Goal: Task Accomplishment & Management: Manage account settings

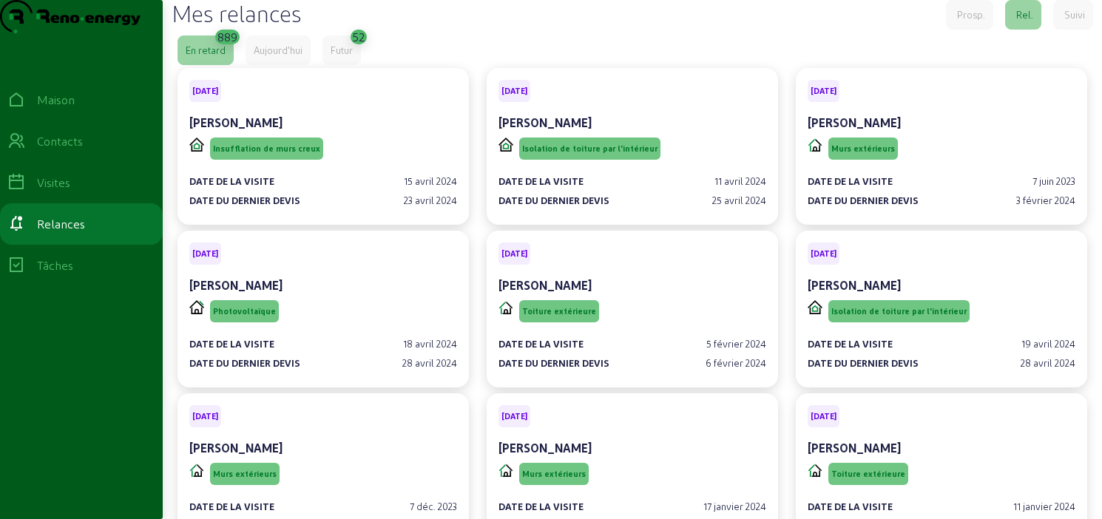
click at [490, 30] on div "Mes relances Prosp. Rel. Suivi" at bounding box center [632, 15] width 921 height 30
click at [352, 55] on font "Futur" at bounding box center [342, 49] width 22 height 11
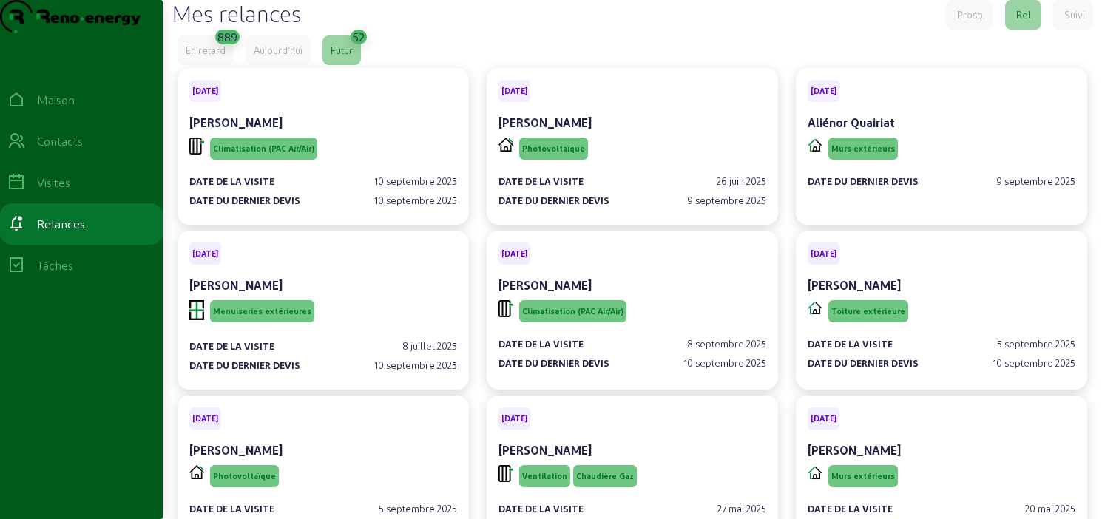
click at [209, 55] on font "En retard" at bounding box center [206, 49] width 40 height 11
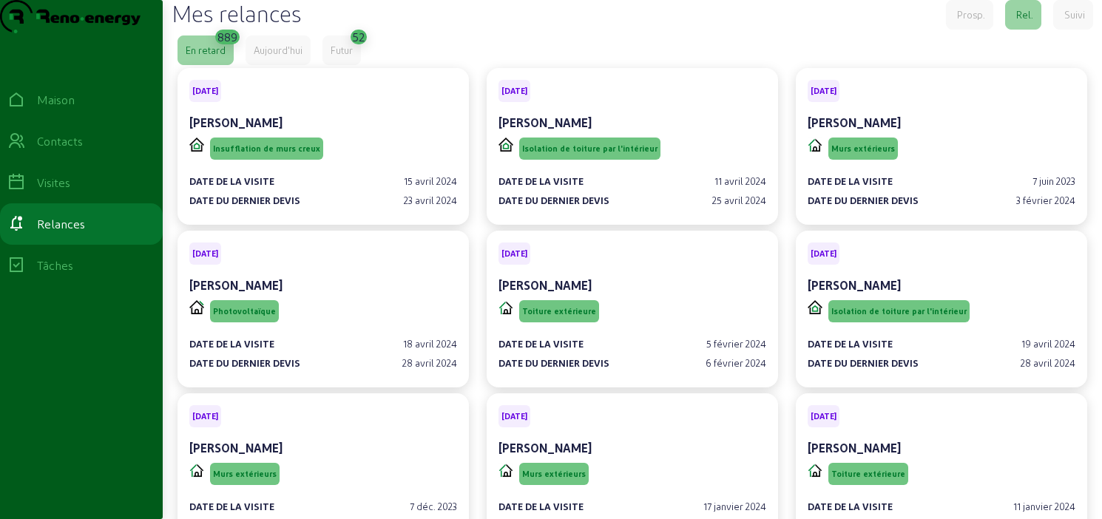
click at [1069, 20] on font "Suivi" at bounding box center [1074, 14] width 21 height 11
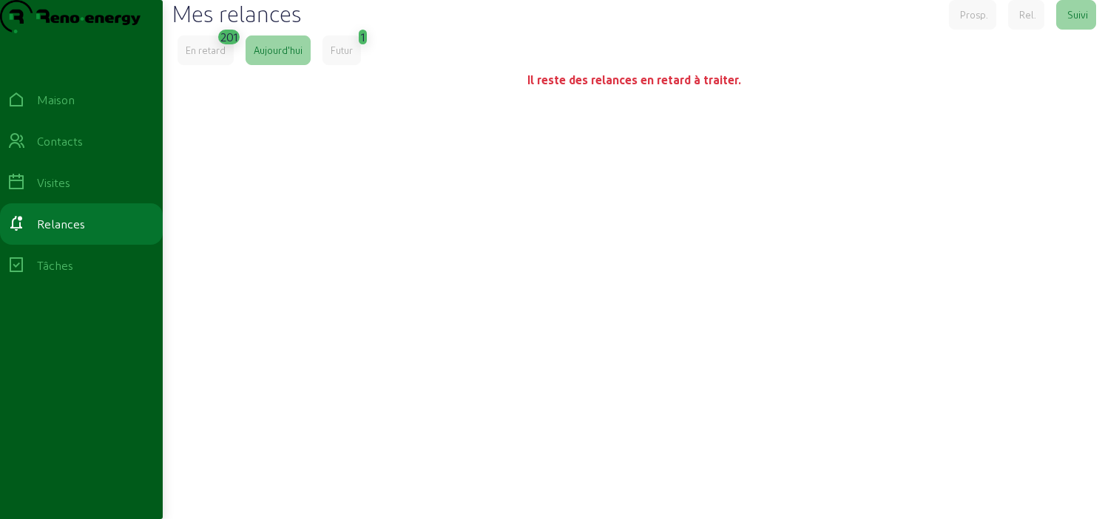
click at [218, 55] on font "En retard" at bounding box center [206, 49] width 40 height 11
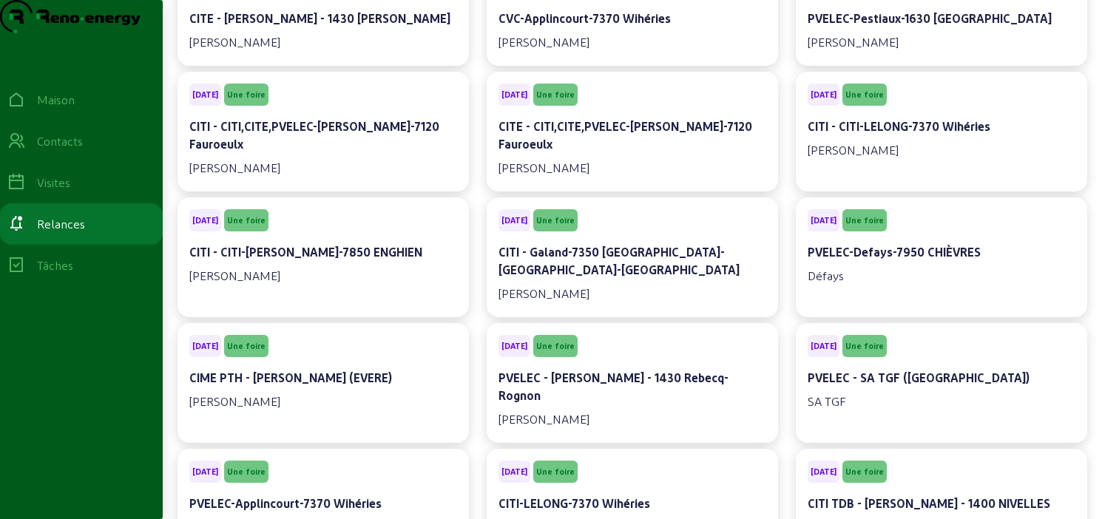
scroll to position [917, 0]
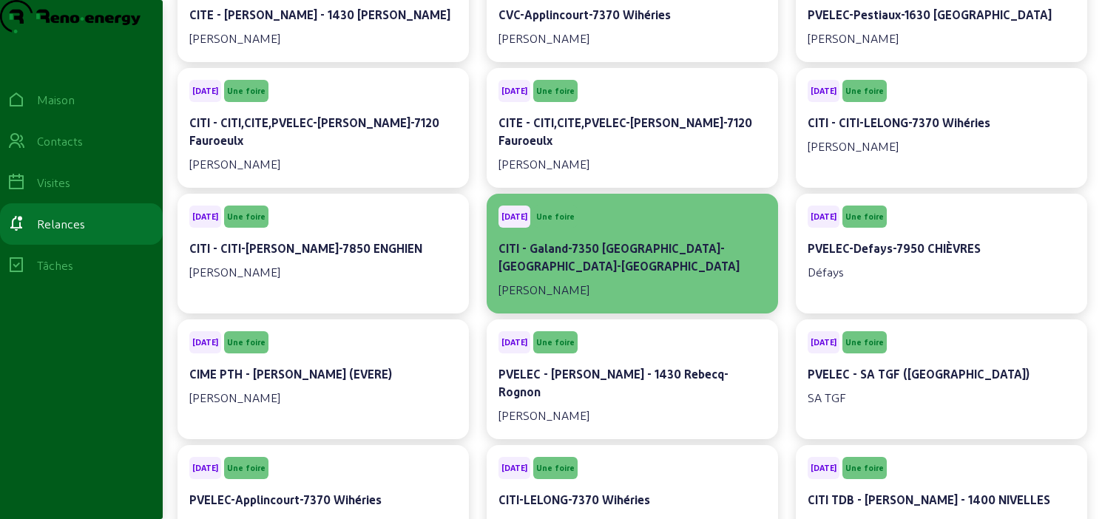
click at [662, 271] on div "CITI - Galand-7350 Montroeul-Sur-Haine" at bounding box center [632, 259] width 268 height 38
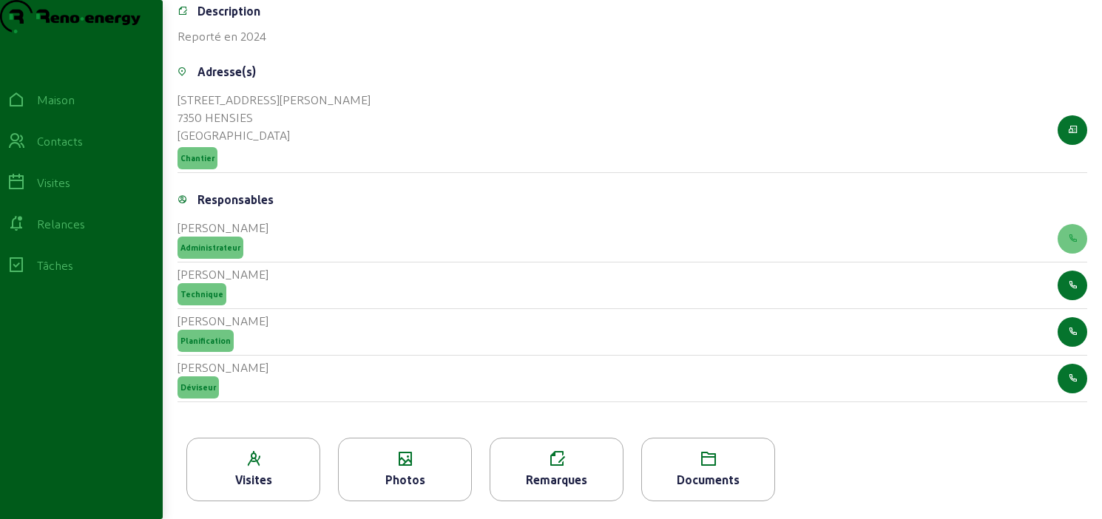
scroll to position [636, 0]
click at [412, 461] on icon at bounding box center [405, 459] width 132 height 18
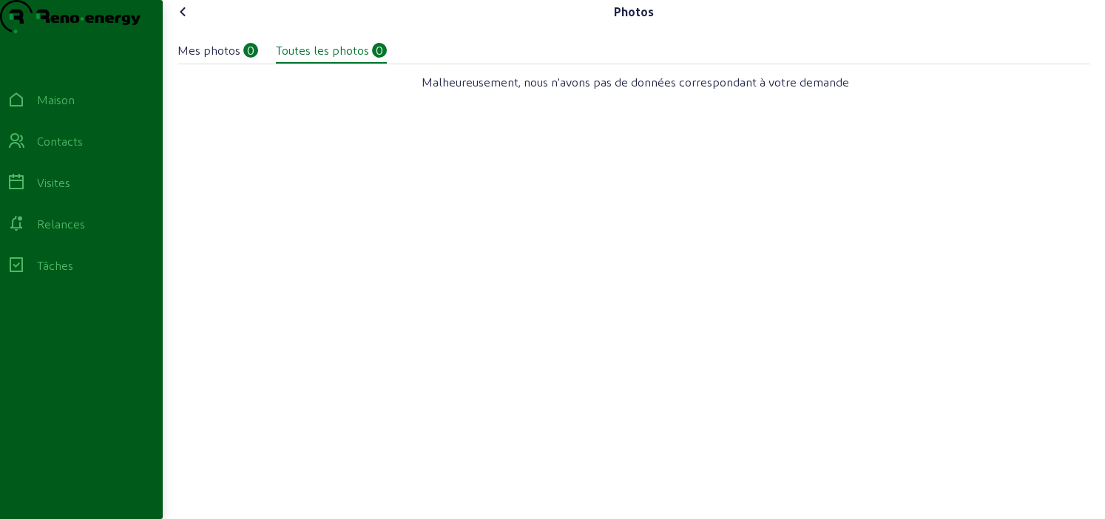
click at [184, 21] on icon at bounding box center [183, 12] width 18 height 18
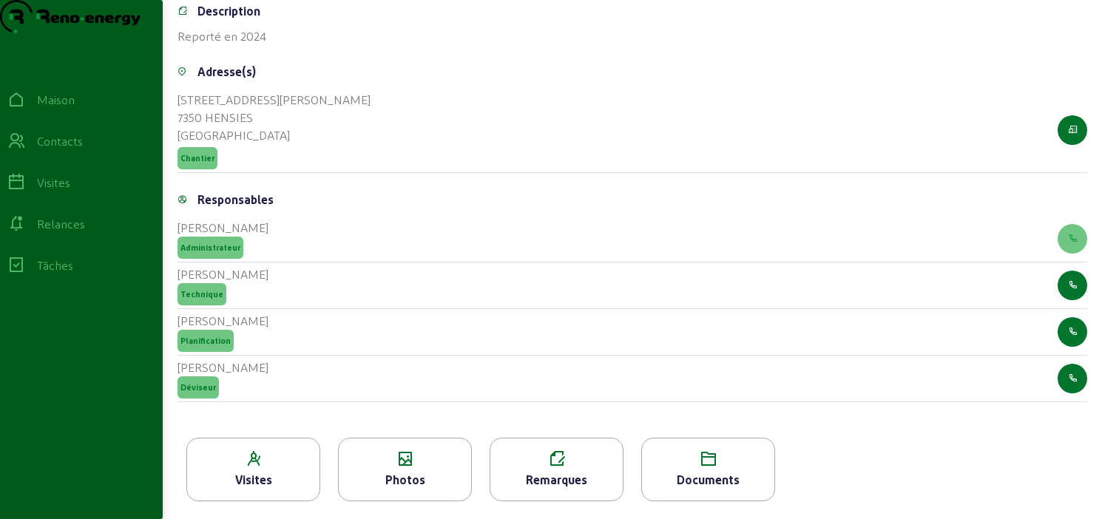
scroll to position [636, 0]
click at [694, 453] on icon at bounding box center [708, 459] width 132 height 18
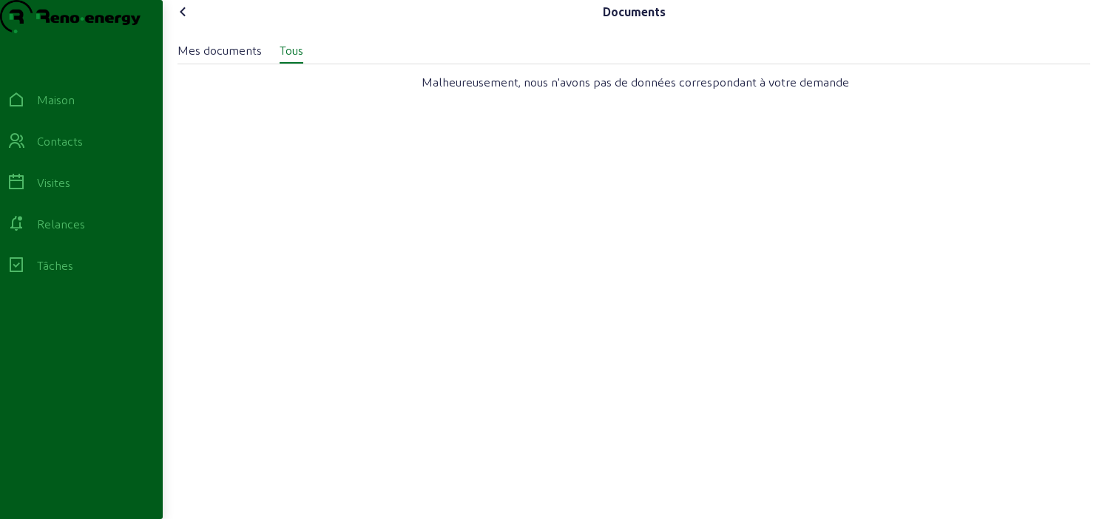
click at [185, 21] on icon at bounding box center [183, 12] width 18 height 18
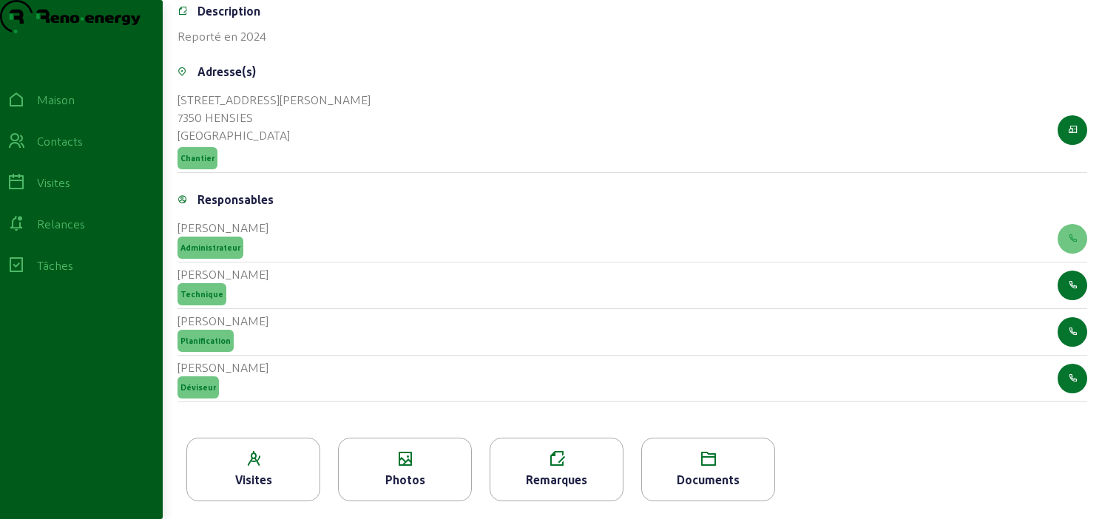
scroll to position [636, 0]
click at [288, 453] on icon at bounding box center [253, 459] width 132 height 18
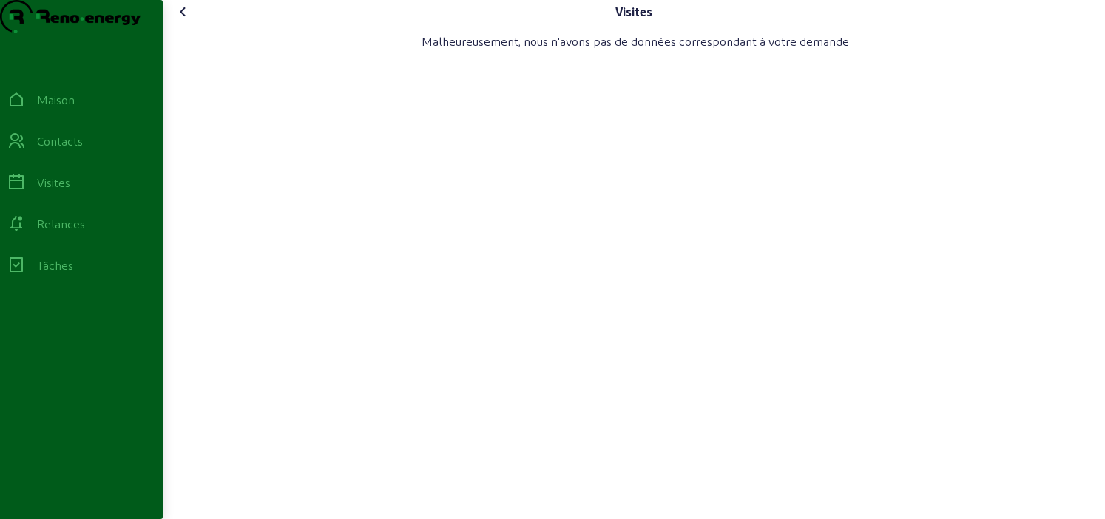
click at [190, 21] on icon at bounding box center [183, 12] width 18 height 18
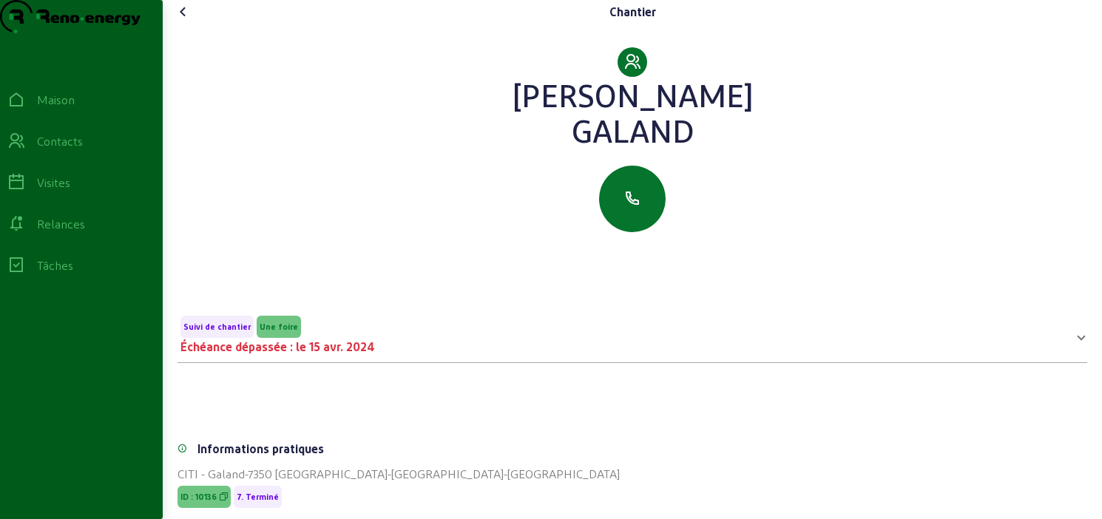
click at [190, 21] on icon at bounding box center [183, 12] width 18 height 18
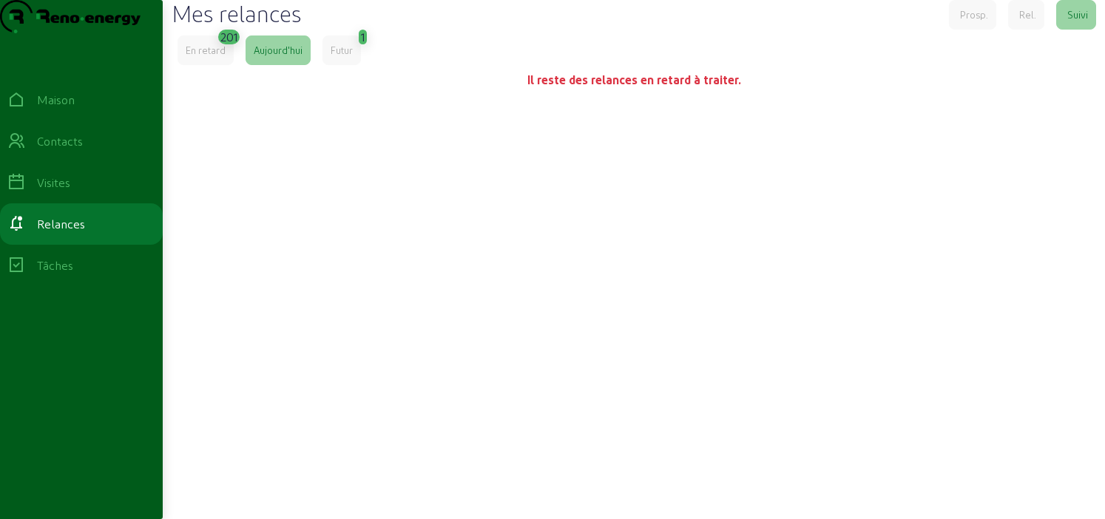
click at [224, 55] on font "En retard" at bounding box center [206, 49] width 40 height 11
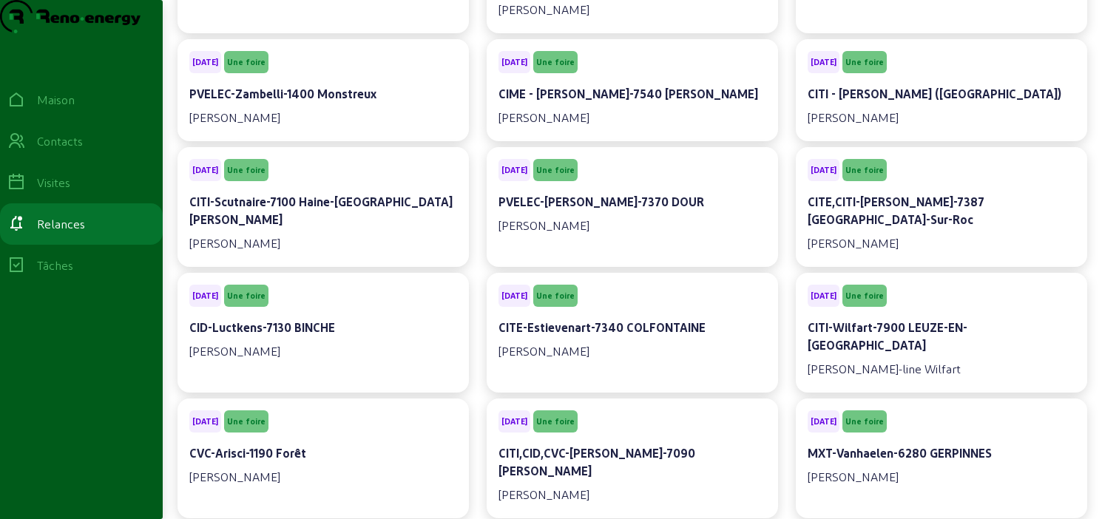
scroll to position [4216, 0]
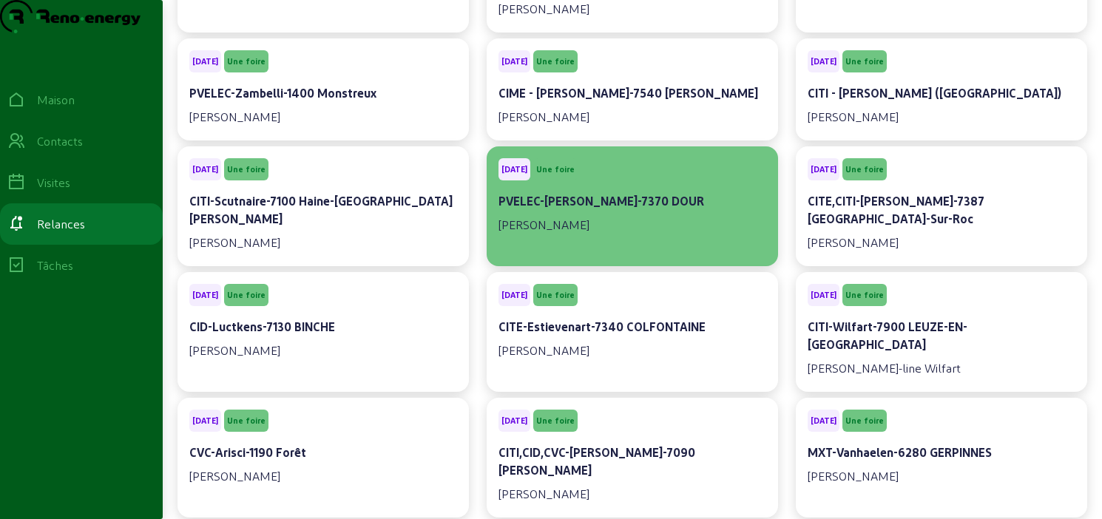
click at [589, 216] on font "Marc Michalak-Furmaniak" at bounding box center [543, 225] width 91 height 18
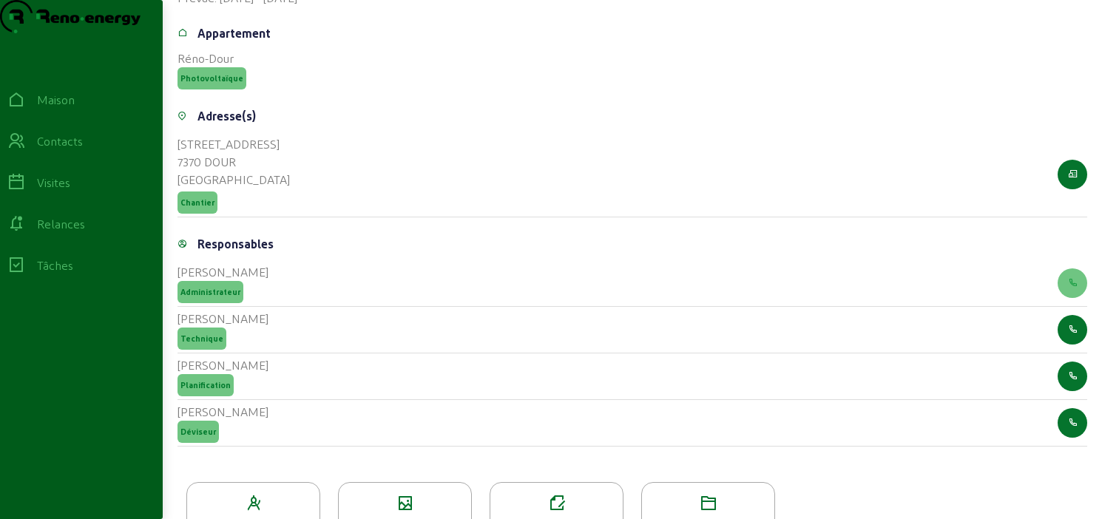
scroll to position [654, 0]
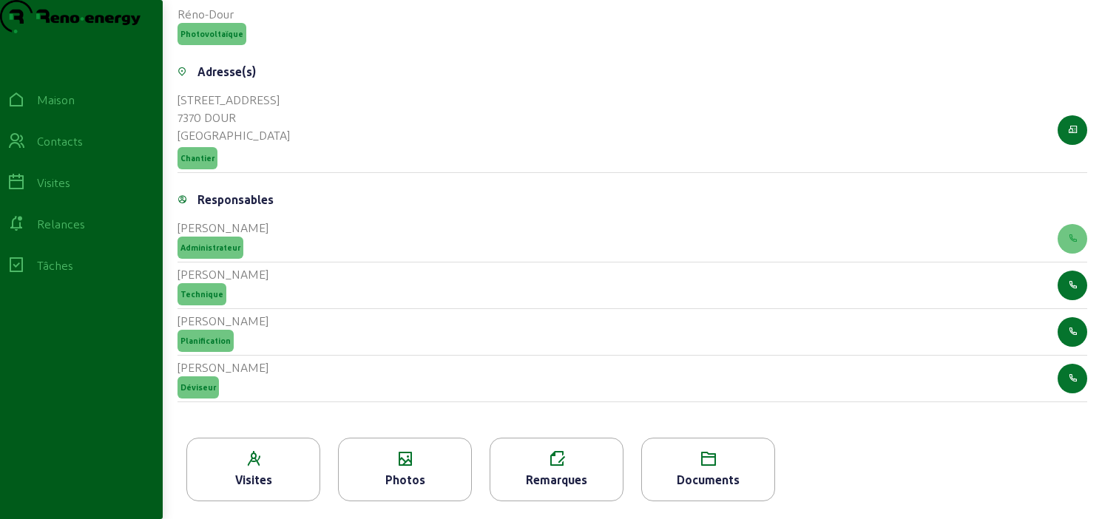
click at [441, 472] on div "Photos" at bounding box center [405, 480] width 132 height 18
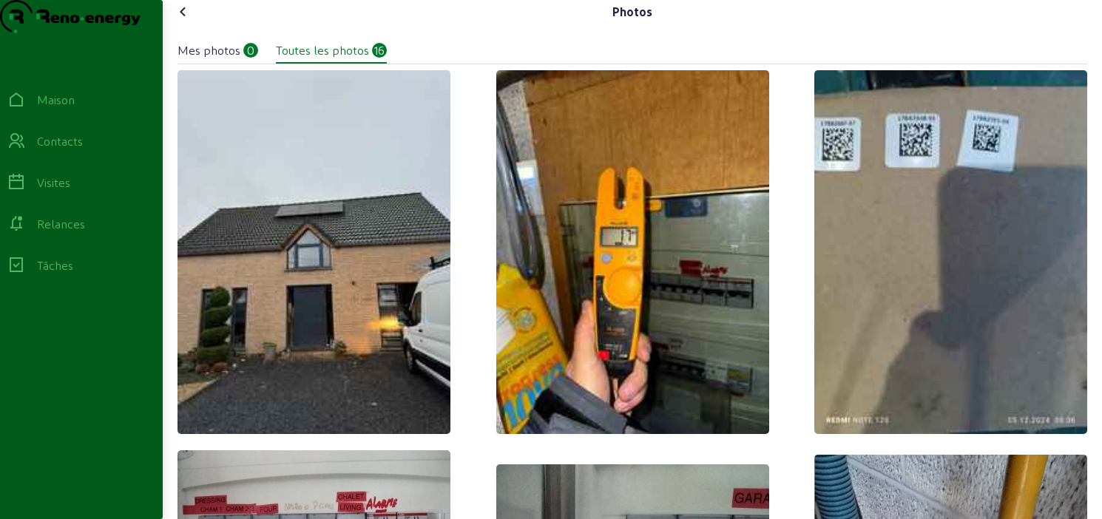
click at [187, 21] on icon at bounding box center [183, 12] width 18 height 18
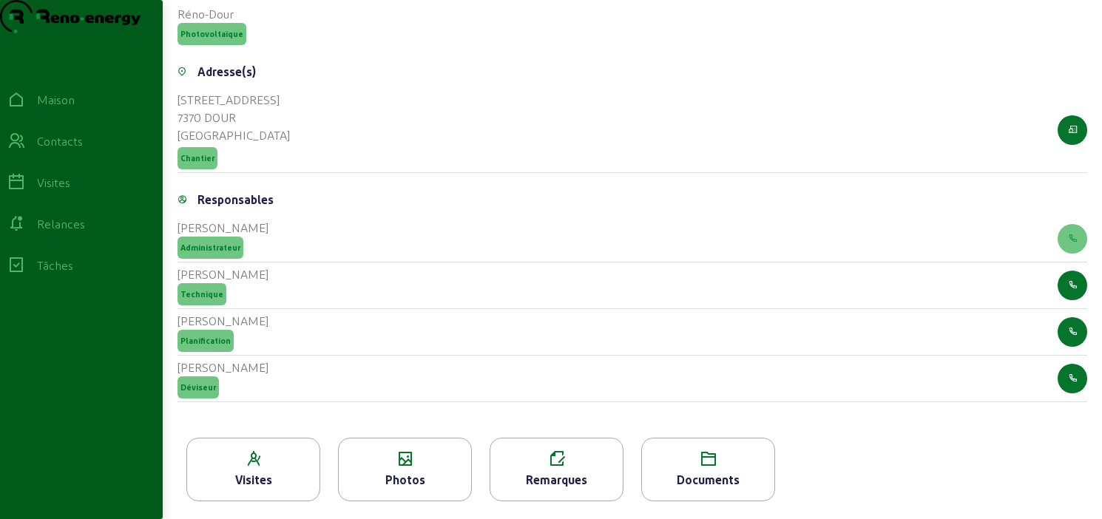
scroll to position [654, 0]
click at [592, 447] on div "Remarques" at bounding box center [556, 470] width 134 height 64
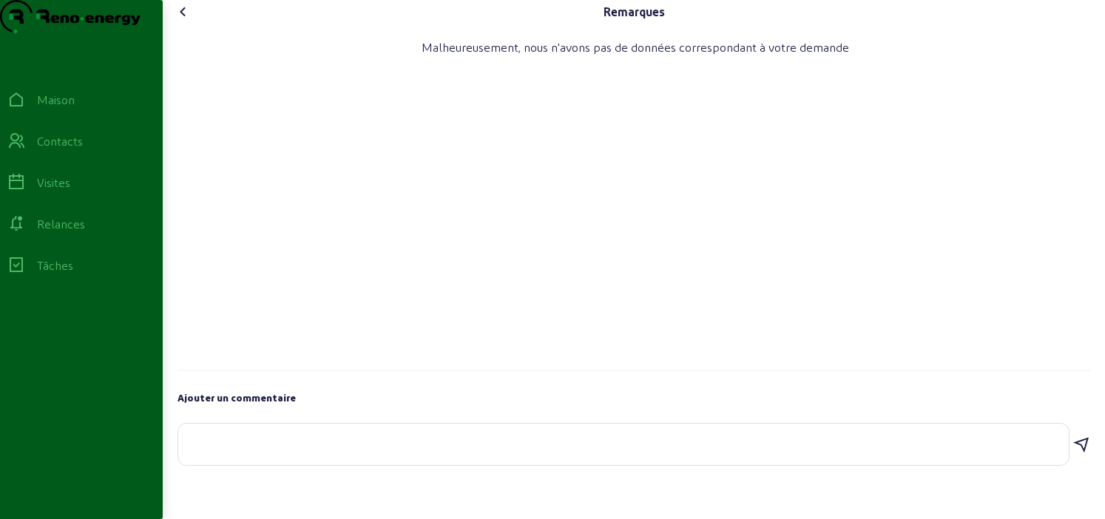
click at [187, 21] on icon at bounding box center [183, 12] width 18 height 18
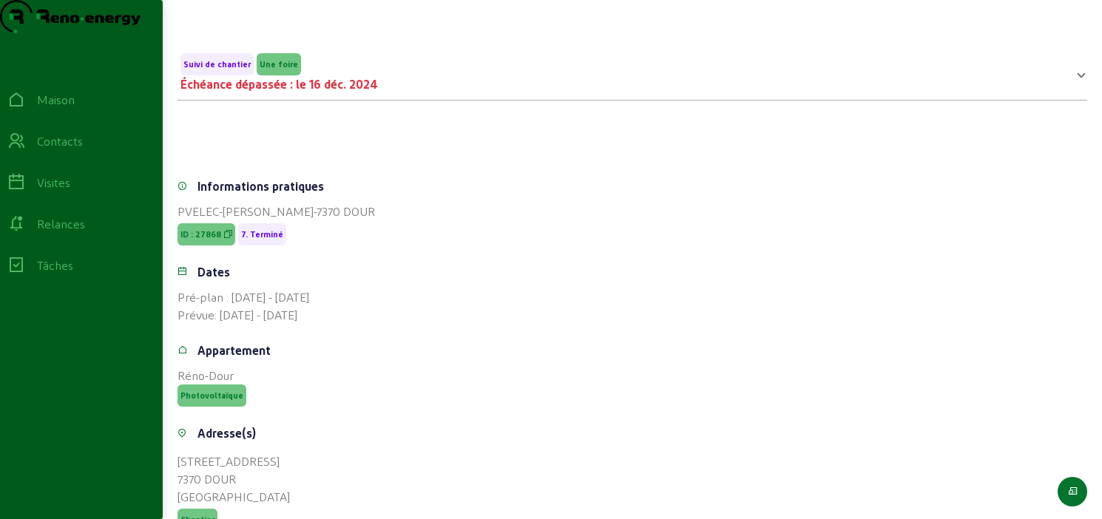
scroll to position [654, 0]
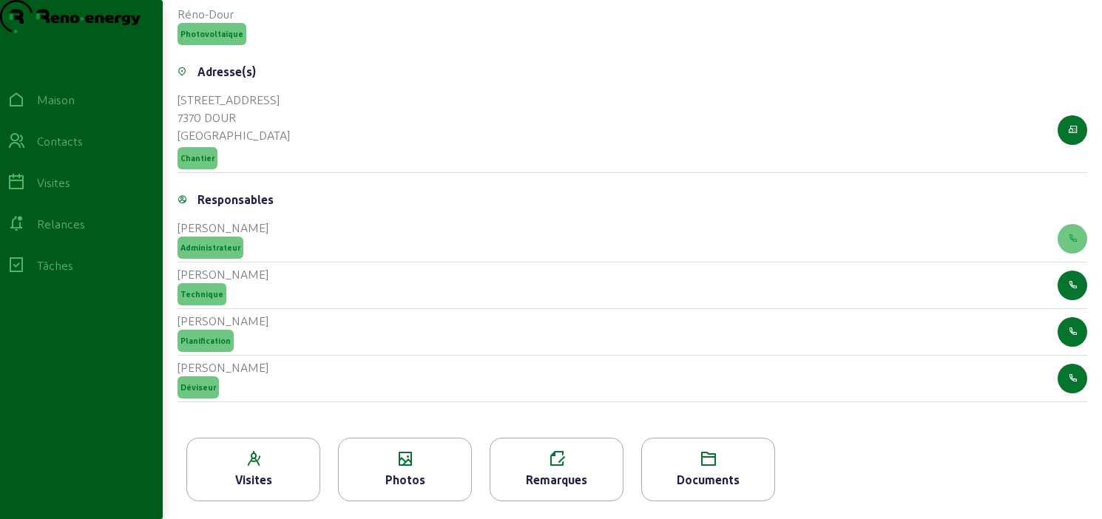
click at [717, 466] on icon at bounding box center [708, 459] width 132 height 18
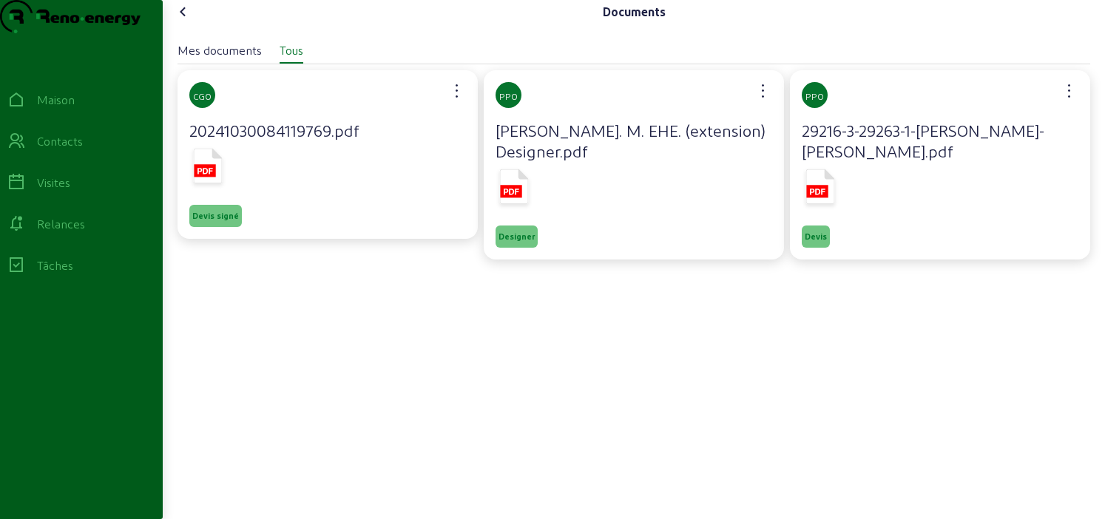
click at [192, 21] on icon at bounding box center [183, 12] width 18 height 18
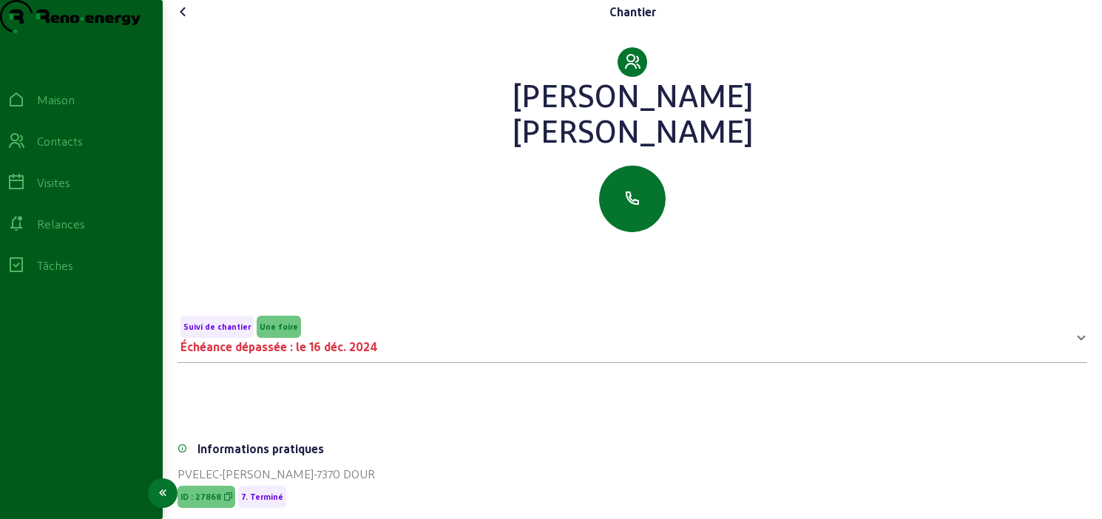
click at [70, 231] on font "Relances" at bounding box center [61, 224] width 48 height 14
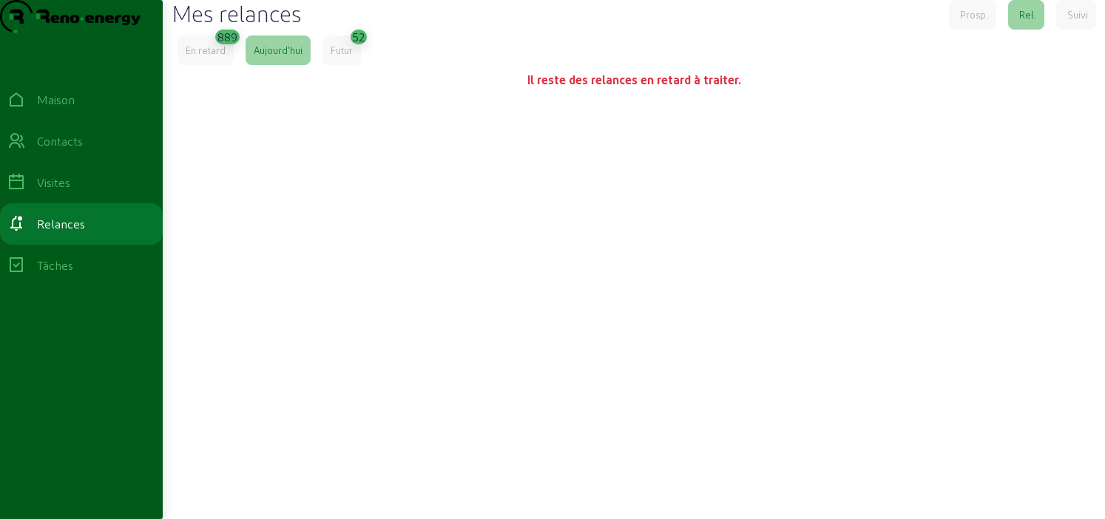
click at [972, 20] on font "Prosp." at bounding box center [974, 14] width 28 height 11
click at [214, 55] on font "En retard" at bounding box center [206, 49] width 40 height 11
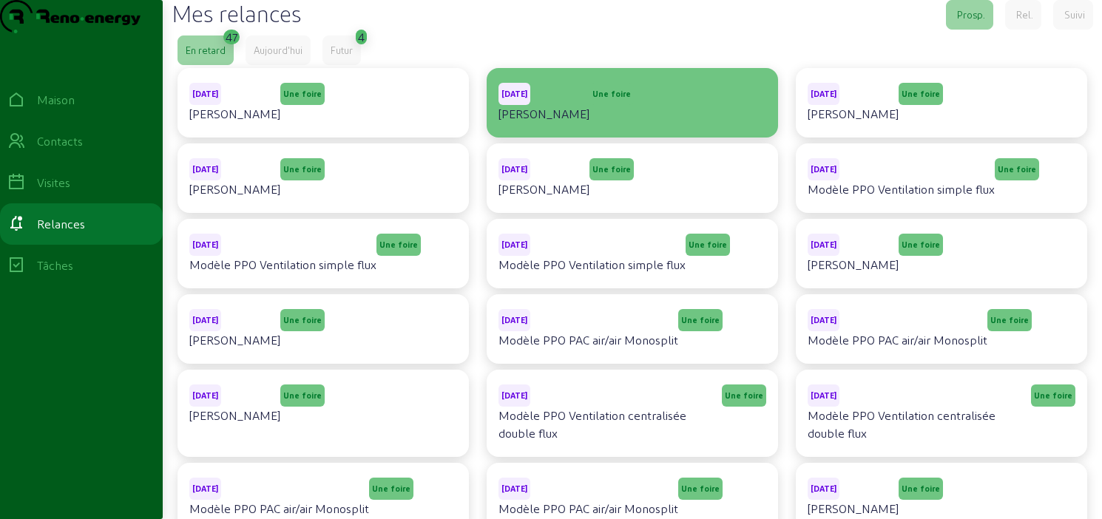
click at [553, 121] on font "Michel Vervloet" at bounding box center [543, 113] width 91 height 14
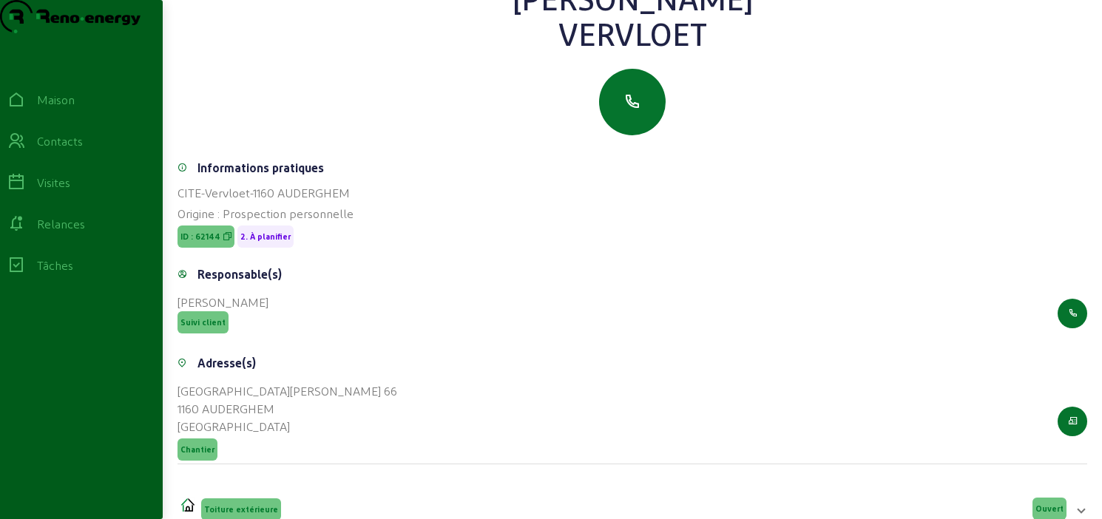
scroll to position [380, 0]
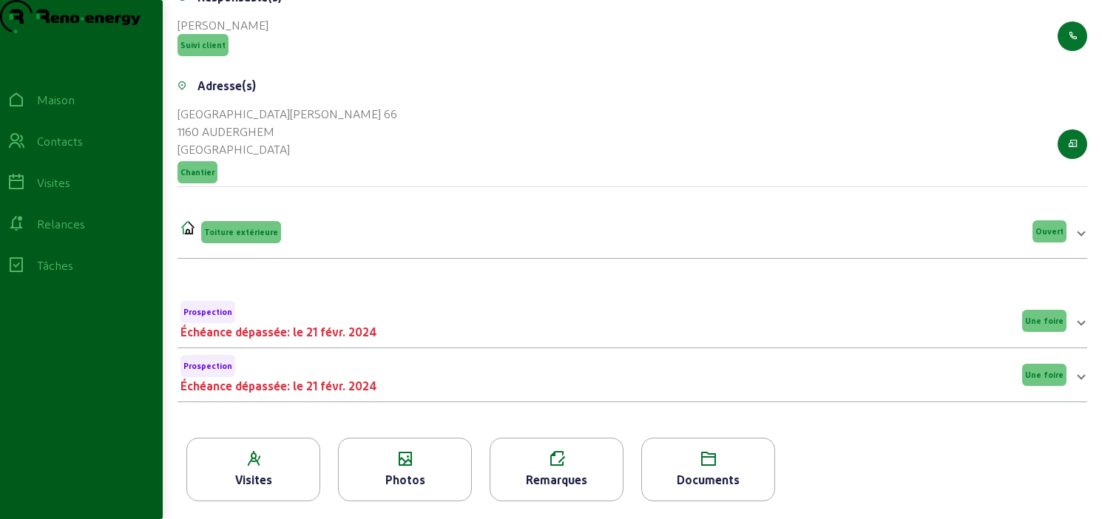
click at [416, 467] on icon at bounding box center [405, 459] width 132 height 18
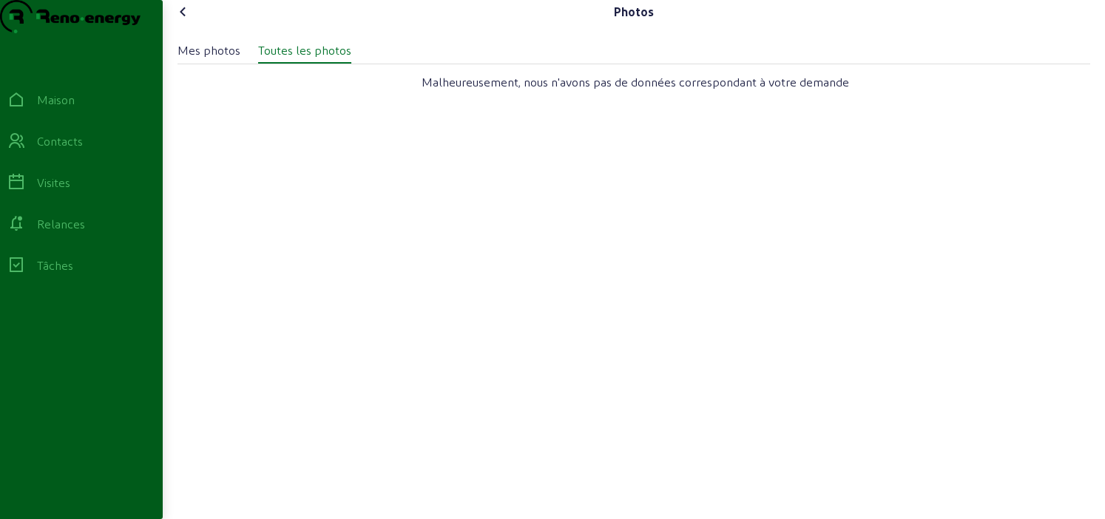
click at [187, 21] on icon at bounding box center [183, 12] width 18 height 18
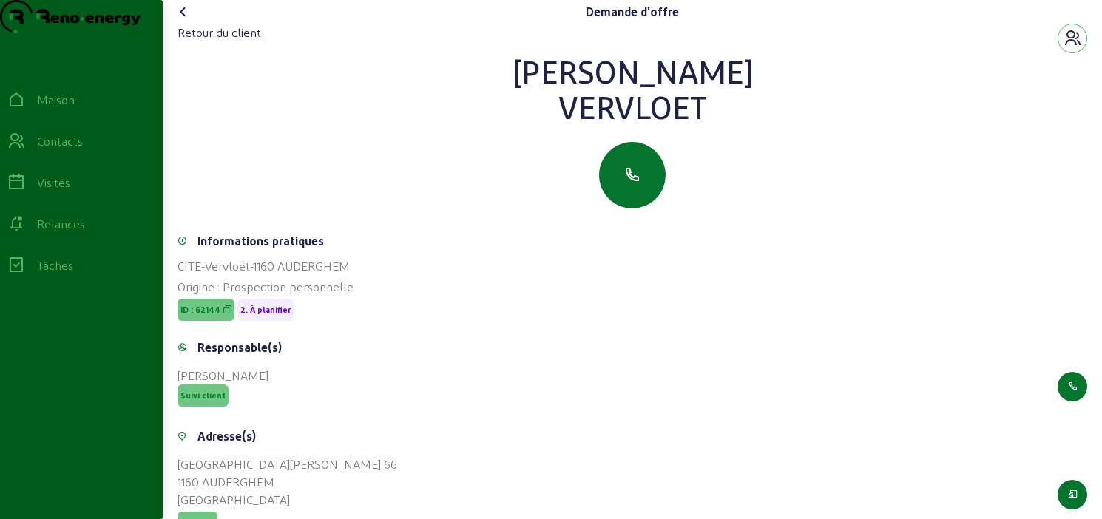
click at [186, 21] on icon at bounding box center [183, 12] width 18 height 18
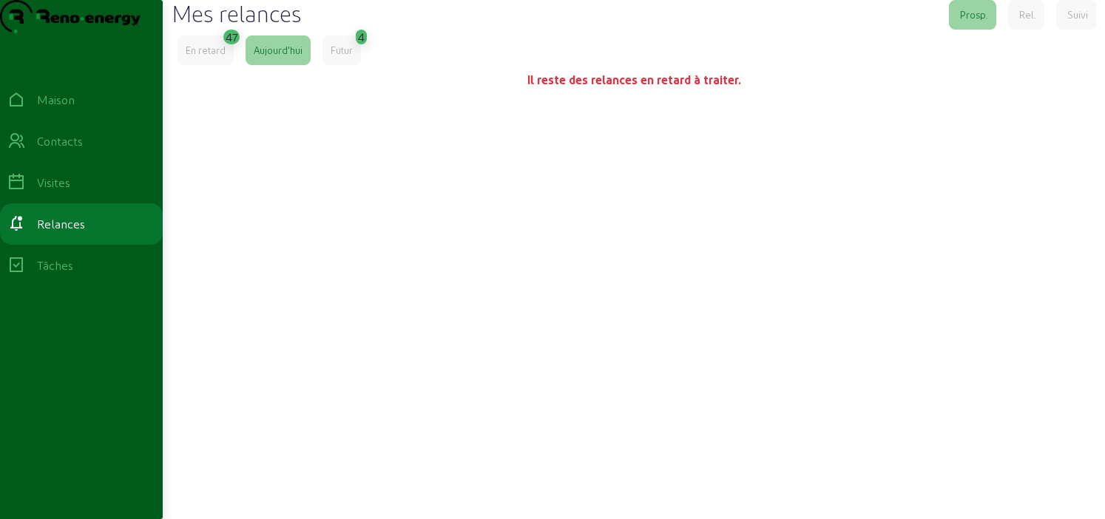
click at [1025, 21] on div "Rel." at bounding box center [1027, 14] width 17 height 13
click at [197, 55] on font "En retard" at bounding box center [206, 49] width 40 height 11
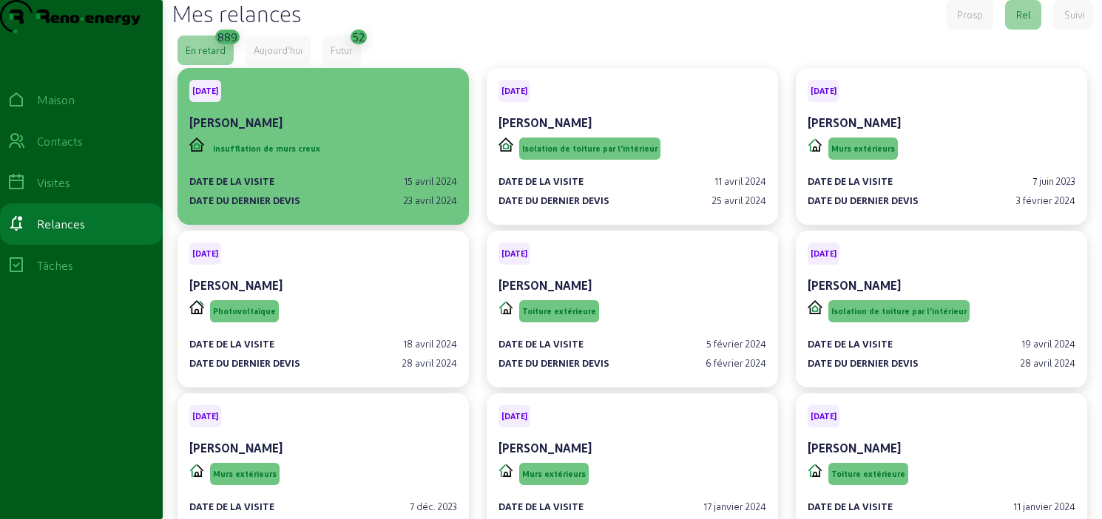
click at [403, 132] on div "Bernard Ferain" at bounding box center [323, 123] width 268 height 18
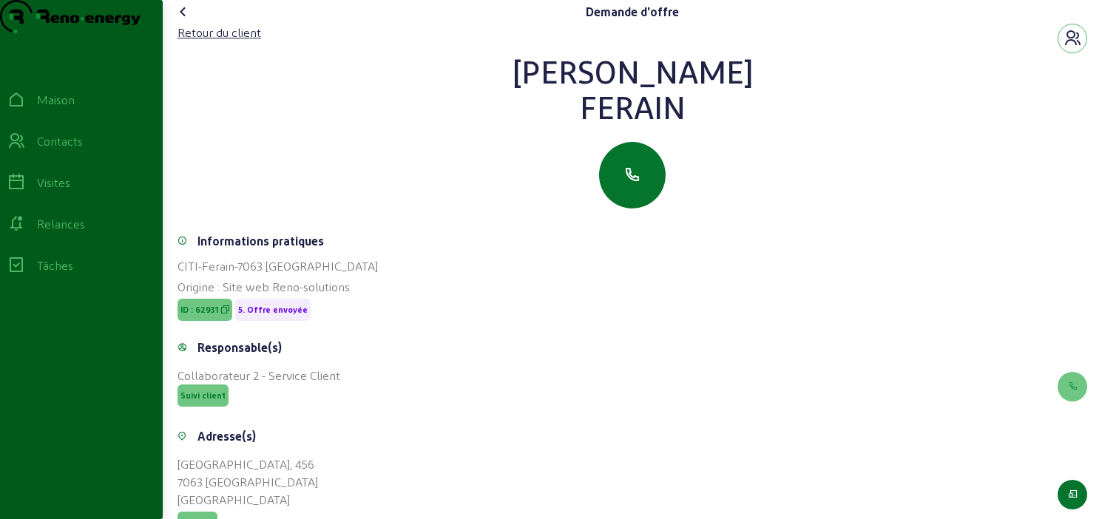
scroll to position [237, 0]
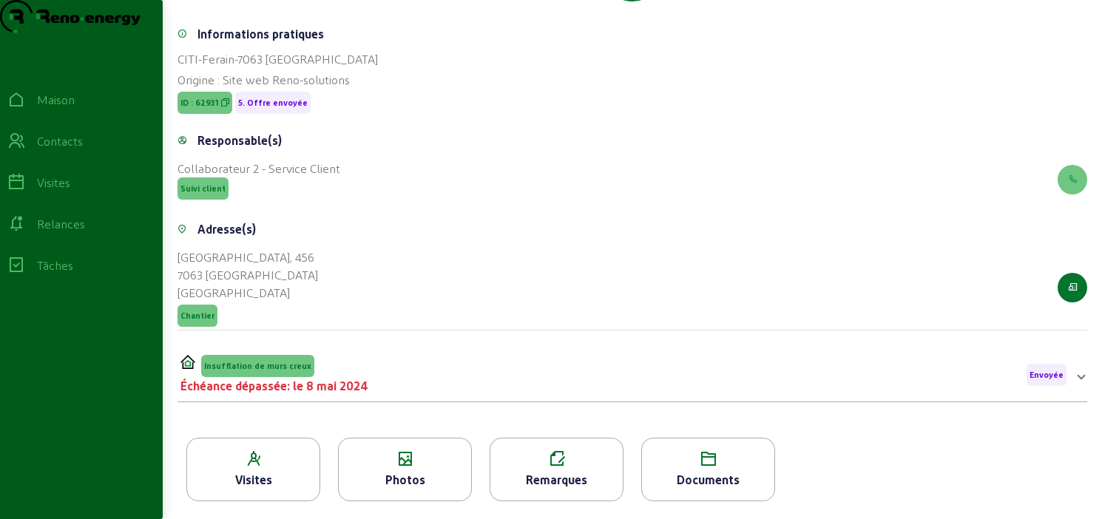
click at [413, 455] on icon at bounding box center [405, 459] width 132 height 18
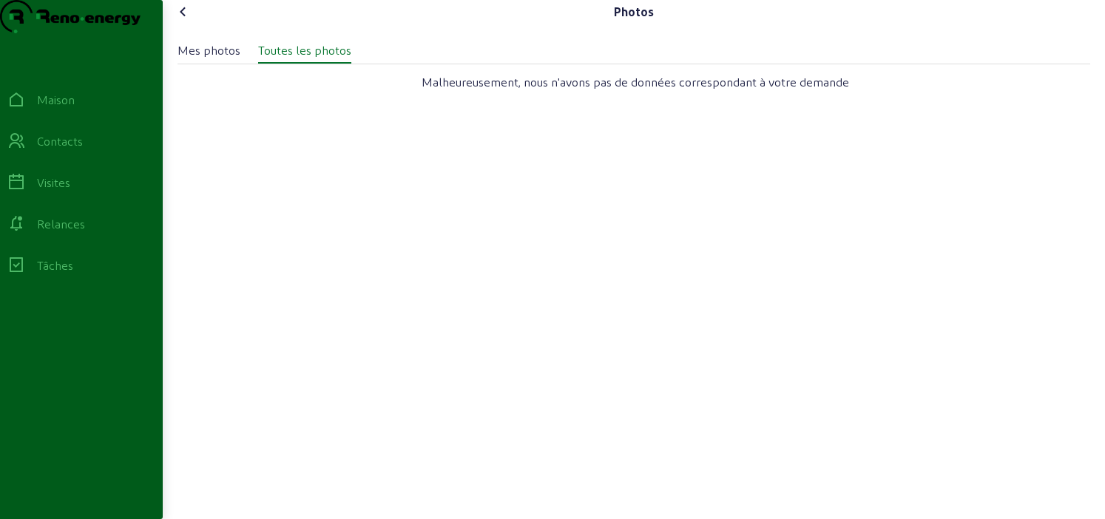
click at [184, 21] on icon at bounding box center [183, 12] width 18 height 18
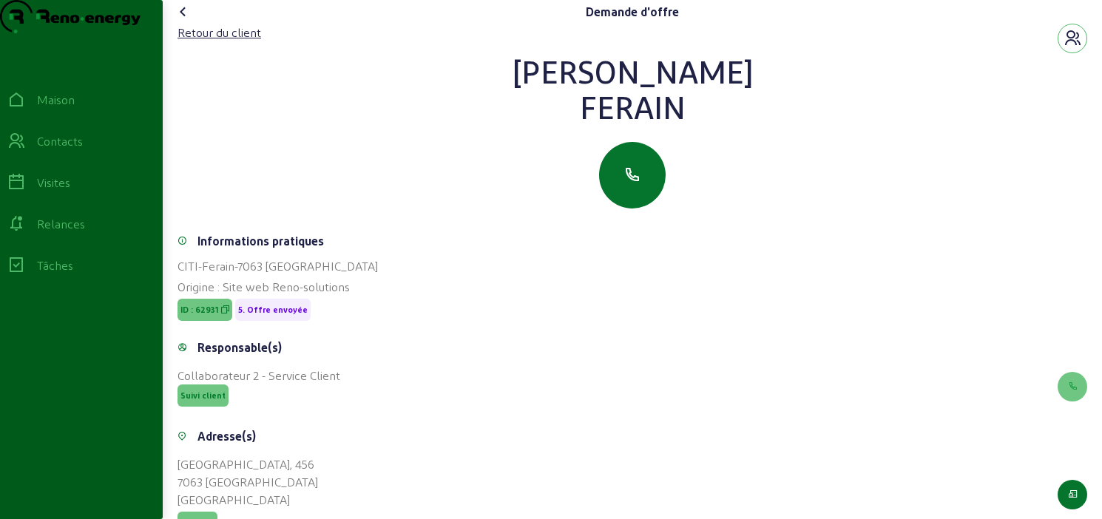
click at [176, 24] on cam-font-icon at bounding box center [184, 12] width 24 height 24
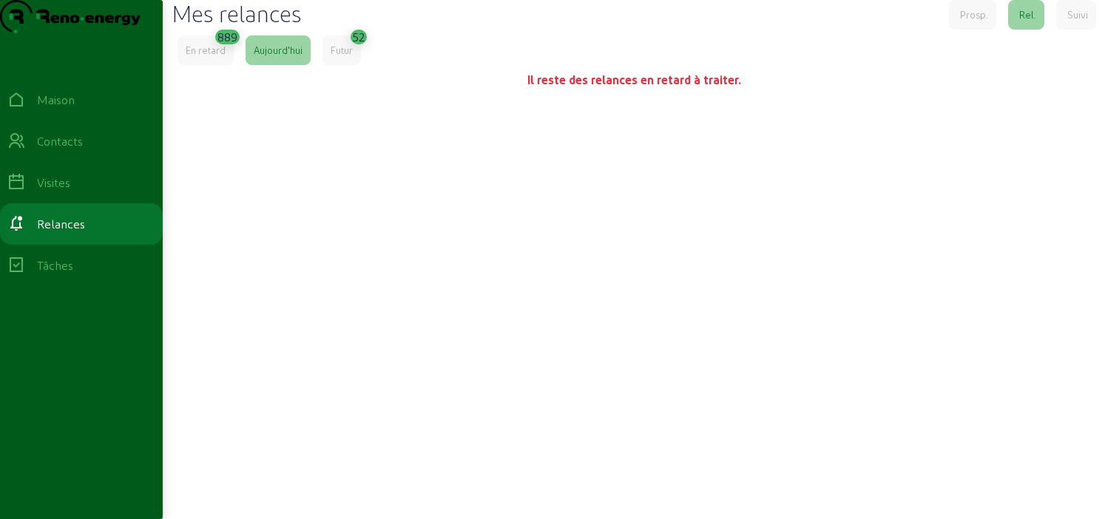
click at [199, 55] on font "En retard" at bounding box center [206, 49] width 40 height 11
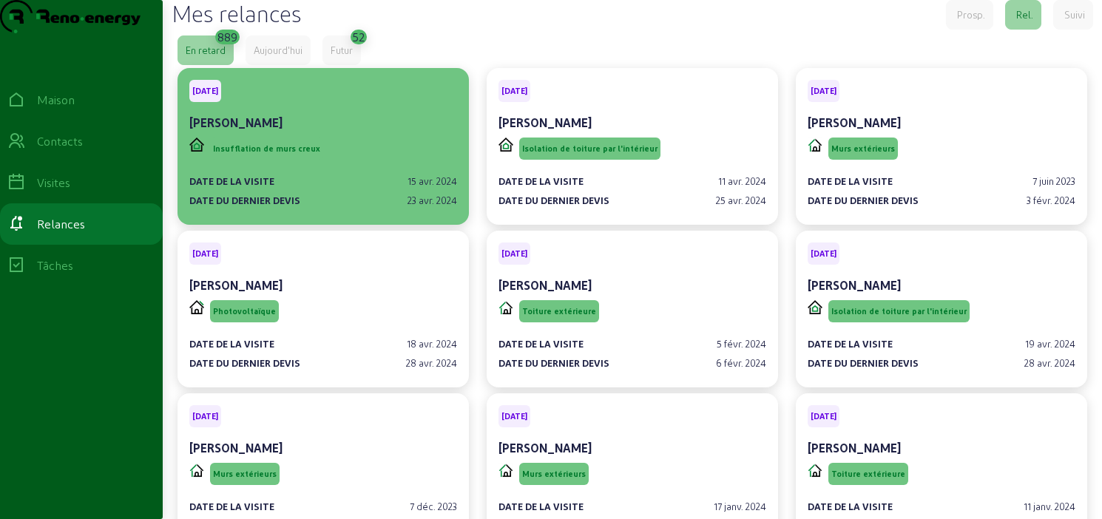
click at [393, 163] on div "Insufflation de murs creux" at bounding box center [323, 149] width 268 height 28
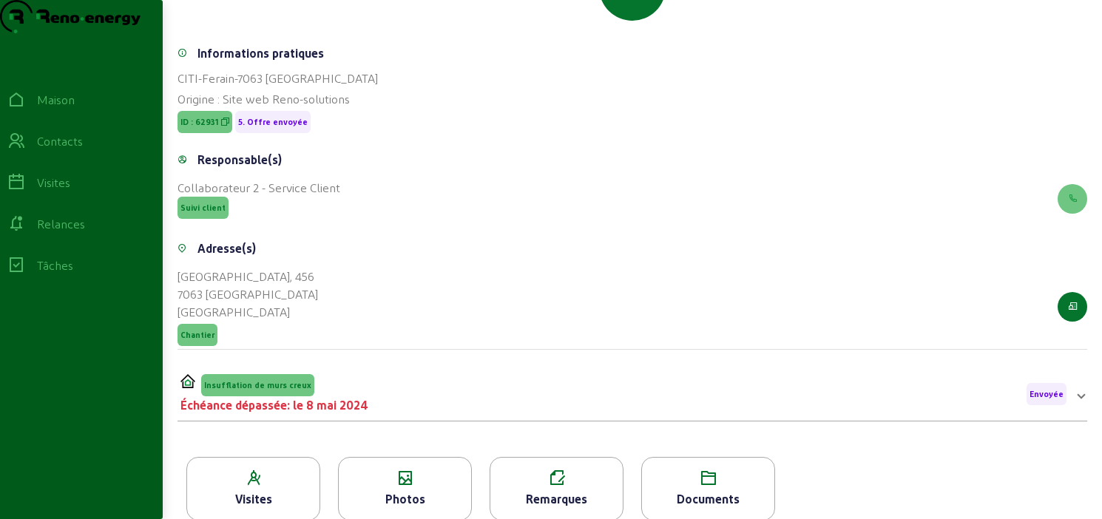
scroll to position [237, 0]
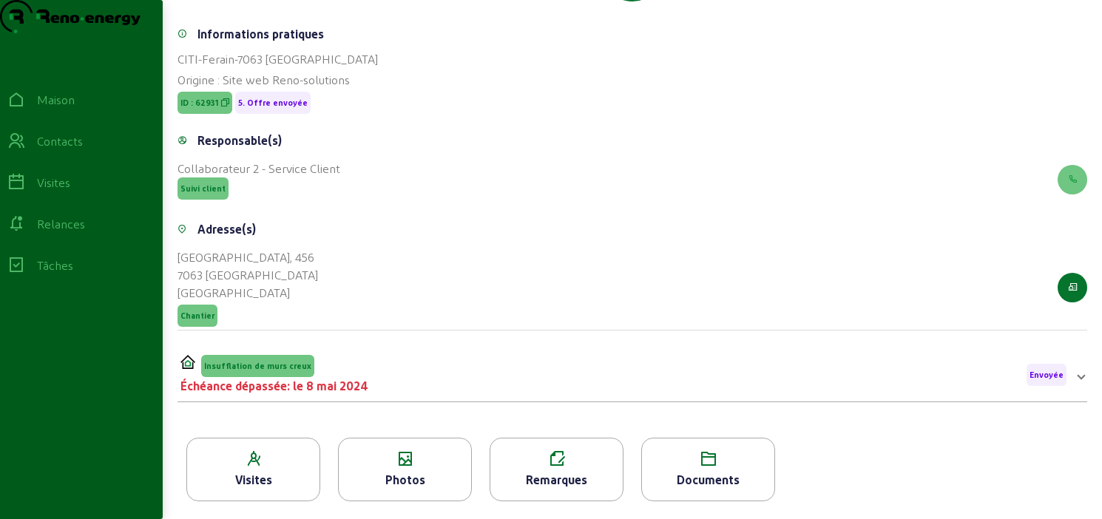
click at [292, 477] on div "Visites" at bounding box center [253, 480] width 132 height 18
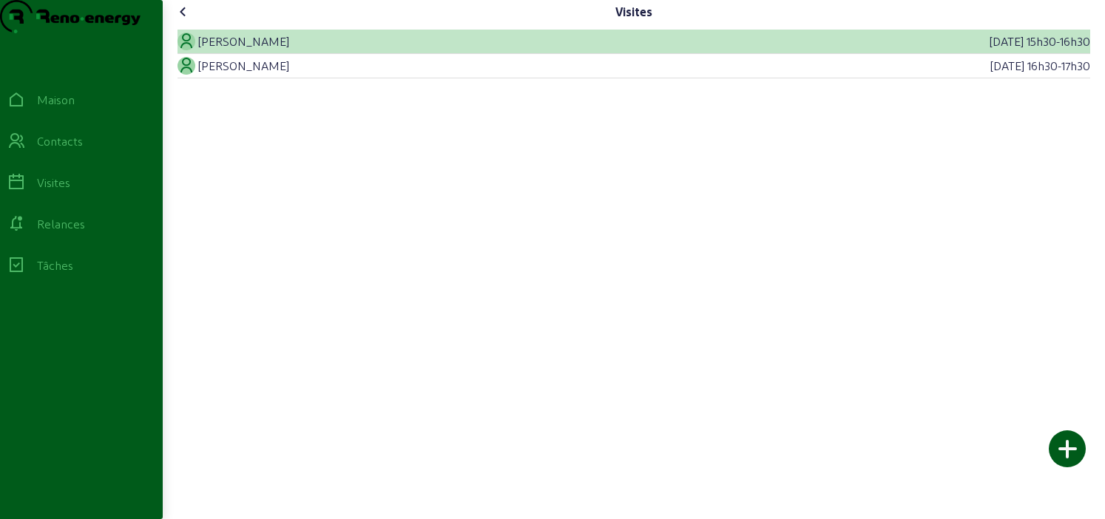
click at [240, 48] on font "[PERSON_NAME]" at bounding box center [243, 41] width 91 height 14
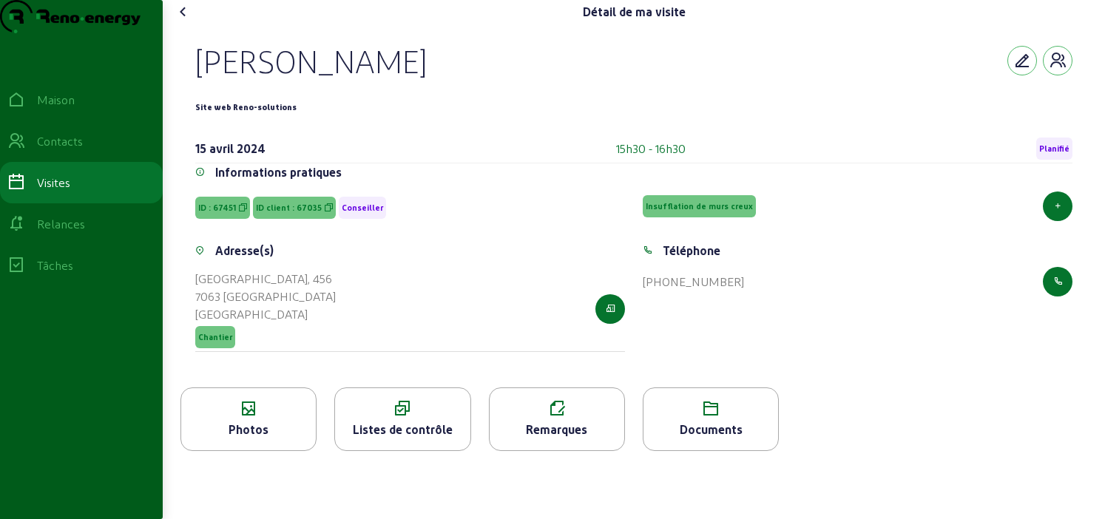
click at [267, 436] on font "Photos" at bounding box center [248, 429] width 40 height 14
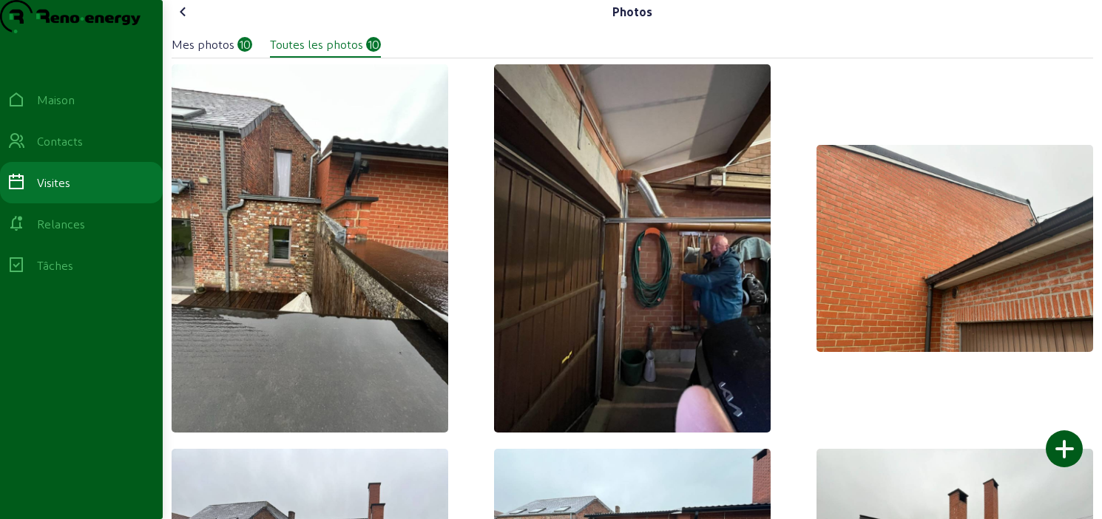
click at [190, 21] on icon at bounding box center [183, 12] width 18 height 18
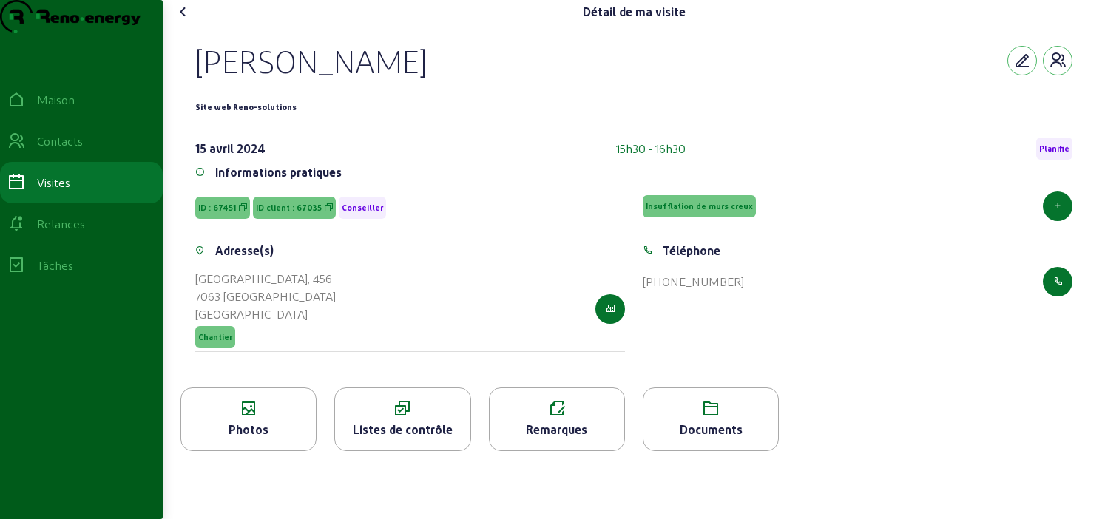
click at [700, 436] on font "Documents" at bounding box center [711, 429] width 63 height 14
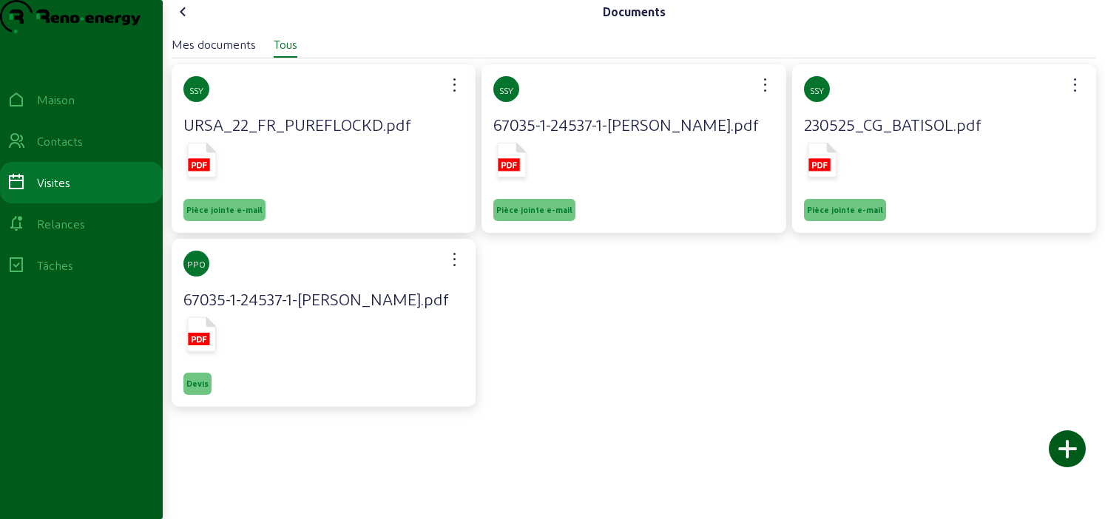
click at [629, 134] on font "67035-1-24537-1-Ferain-Bernard.pdf" at bounding box center [625, 124] width 265 height 19
click at [507, 177] on icon at bounding box center [512, 160] width 29 height 35
click at [187, 21] on icon at bounding box center [183, 12] width 18 height 18
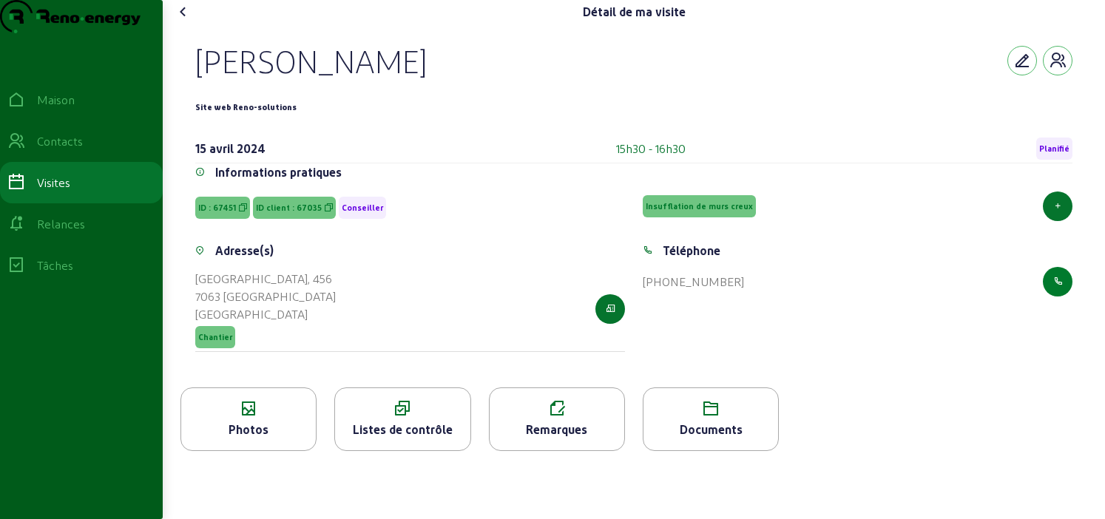
click at [1054, 288] on icon "button" at bounding box center [1058, 281] width 10 height 13
click at [190, 21] on icon at bounding box center [183, 12] width 18 height 18
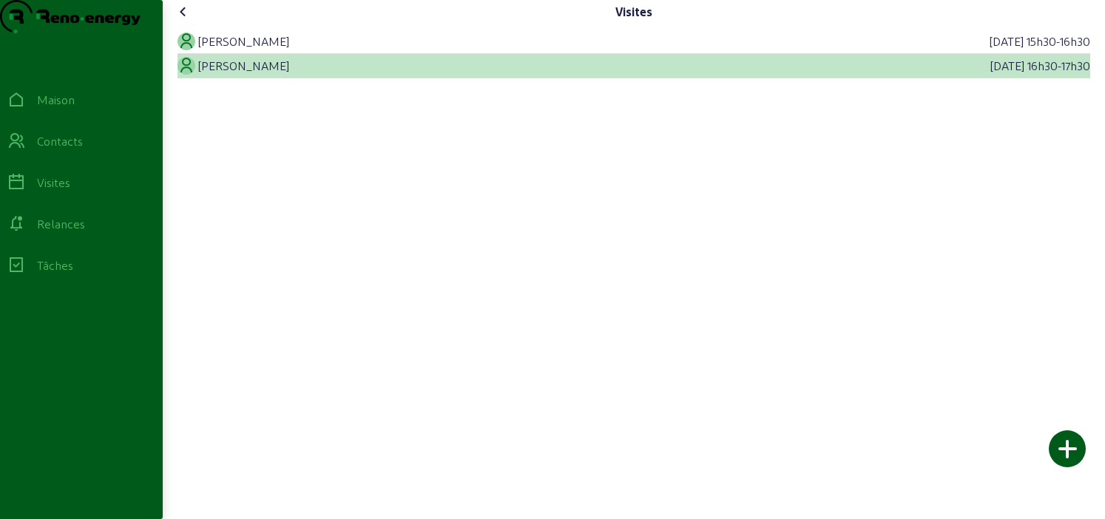
click at [232, 72] on font "Emmanuel Heese" at bounding box center [243, 65] width 91 height 14
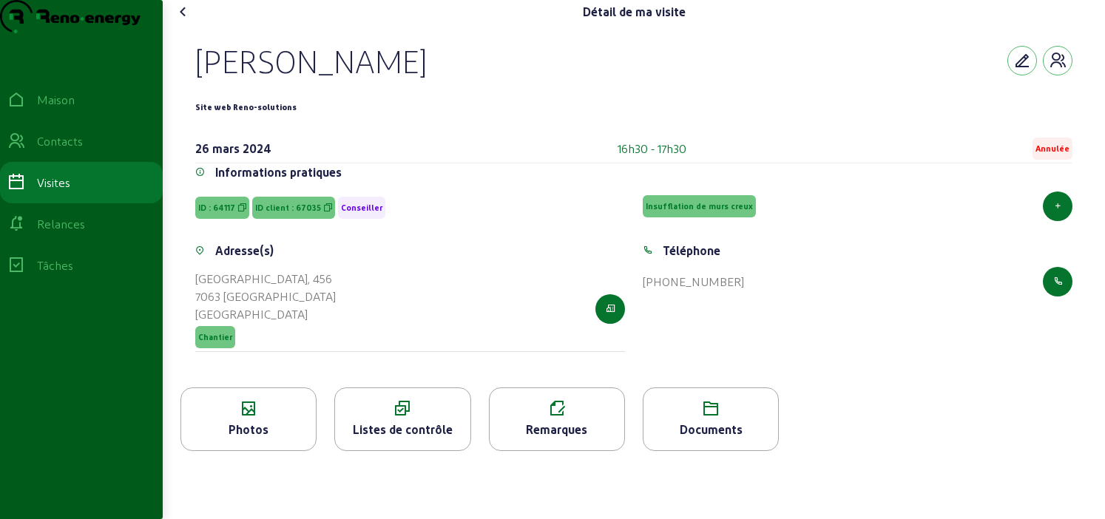
click at [183, 21] on icon at bounding box center [183, 12] width 18 height 18
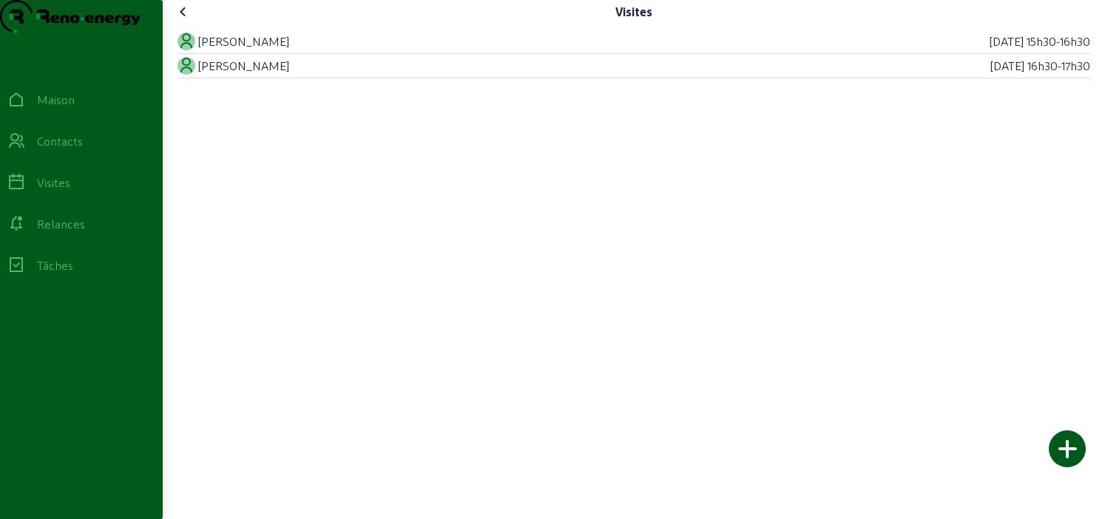
click at [184, 21] on icon at bounding box center [183, 12] width 18 height 18
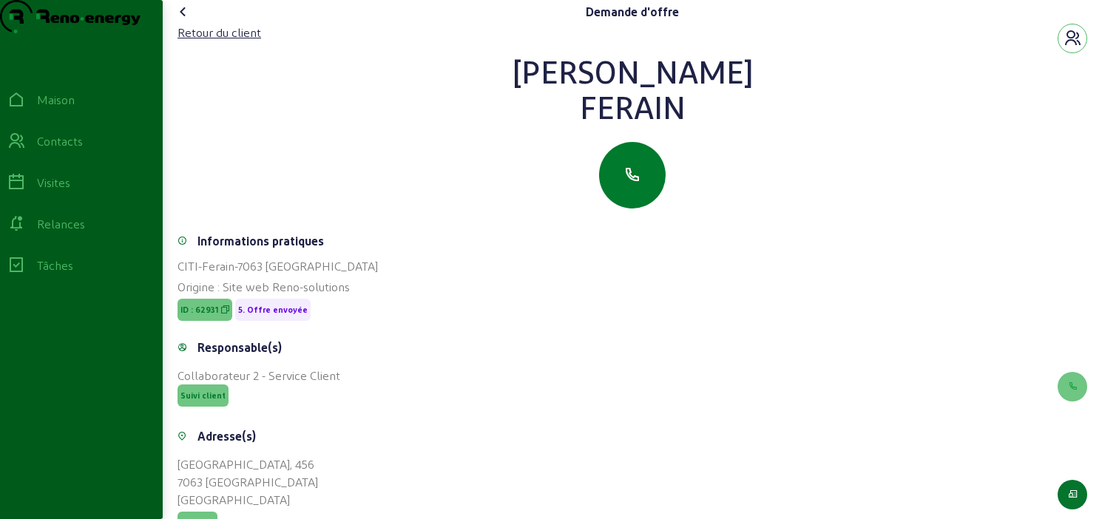
click at [622, 209] on button "button" at bounding box center [632, 175] width 67 height 67
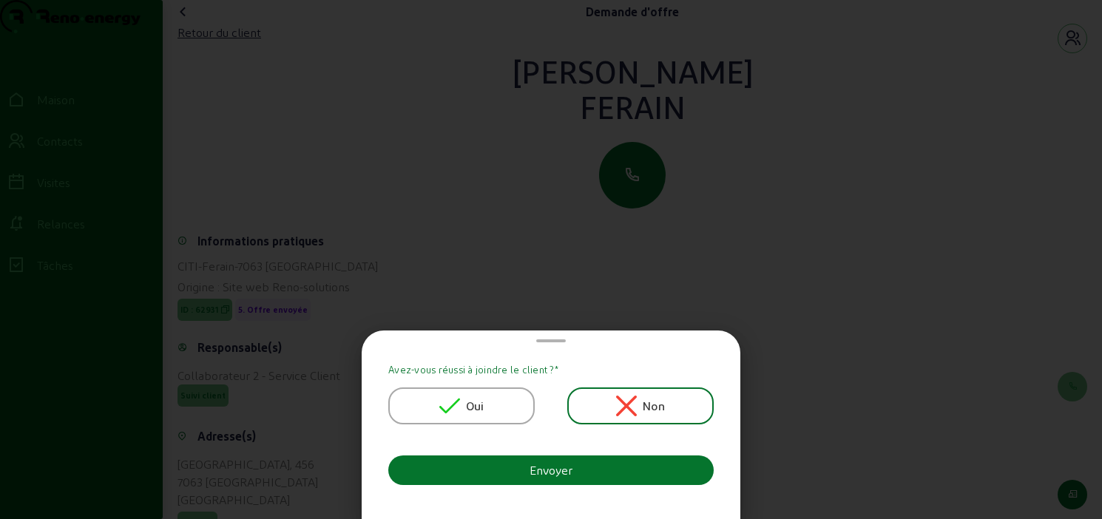
click at [488, 406] on div "Oui" at bounding box center [461, 405] width 146 height 37
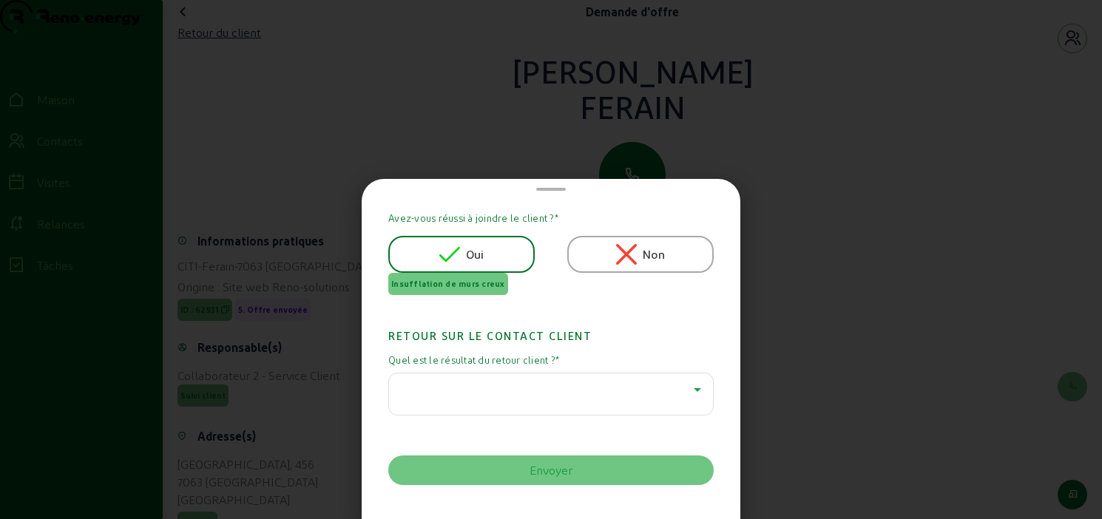
click at [552, 383] on div at bounding box center [547, 390] width 293 height 18
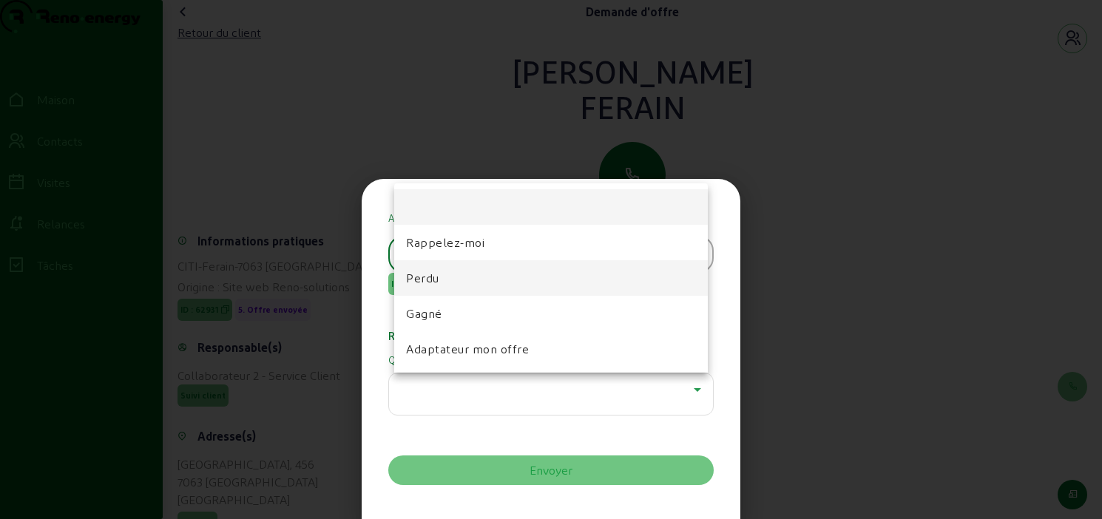
click at [461, 278] on mat-option "Perdu" at bounding box center [551, 277] width 314 height 35
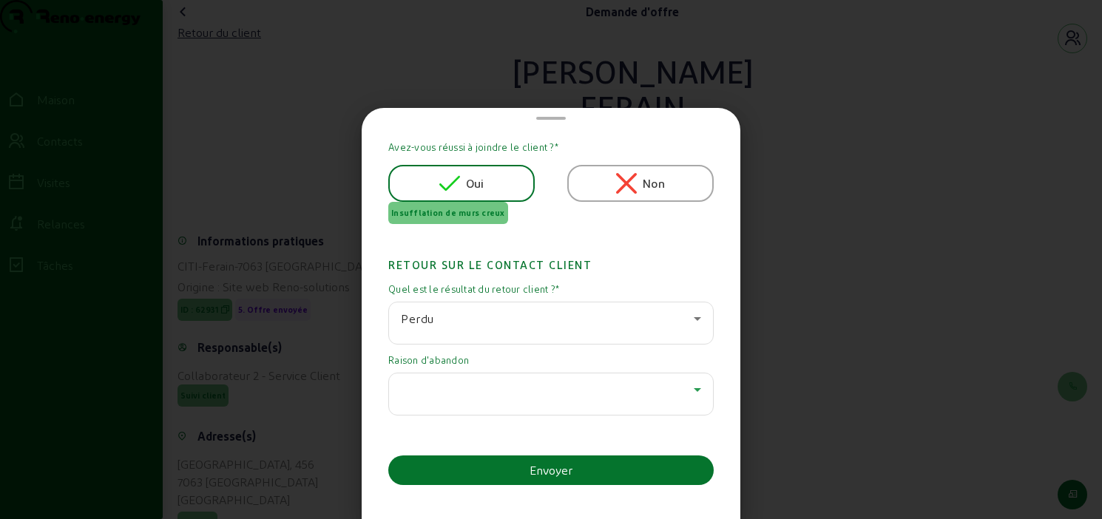
click at [498, 391] on div at bounding box center [547, 390] width 293 height 18
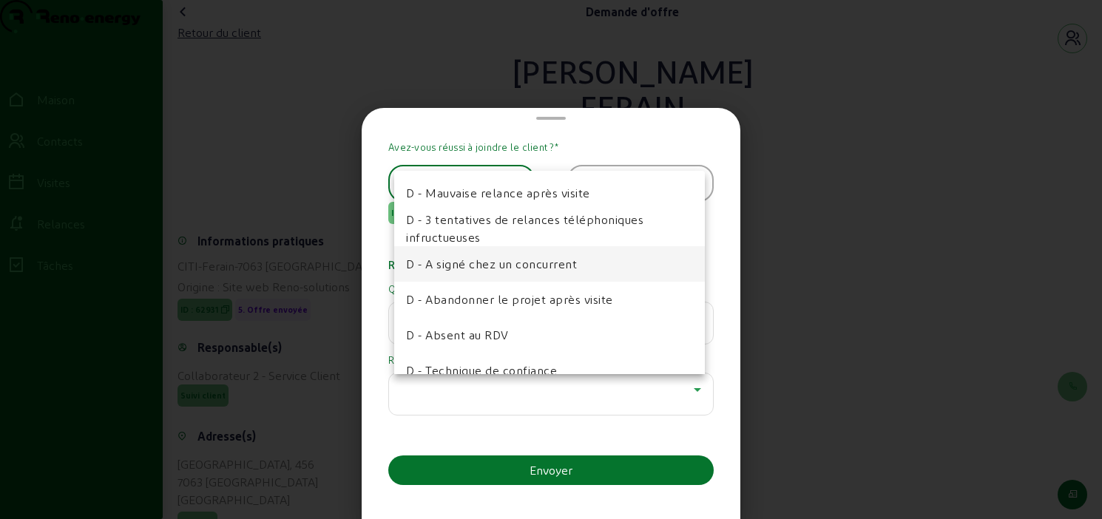
scroll to position [74, 0]
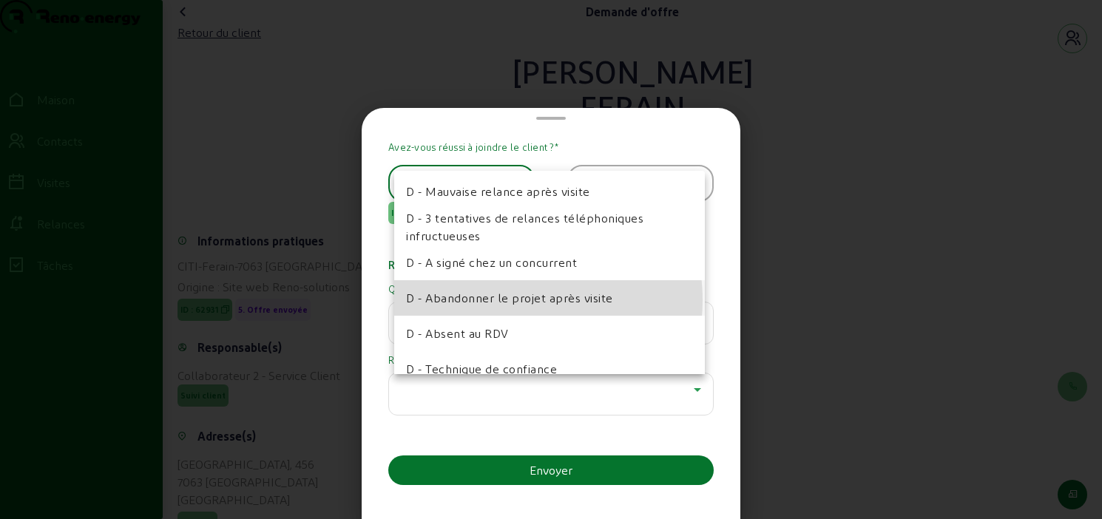
click at [506, 300] on font "D - Abandonner le projet après visite" at bounding box center [509, 298] width 207 height 14
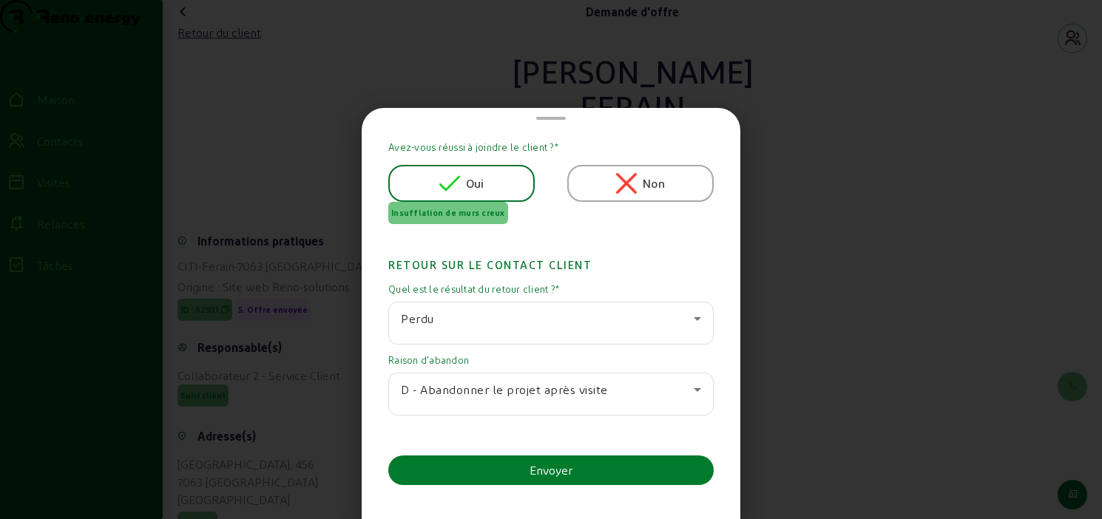
click at [504, 469] on button "Envoyer" at bounding box center [550, 470] width 325 height 30
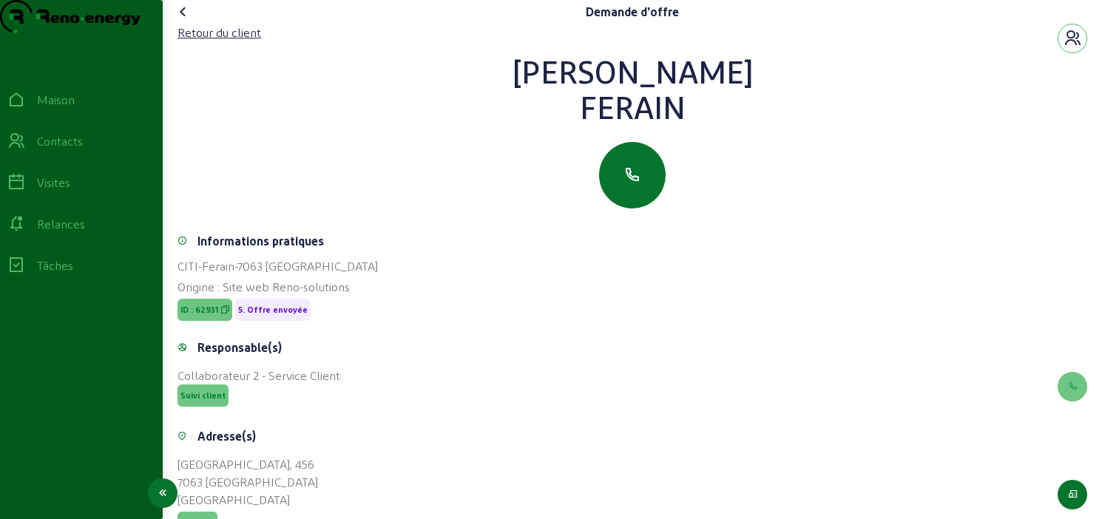
click at [72, 231] on font "Relances" at bounding box center [61, 224] width 48 height 14
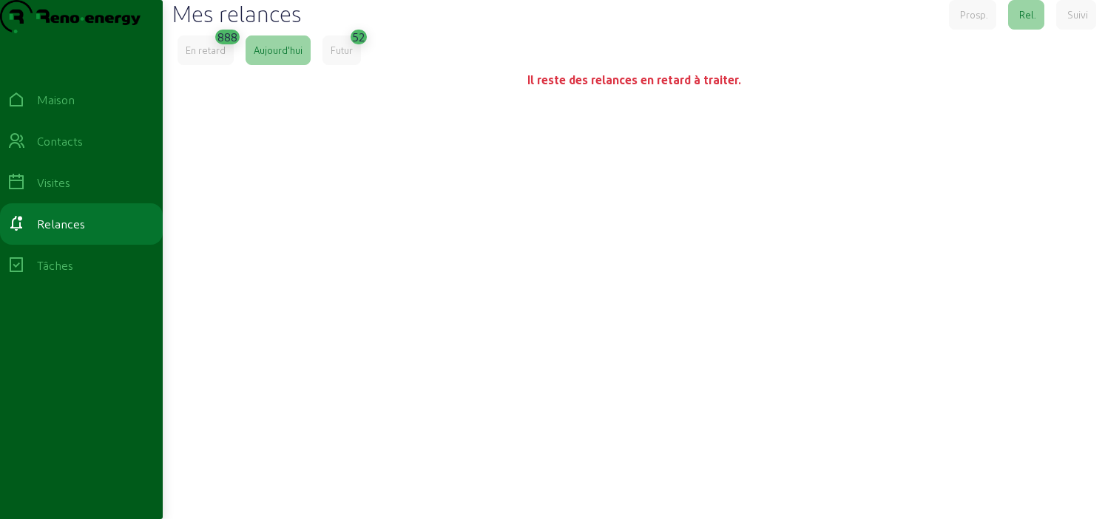
click at [200, 55] on font "En retard" at bounding box center [206, 49] width 40 height 11
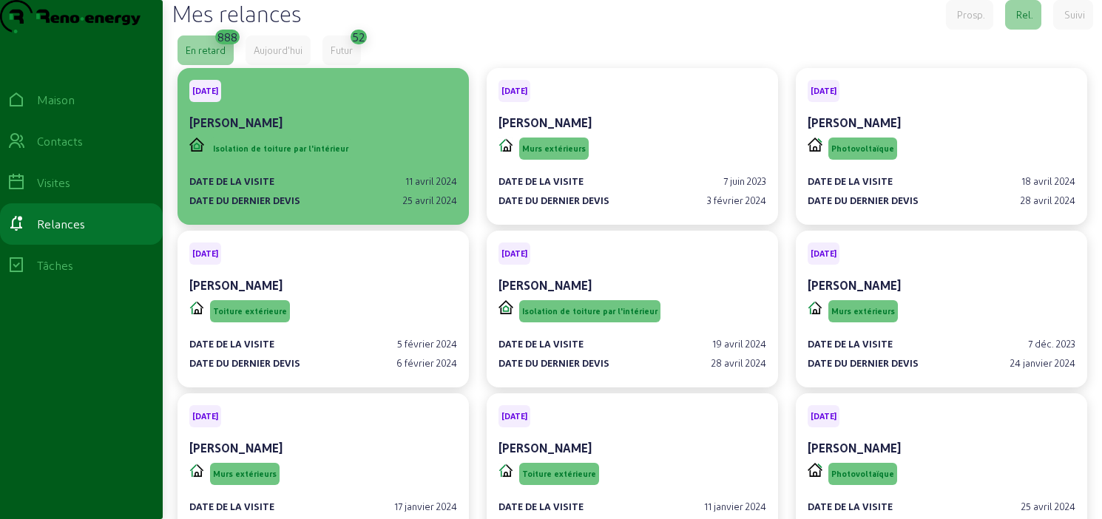
click at [309, 132] on div "[PERSON_NAME]" at bounding box center [323, 123] width 268 height 18
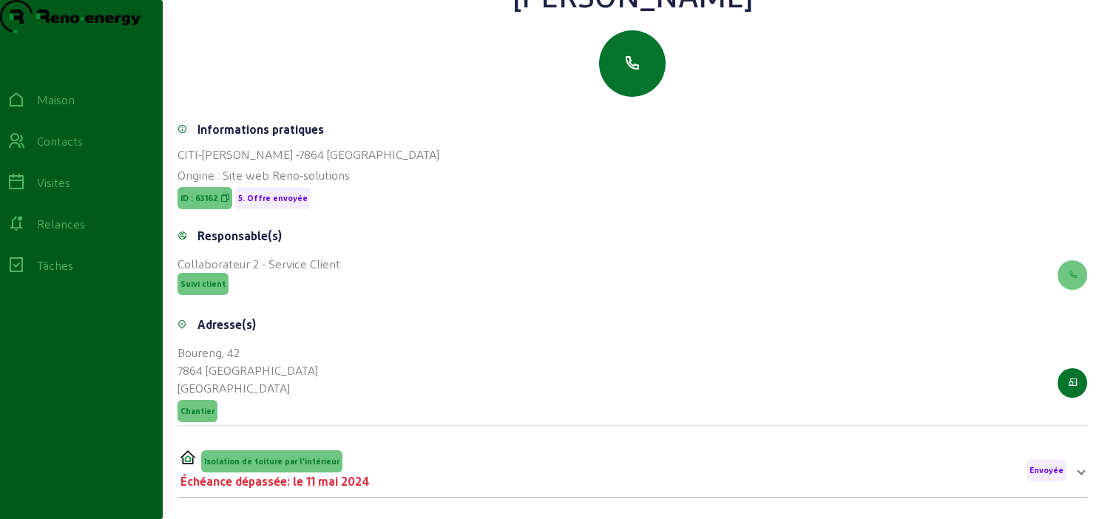
scroll to position [237, 0]
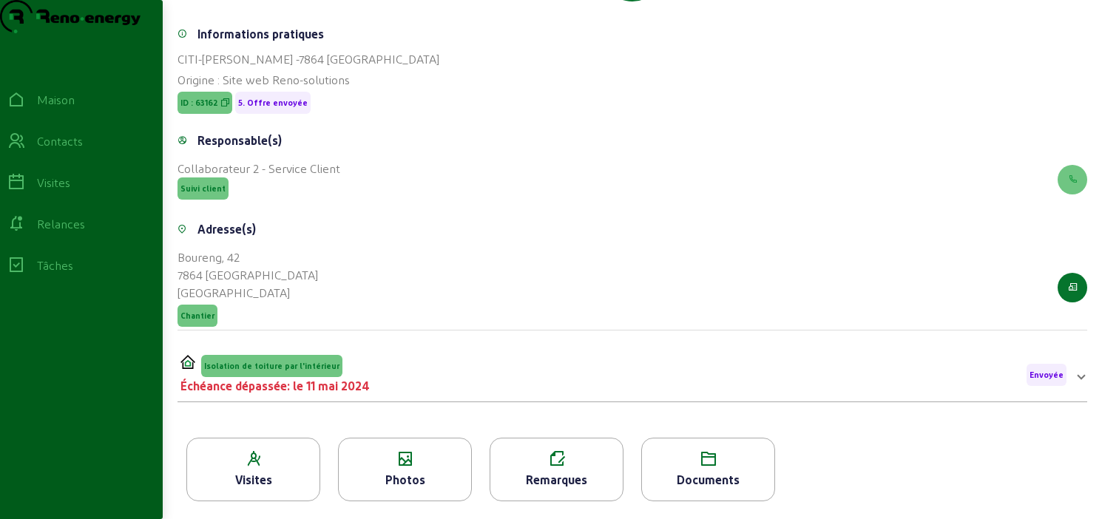
click at [387, 461] on icon at bounding box center [405, 459] width 132 height 18
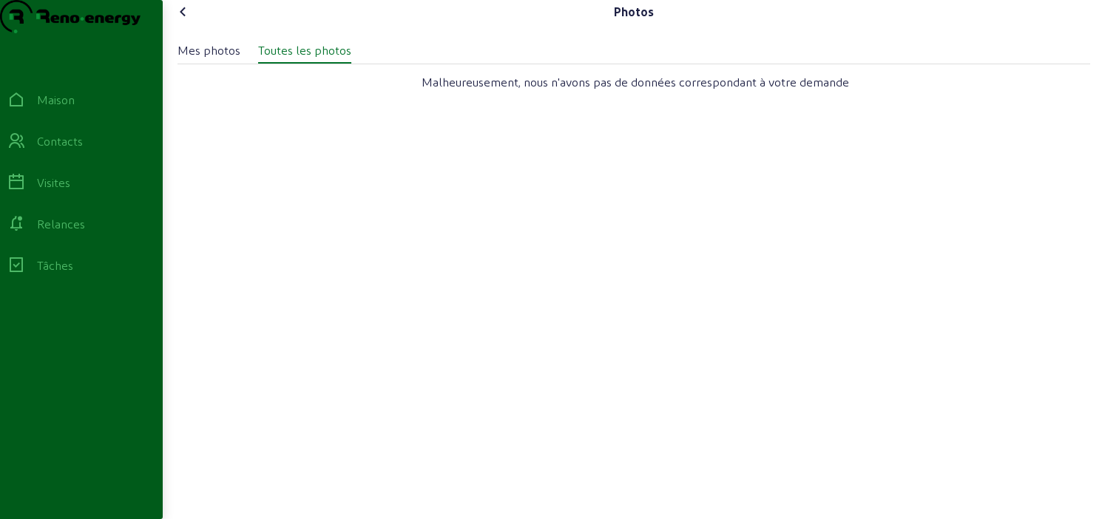
click at [186, 21] on icon at bounding box center [183, 12] width 18 height 18
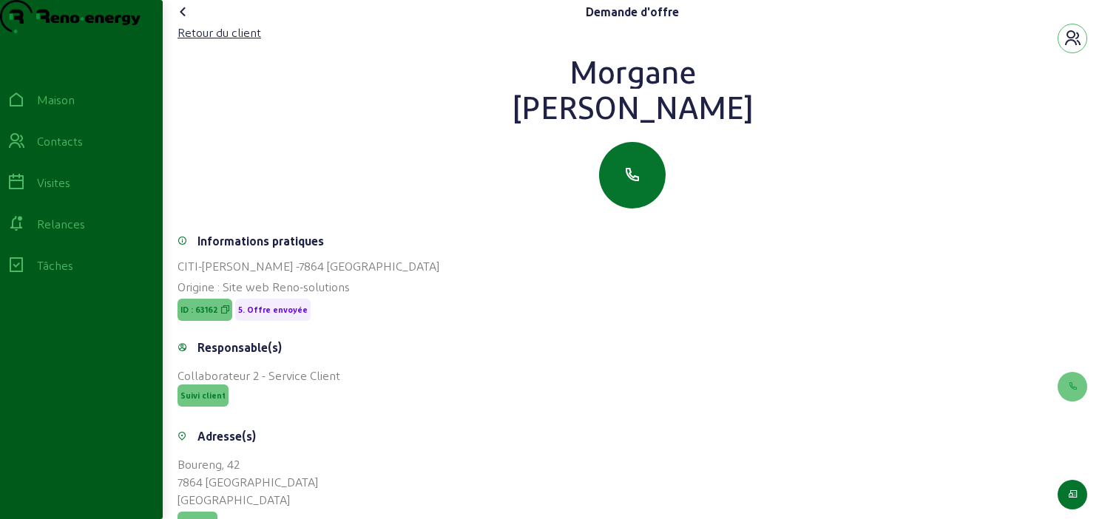
scroll to position [237, 0]
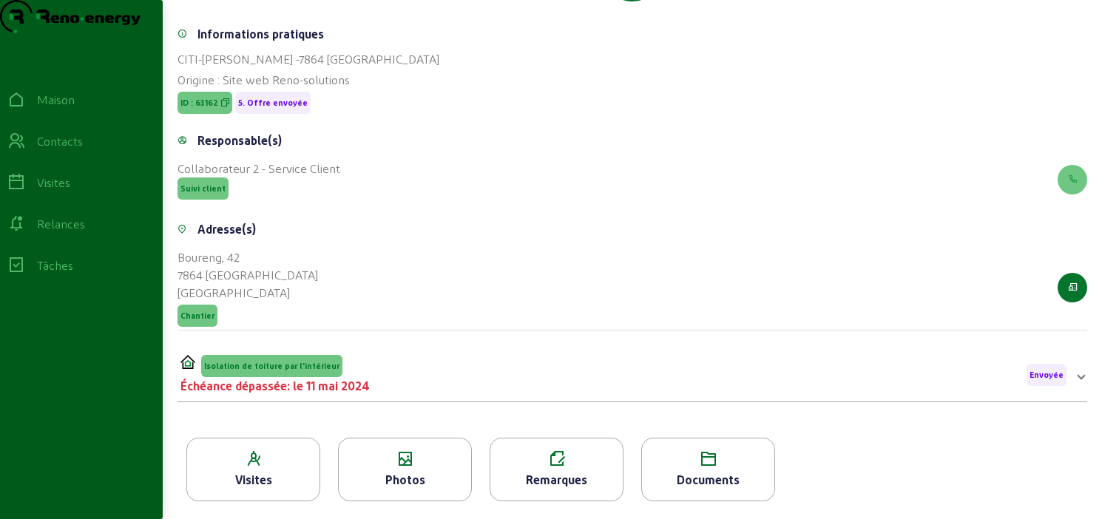
click at [248, 468] on div "Visites" at bounding box center [253, 470] width 134 height 64
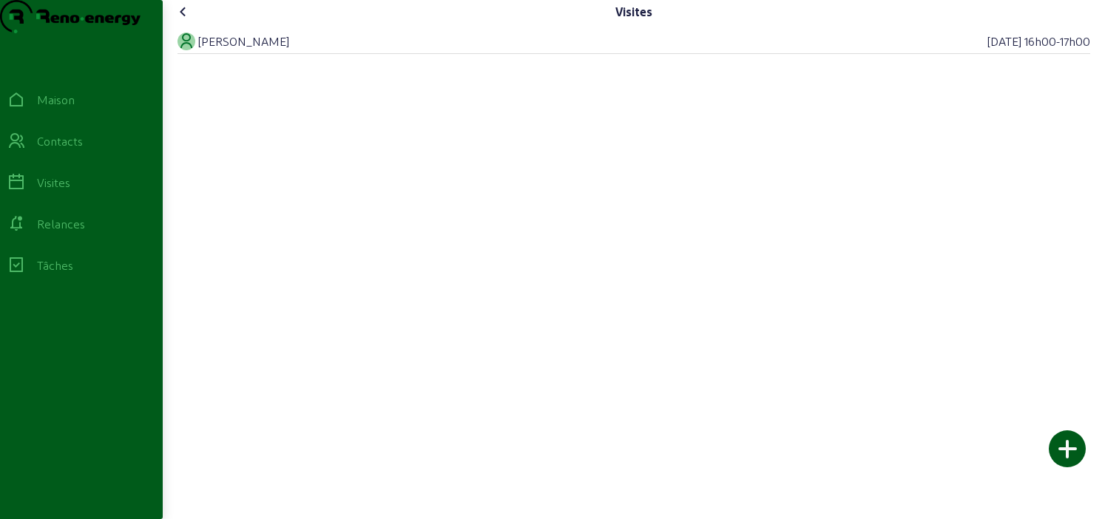
click at [184, 24] on cam-font-icon at bounding box center [184, 12] width 24 height 24
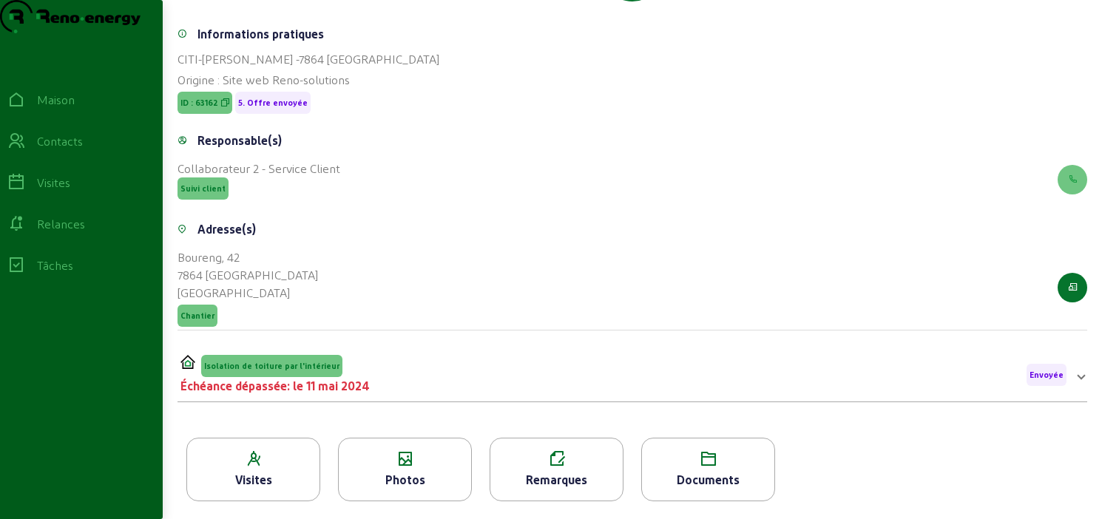
scroll to position [237, 0]
click at [974, 386] on div "Isolation de toiture par l'intérieur Échéance dépassée: le 11 mai 2024 Envoyée" at bounding box center [623, 375] width 886 height 40
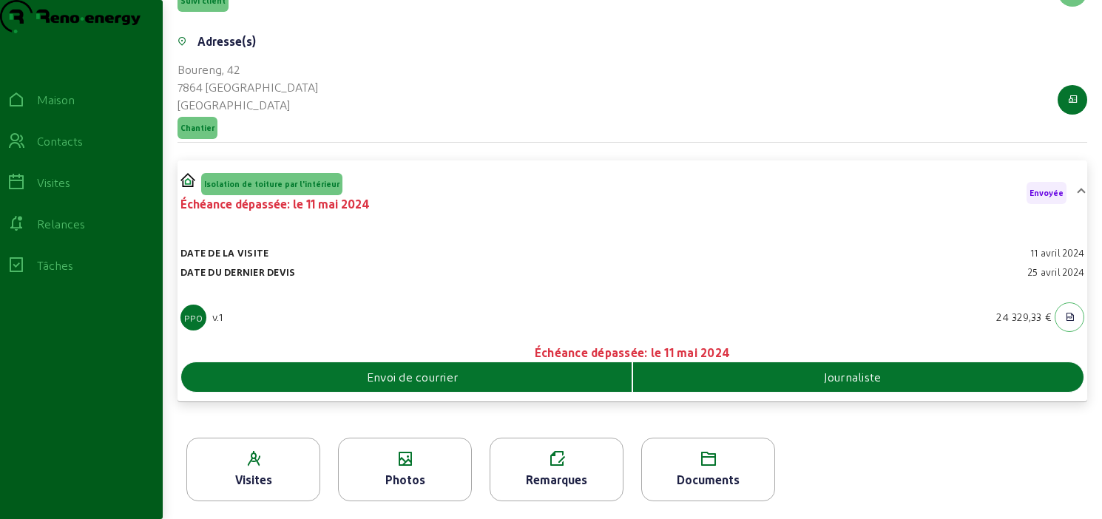
scroll to position [424, 0]
click at [704, 449] on div "Documents" at bounding box center [708, 470] width 134 height 64
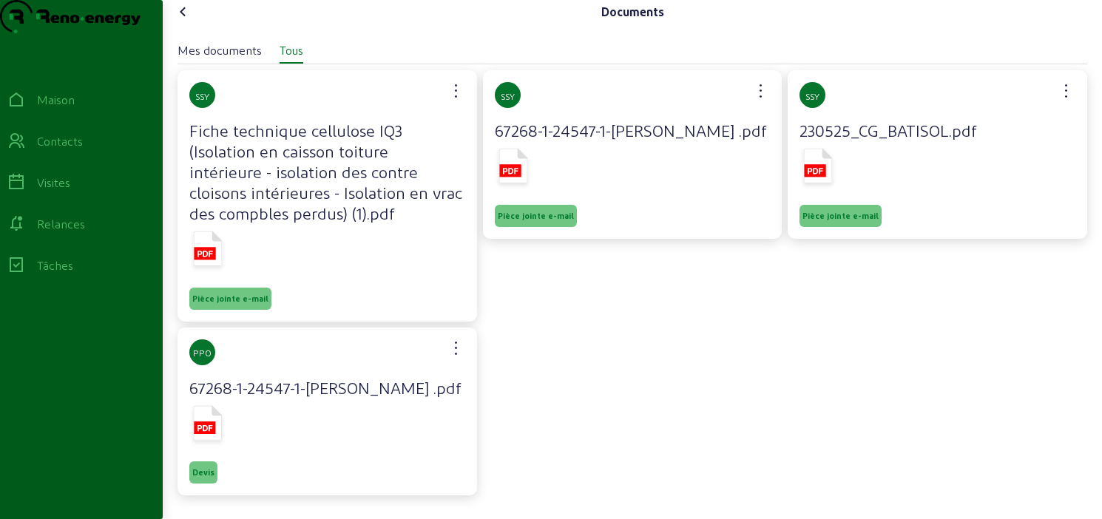
scroll to position [50, 0]
click at [204, 423] on rect at bounding box center [204, 427] width 21 height 13
click at [200, 57] on font "Mes documents" at bounding box center [219, 50] width 84 height 14
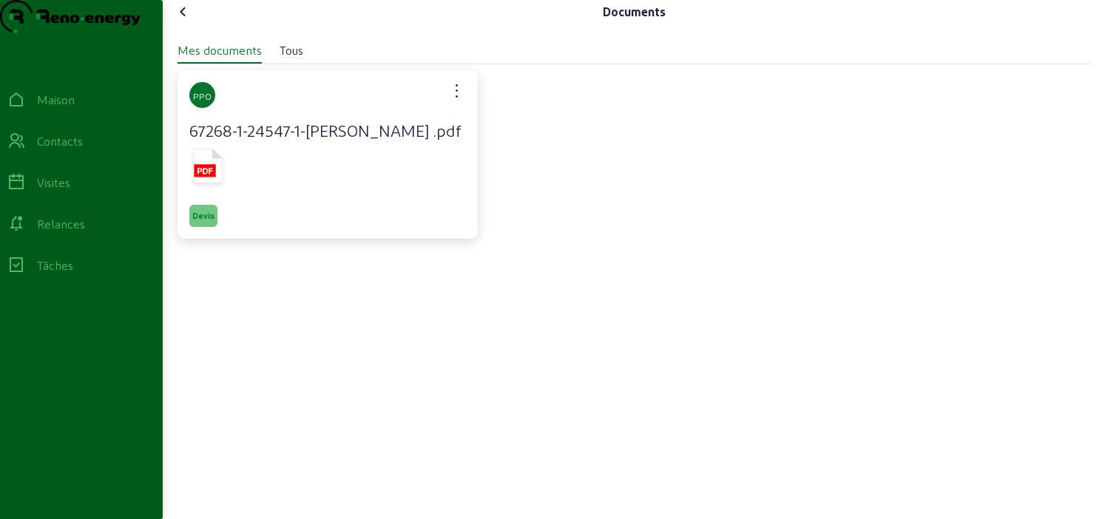
click at [185, 21] on icon at bounding box center [183, 12] width 18 height 18
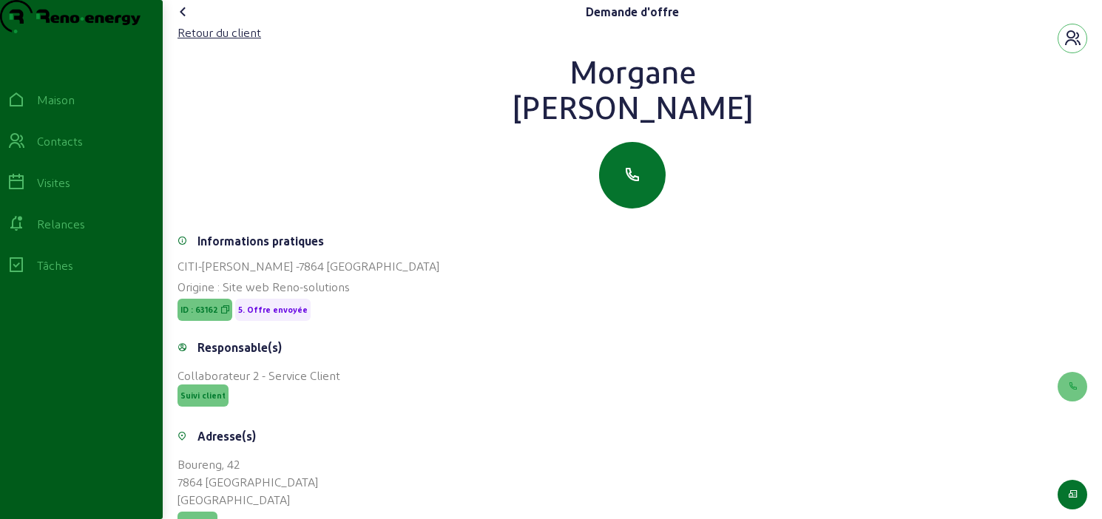
click at [186, 21] on icon at bounding box center [183, 12] width 18 height 18
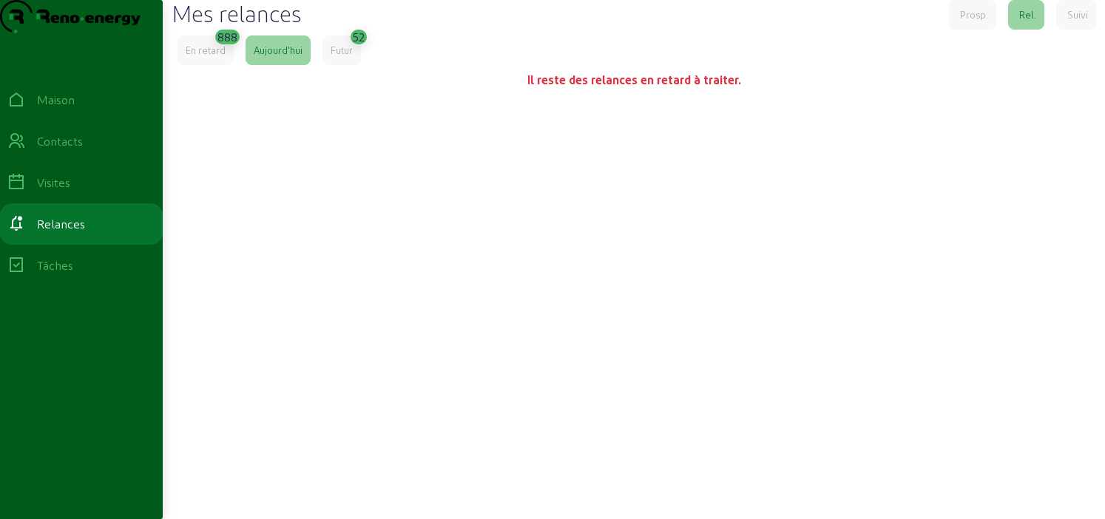
click at [210, 65] on div "En retard" at bounding box center [205, 50] width 56 height 30
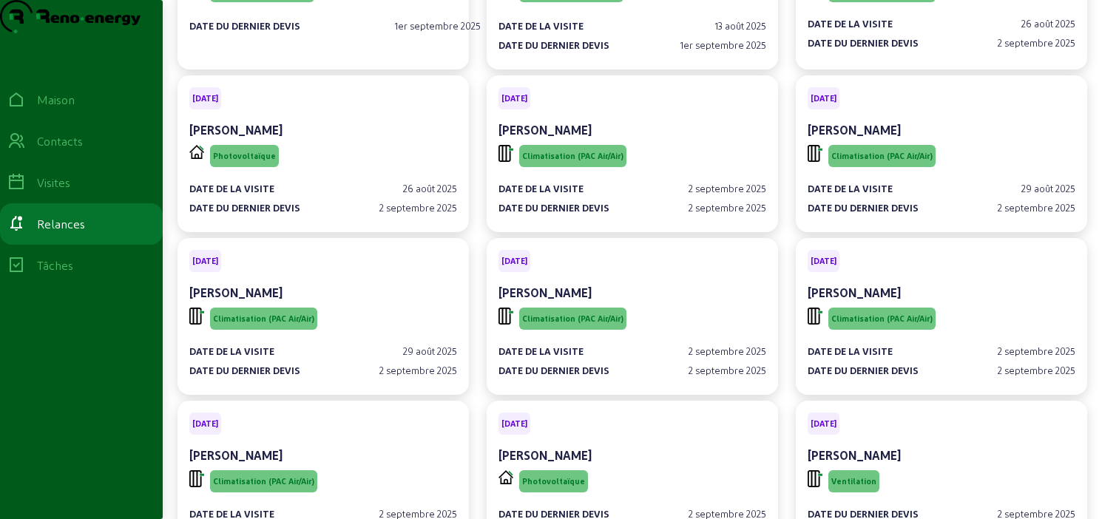
scroll to position [48617, 0]
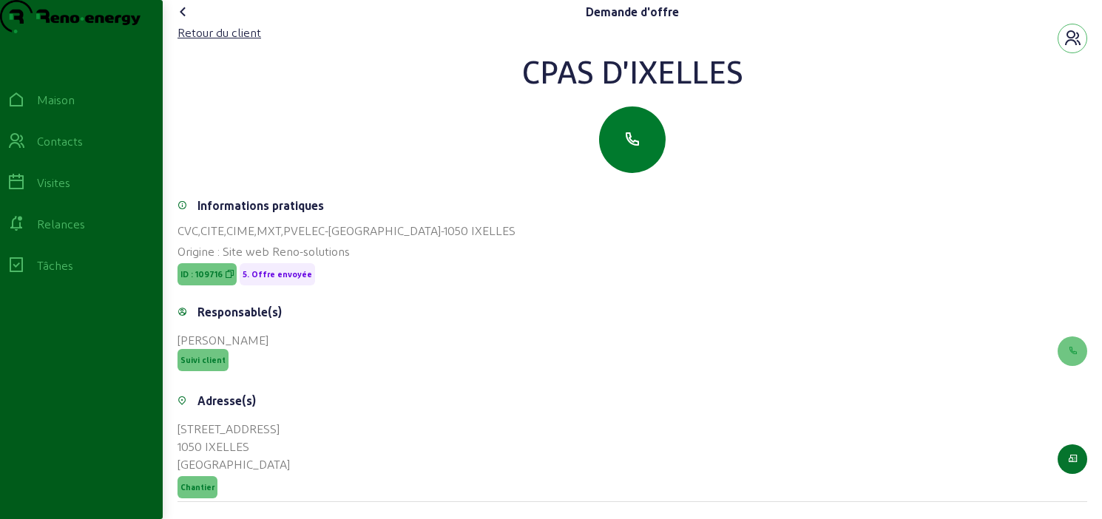
click at [629, 149] on icon "button" at bounding box center [632, 140] width 18 height 18
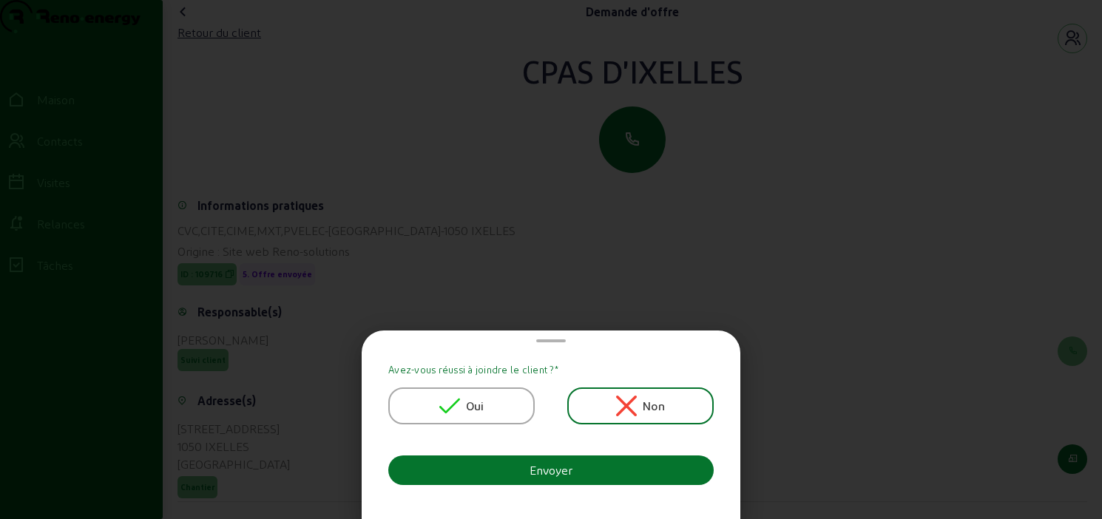
click at [491, 402] on div "Oui" at bounding box center [461, 405] width 146 height 37
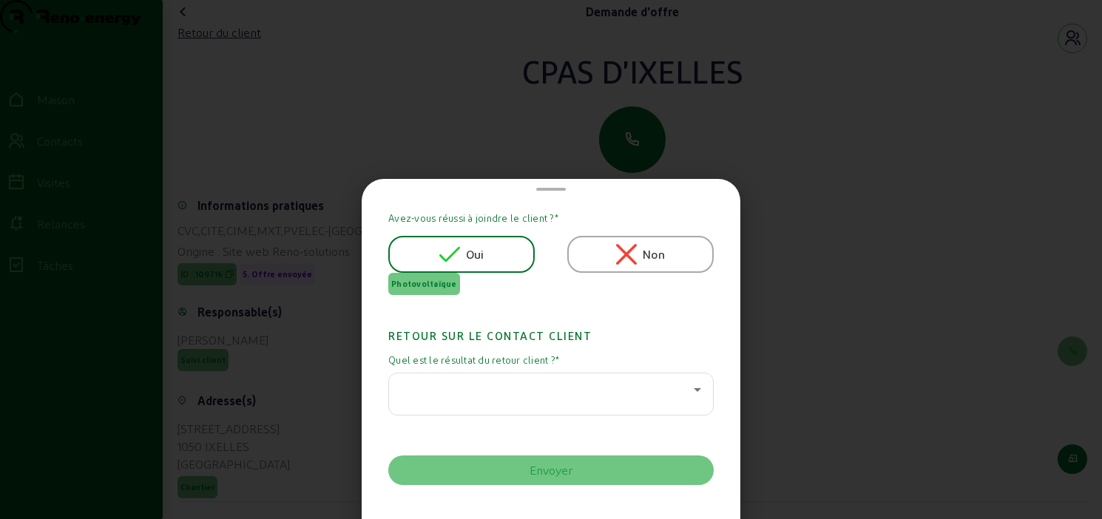
click at [569, 396] on div at bounding box center [547, 390] width 293 height 18
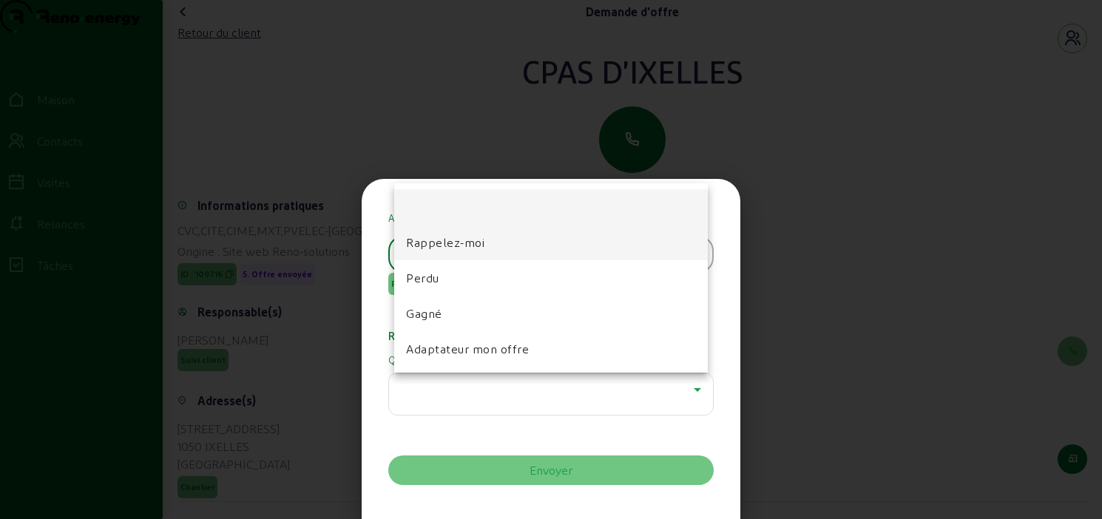
click at [459, 241] on font "Rappelez-moi" at bounding box center [445, 242] width 78 height 14
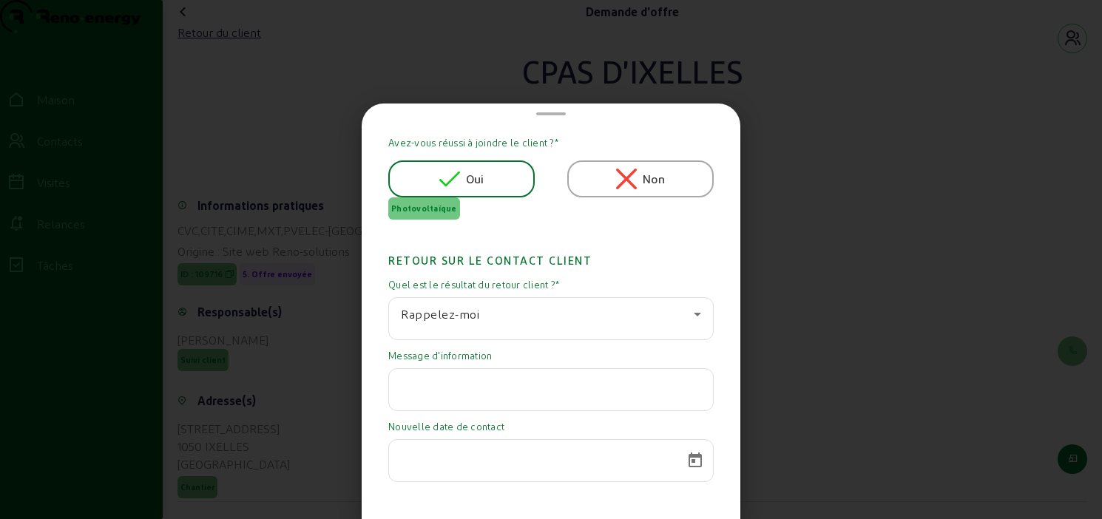
click at [485, 394] on input "text" at bounding box center [551, 385] width 300 height 18
drag, startPoint x: 466, startPoint y: 391, endPoint x: 389, endPoint y: 391, distance: 76.9
click at [389, 391] on app-reminder-dialog "Avez-vous réussi à joindre le client ? * Oui Non Photovoltaïque Retour sur le c…" at bounding box center [550, 346] width 355 height 421
type input "A l'étude"
click at [689, 466] on span "Calendrier ouvert" at bounding box center [694, 460] width 35 height 35
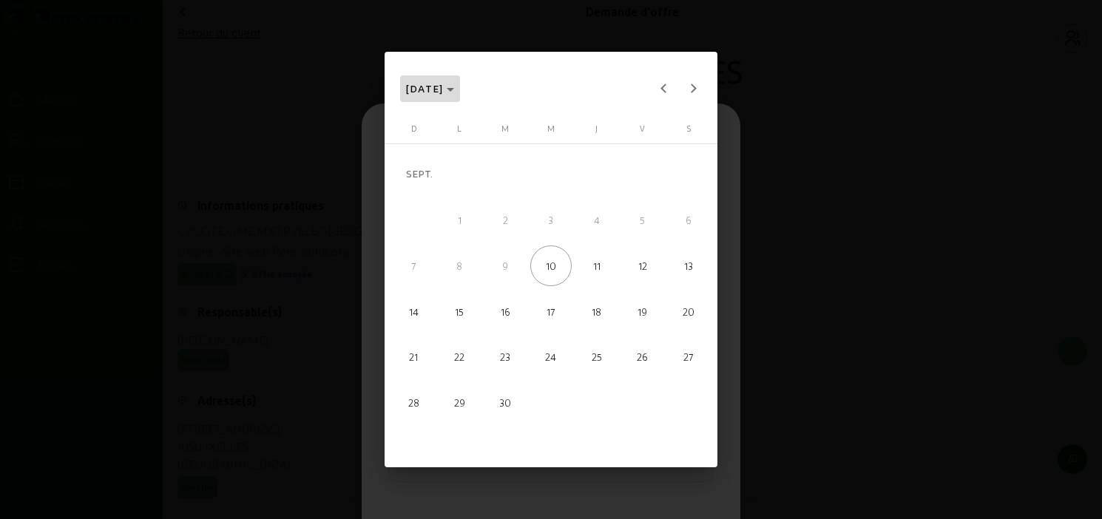
click at [455, 87] on span "SEPT. 2025" at bounding box center [430, 89] width 49 height 18
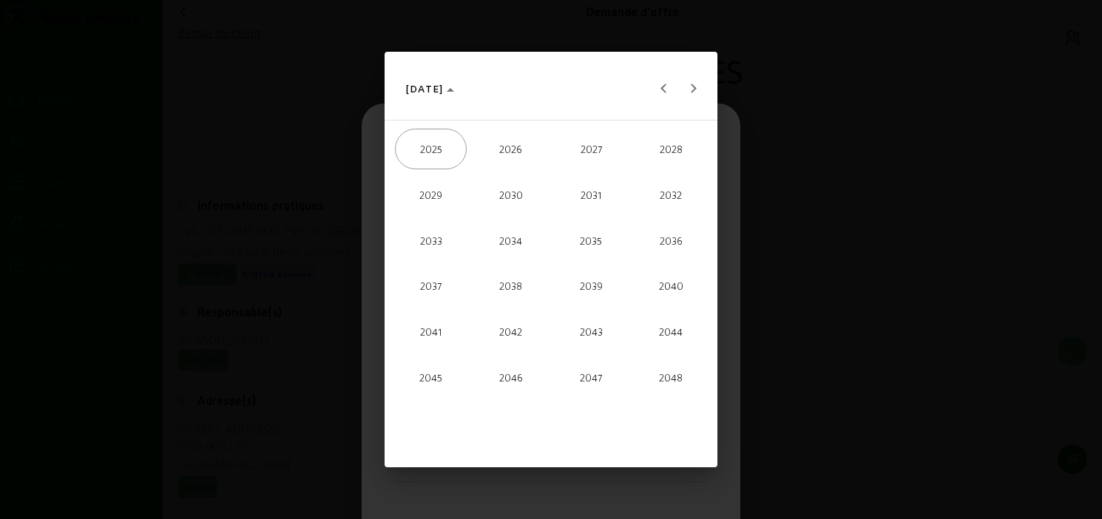
click at [499, 149] on span "2026" at bounding box center [511, 149] width 72 height 41
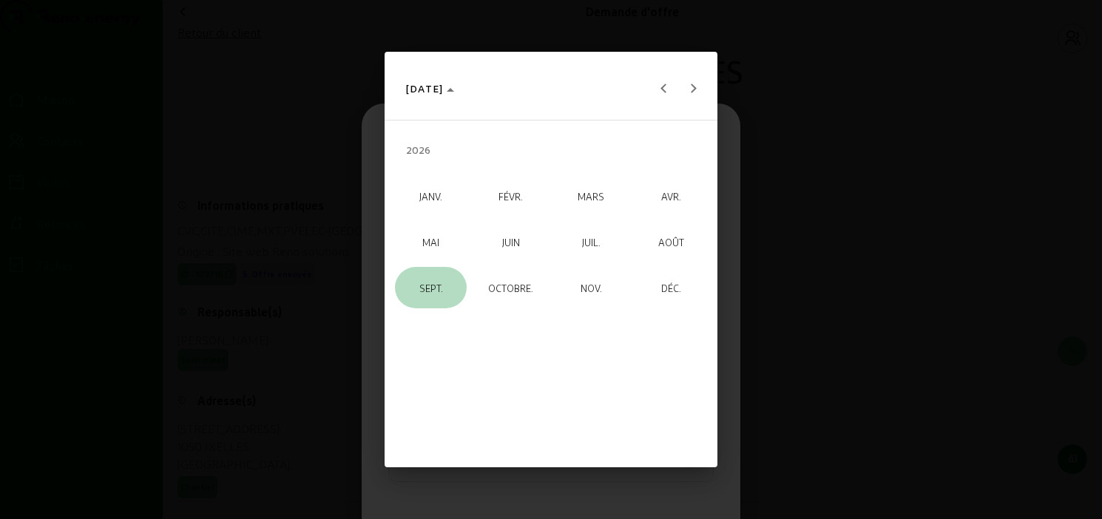
click at [441, 284] on font "SEPT." at bounding box center [431, 288] width 24 height 12
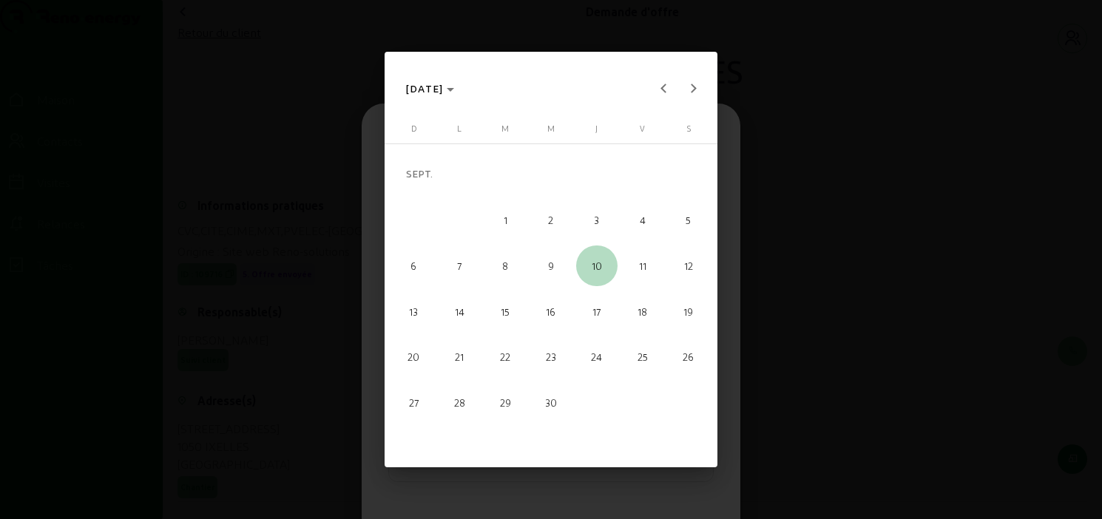
click at [592, 271] on font "10" at bounding box center [597, 266] width 10 height 12
type input "10/09/2026"
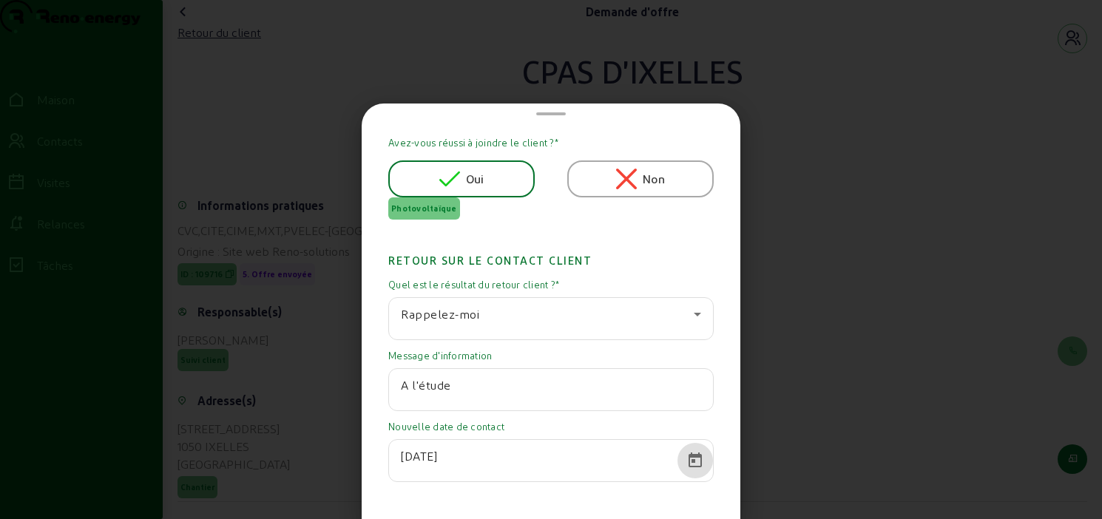
scroll to position [71, 0]
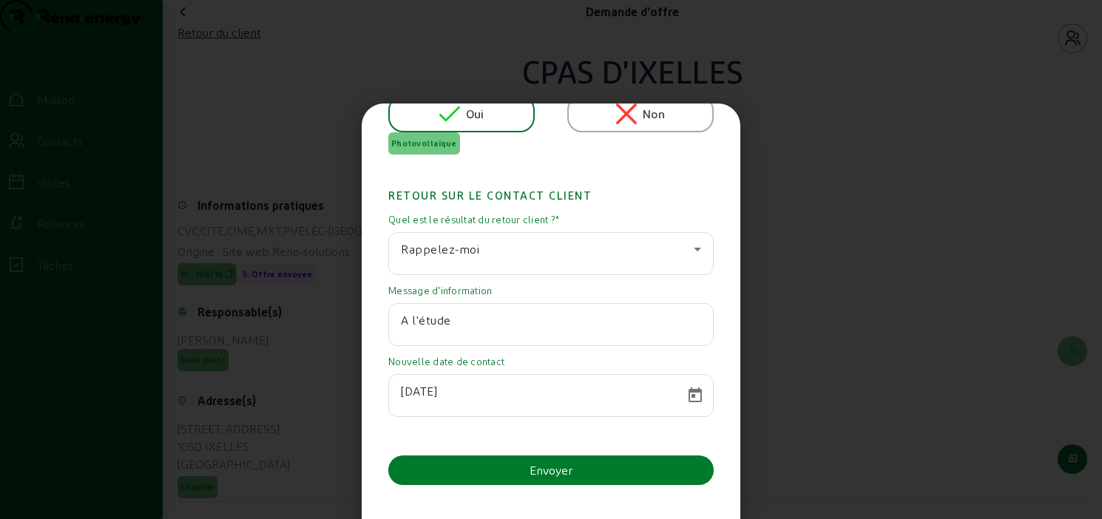
click at [523, 476] on button "Envoyer" at bounding box center [550, 470] width 325 height 30
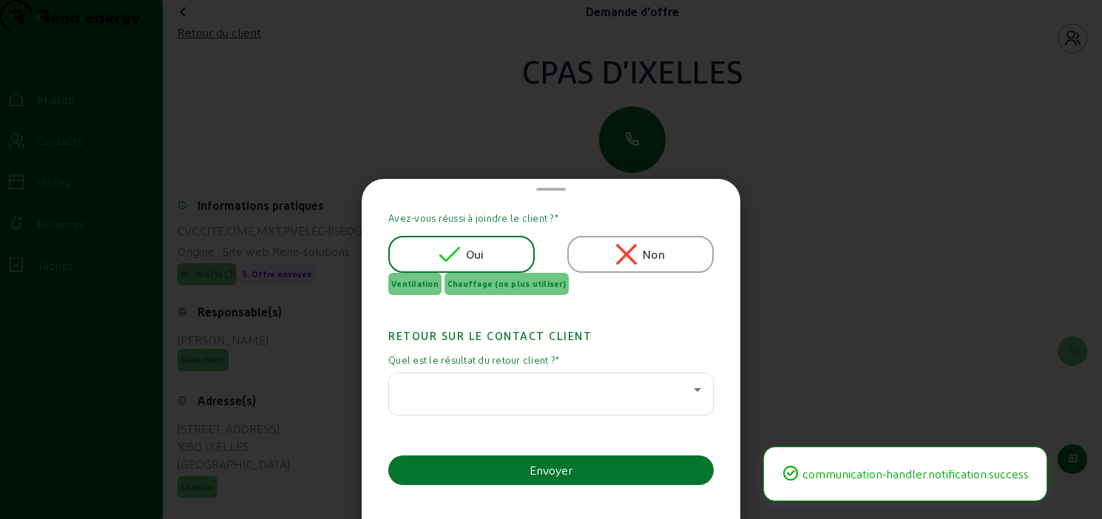
scroll to position [0, 0]
click at [482, 401] on div at bounding box center [551, 393] width 300 height 41
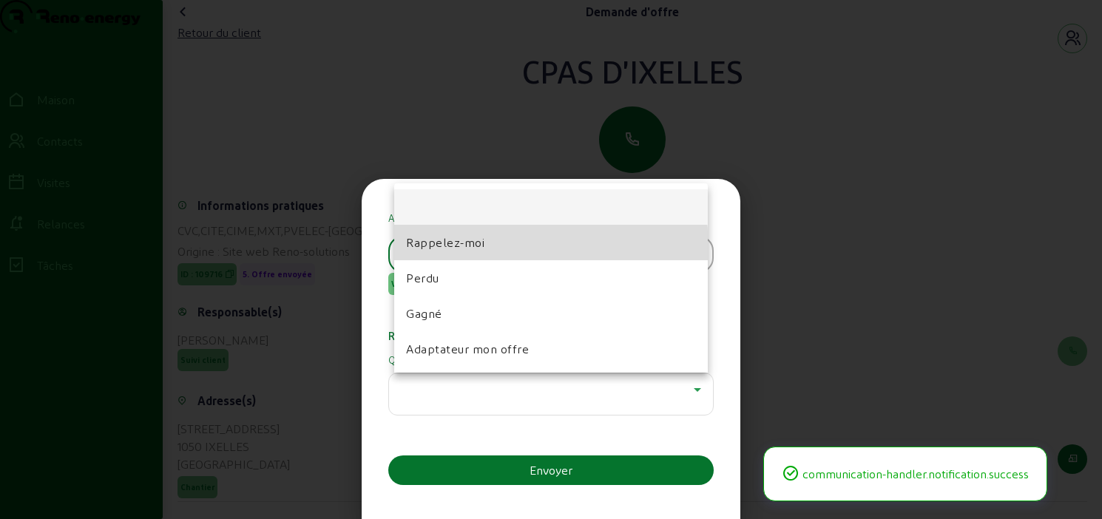
click at [437, 249] on span "Rappelez-moi" at bounding box center [445, 243] width 78 height 18
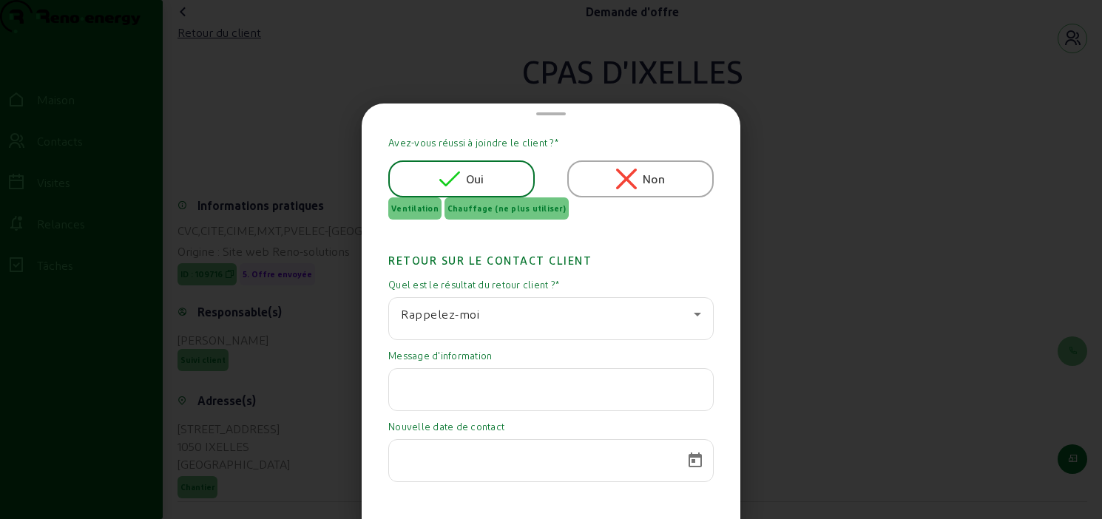
click at [455, 390] on input "text" at bounding box center [551, 385] width 300 height 18
paste input "A l'étude"
type input "A l'étude"
click at [684, 464] on span "Calendrier ouvert" at bounding box center [694, 460] width 35 height 35
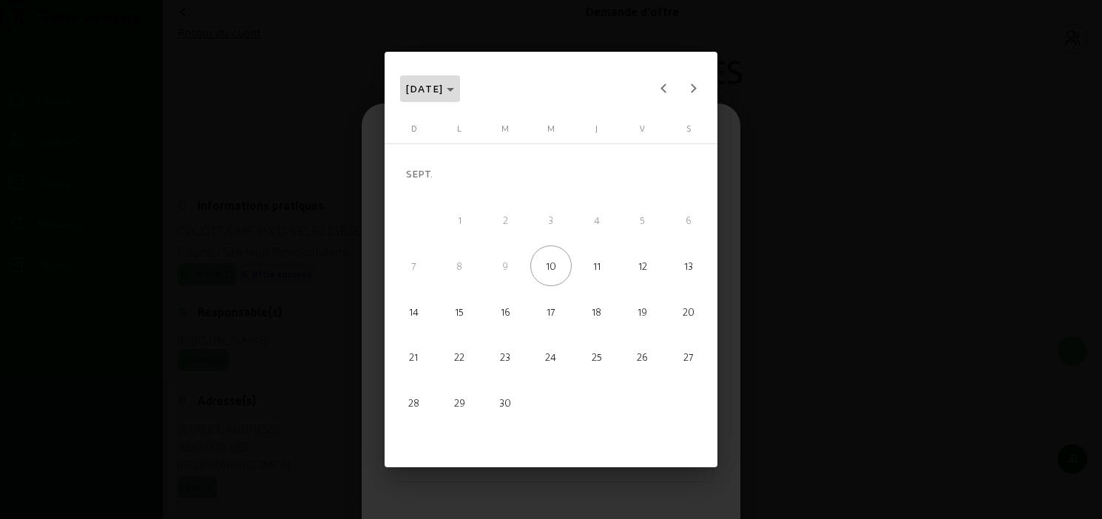
click at [454, 90] on icon "Choisissez le mois et l'année" at bounding box center [450, 90] width 7 height 4
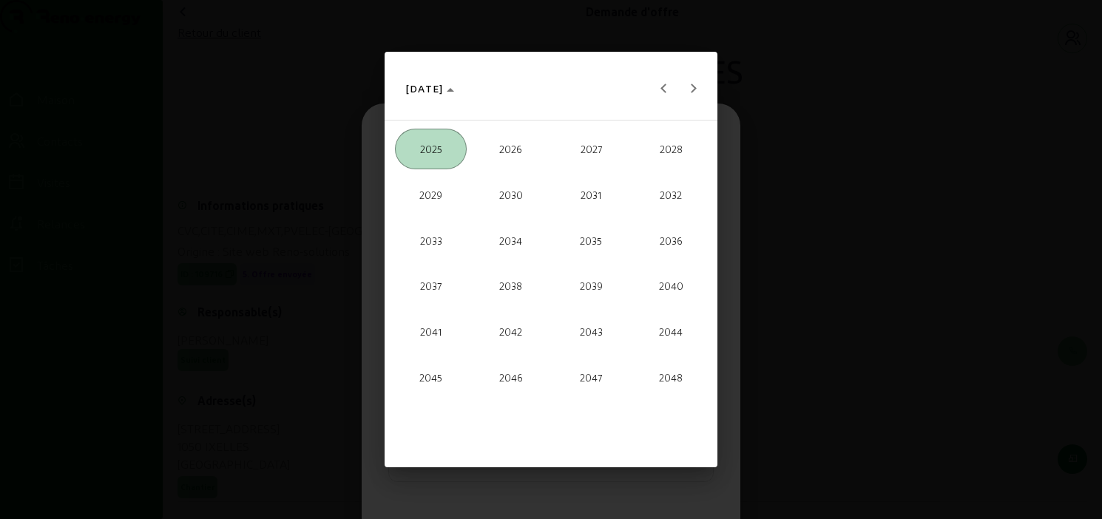
click at [502, 143] on font "2026" at bounding box center [510, 149] width 23 height 12
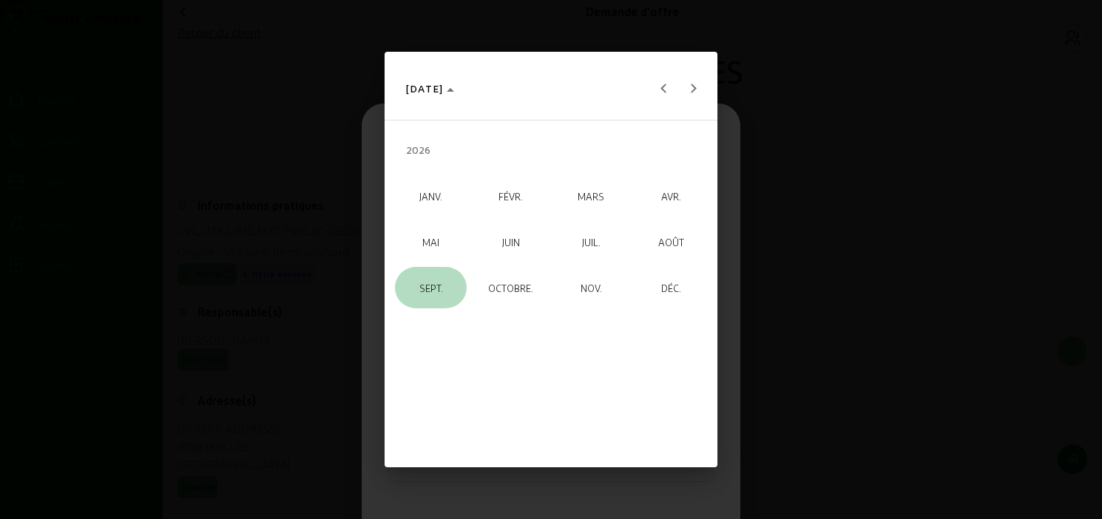
click at [432, 281] on span "SEPT." at bounding box center [431, 287] width 72 height 41
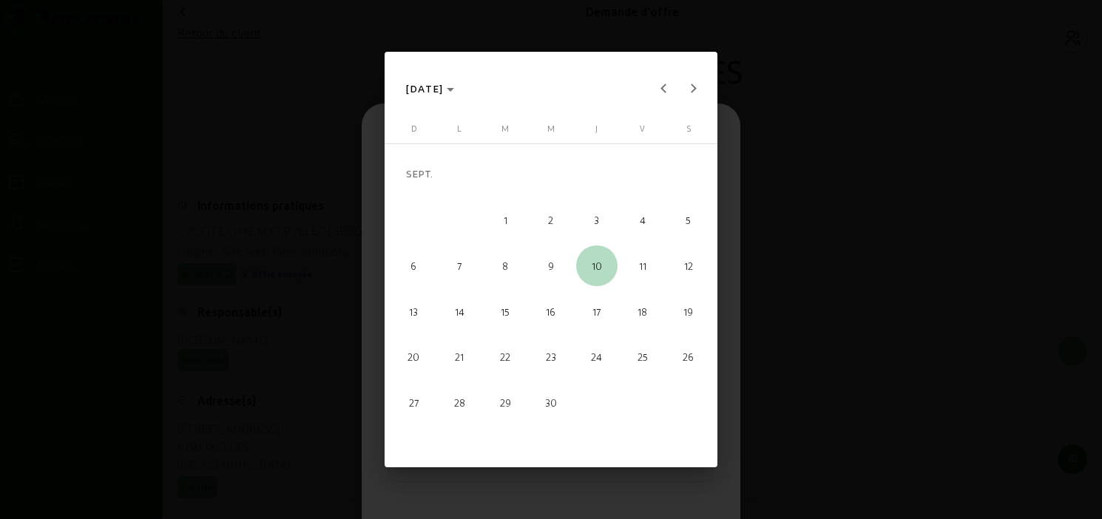
click at [603, 268] on span "10" at bounding box center [596, 265] width 41 height 41
type input "10/09/2026"
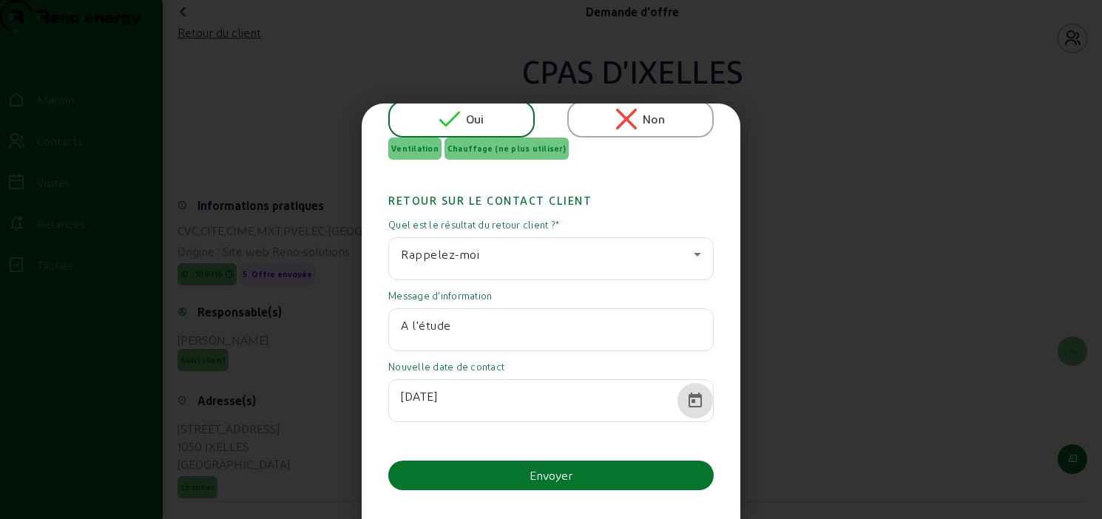
scroll to position [71, 0]
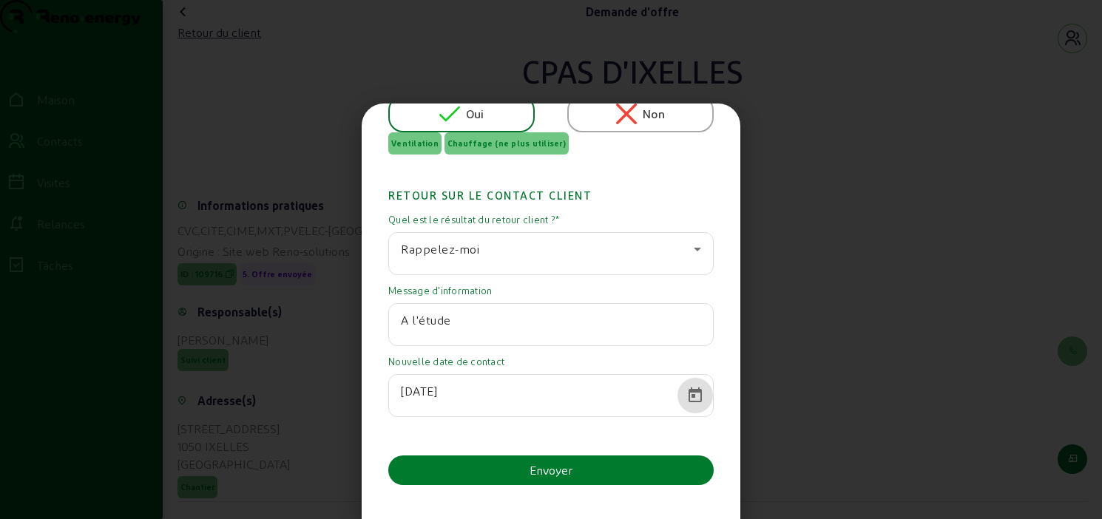
click at [614, 475] on button "Envoyer" at bounding box center [550, 470] width 325 height 30
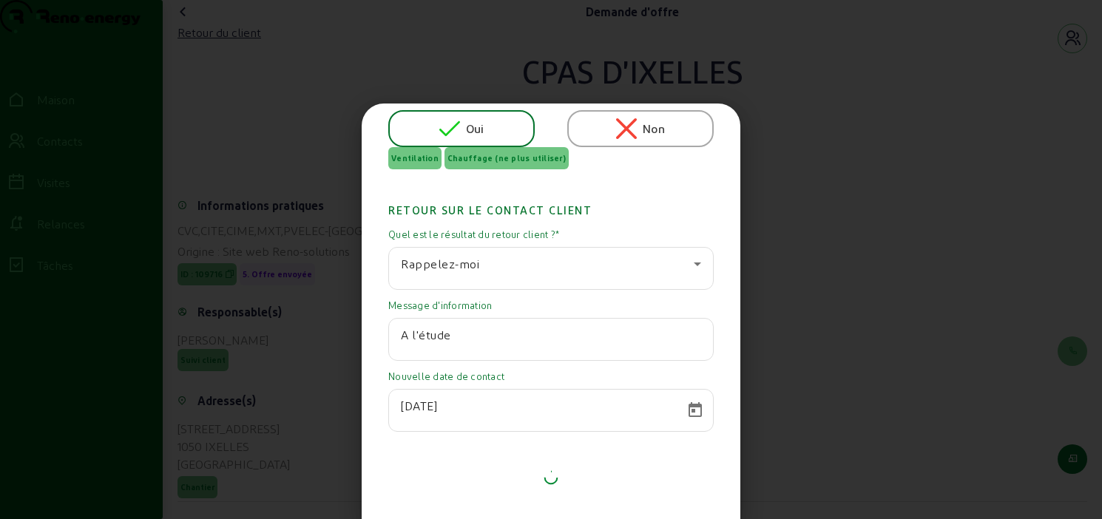
scroll to position [0, 0]
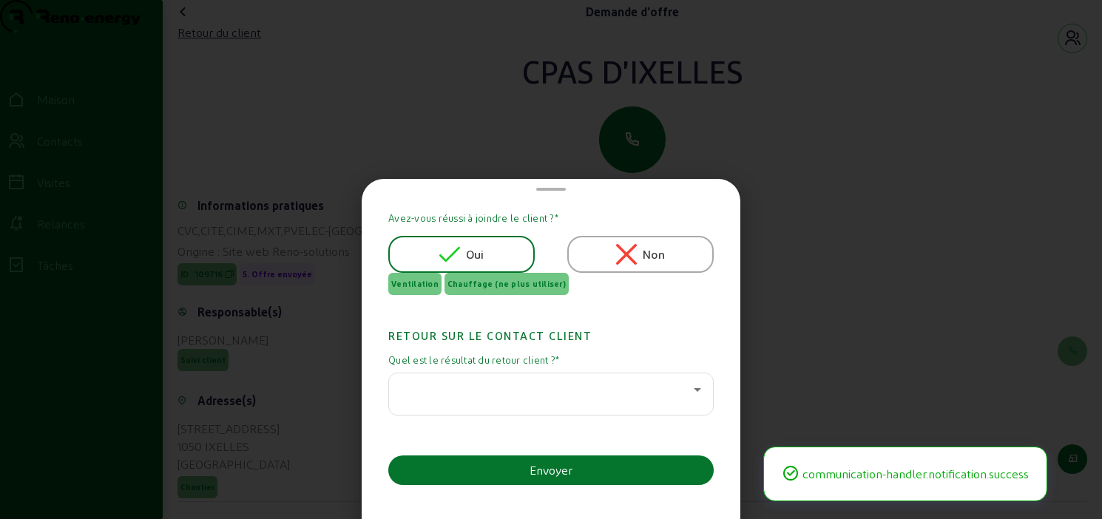
click at [552, 387] on div at bounding box center [547, 390] width 293 height 18
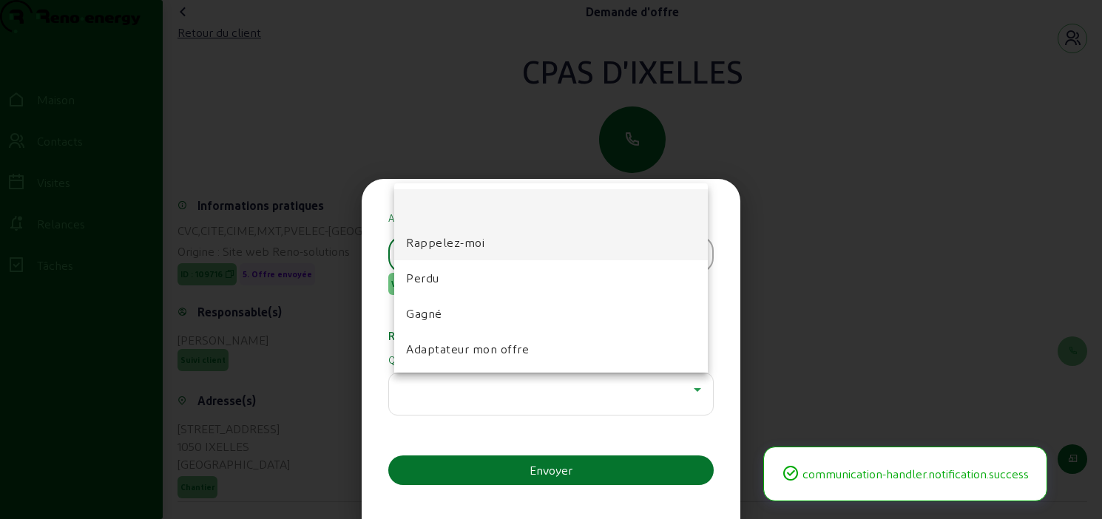
click at [461, 248] on font "Rappelez-moi" at bounding box center [445, 242] width 78 height 14
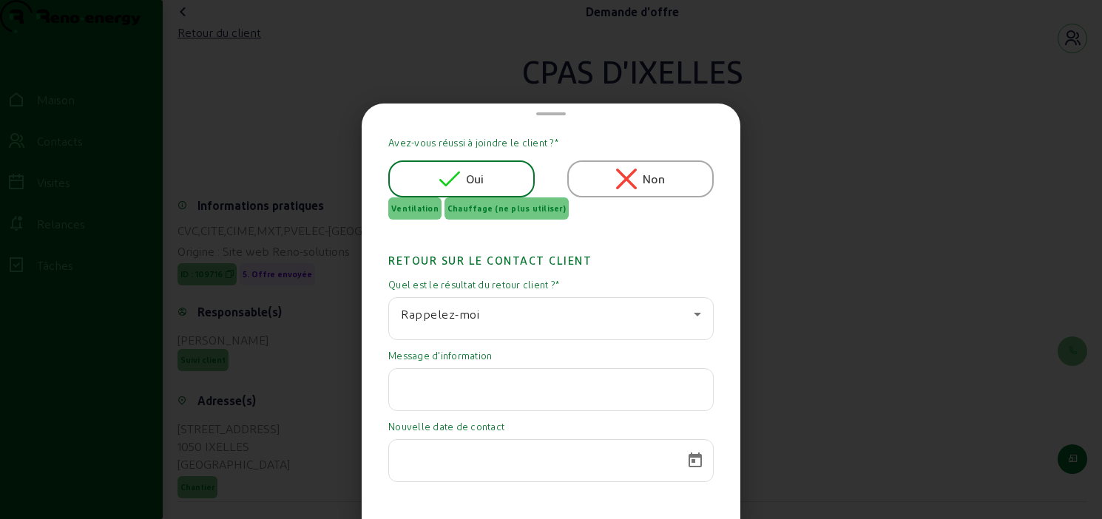
click at [456, 401] on div at bounding box center [551, 389] width 300 height 41
paste input "A l'étude"
type input "A l'étude"
click at [682, 464] on span "Calendrier ouvert" at bounding box center [694, 460] width 35 height 35
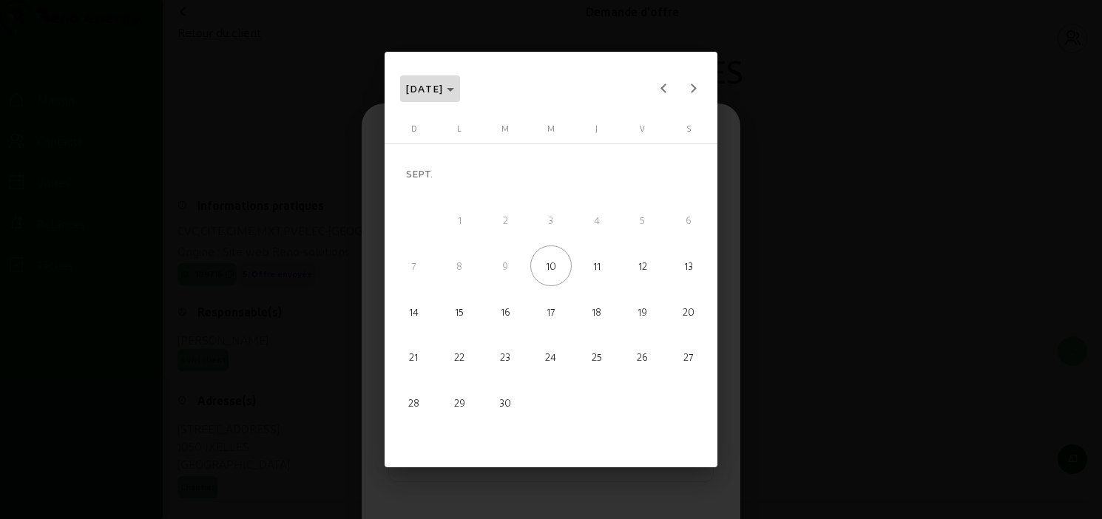
click at [454, 88] on polygon "Choisissez le mois et l'année" at bounding box center [450, 90] width 7 height 4
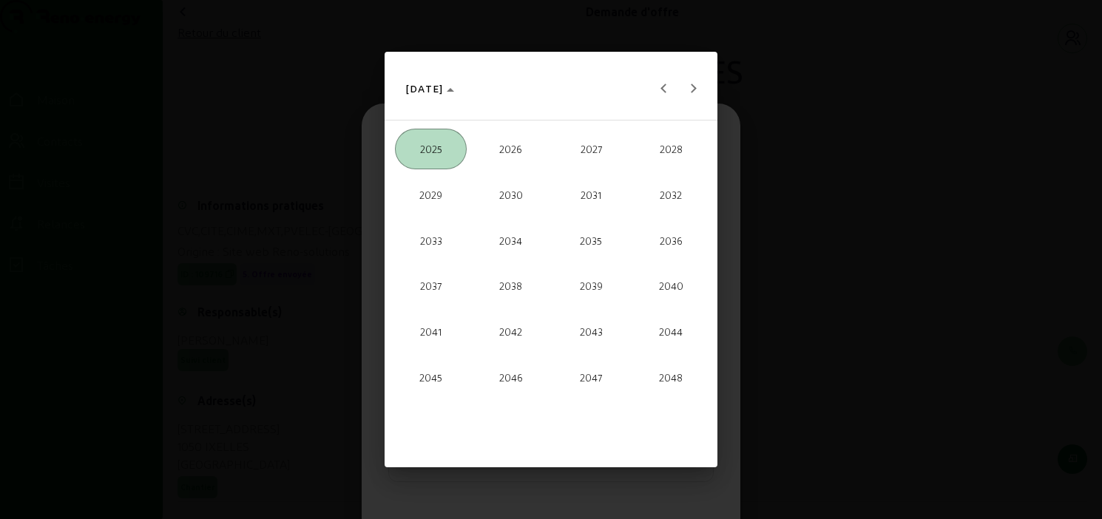
click at [512, 149] on font "2026" at bounding box center [510, 149] width 23 height 12
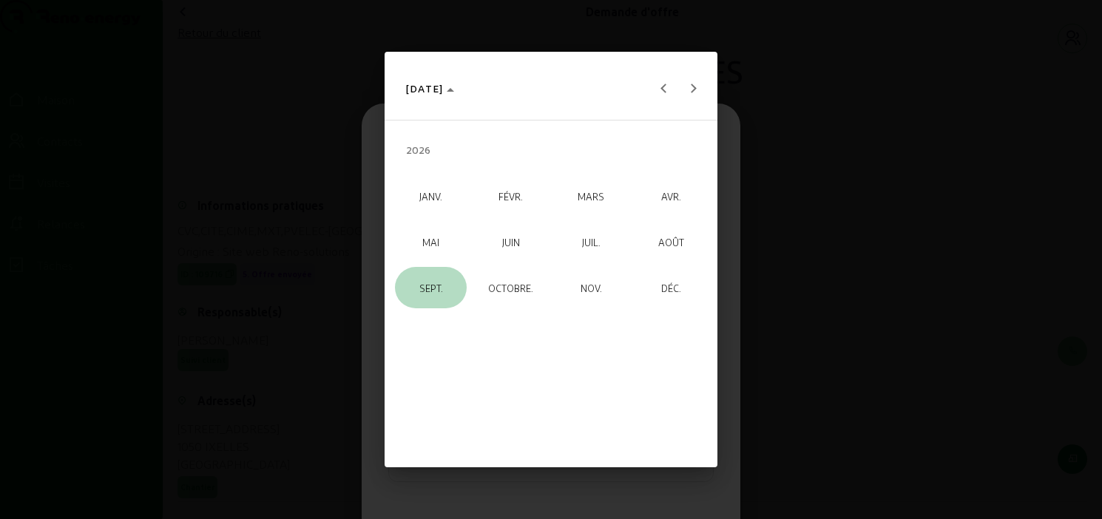
click at [433, 288] on font "SEPT." at bounding box center [431, 288] width 24 height 12
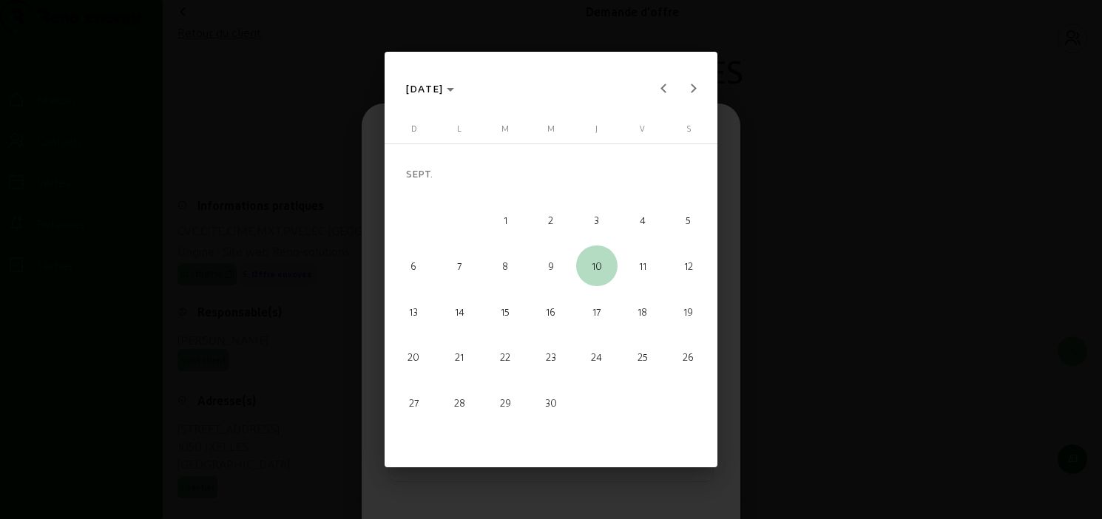
click at [597, 267] on font "10" at bounding box center [597, 266] width 10 height 12
type input "10/09/2026"
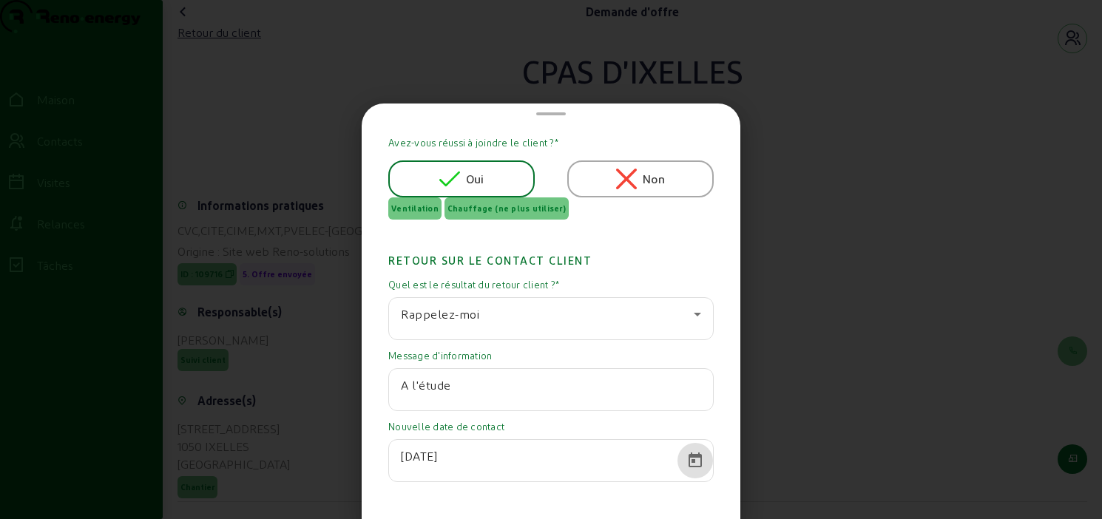
scroll to position [71, 0]
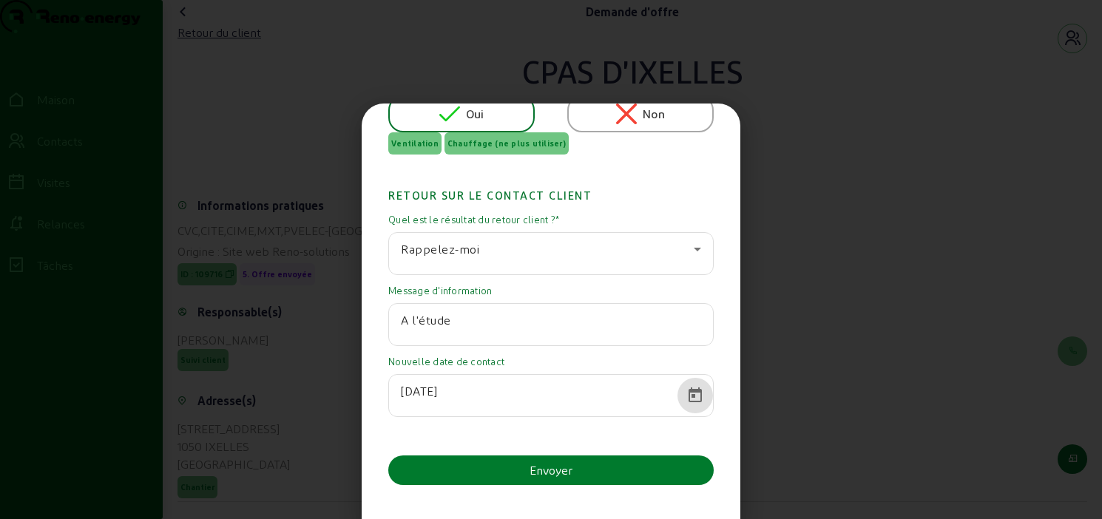
click at [526, 473] on button "Envoyer" at bounding box center [550, 470] width 325 height 30
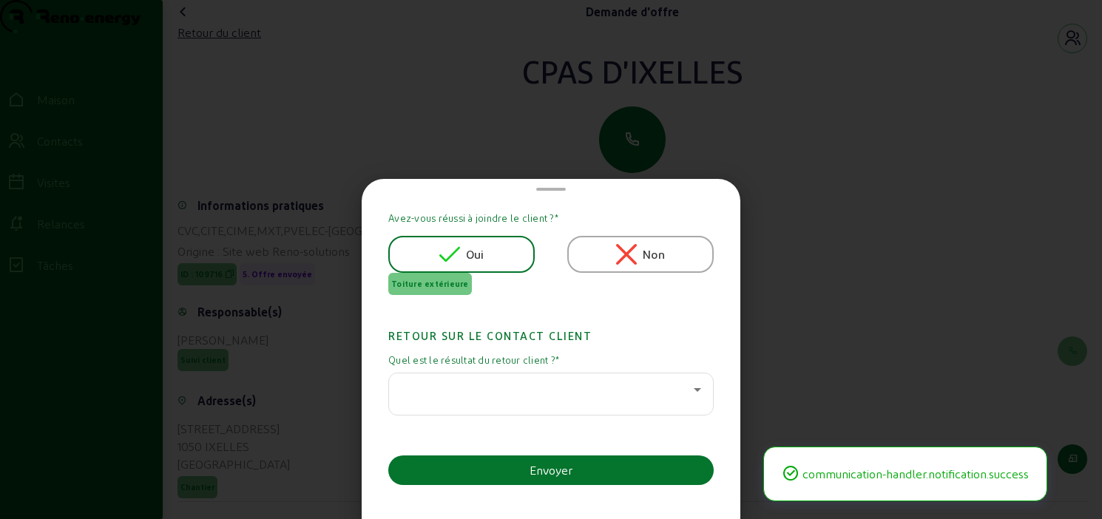
scroll to position [0, 0]
click at [520, 401] on div at bounding box center [551, 393] width 300 height 41
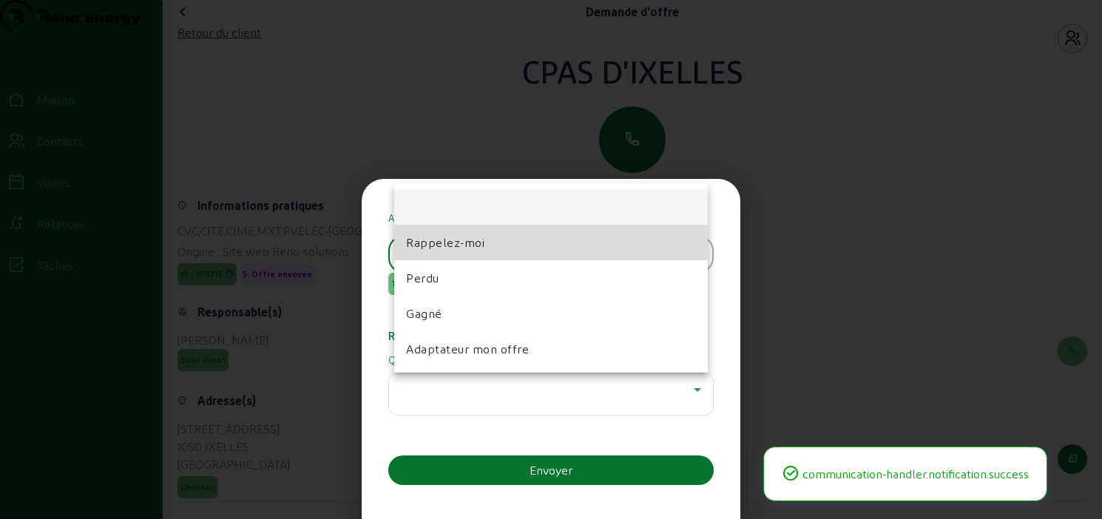
click at [470, 252] on mat-option "Rappelez-moi" at bounding box center [551, 242] width 314 height 35
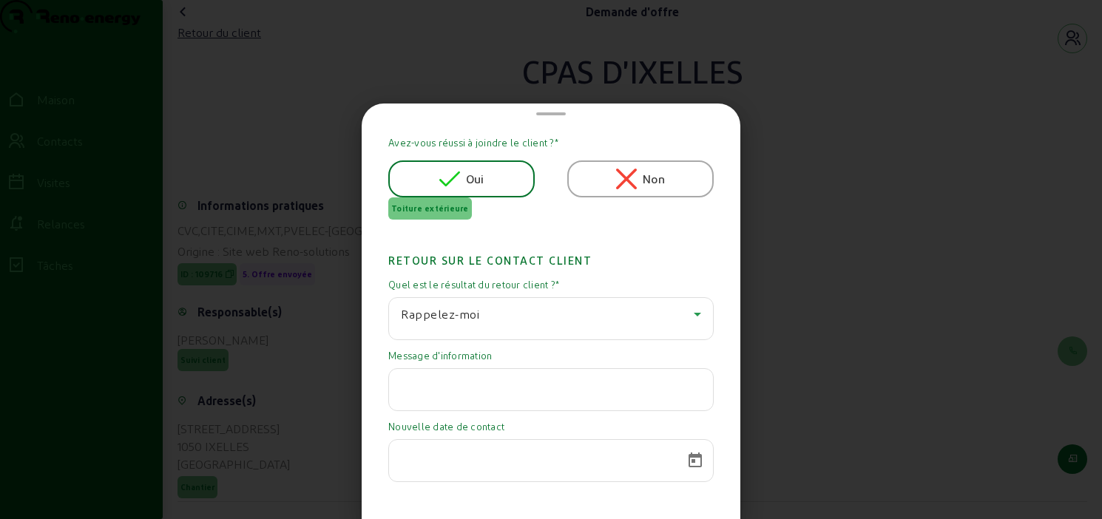
click at [472, 379] on div at bounding box center [551, 389] width 300 height 41
paste input "A l'étude"
type input "A l'étude"
click at [685, 471] on span "Calendrier ouvert" at bounding box center [694, 460] width 35 height 35
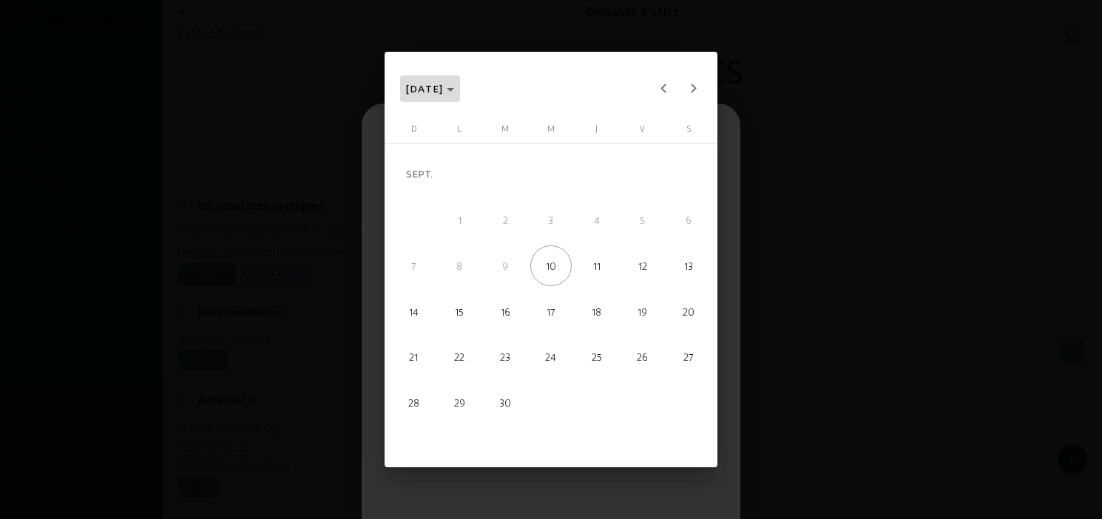
click at [455, 88] on span "SEPT. 2025" at bounding box center [430, 89] width 49 height 18
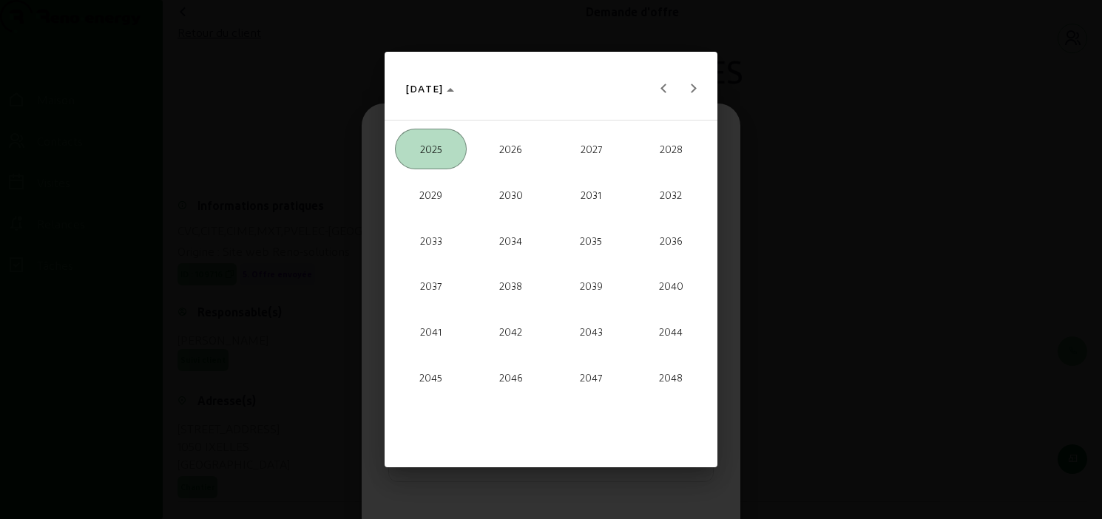
click at [500, 154] on font "2026" at bounding box center [510, 149] width 23 height 12
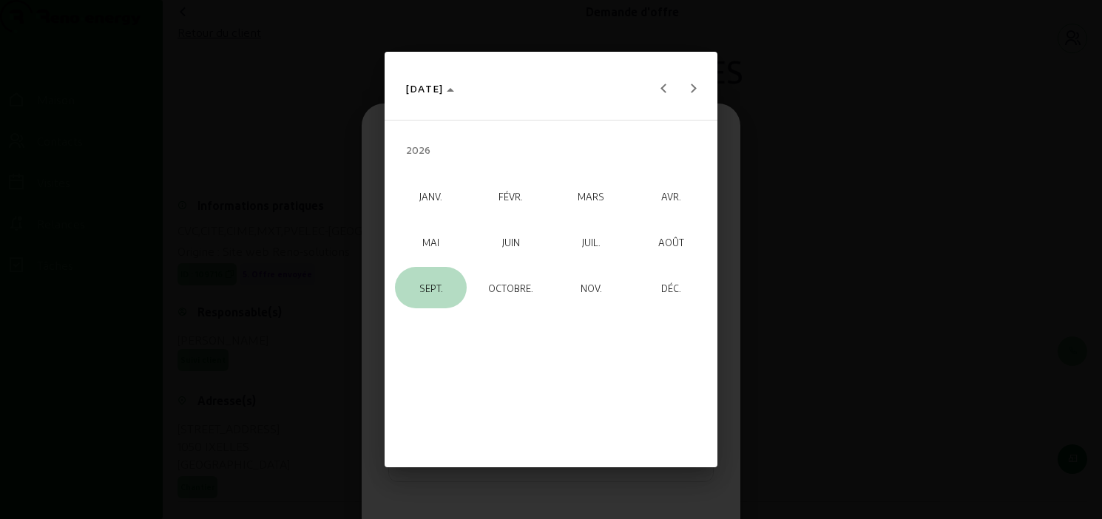
click at [447, 290] on span "SEPT." at bounding box center [431, 287] width 72 height 41
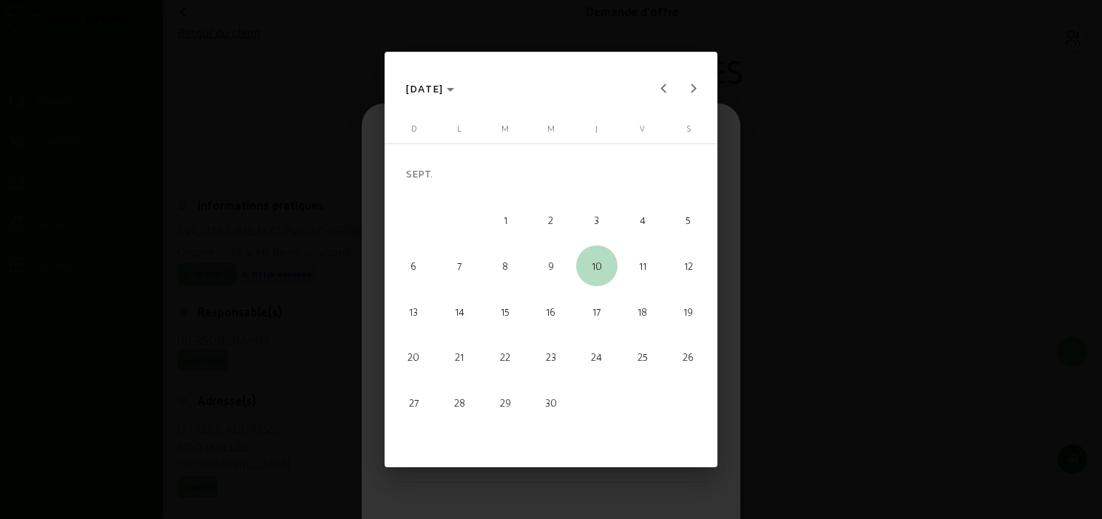
click at [602, 265] on span "10" at bounding box center [596, 265] width 41 height 41
type input "10/09/2026"
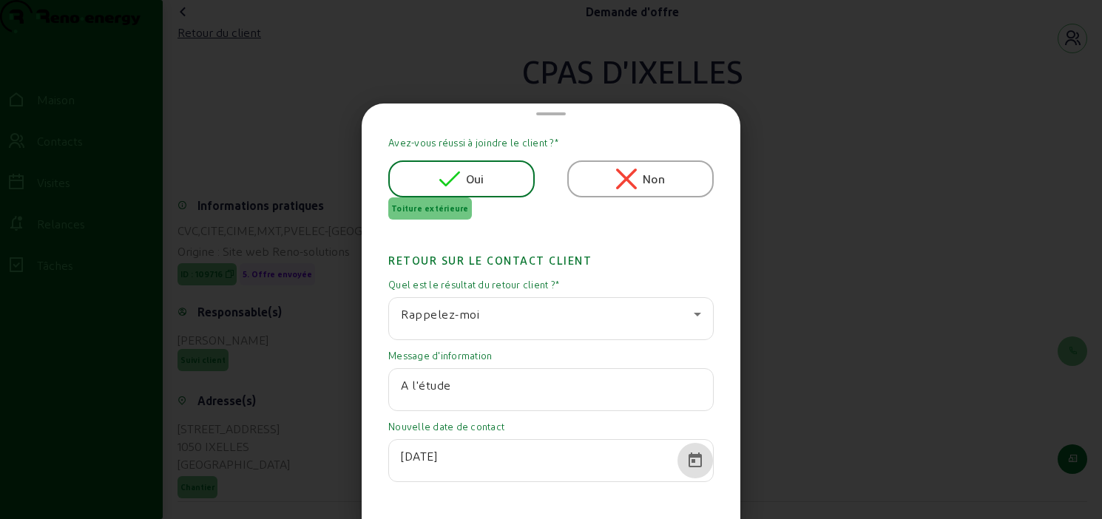
scroll to position [71, 0]
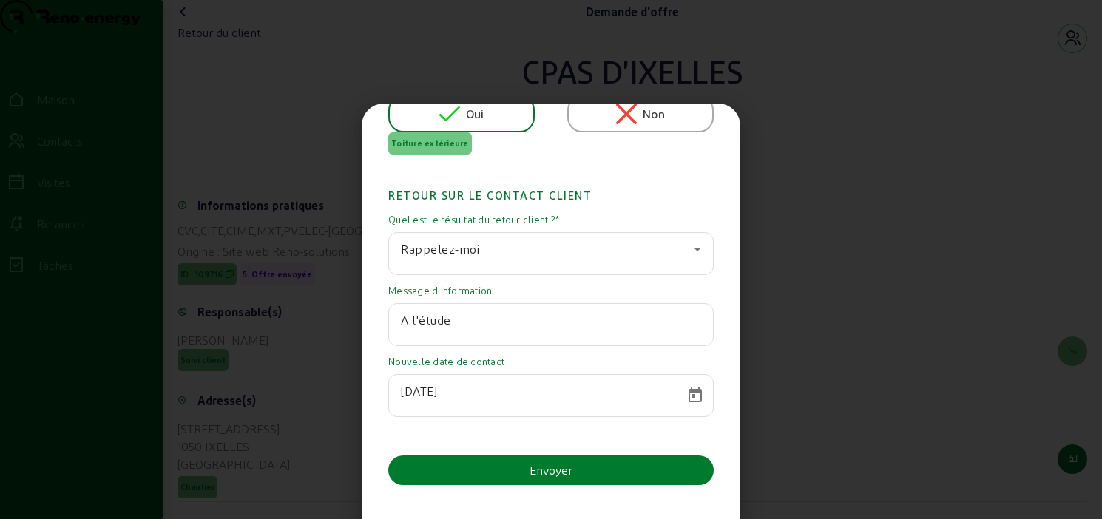
click at [547, 469] on font "Envoyer" at bounding box center [550, 470] width 43 height 14
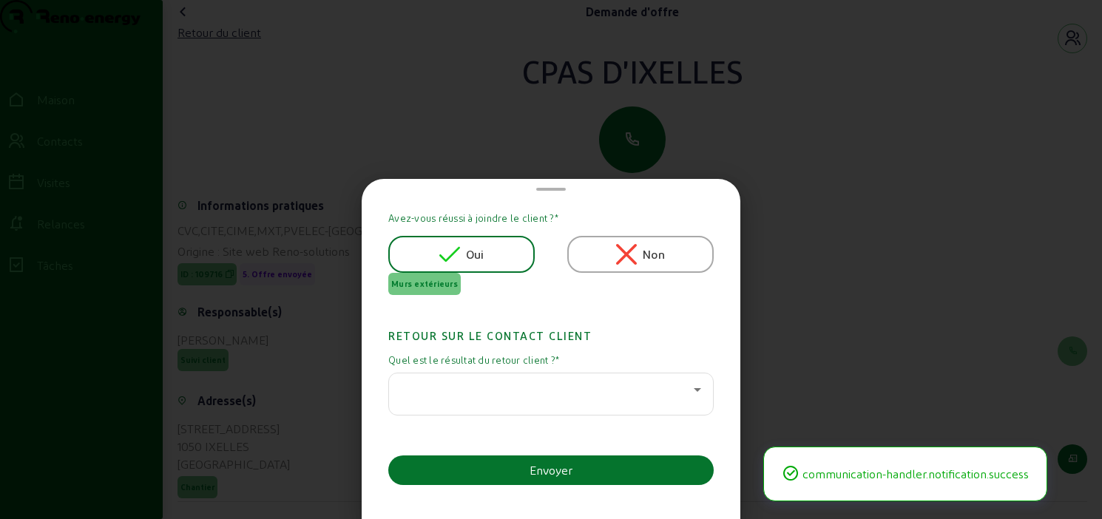
scroll to position [0, 0]
click at [554, 396] on div at bounding box center [547, 390] width 293 height 18
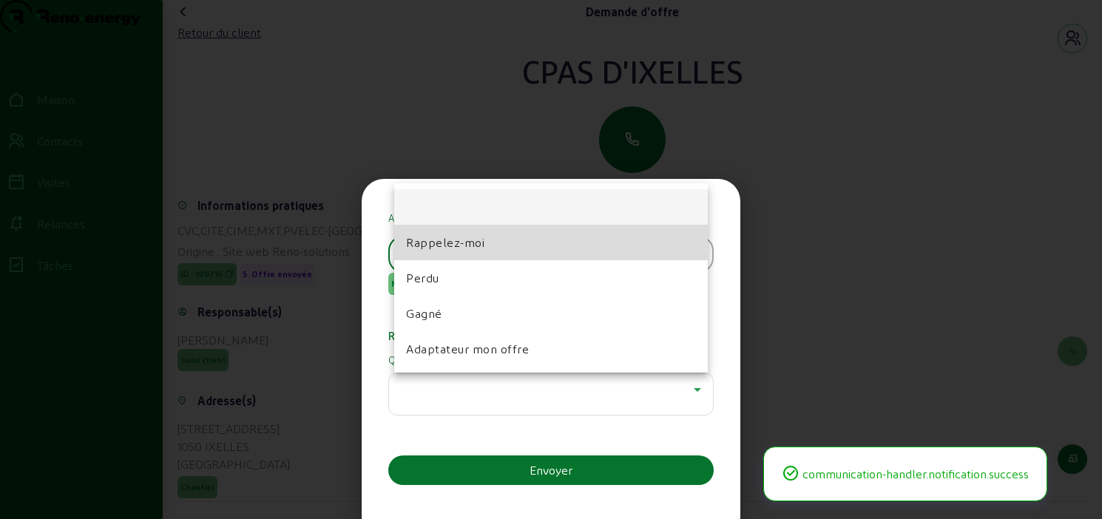
click at [495, 248] on mat-option "Rappelez-moi" at bounding box center [551, 242] width 314 height 35
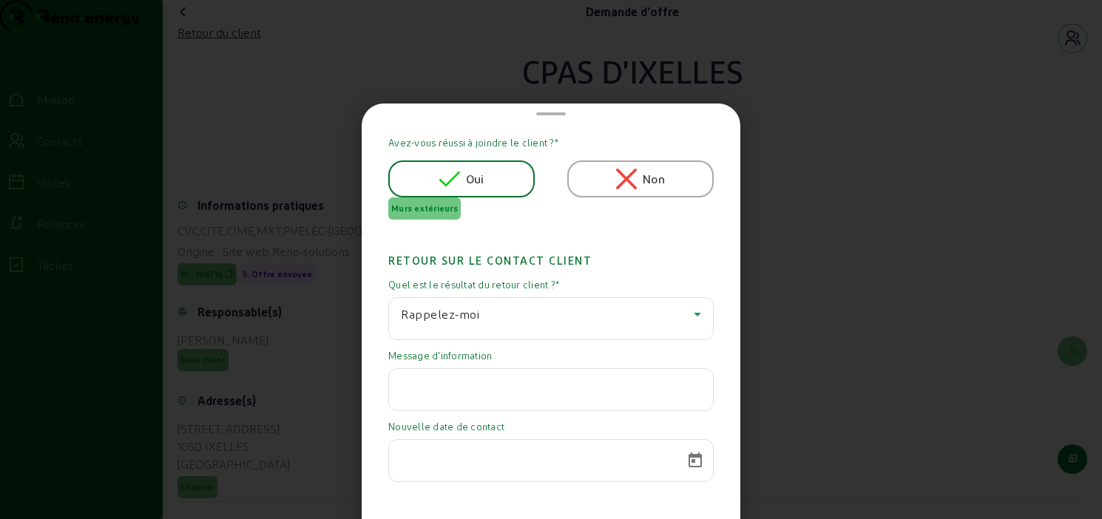
click at [484, 394] on input "text" at bounding box center [551, 385] width 300 height 18
paste input "A l'étude"
type input "A l'étude"
click at [682, 467] on span "Calendrier ouvert" at bounding box center [694, 460] width 35 height 35
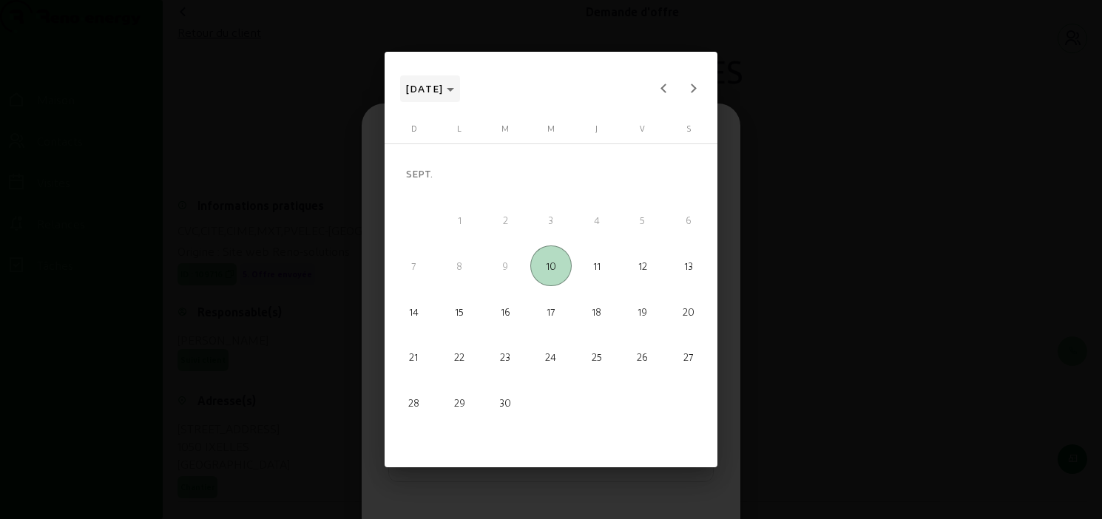
click at [455, 94] on span "SEPT. 2025" at bounding box center [430, 89] width 49 height 18
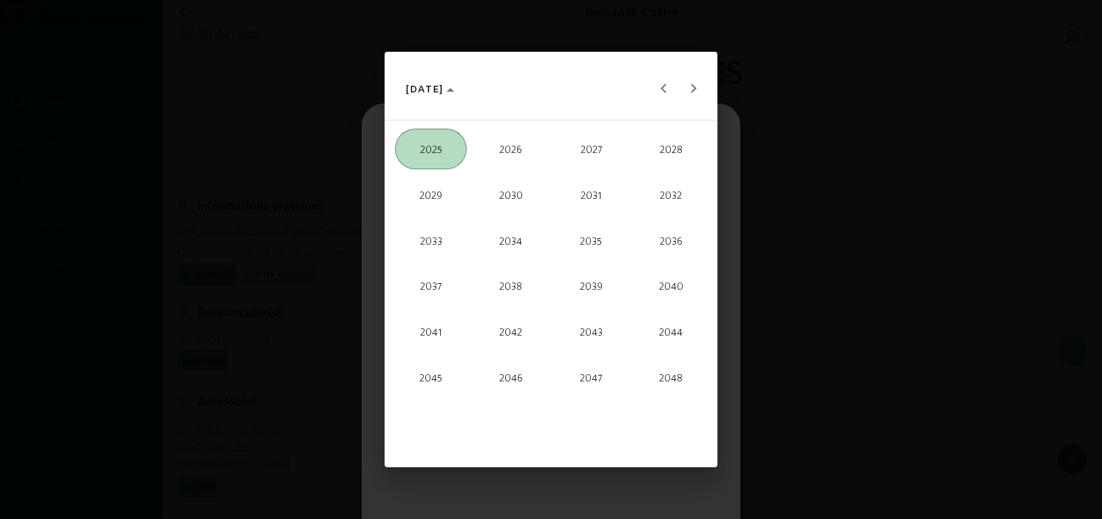
click at [514, 152] on font "2026" at bounding box center [510, 149] width 23 height 12
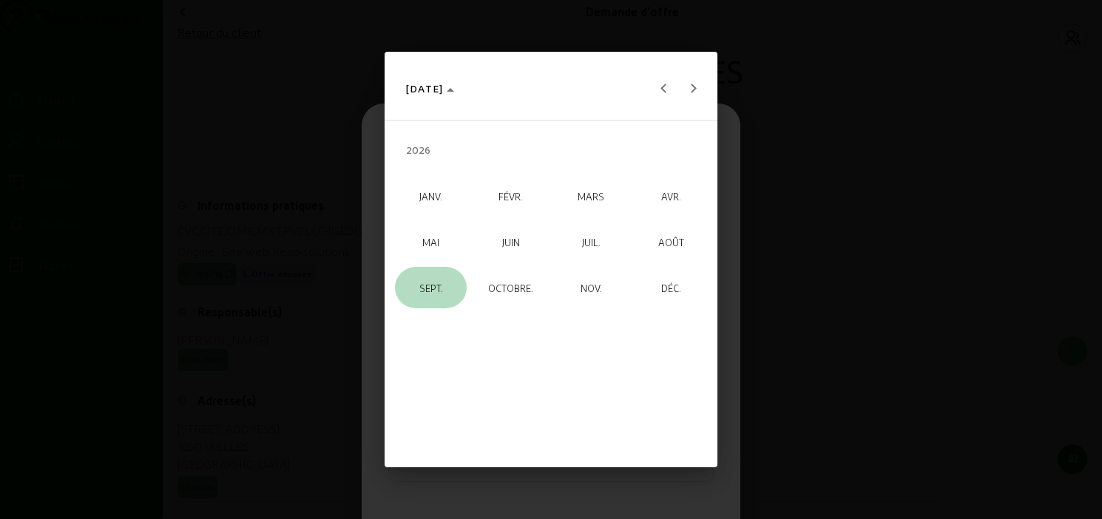
click at [446, 282] on span "SEPT." at bounding box center [431, 287] width 72 height 41
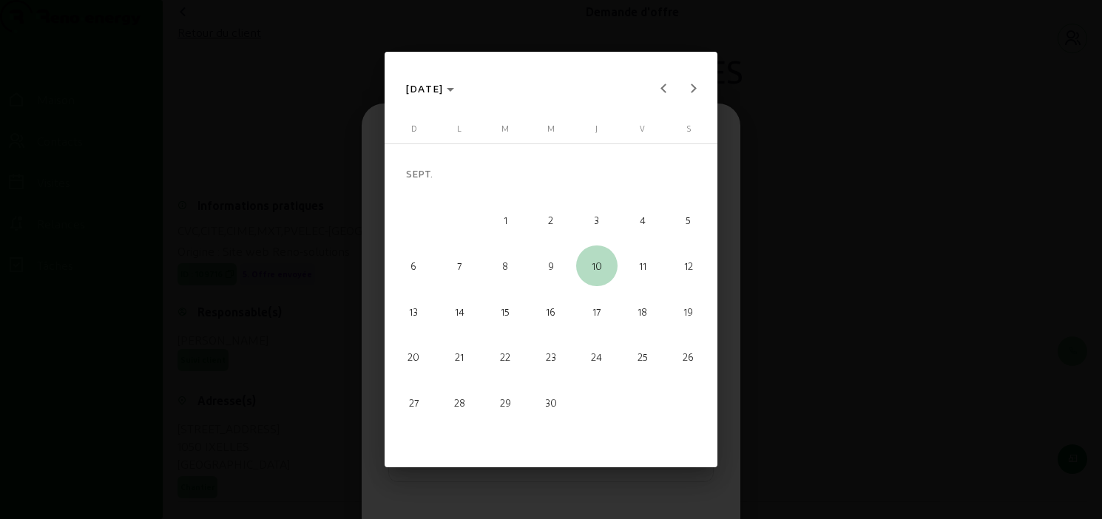
click at [600, 277] on span "10" at bounding box center [596, 265] width 41 height 41
type input "10/09/2026"
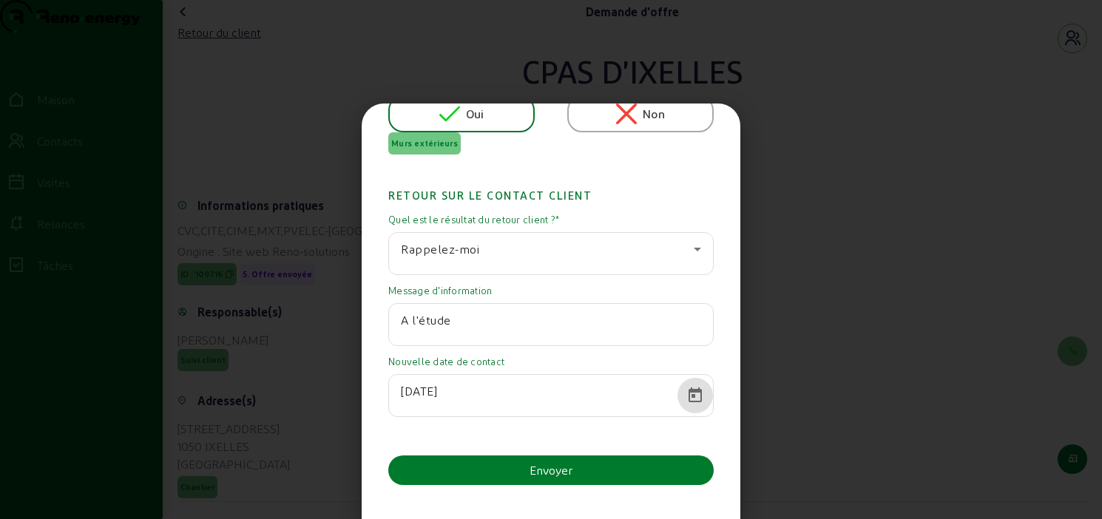
click at [518, 472] on button "Envoyer" at bounding box center [550, 470] width 325 height 30
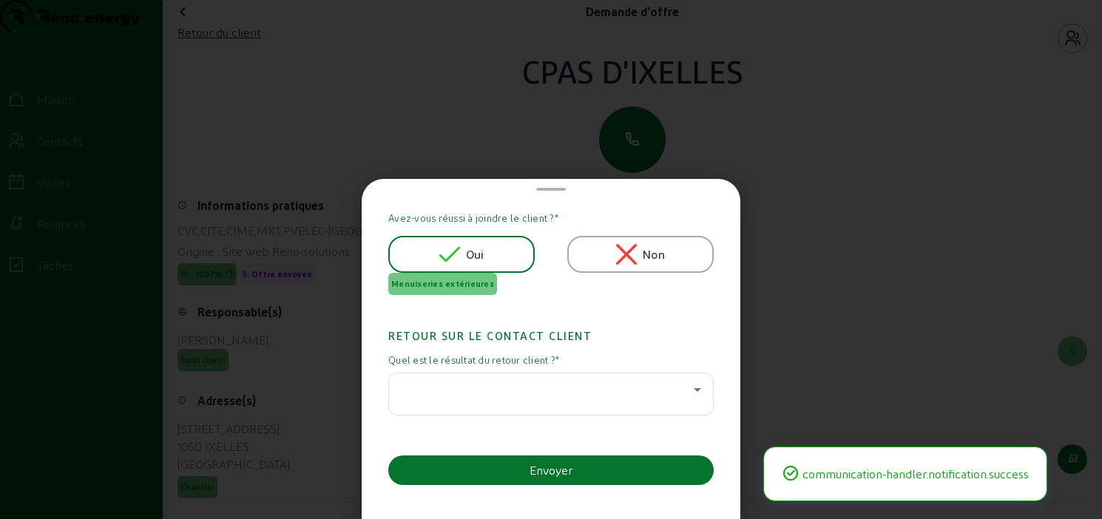
click at [525, 399] on div at bounding box center [551, 393] width 300 height 41
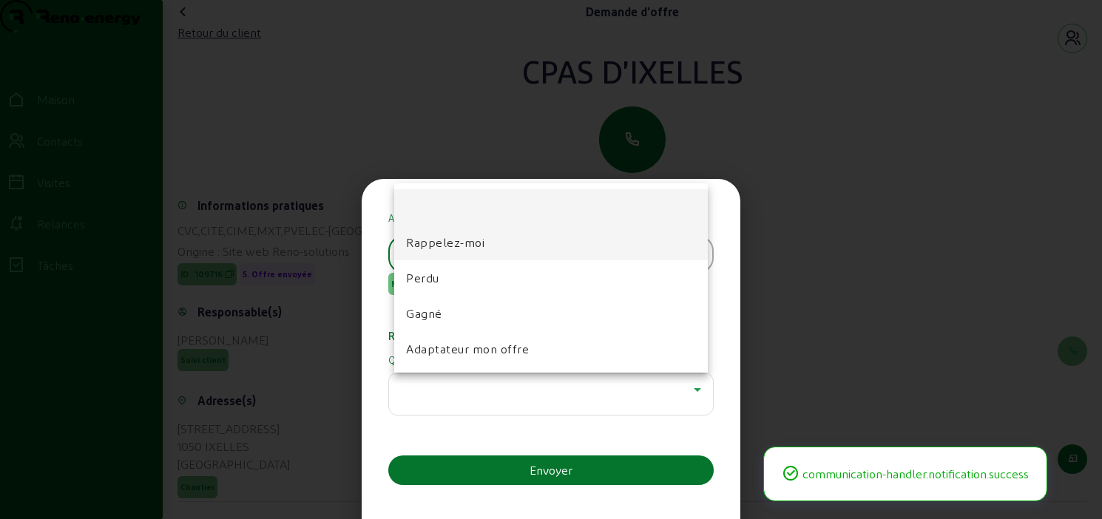
click at [481, 251] on span "Rappelez-moi" at bounding box center [445, 243] width 78 height 18
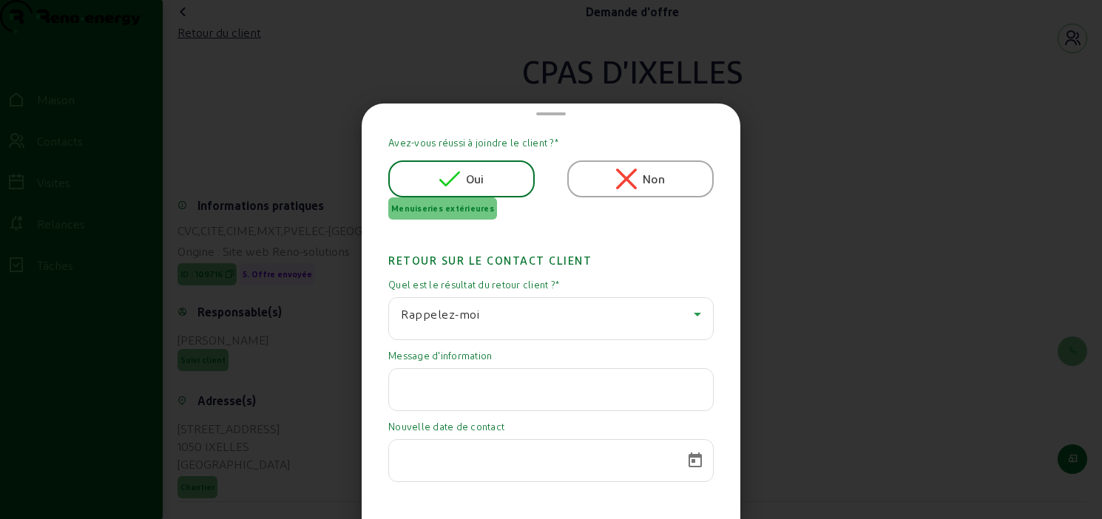
click at [479, 410] on div at bounding box center [551, 389] width 300 height 41
paste input "A l'étude"
type input "A l'étude"
click at [677, 462] on span "Calendrier ouvert" at bounding box center [694, 460] width 35 height 35
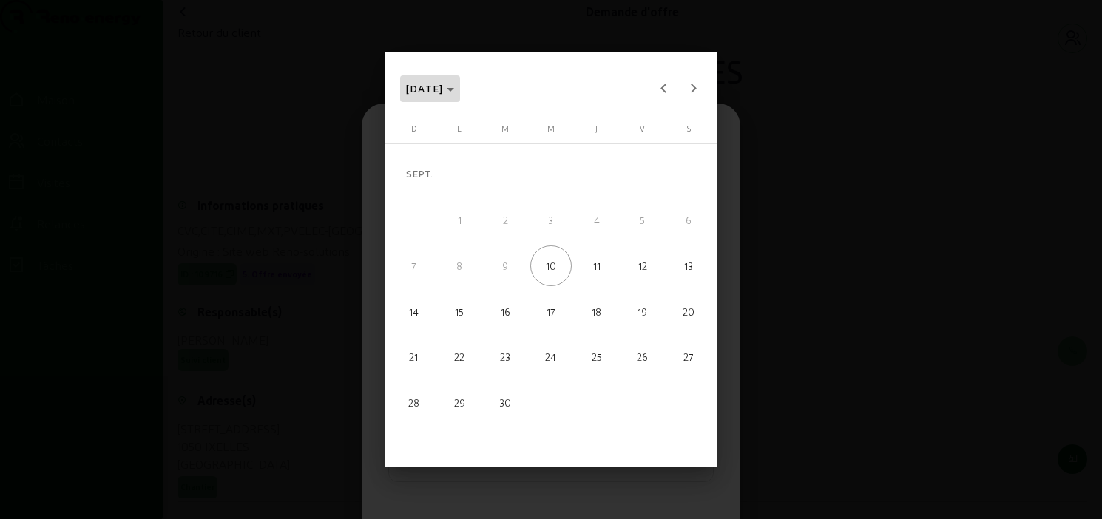
click at [455, 93] on span "SEPT. 2025" at bounding box center [430, 89] width 49 height 18
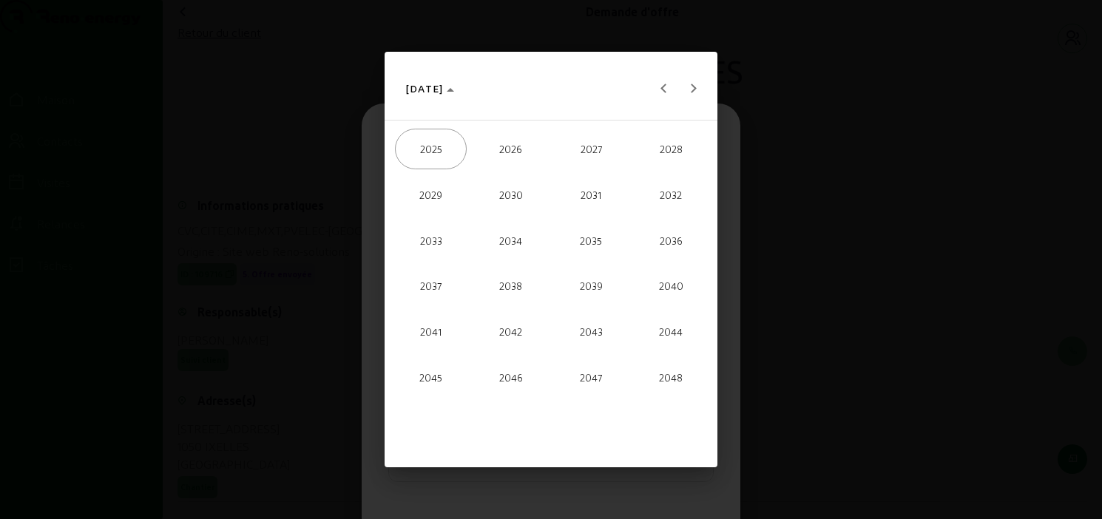
click at [508, 152] on font "2026" at bounding box center [510, 149] width 23 height 12
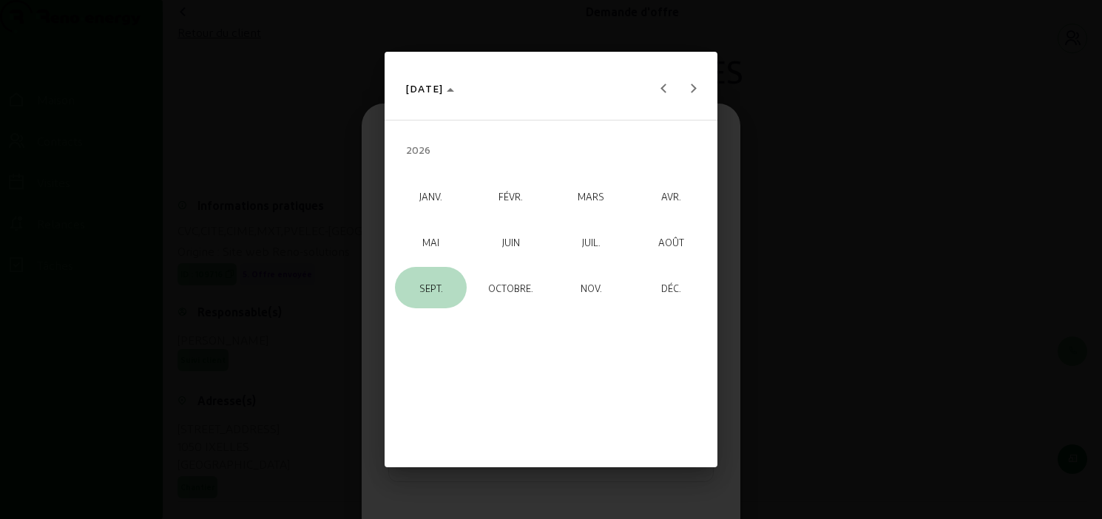
click at [441, 277] on span "SEPT." at bounding box center [431, 287] width 72 height 41
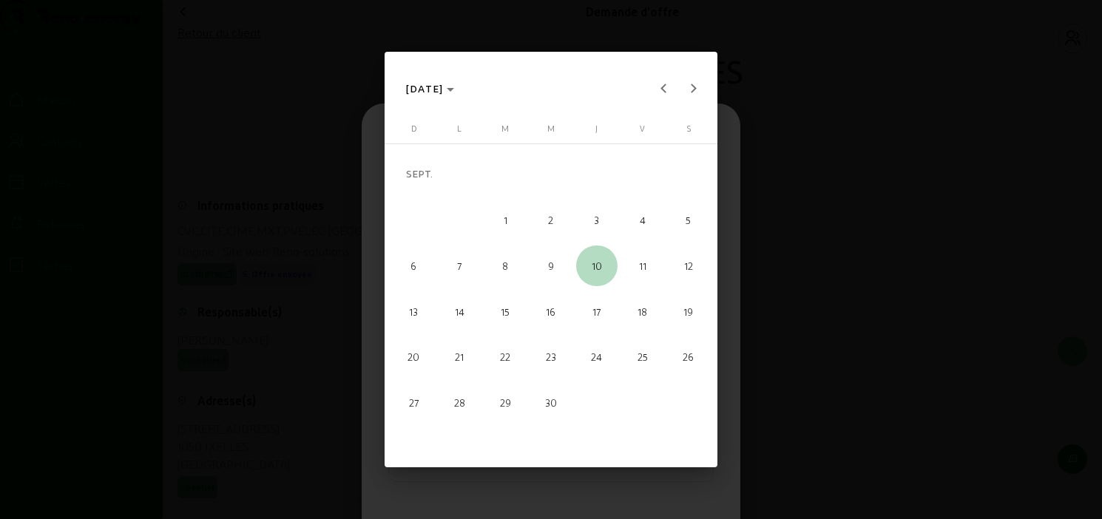
click at [591, 268] on span "10" at bounding box center [596, 265] width 41 height 41
type input "10/09/2026"
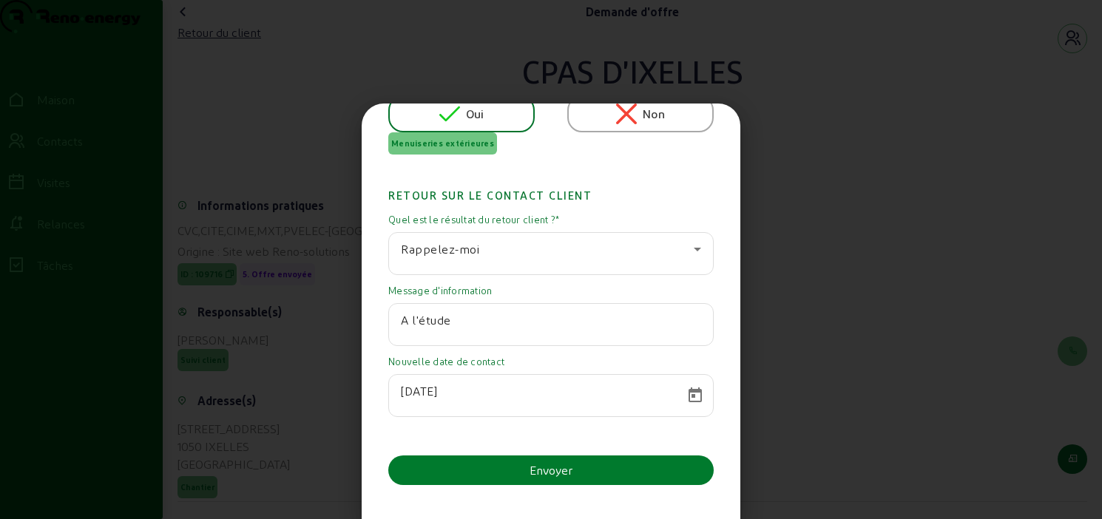
click at [545, 467] on font "Envoyer" at bounding box center [550, 470] width 43 height 14
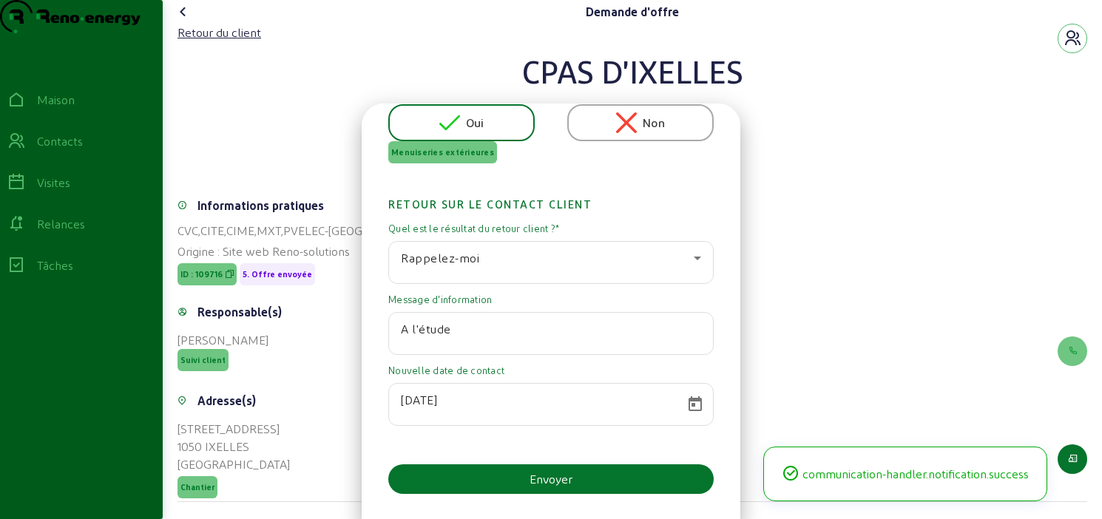
scroll to position [71, 0]
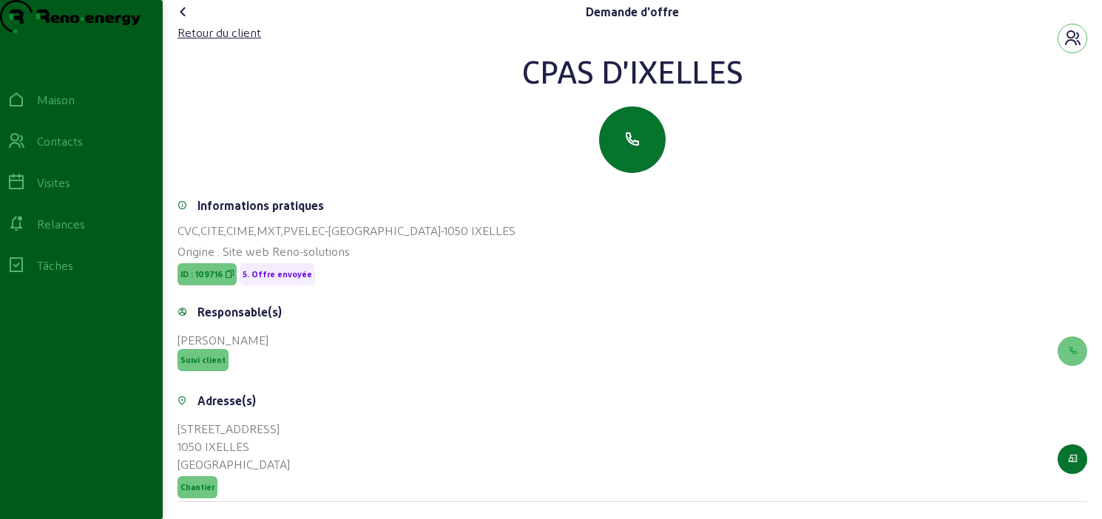
click at [191, 21] on icon at bounding box center [183, 12] width 18 height 18
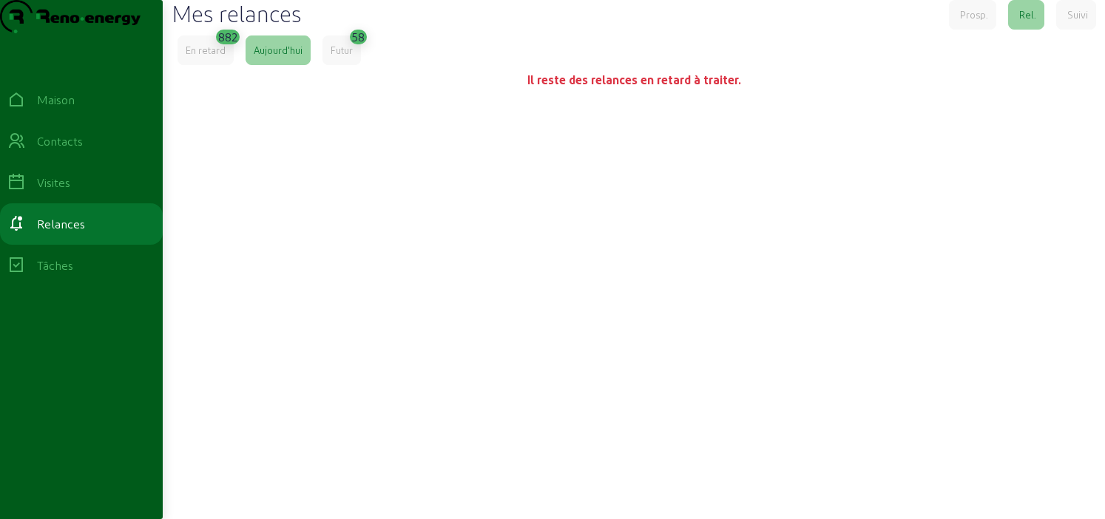
click at [217, 55] on font "En retard" at bounding box center [206, 49] width 40 height 11
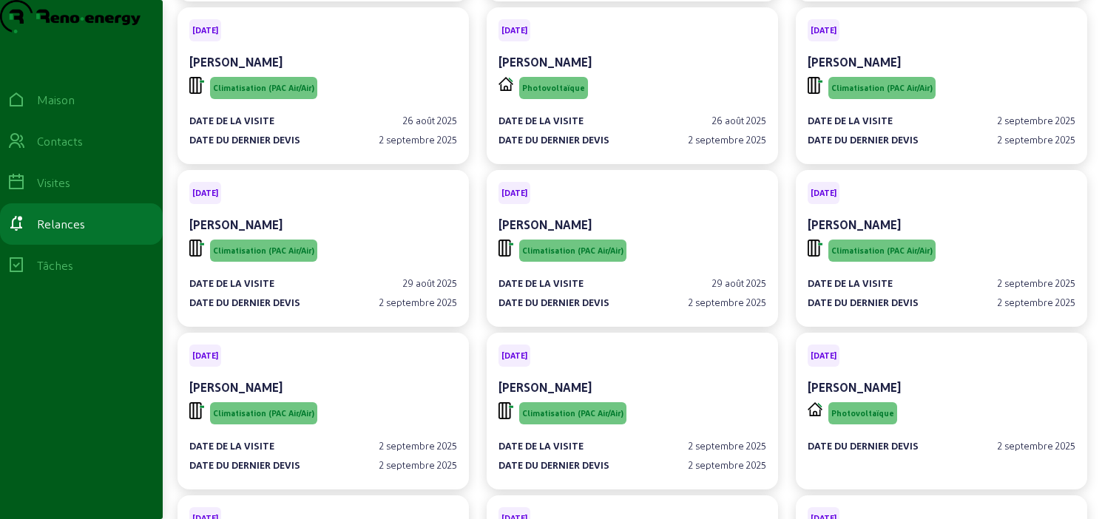
scroll to position [48162, 0]
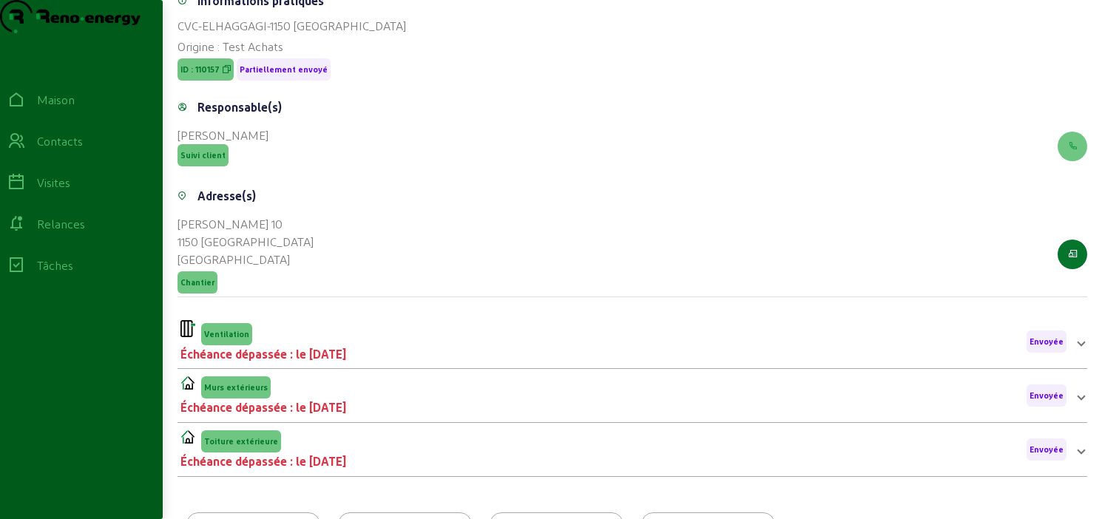
scroll to position [345, 0]
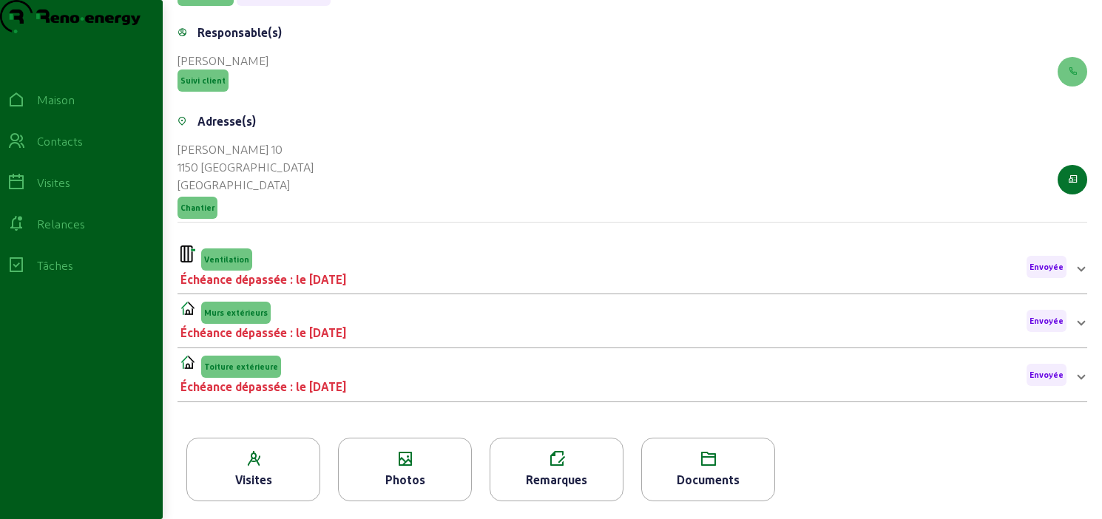
click at [436, 484] on div "Photos" at bounding box center [405, 480] width 132 height 18
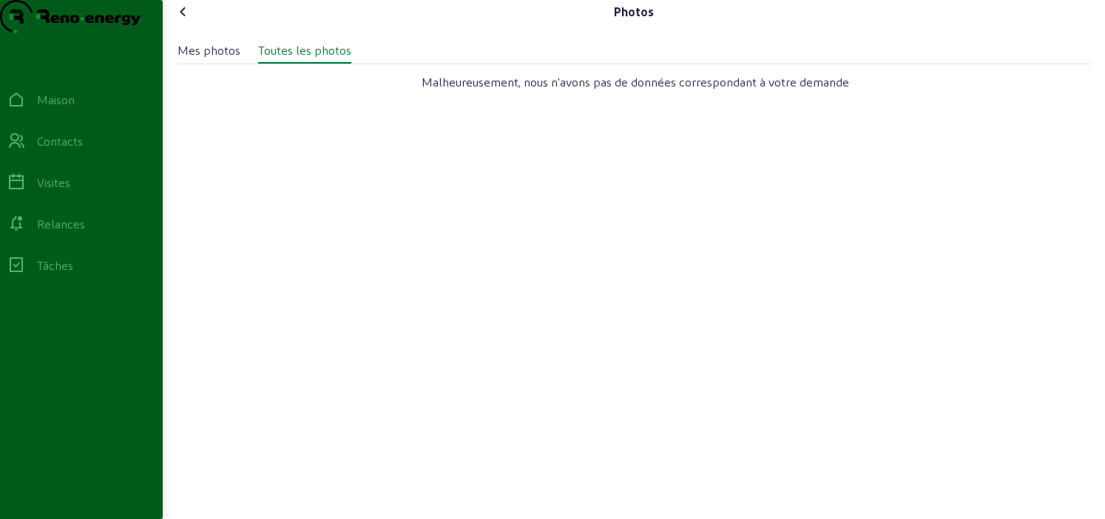
click at [183, 21] on icon at bounding box center [183, 12] width 18 height 18
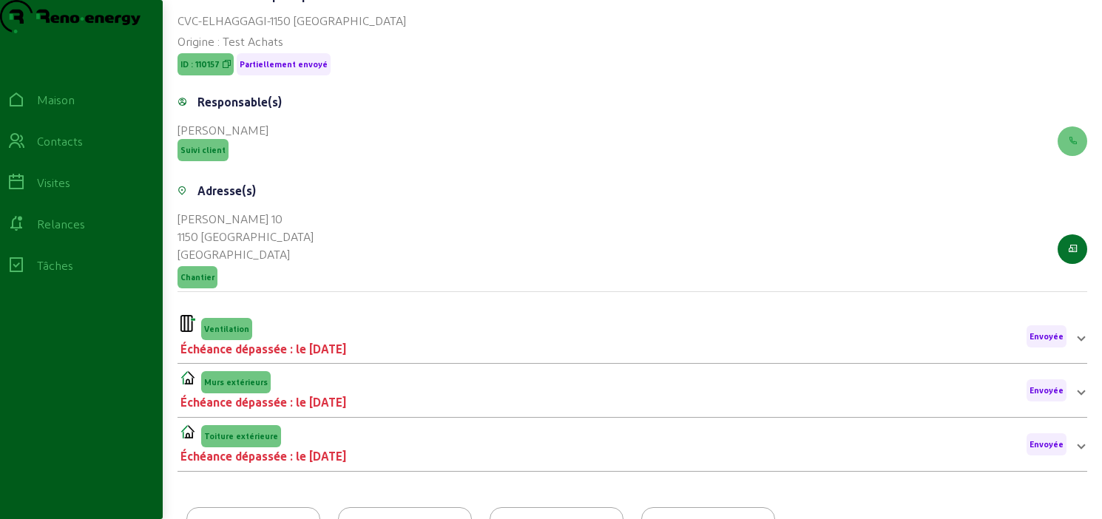
scroll to position [345, 0]
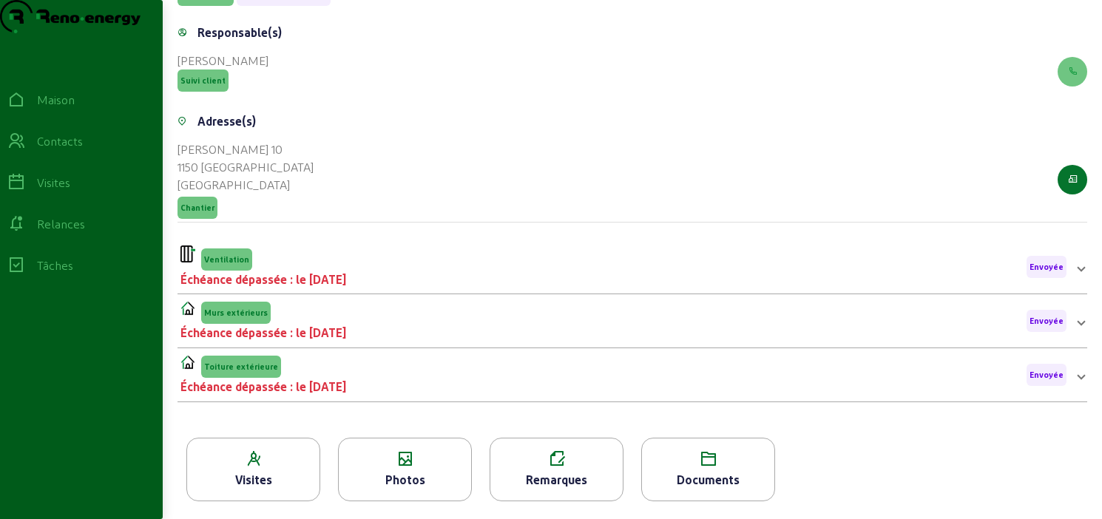
click at [685, 464] on icon at bounding box center [708, 459] width 132 height 18
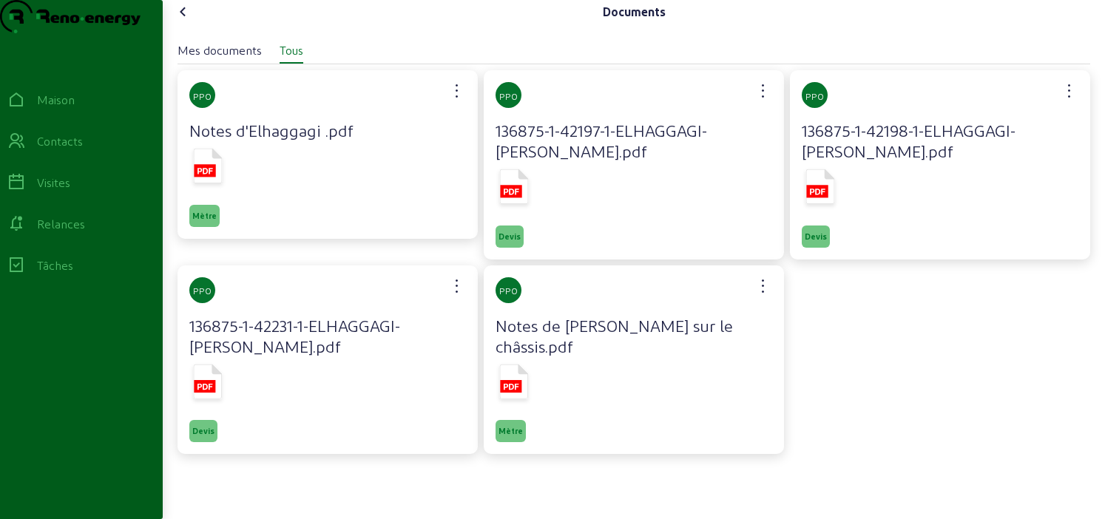
click at [208, 177] on rect at bounding box center [204, 170] width 21 height 13
click at [186, 21] on icon at bounding box center [183, 12] width 18 height 18
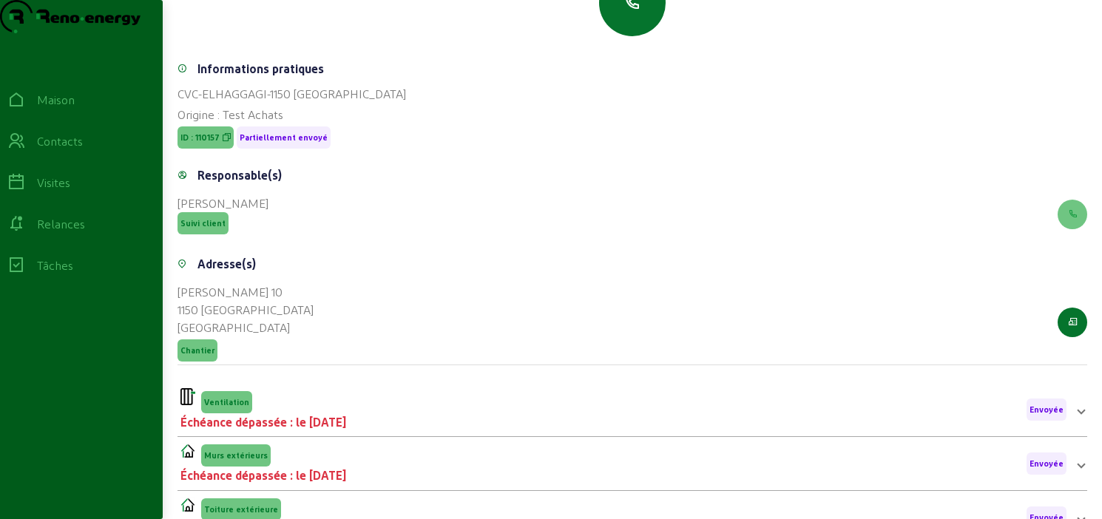
scroll to position [345, 0]
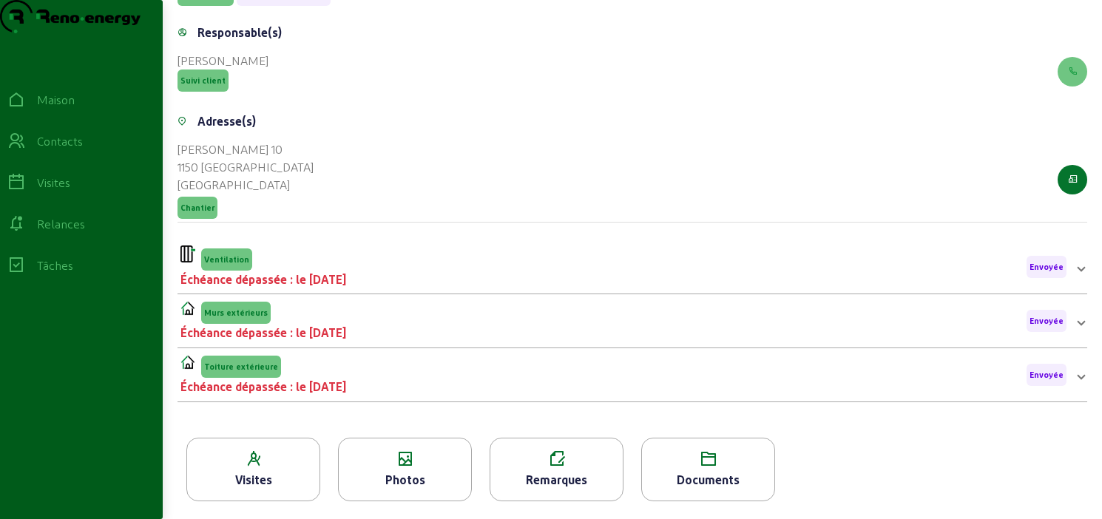
click at [398, 480] on font "Photos" at bounding box center [405, 479] width 40 height 14
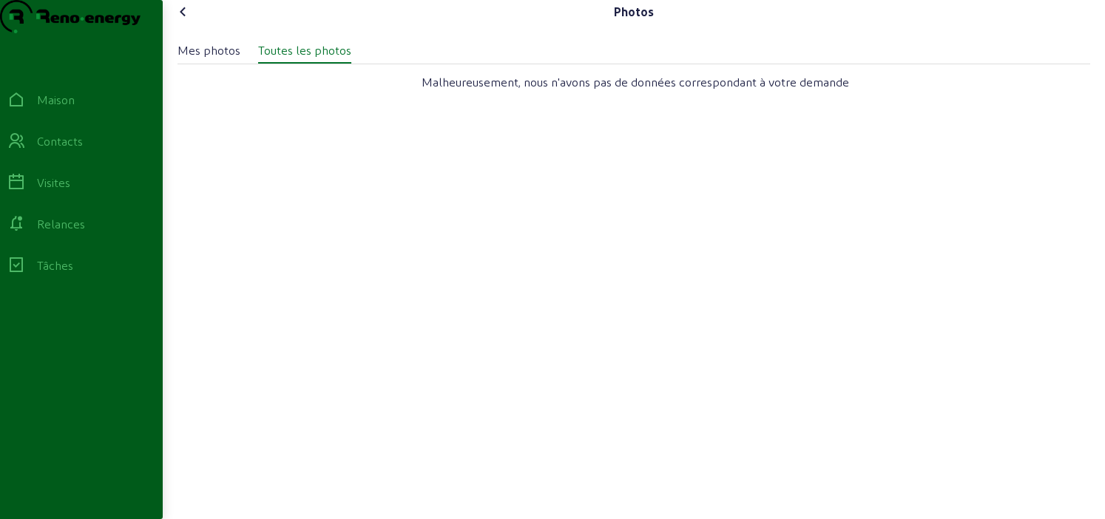
click at [186, 21] on icon at bounding box center [183, 12] width 18 height 18
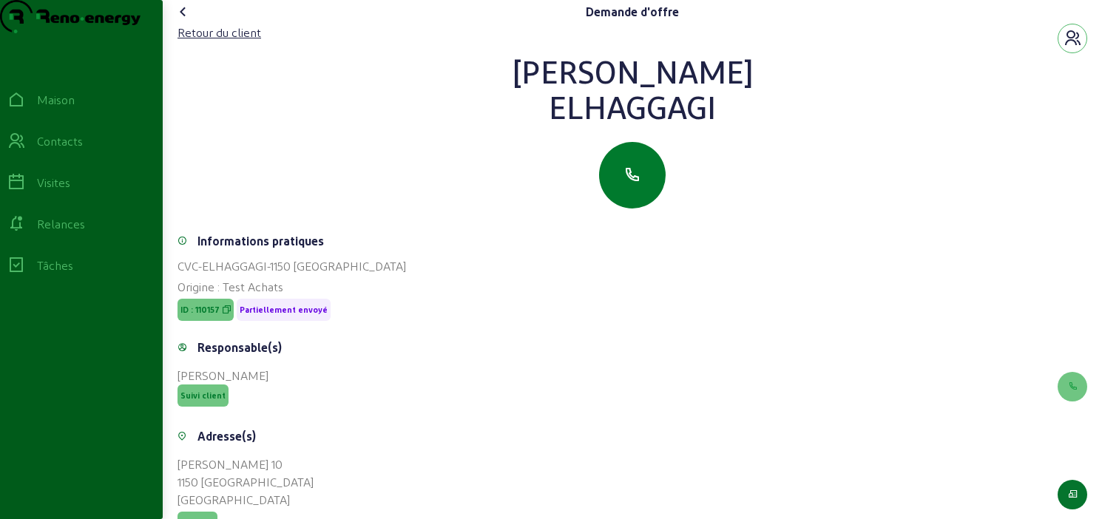
click at [639, 209] on button "button" at bounding box center [632, 175] width 67 height 67
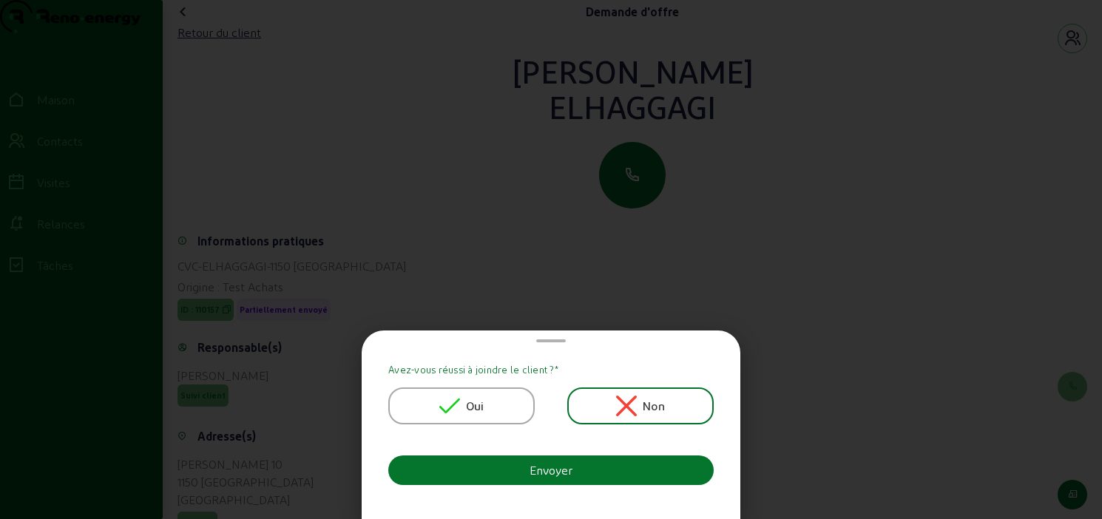
click at [474, 400] on font "Oui" at bounding box center [475, 406] width 18 height 14
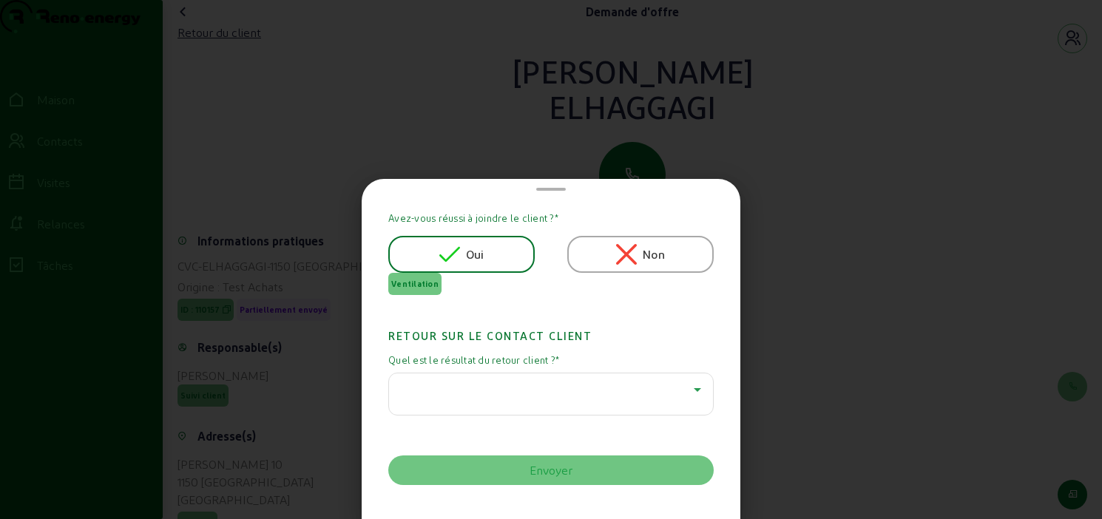
click at [688, 389] on icon at bounding box center [697, 390] width 18 height 18
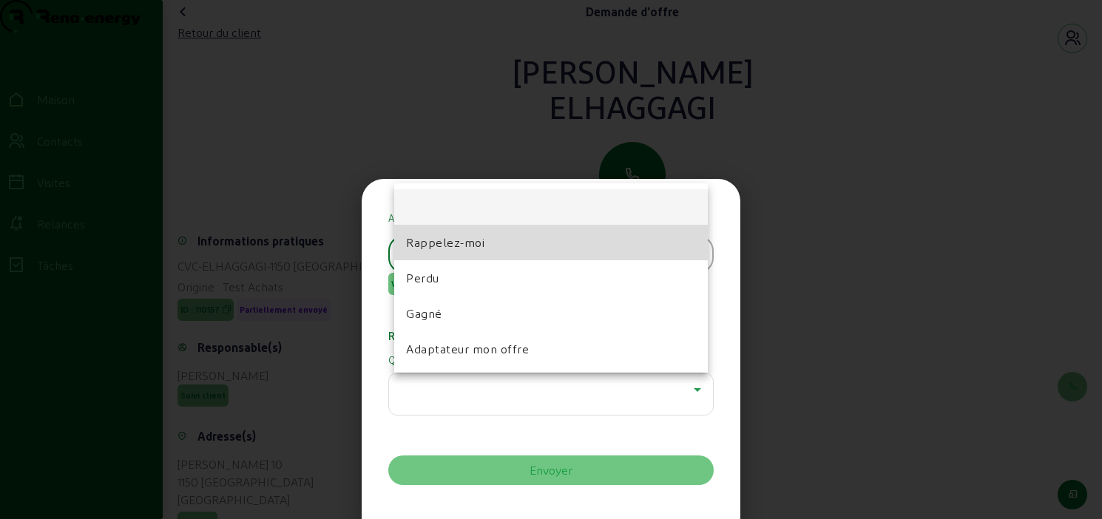
click at [493, 249] on mat-option "Rappelez-moi" at bounding box center [551, 242] width 314 height 35
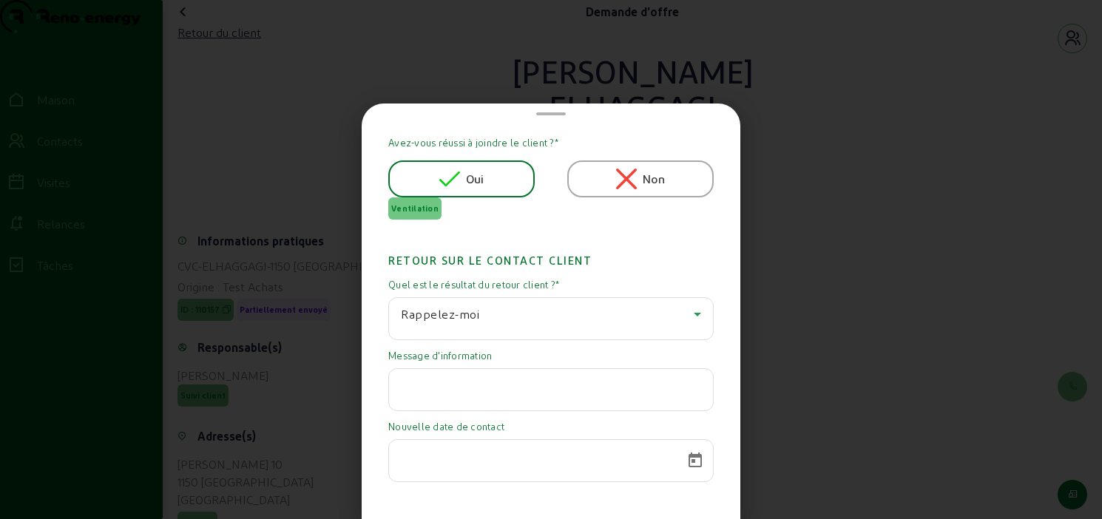
click at [464, 405] on div at bounding box center [551, 389] width 300 height 41
type input "Attente prix châssis"
click at [687, 466] on span "Calendrier ouvert" at bounding box center [694, 460] width 35 height 35
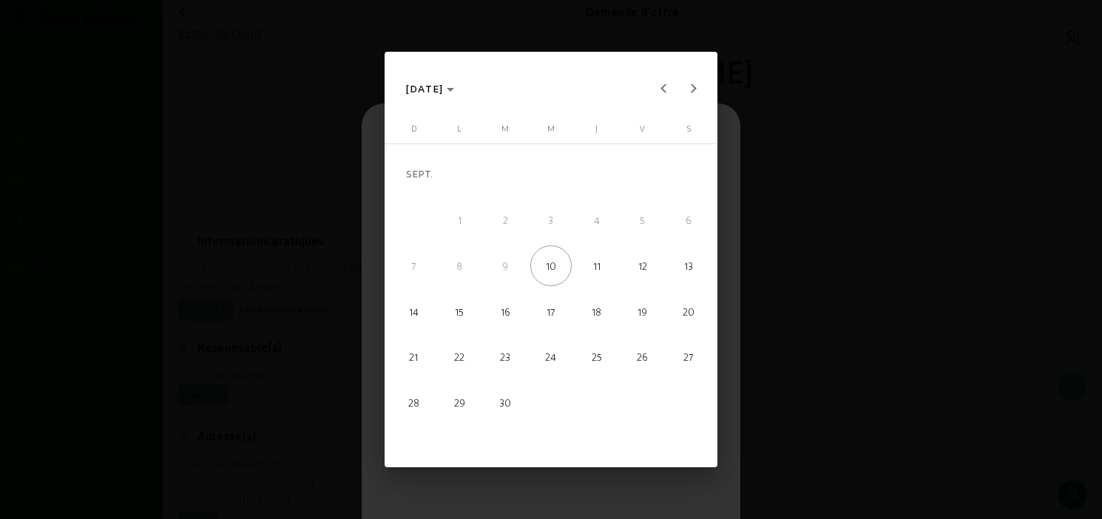
click at [504, 405] on font "30" at bounding box center [505, 402] width 12 height 12
type input "30/09/2025"
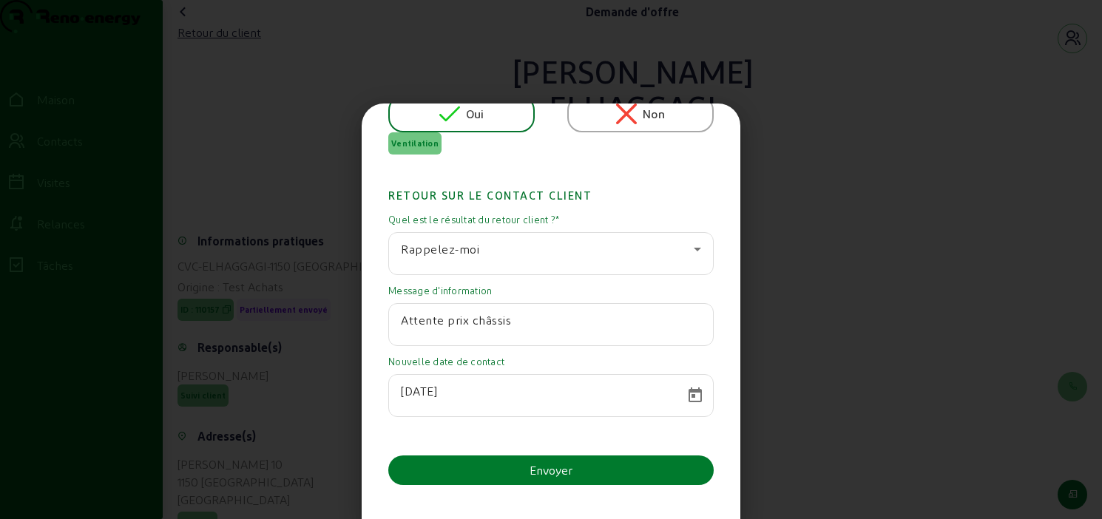
click at [552, 467] on font "Envoyer" at bounding box center [550, 470] width 43 height 14
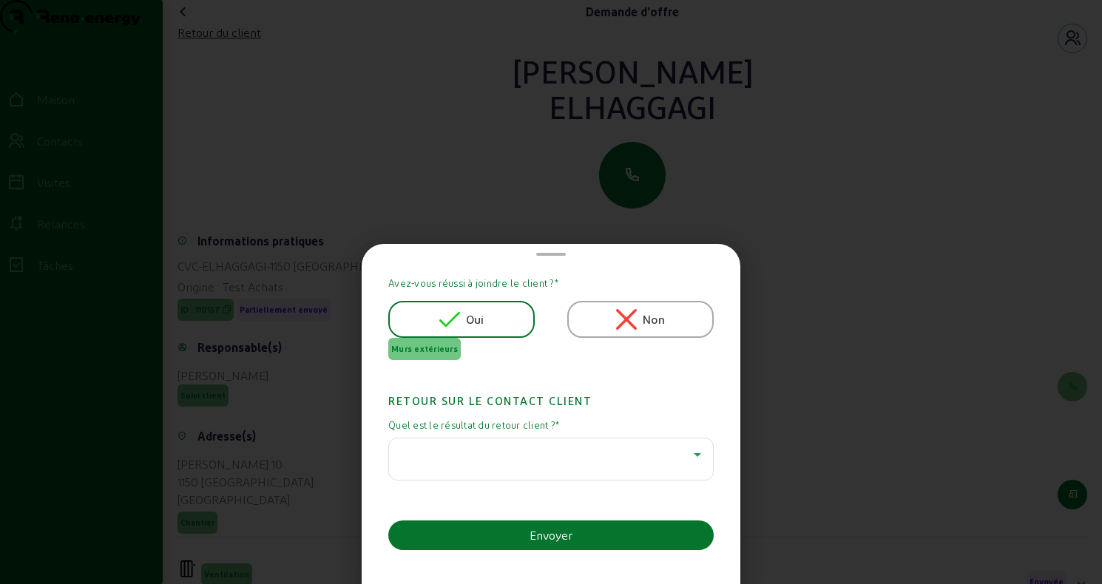
click at [694, 456] on icon at bounding box center [697, 455] width 7 height 4
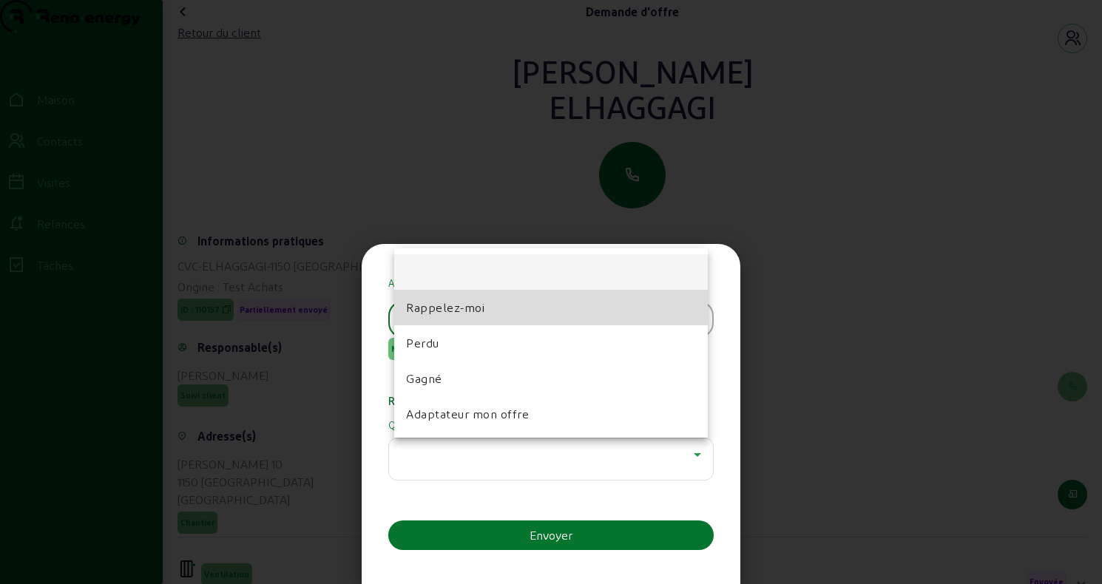
click at [506, 305] on mat-option "Rappelez-moi" at bounding box center [551, 307] width 314 height 35
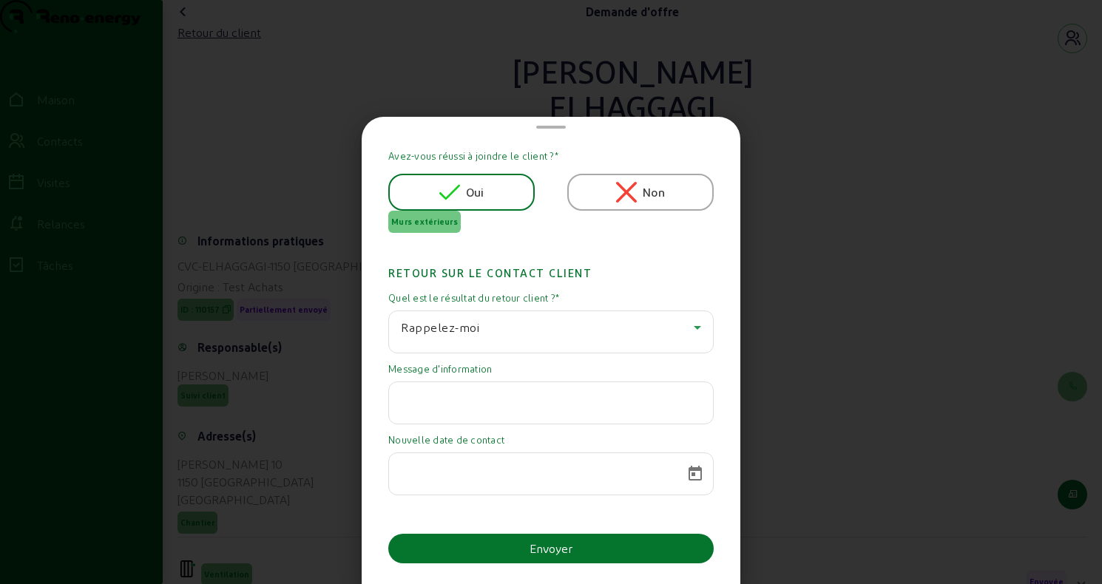
click at [472, 407] on input "text" at bounding box center [551, 399] width 300 height 18
paste input "A l'étude"
type input "A l'étude"
click at [684, 474] on span "Calendrier ouvert" at bounding box center [694, 473] width 35 height 35
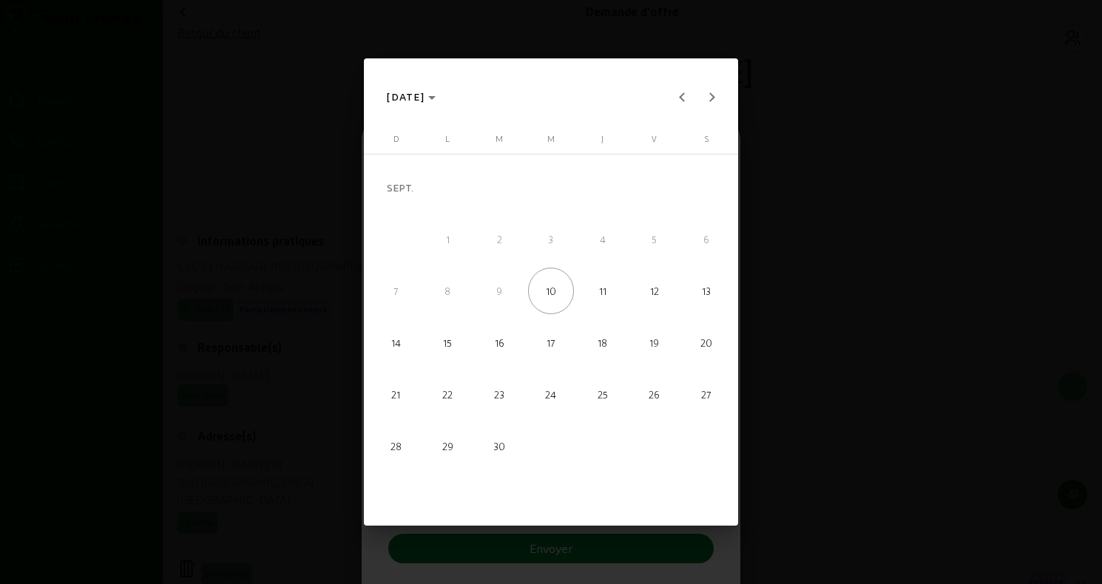
click at [509, 441] on span "30" at bounding box center [499, 446] width 47 height 47
type input "30/09/2025"
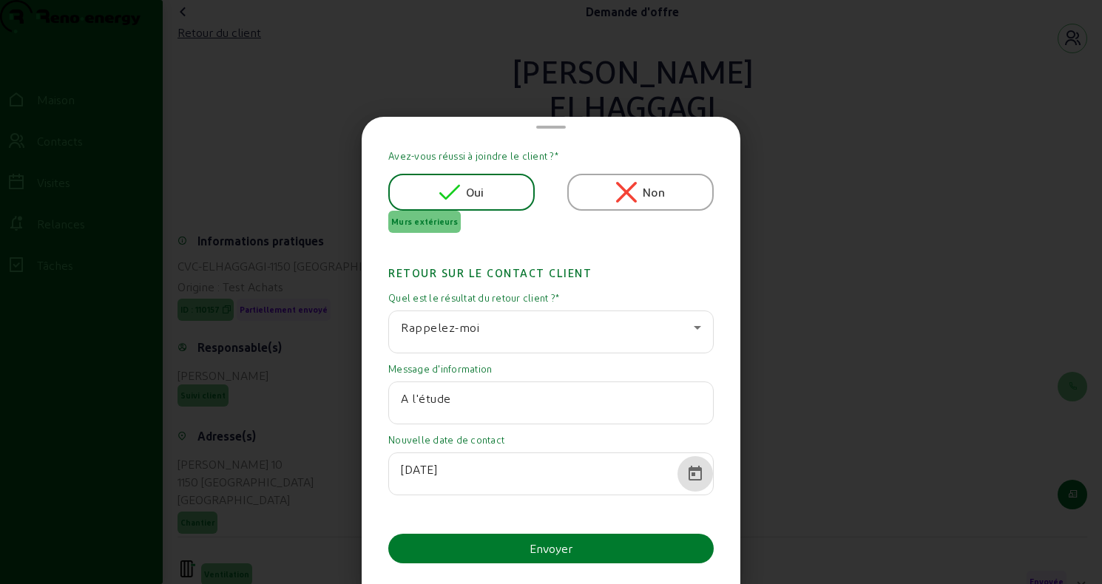
click at [514, 518] on button "Envoyer" at bounding box center [550, 549] width 325 height 30
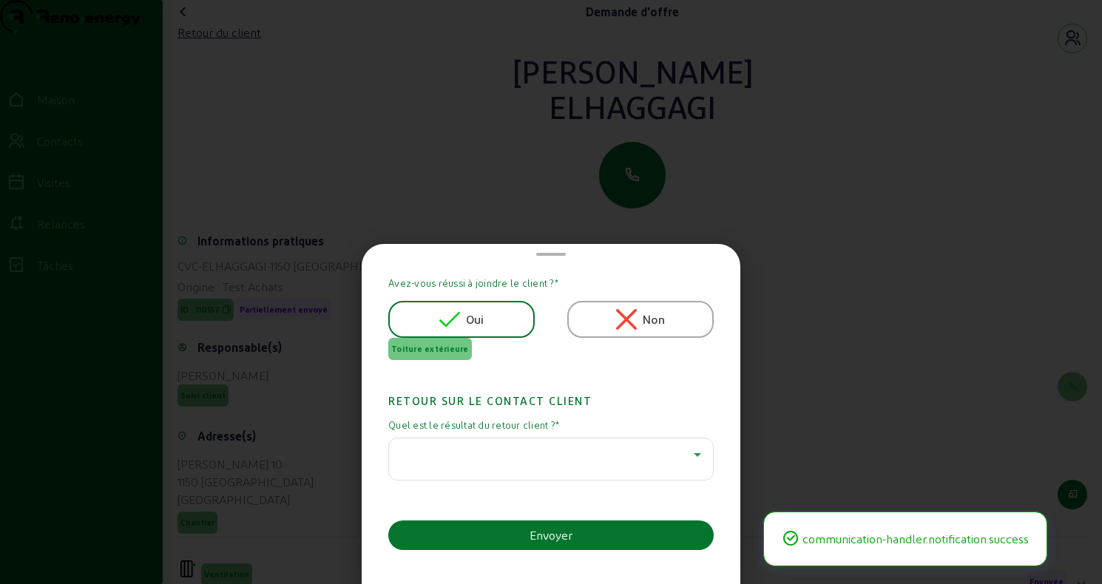
click at [530, 447] on div at bounding box center [547, 455] width 293 height 18
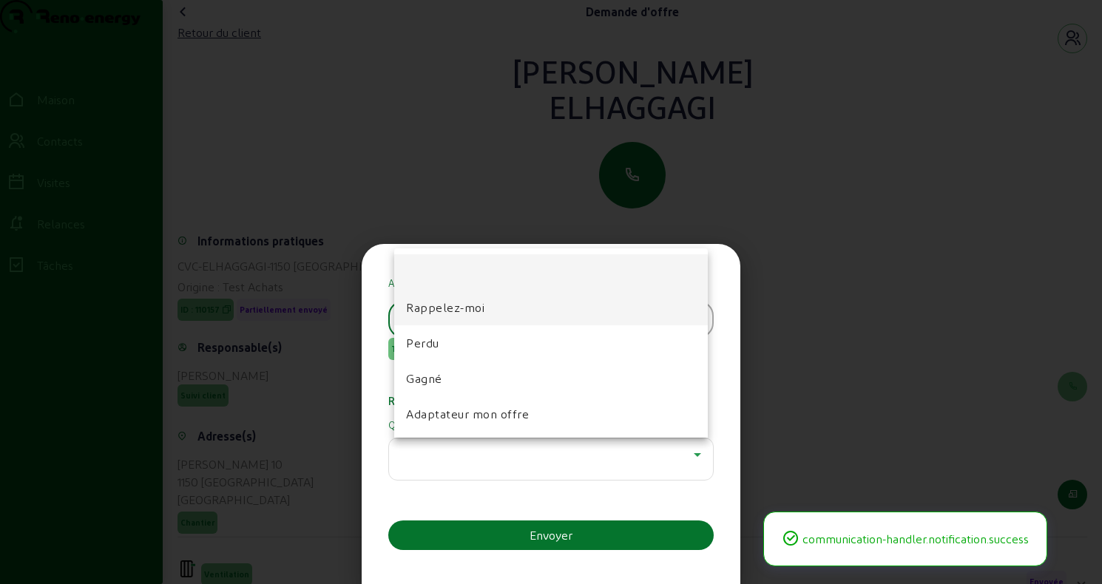
click at [493, 319] on mat-option "Rappelez-moi" at bounding box center [551, 307] width 314 height 35
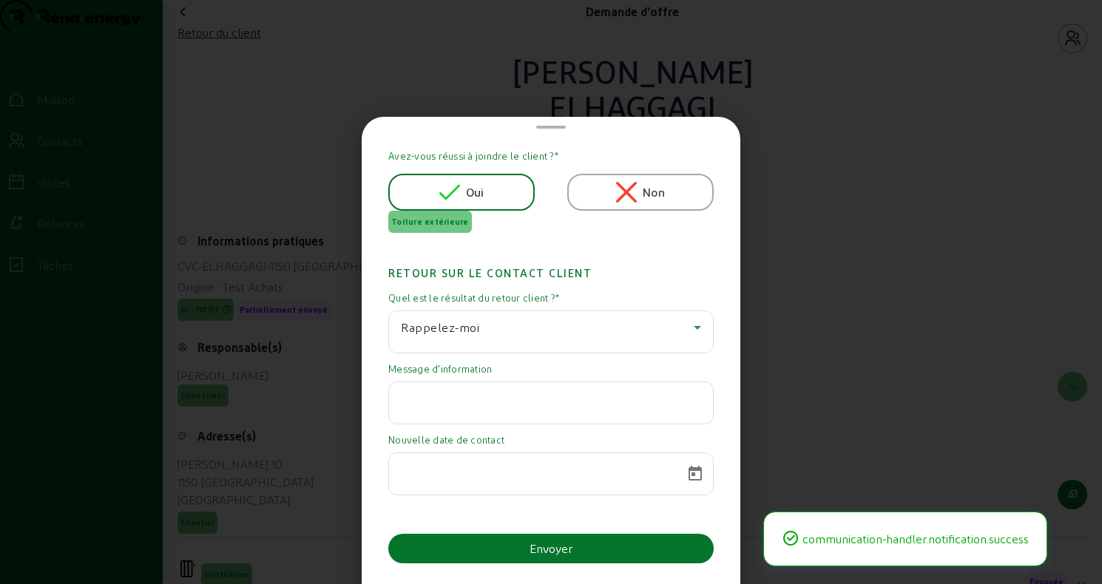
click at [478, 407] on input "text" at bounding box center [551, 399] width 300 height 18
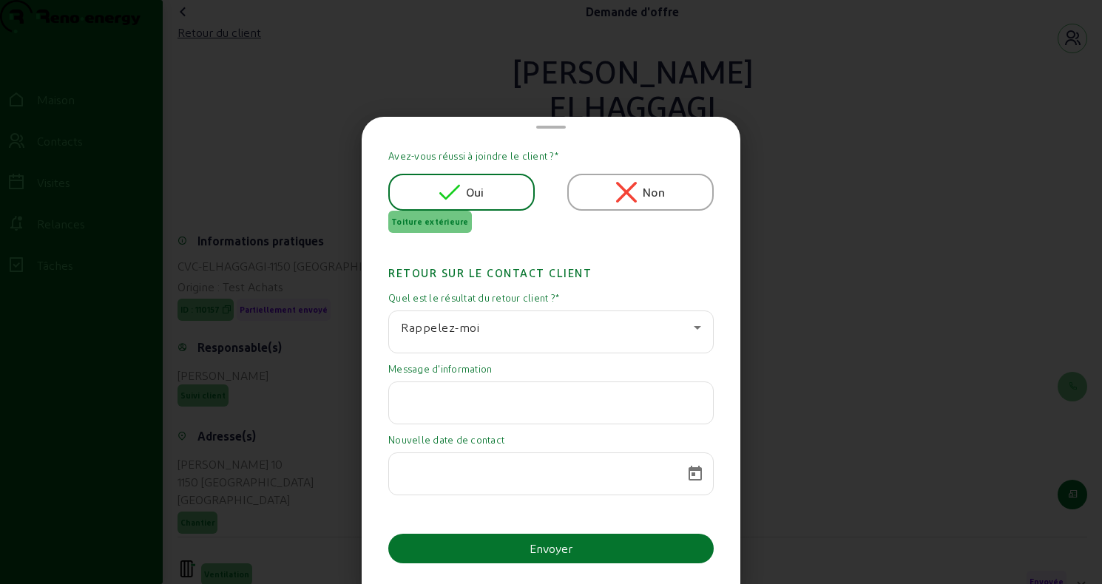
paste input "A l'étude"
type input "A l'étude"
click at [685, 477] on span "Calendrier ouvert" at bounding box center [694, 473] width 35 height 35
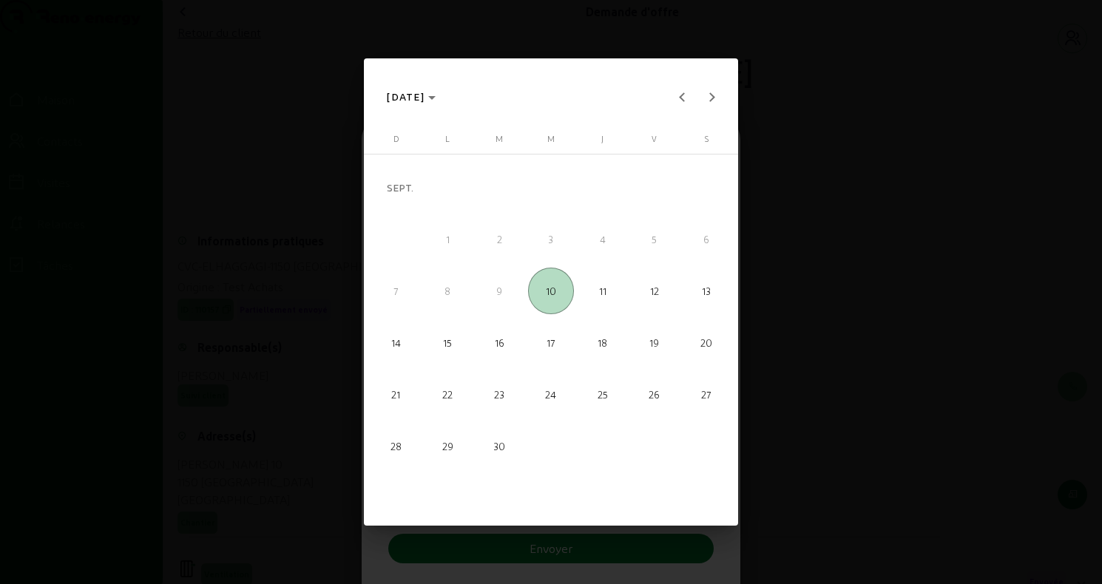
click at [513, 446] on span "30" at bounding box center [499, 446] width 47 height 47
type input "30/09/2025"
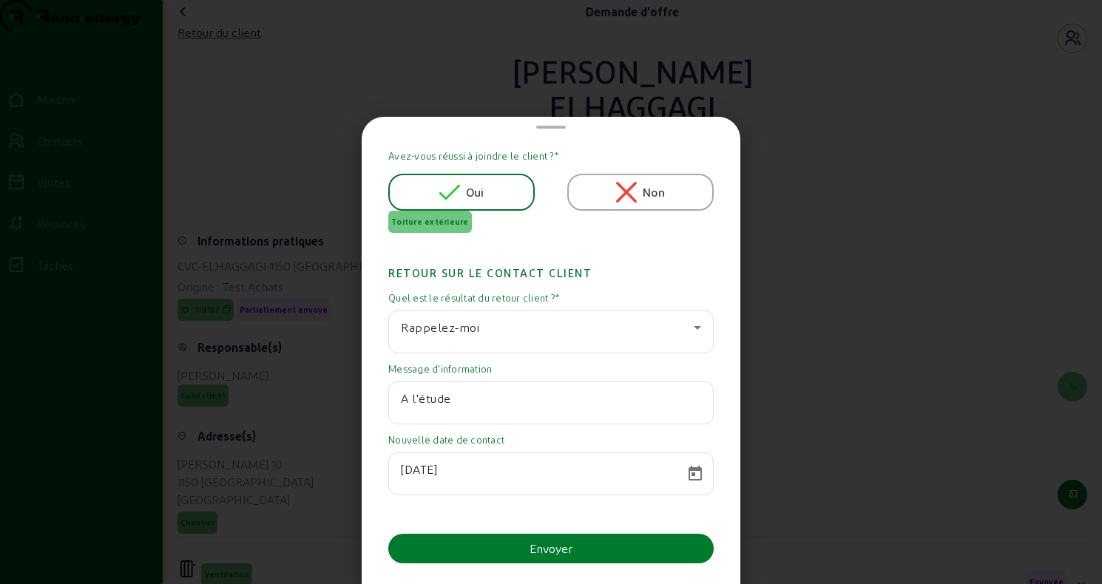
click at [529, 518] on font "Envoyer" at bounding box center [550, 548] width 43 height 14
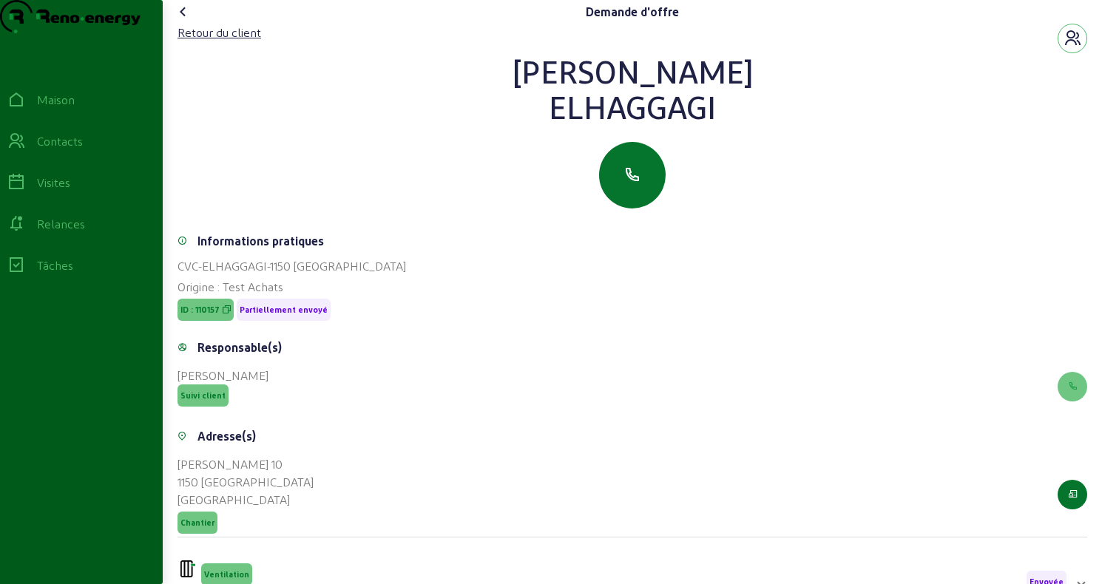
click at [189, 21] on icon at bounding box center [183, 12] width 18 height 18
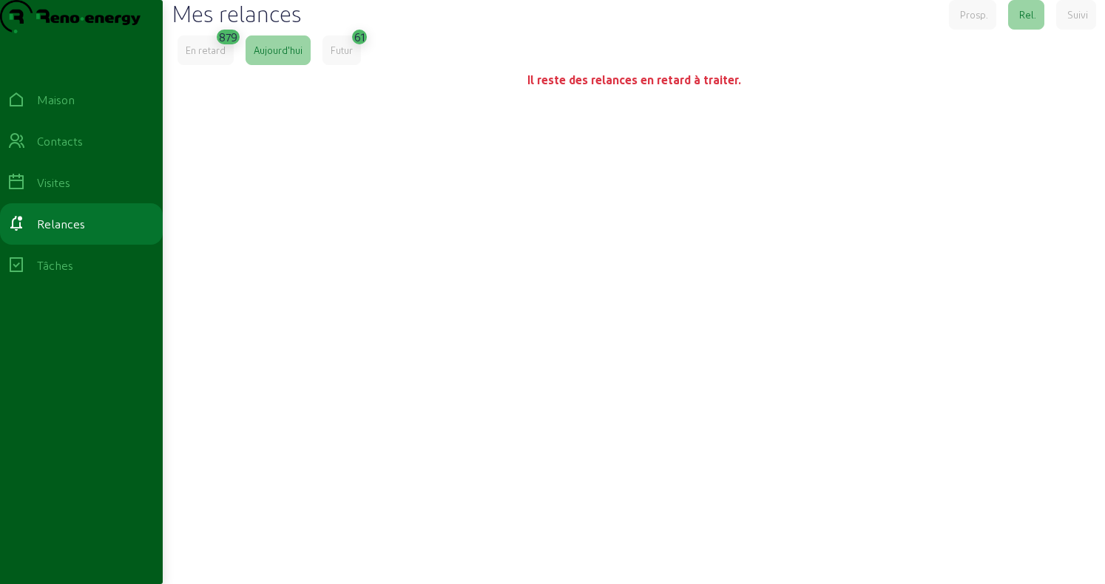
click at [237, 44] on font "879" at bounding box center [228, 37] width 18 height 14
click at [203, 55] on font "En retard" at bounding box center [206, 49] width 40 height 11
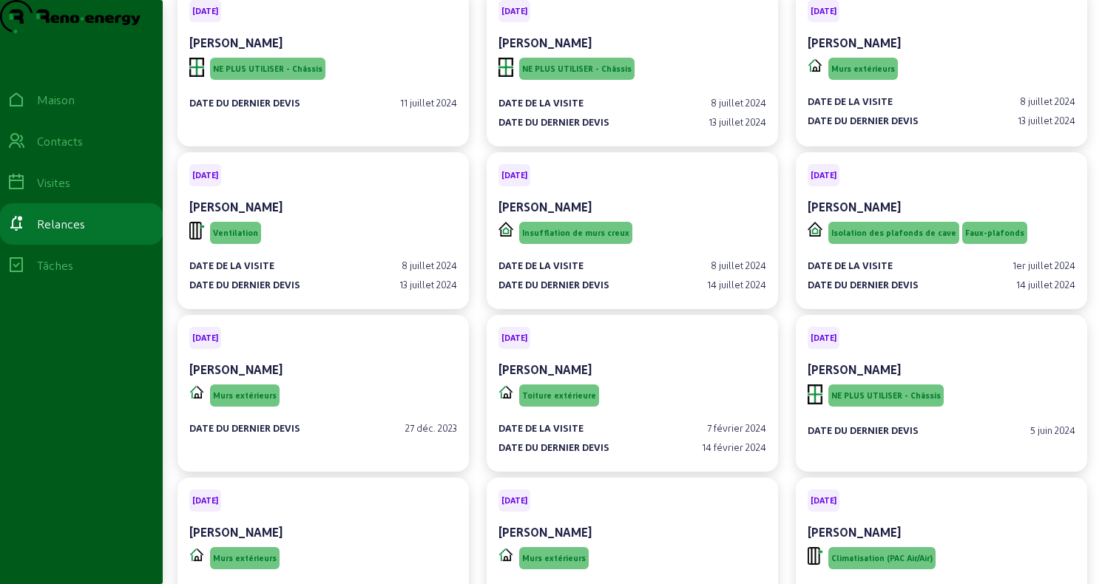
scroll to position [14250, 0]
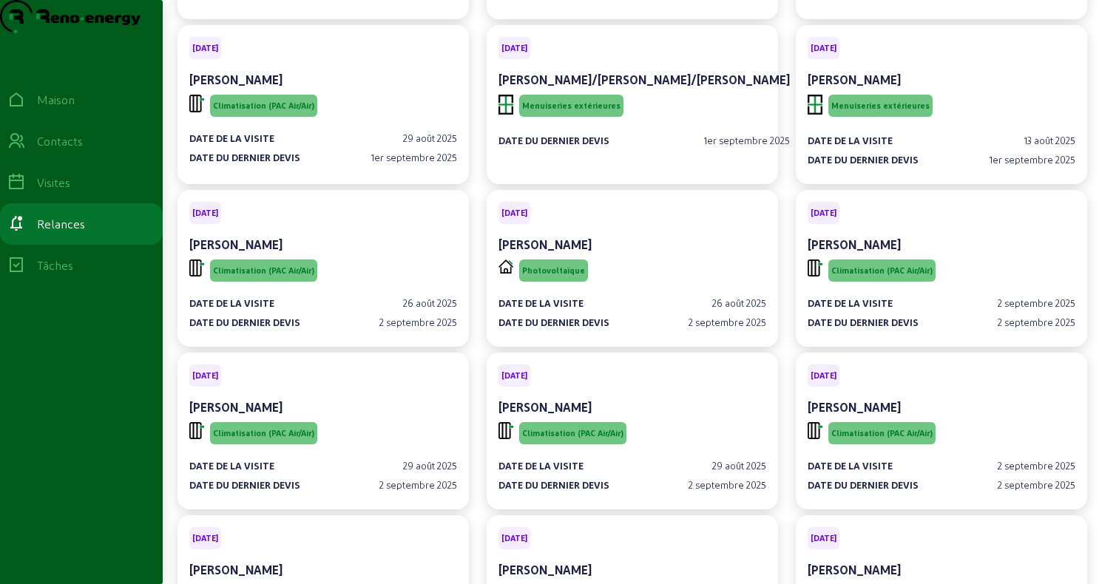
scroll to position [47982, 0]
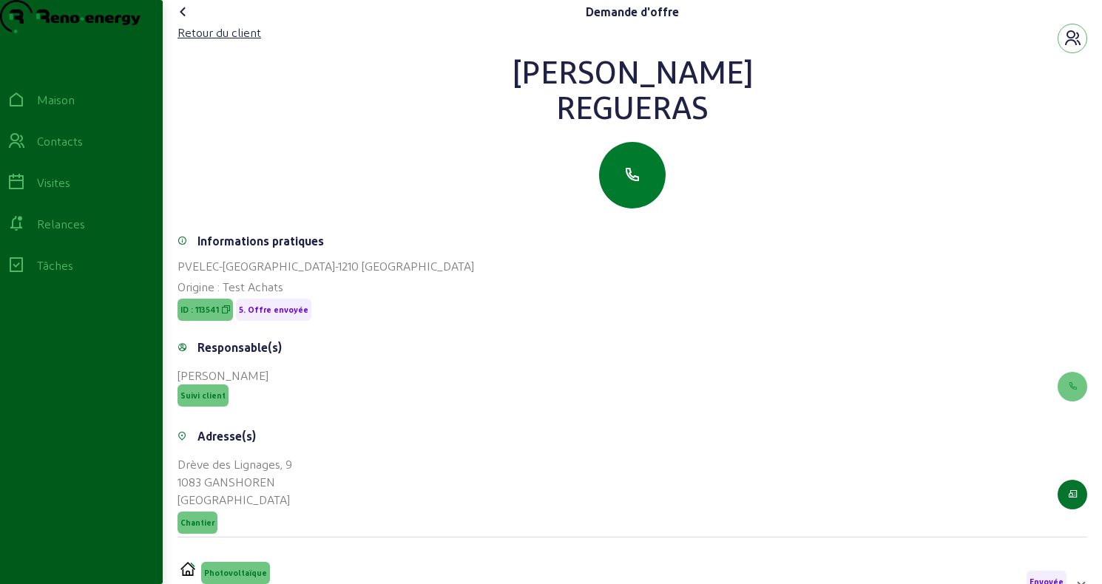
click at [634, 184] on icon "button" at bounding box center [632, 175] width 18 height 18
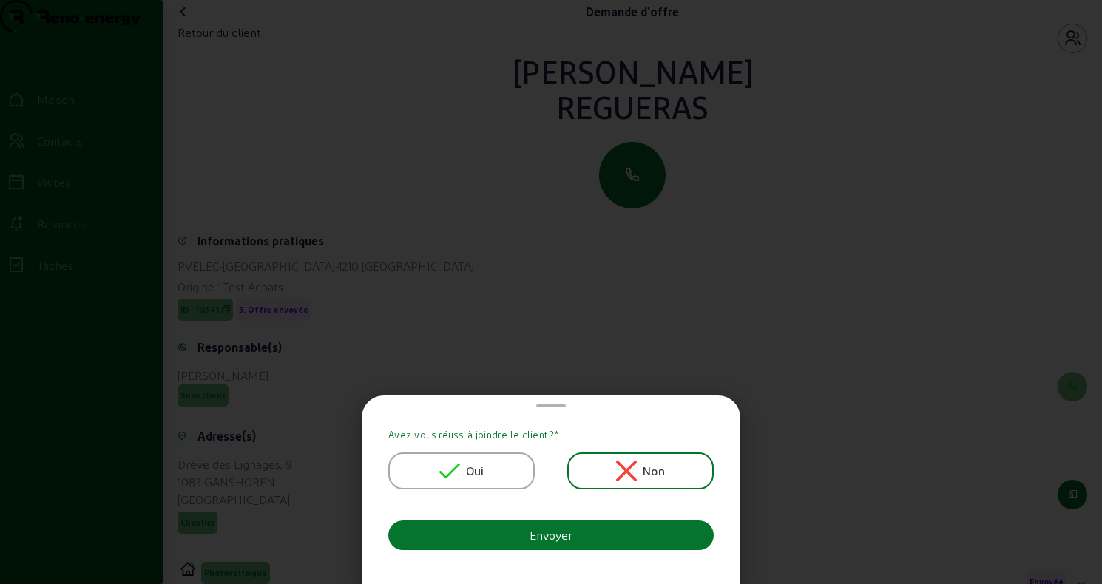
click at [648, 474] on font "Non" at bounding box center [654, 471] width 22 height 14
click at [592, 529] on button "Envoyer" at bounding box center [550, 536] width 325 height 30
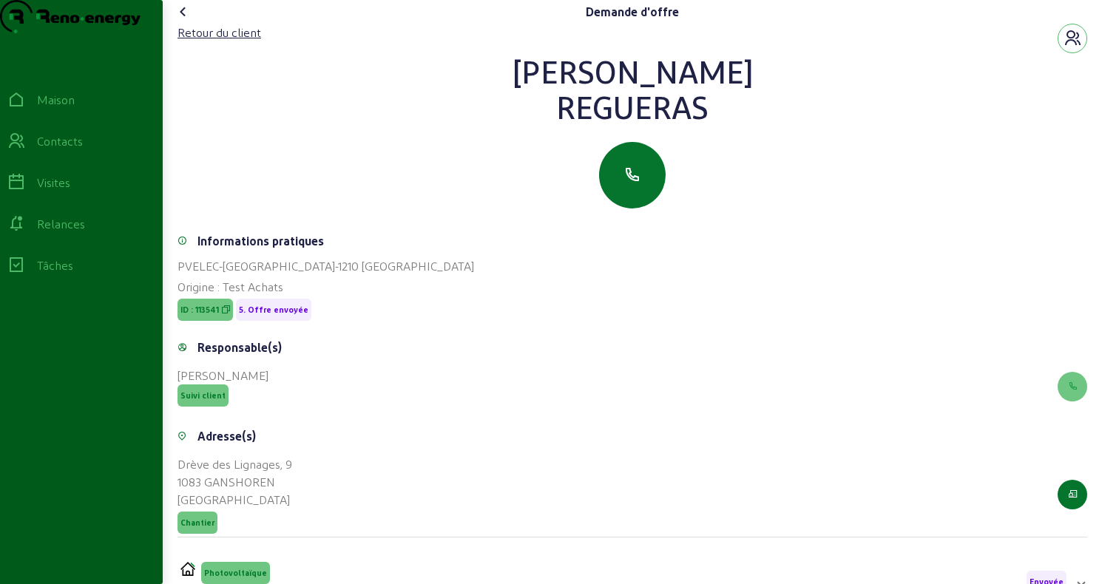
click at [183, 21] on icon at bounding box center [183, 12] width 18 height 18
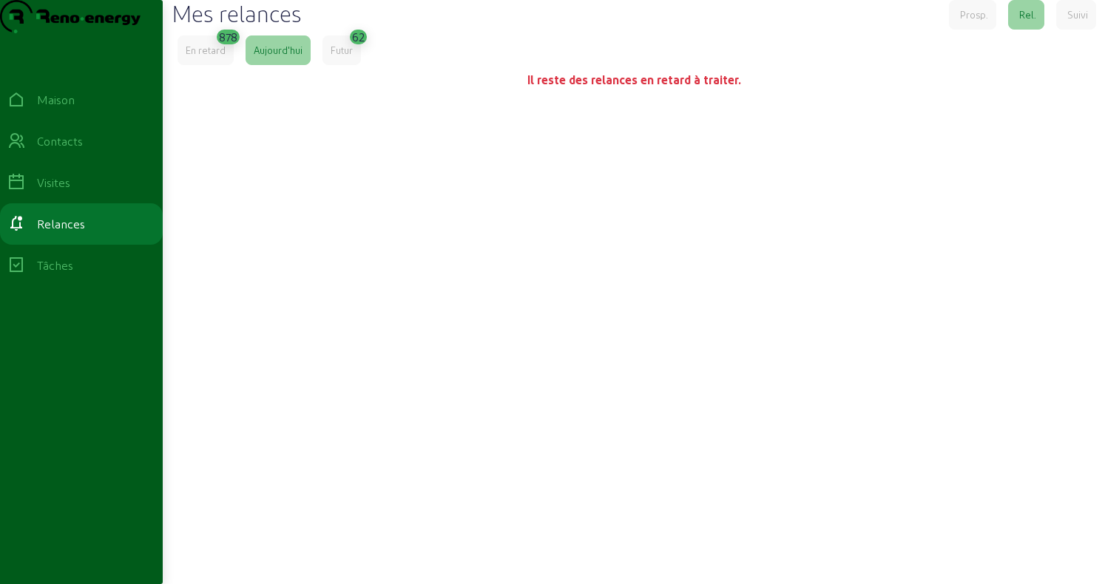
click at [201, 65] on div "En retard" at bounding box center [205, 50] width 56 height 30
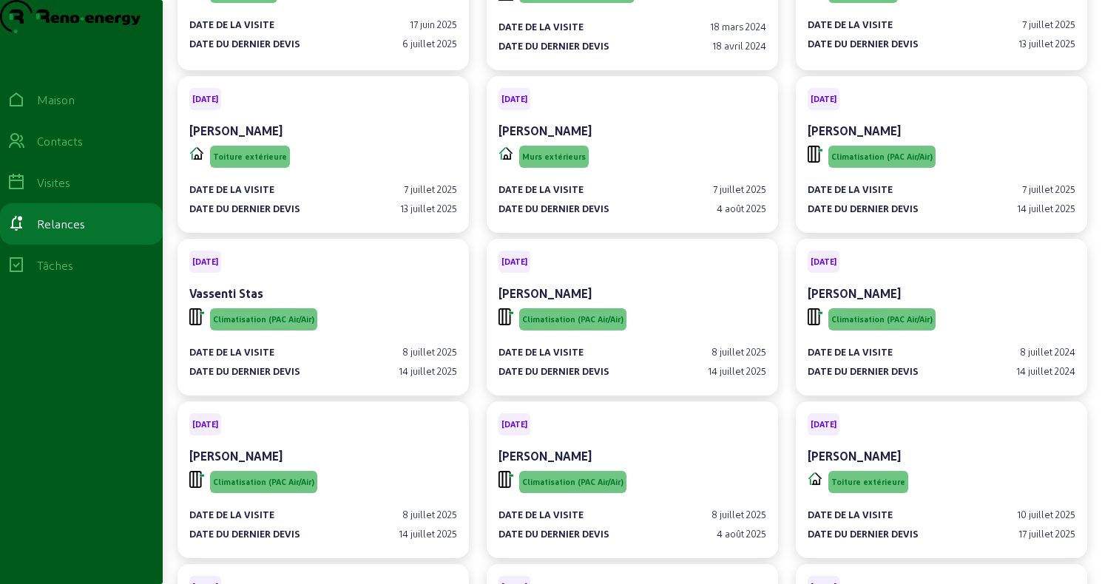
scroll to position [44840, 0]
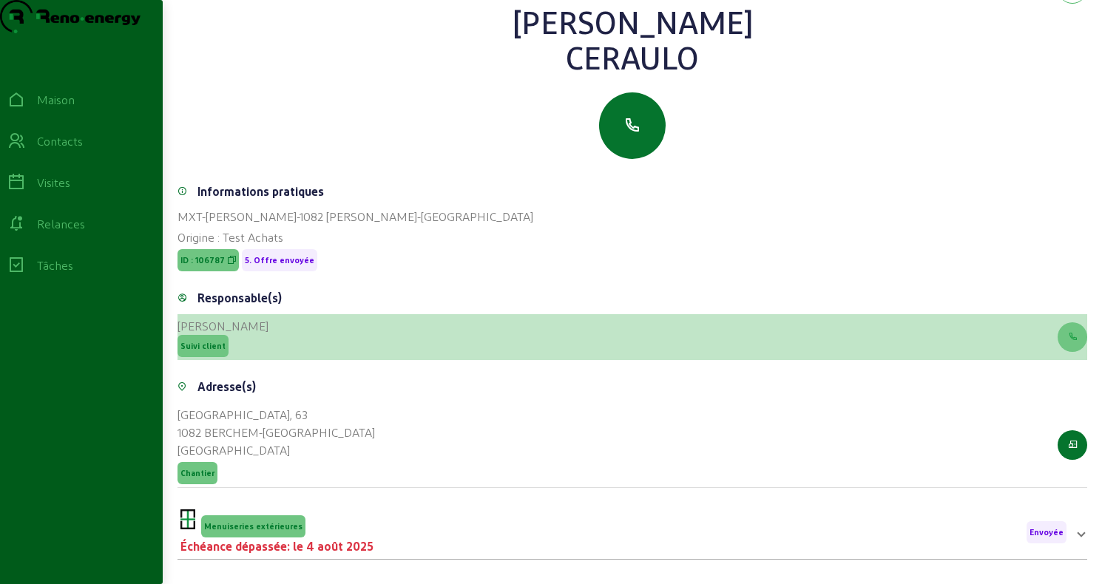
scroll to position [189, 0]
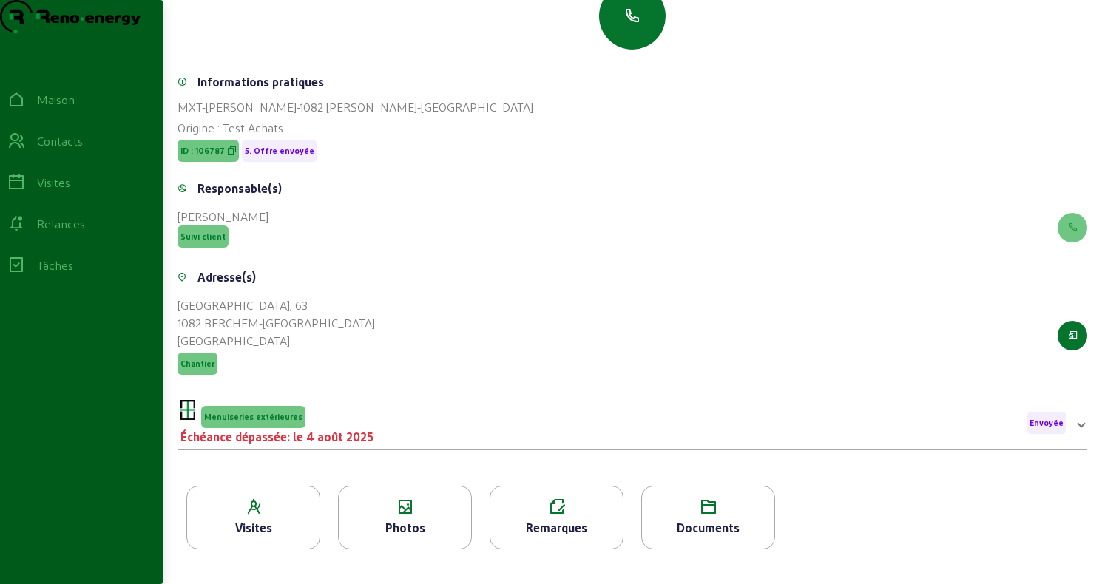
click at [407, 523] on font "Photos" at bounding box center [405, 528] width 40 height 14
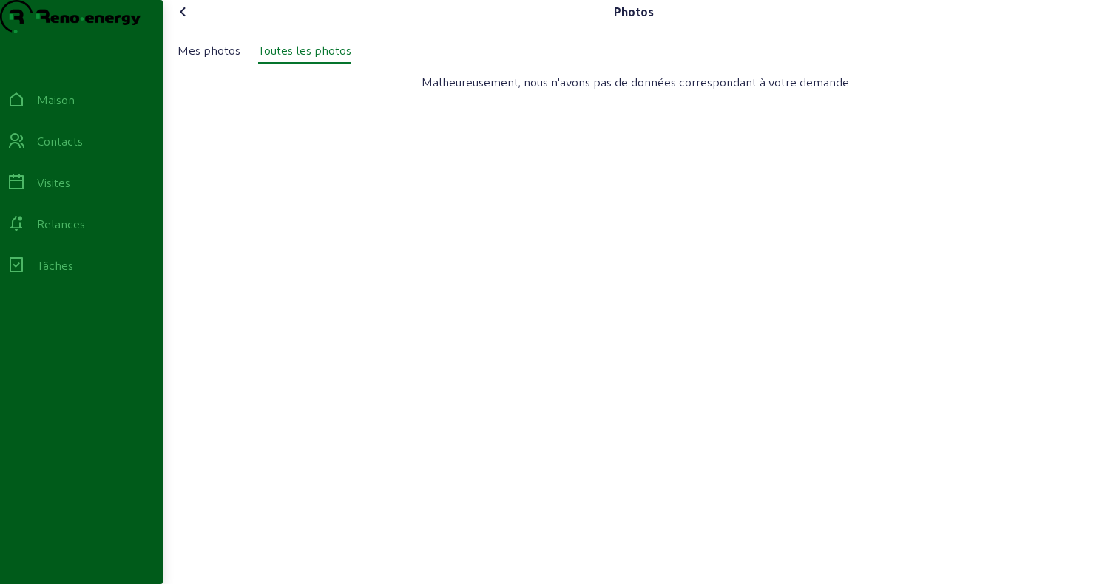
click at [201, 57] on font "Mes photos" at bounding box center [208, 50] width 63 height 14
click at [186, 21] on icon at bounding box center [183, 12] width 18 height 18
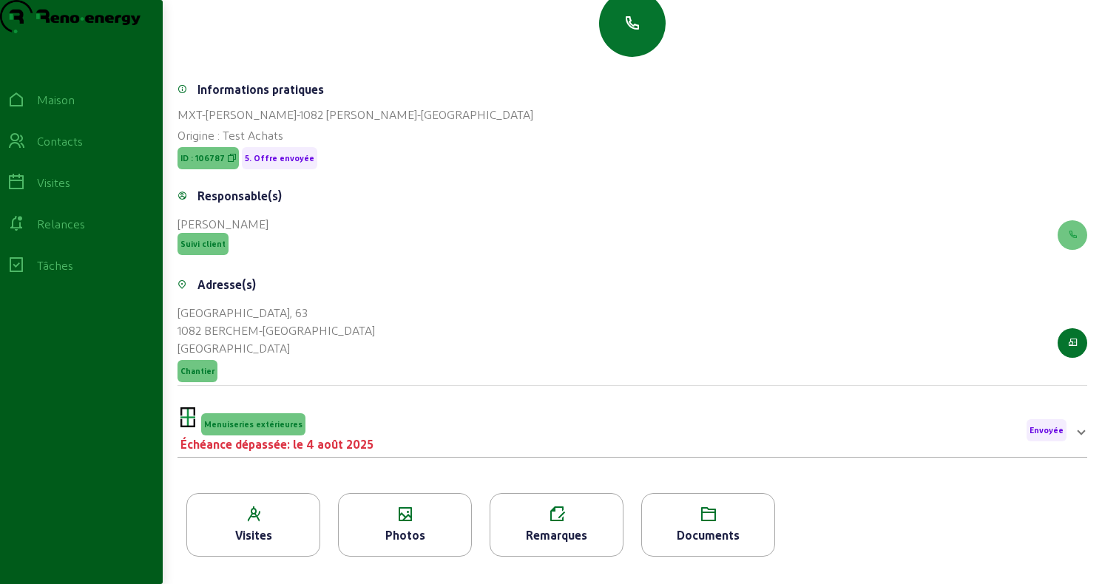
scroll to position [189, 0]
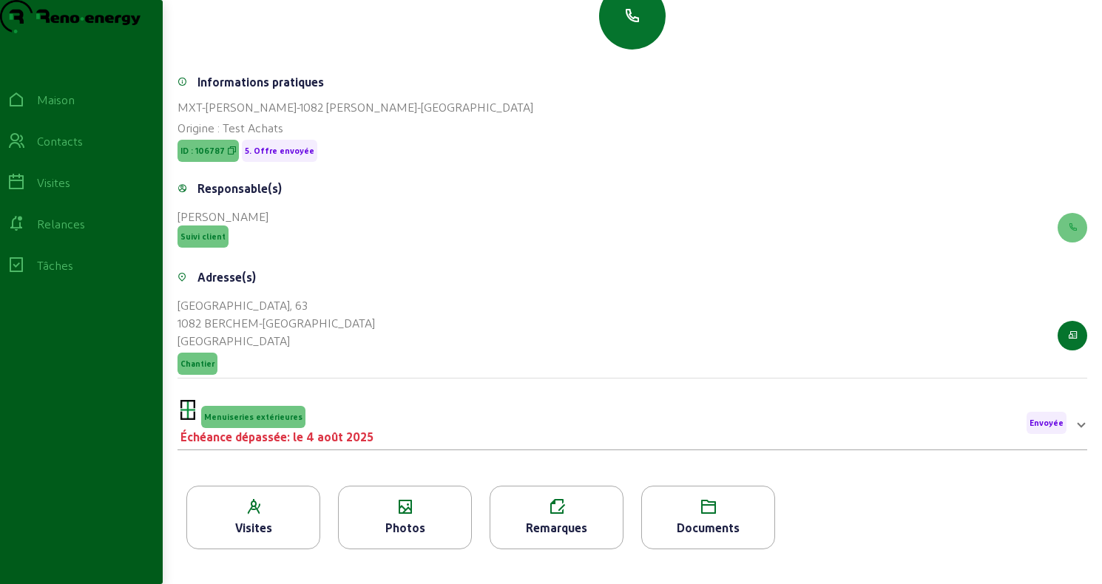
click at [562, 519] on div "Remarques" at bounding box center [556, 528] width 132 height 18
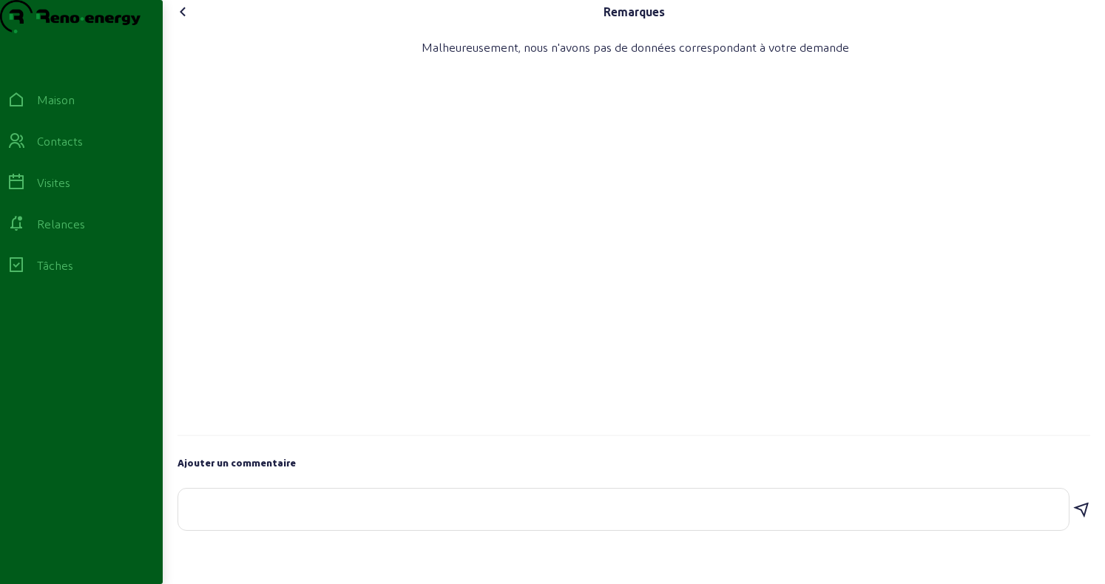
click at [190, 21] on icon at bounding box center [183, 12] width 18 height 18
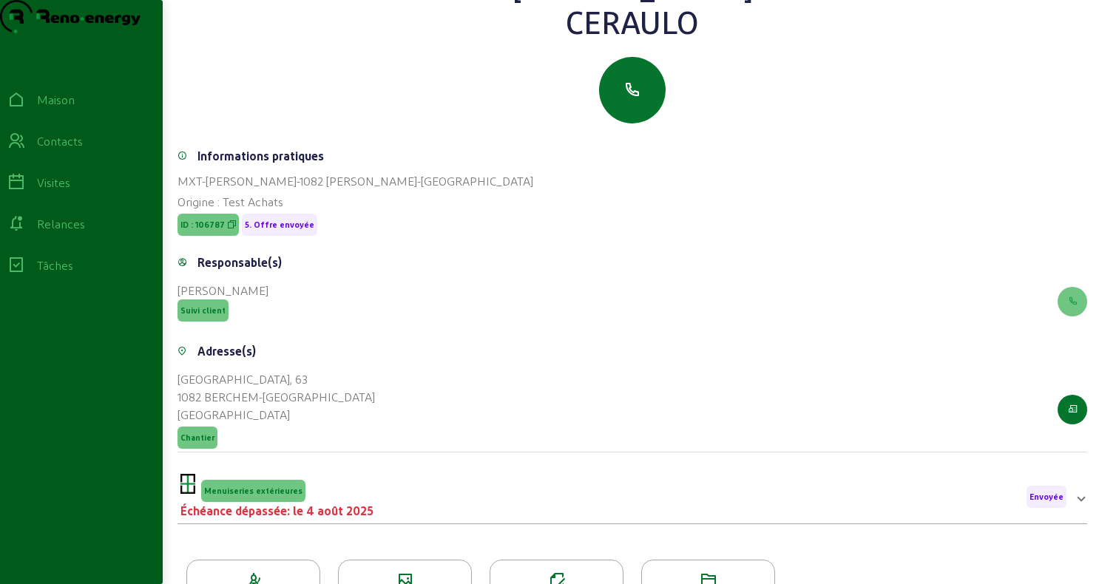
scroll to position [189, 0]
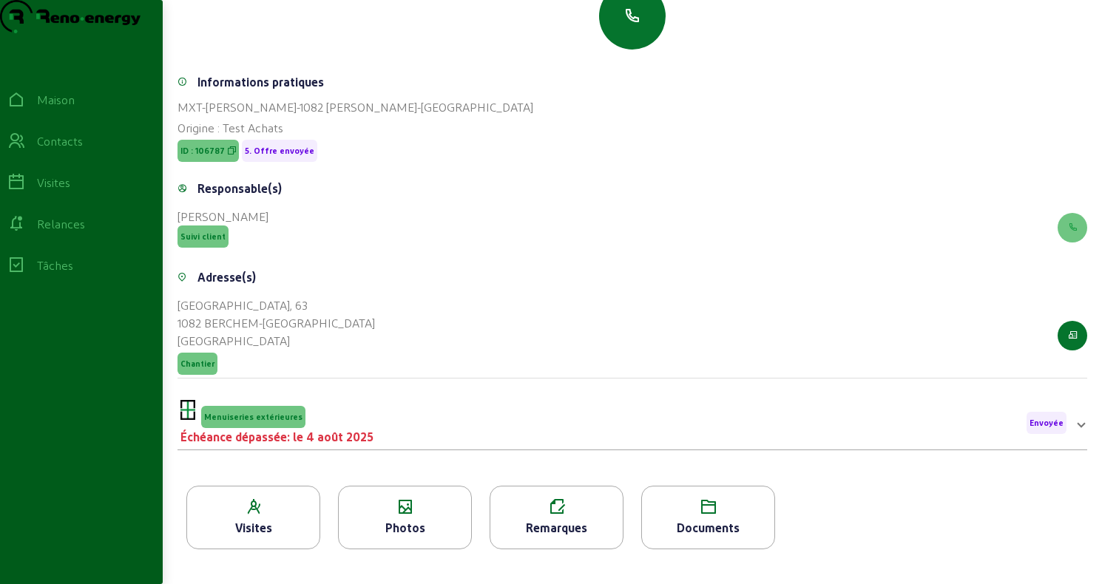
click at [692, 499] on icon at bounding box center [708, 507] width 132 height 18
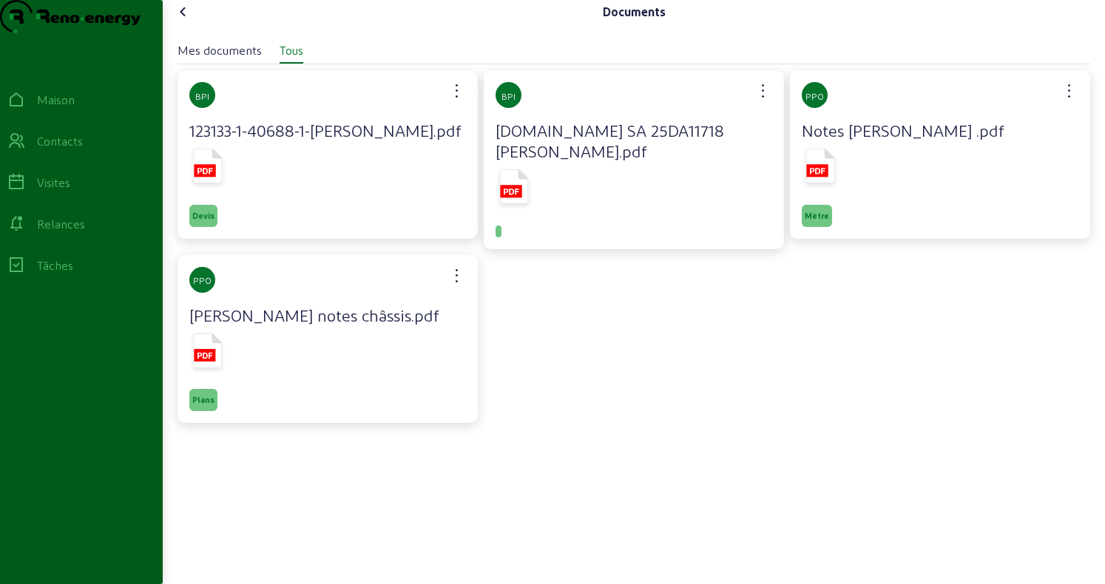
click at [188, 21] on icon at bounding box center [183, 12] width 18 height 18
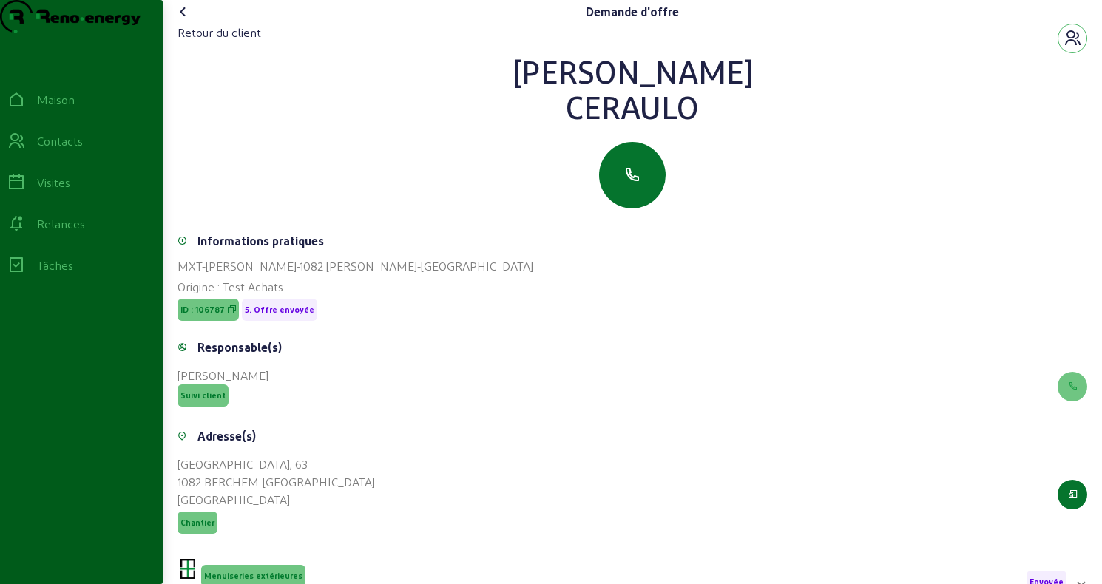
click at [189, 21] on icon at bounding box center [183, 12] width 18 height 18
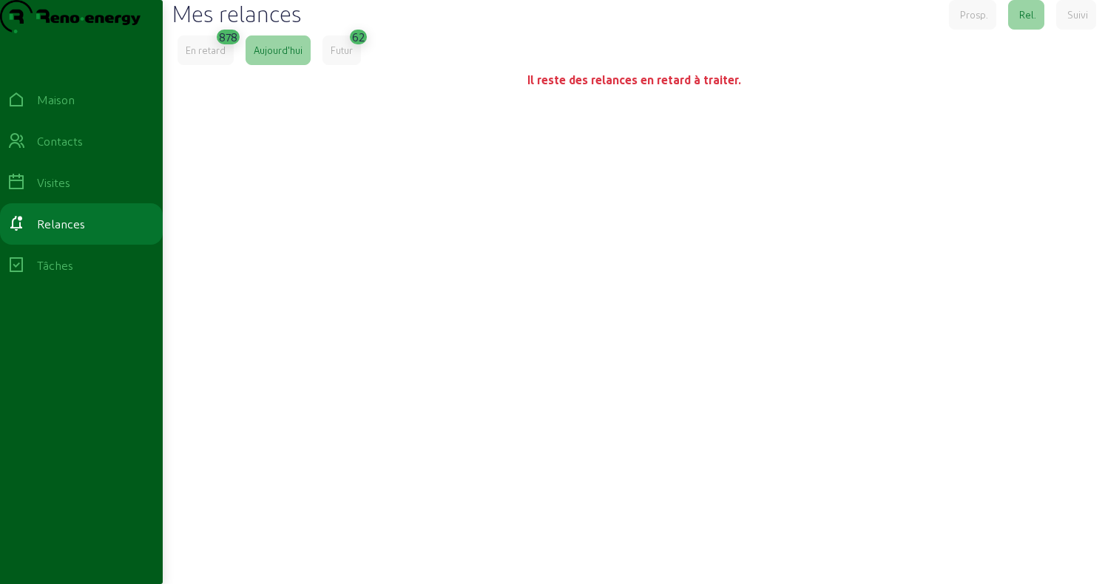
click at [211, 55] on font "En retard" at bounding box center [206, 49] width 40 height 11
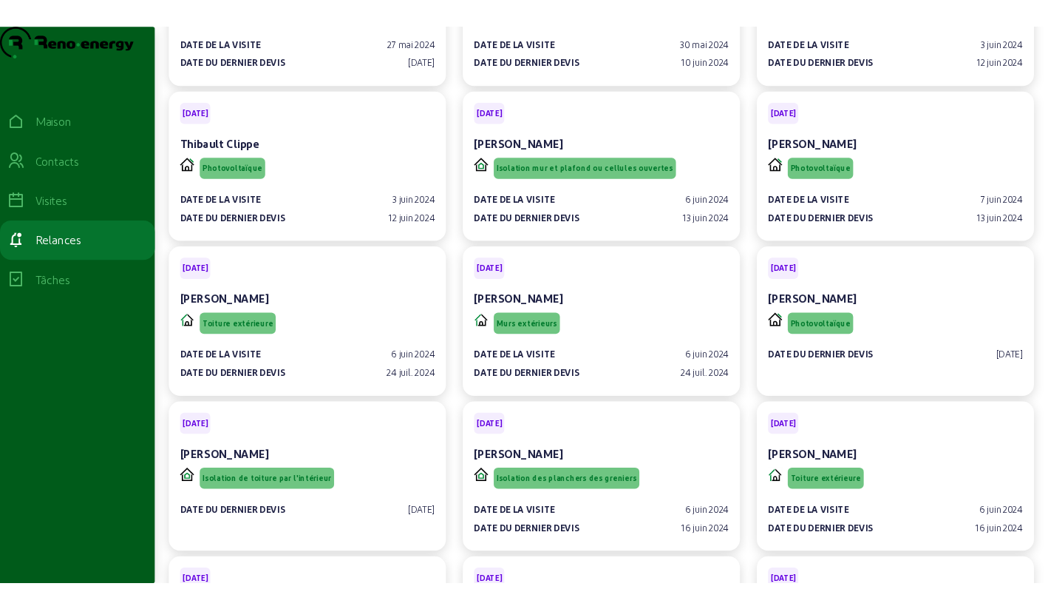
scroll to position [8594, 0]
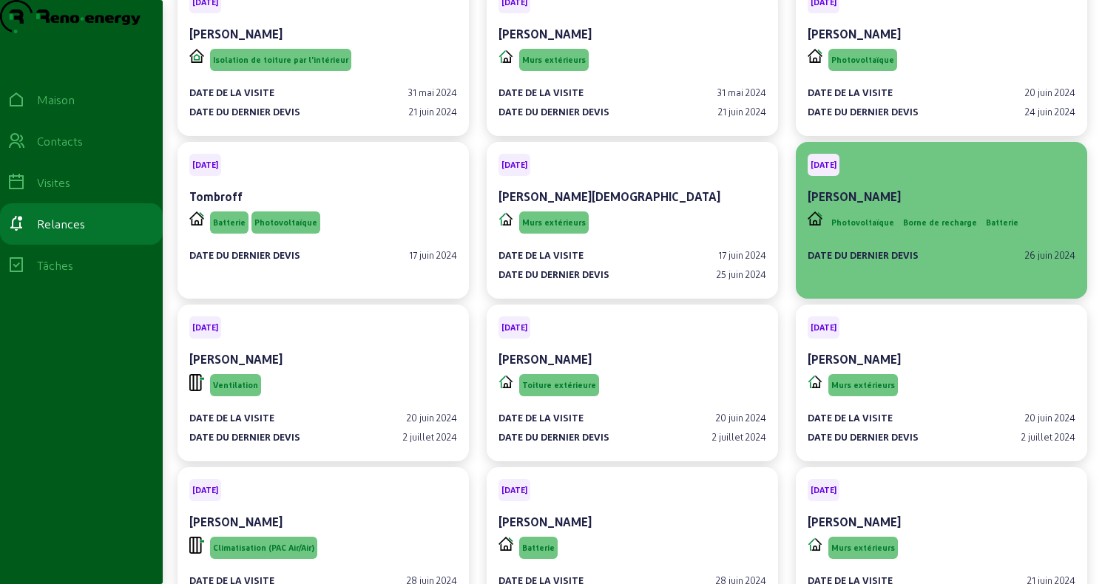
drag, startPoint x: 1101, startPoint y: 106, endPoint x: 1078, endPoint y: 186, distance: 83.1
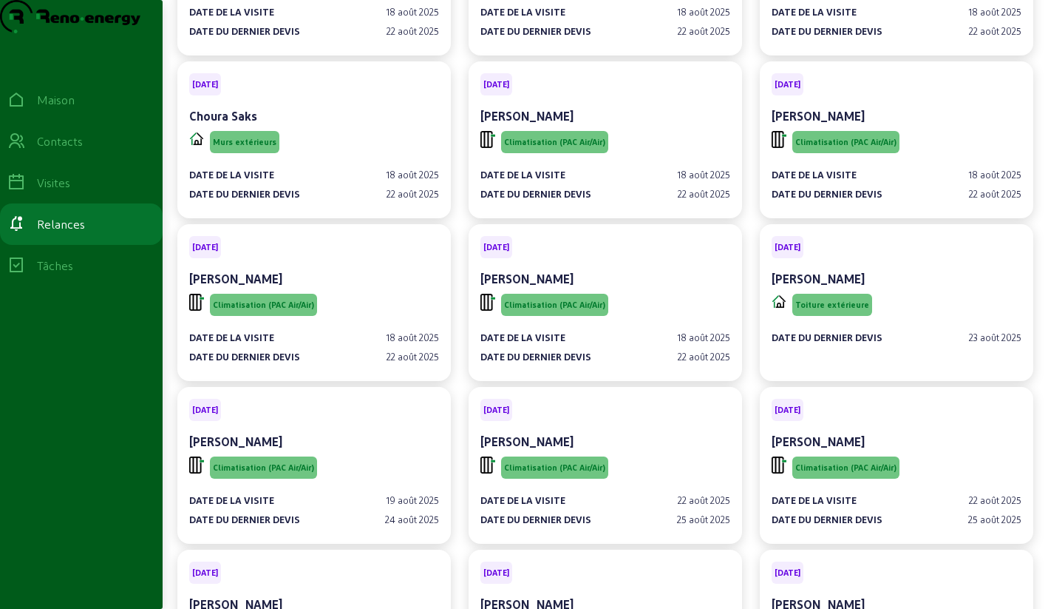
scroll to position [46783, 0]
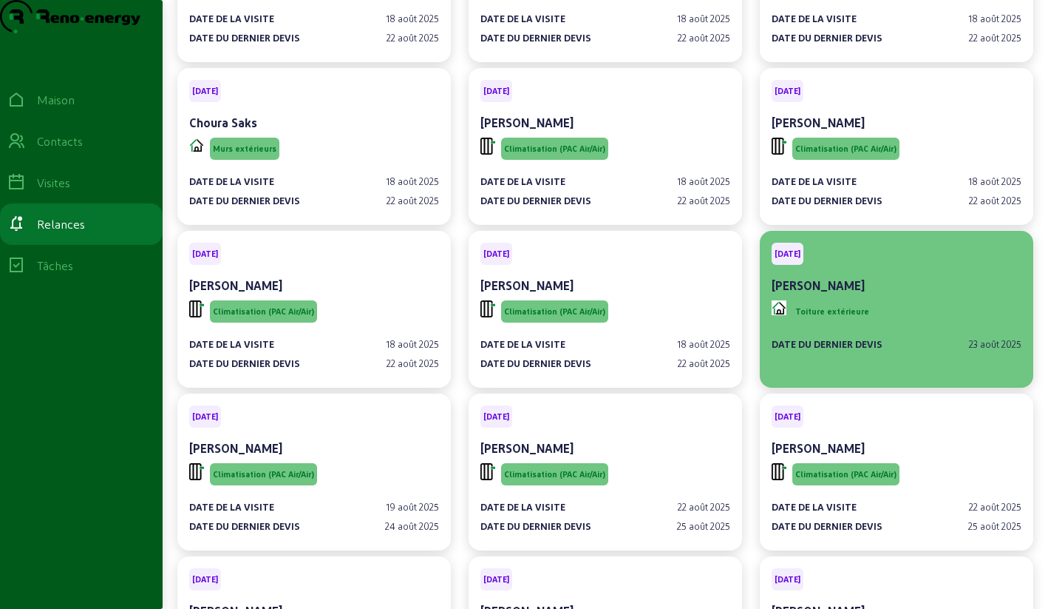
click at [908, 277] on div "[PERSON_NAME]" at bounding box center [897, 286] width 250 height 18
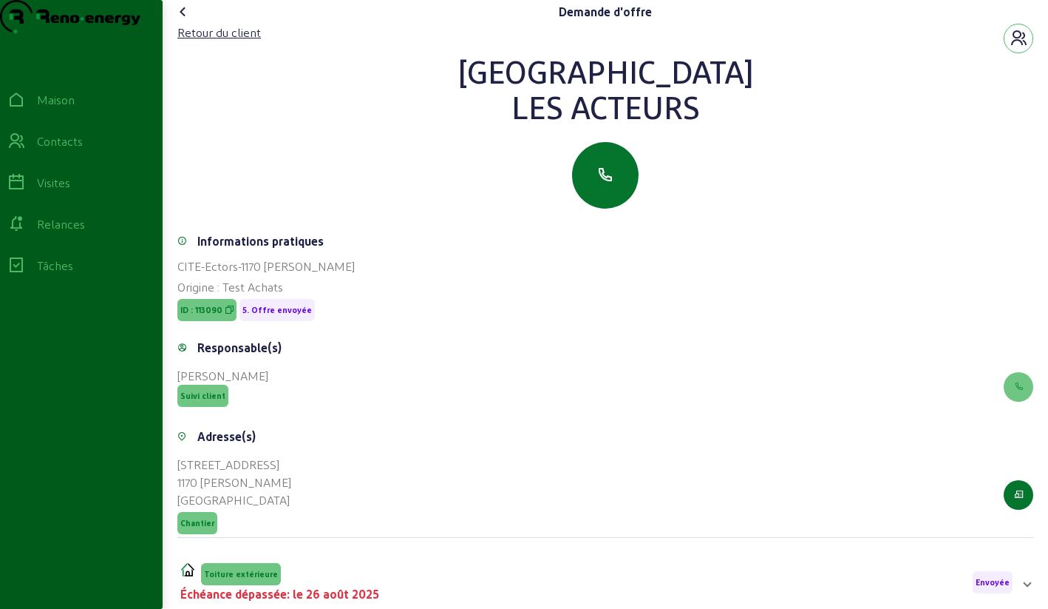
scroll to position [189, 0]
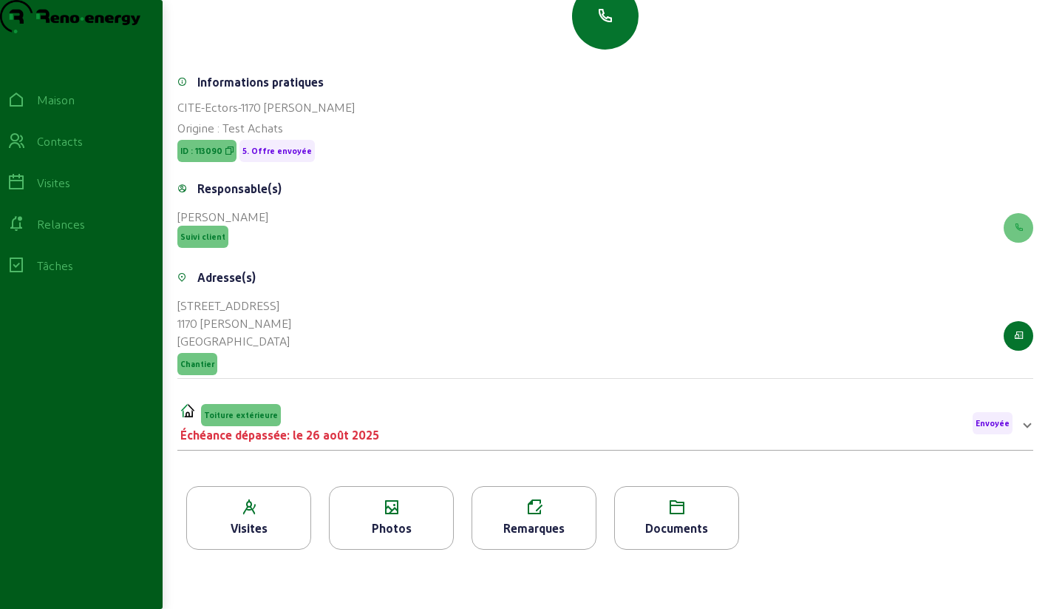
click at [407, 517] on div "Photos" at bounding box center [391, 518] width 125 height 64
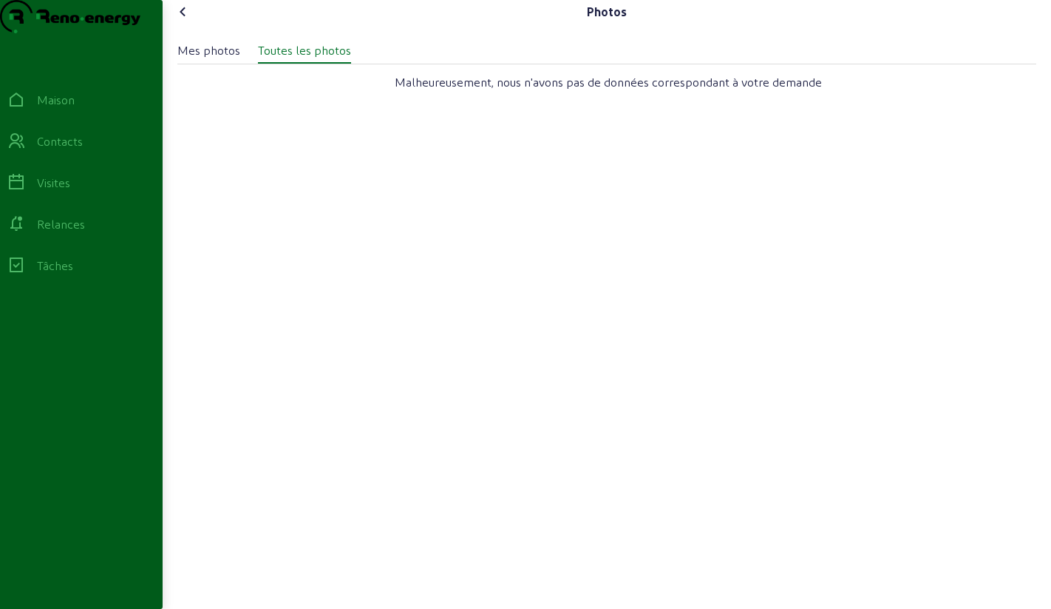
click at [200, 57] on font "Mes photos" at bounding box center [208, 50] width 63 height 14
click at [186, 21] on icon at bounding box center [183, 12] width 18 height 18
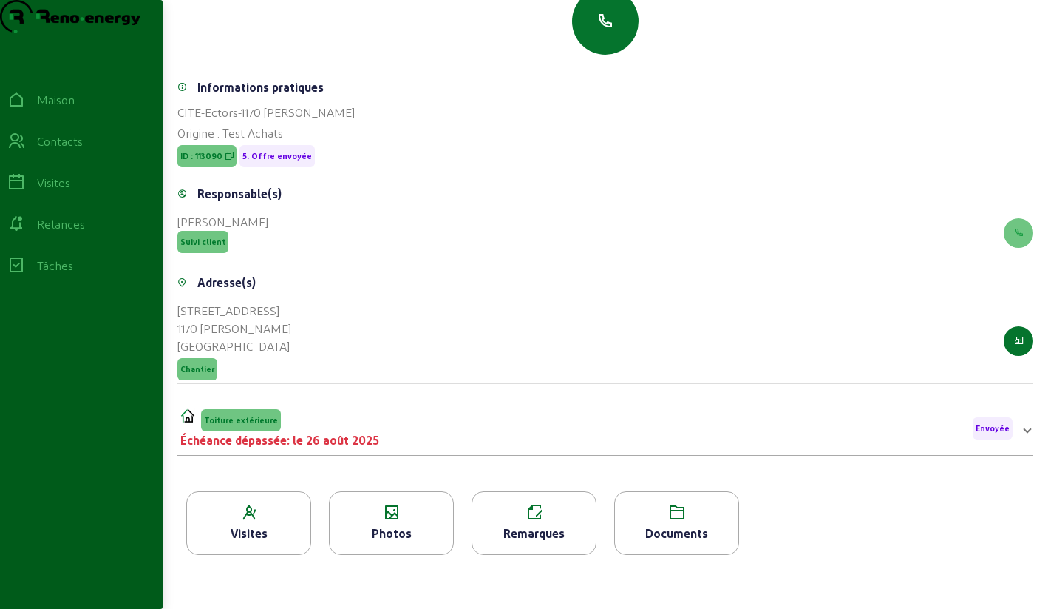
scroll to position [189, 0]
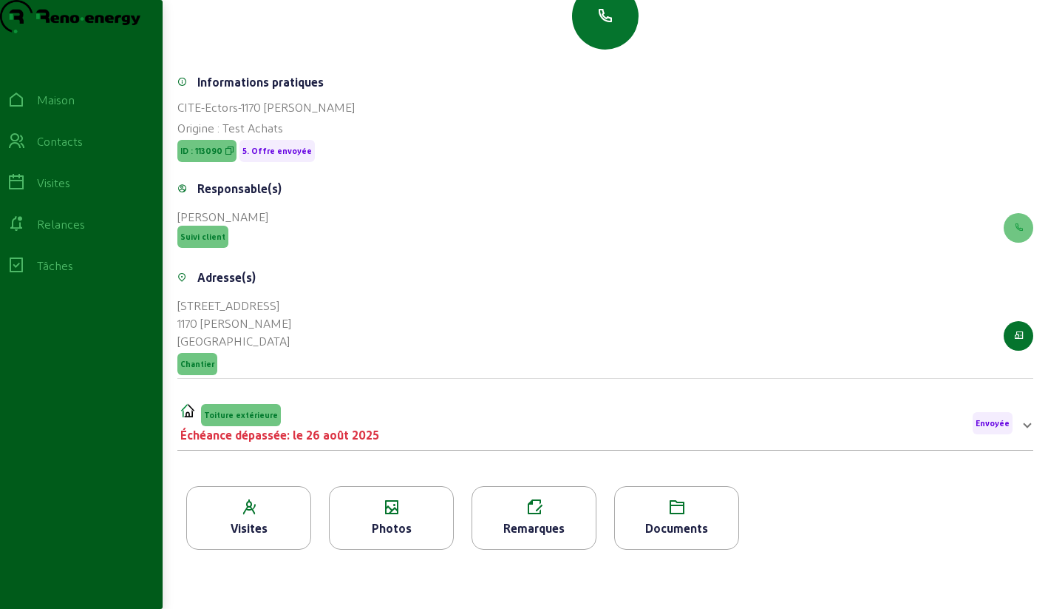
click at [677, 518] on div "Documents" at bounding box center [676, 518] width 125 height 64
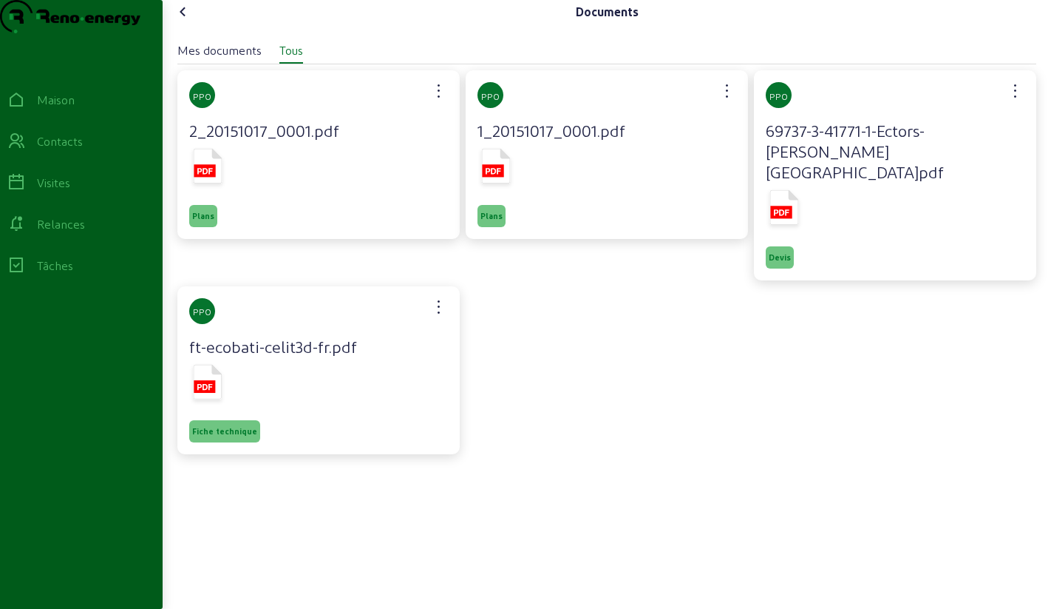
click at [778, 206] on rect at bounding box center [780, 212] width 21 height 13
click at [190, 21] on icon at bounding box center [183, 12] width 18 height 18
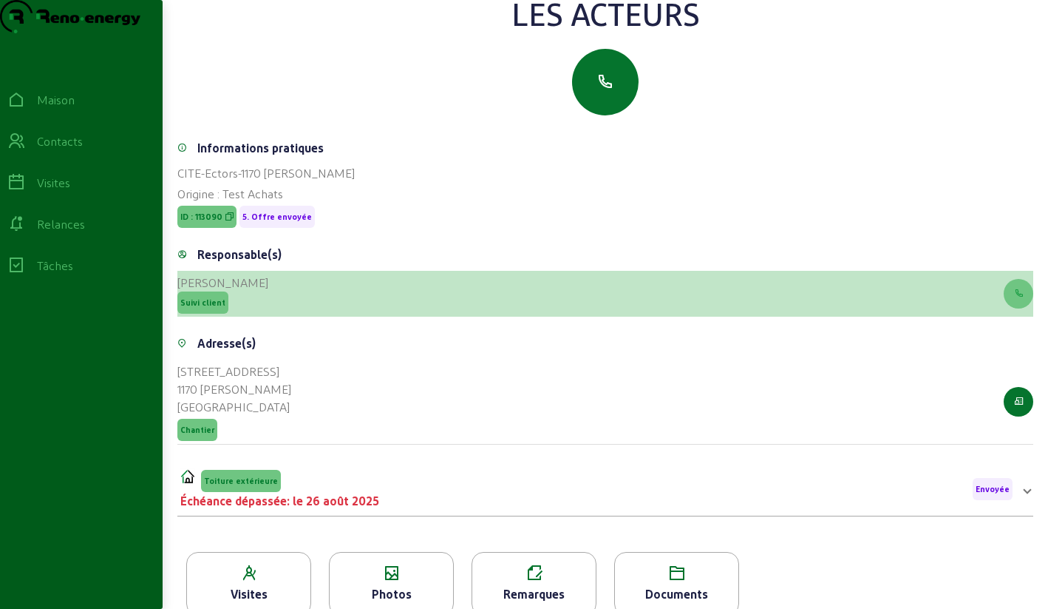
scroll to position [189, 0]
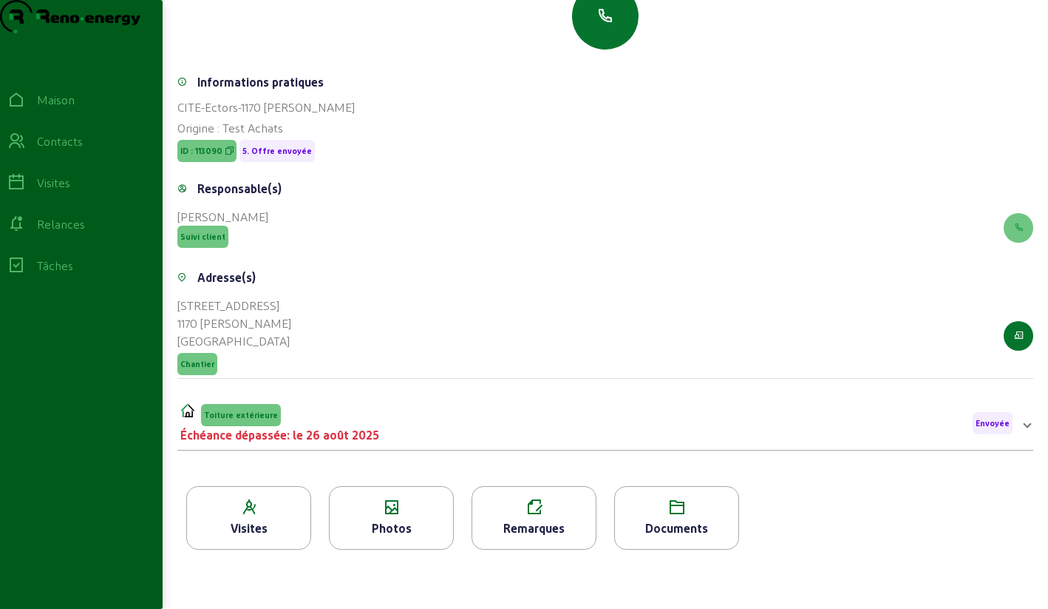
click at [243, 511] on icon at bounding box center [248, 507] width 123 height 18
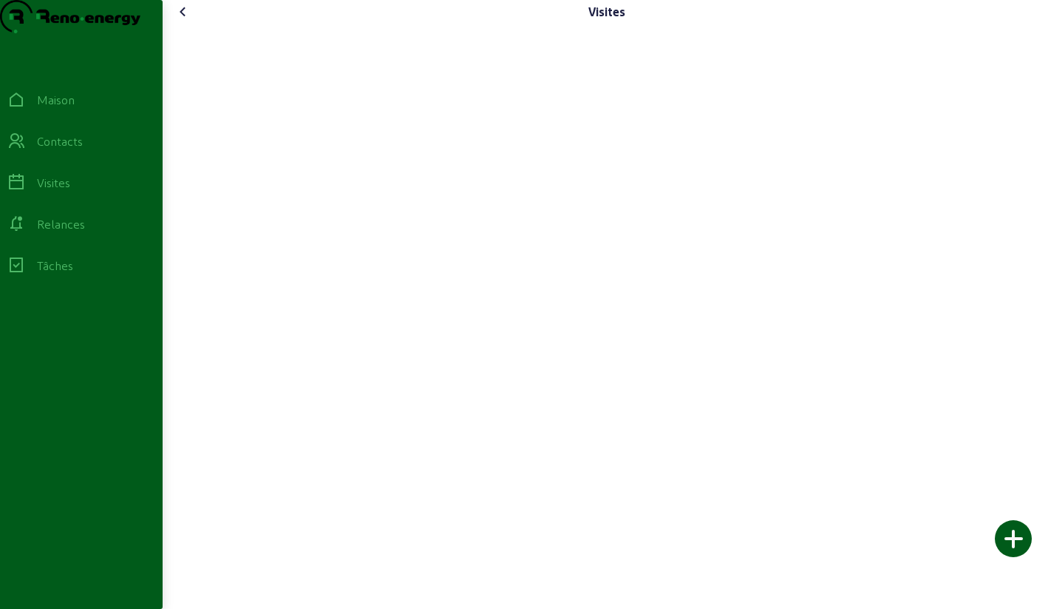
click at [183, 21] on icon at bounding box center [183, 12] width 18 height 18
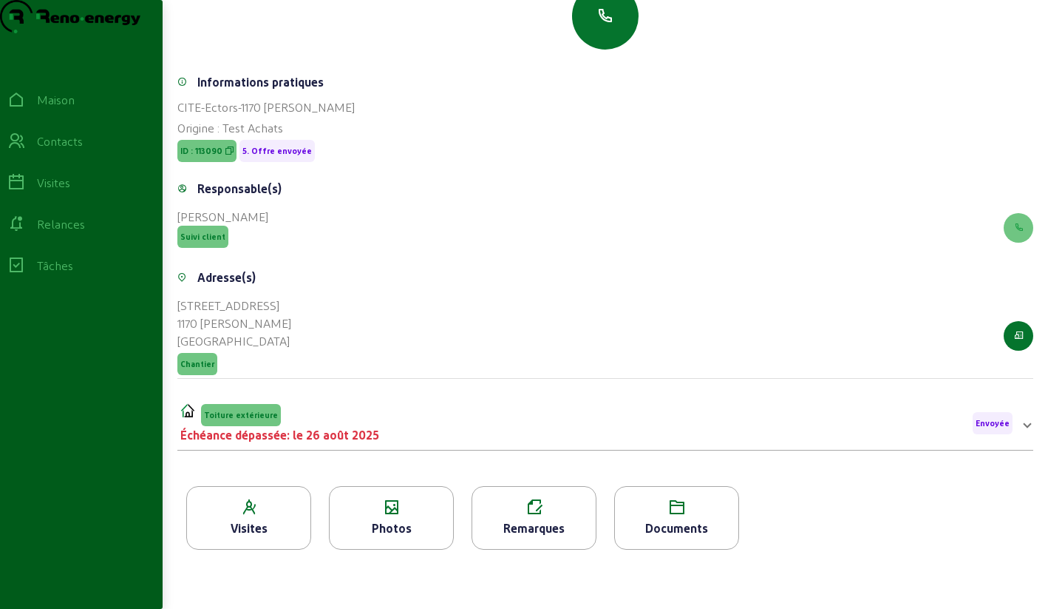
scroll to position [189, 0]
click at [1025, 427] on span at bounding box center [1028, 423] width 6 height 18
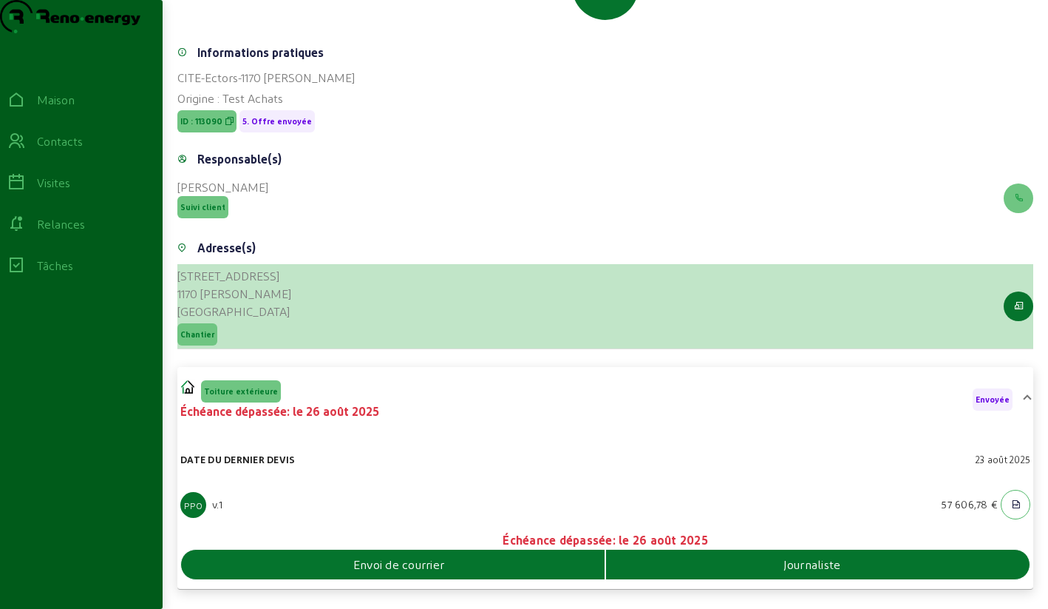
scroll to position [316, 0]
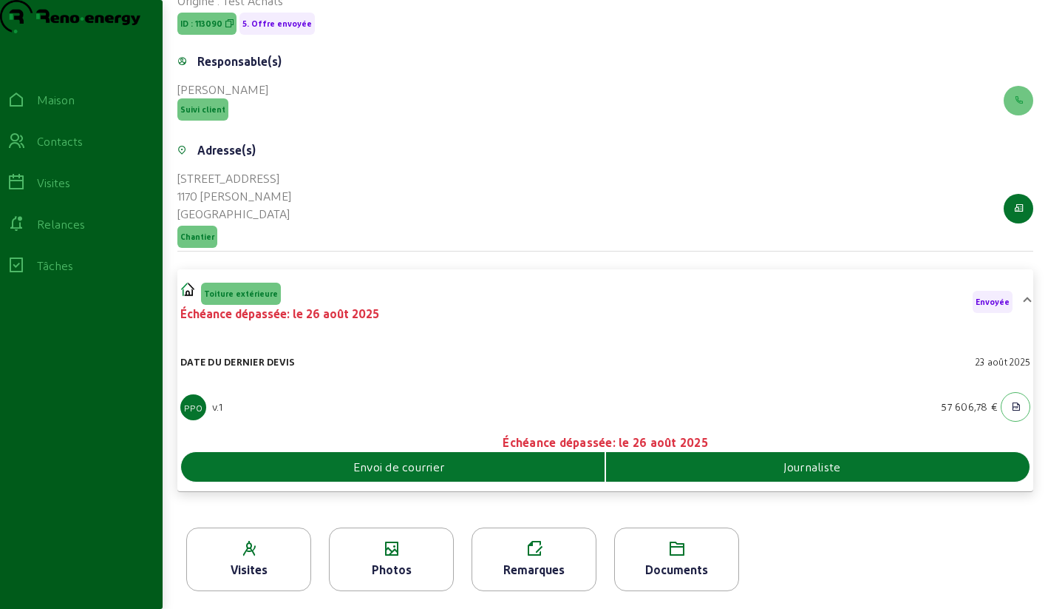
click at [482, 468] on div "Envoi de courrier" at bounding box center [393, 467] width 424 height 18
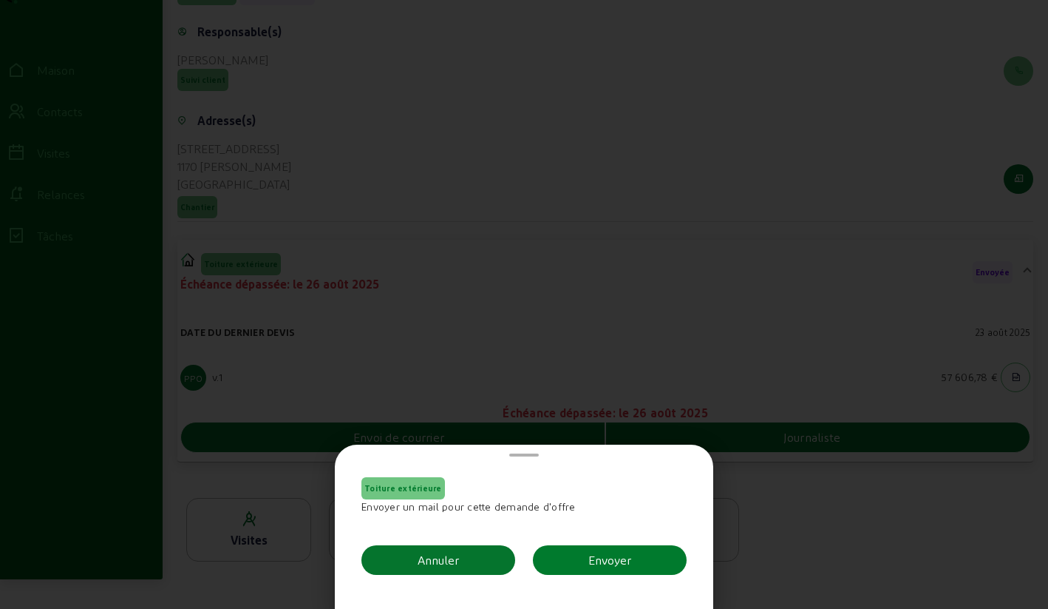
click at [617, 558] on font "Envoyer" at bounding box center [610, 559] width 43 height 14
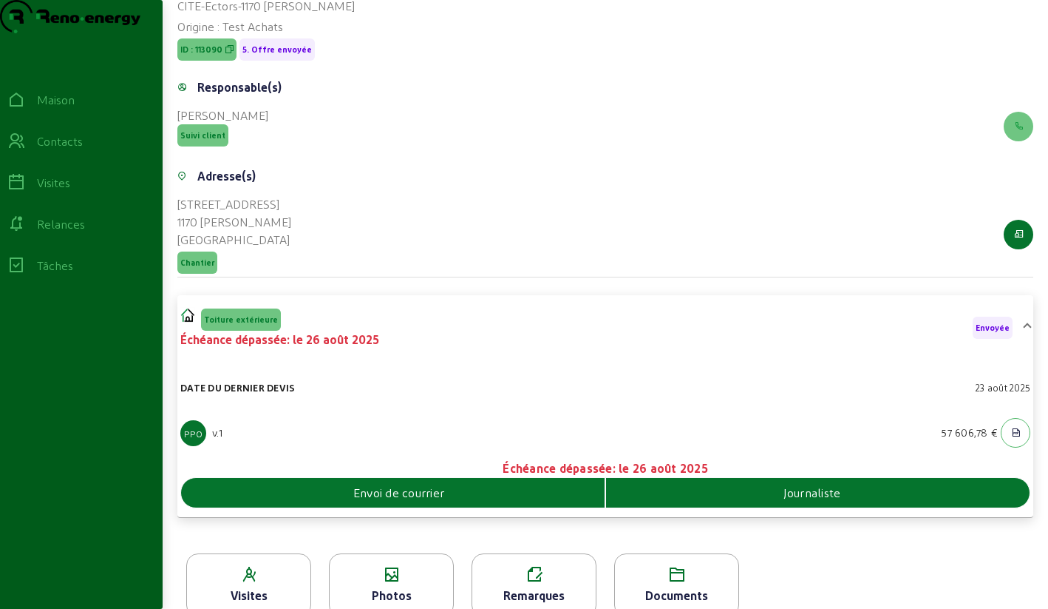
scroll to position [316, 0]
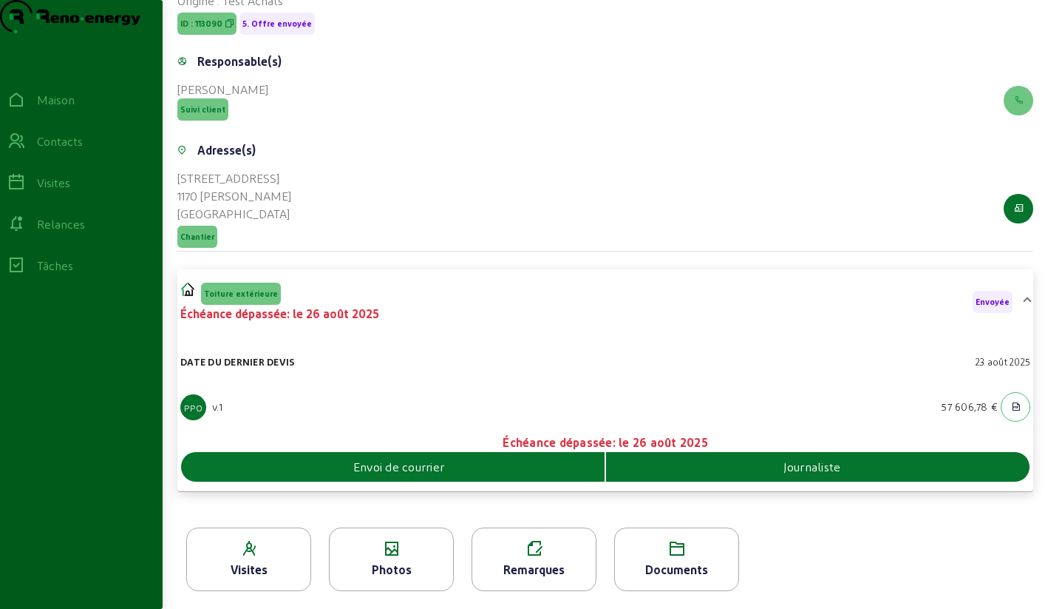
click at [695, 562] on font "Documents" at bounding box center [676, 569] width 63 height 14
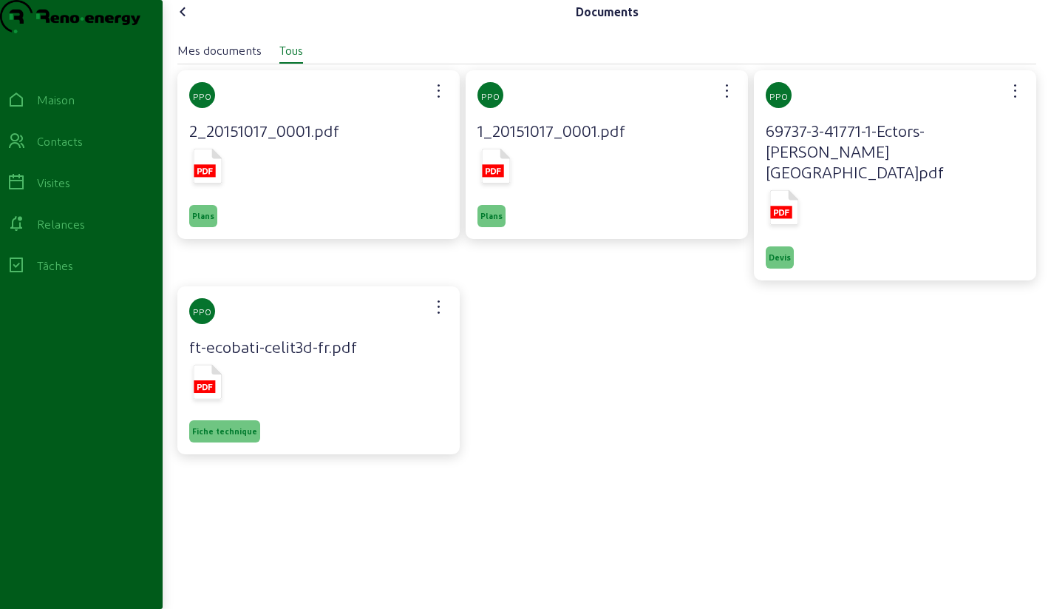
click at [191, 21] on icon at bounding box center [183, 12] width 18 height 18
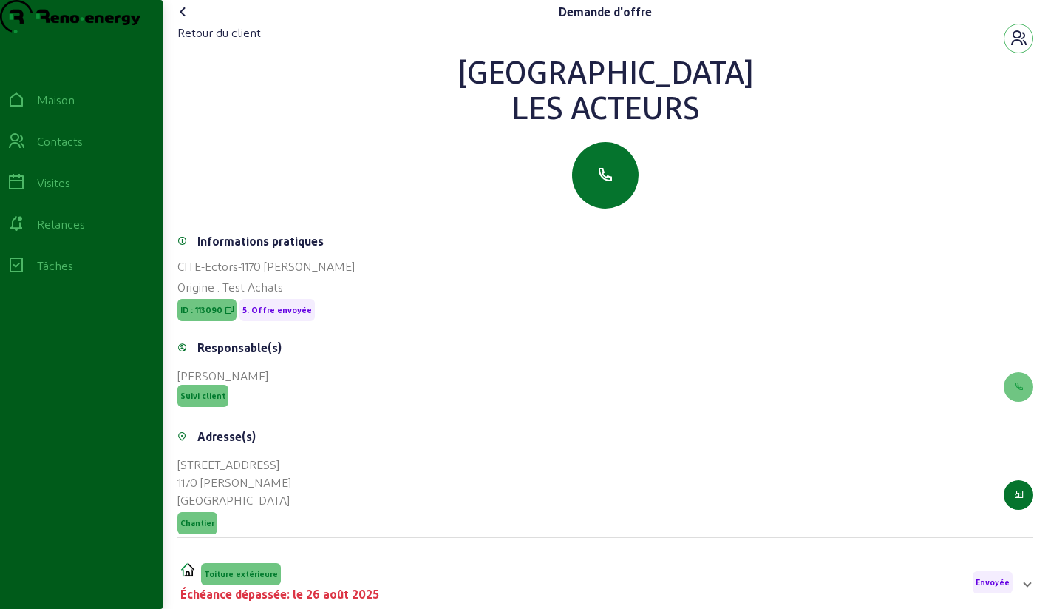
click at [187, 21] on icon at bounding box center [183, 12] width 18 height 18
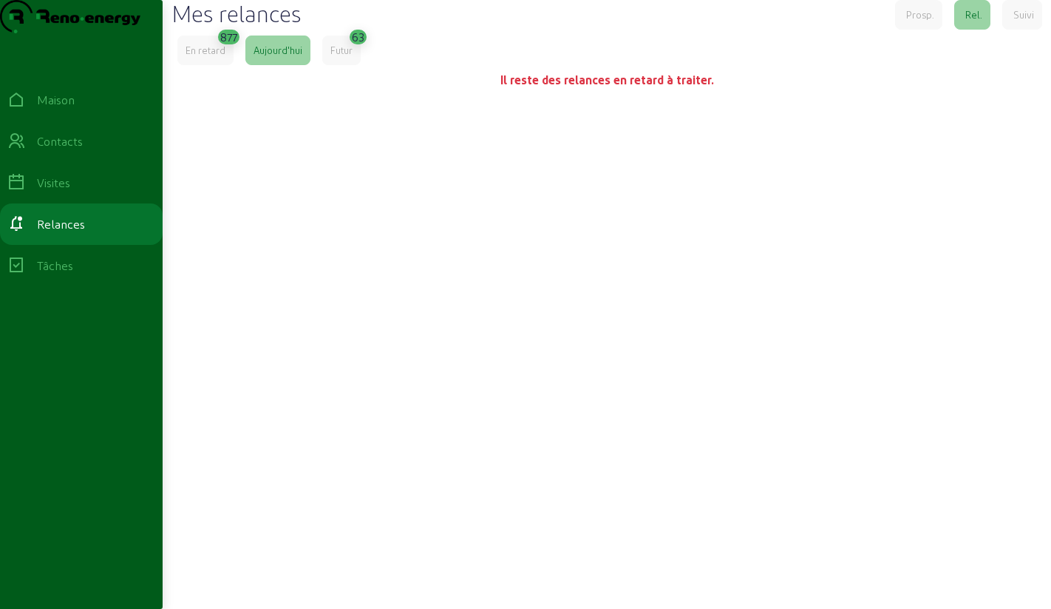
click at [203, 55] on font "En retard" at bounding box center [206, 49] width 40 height 11
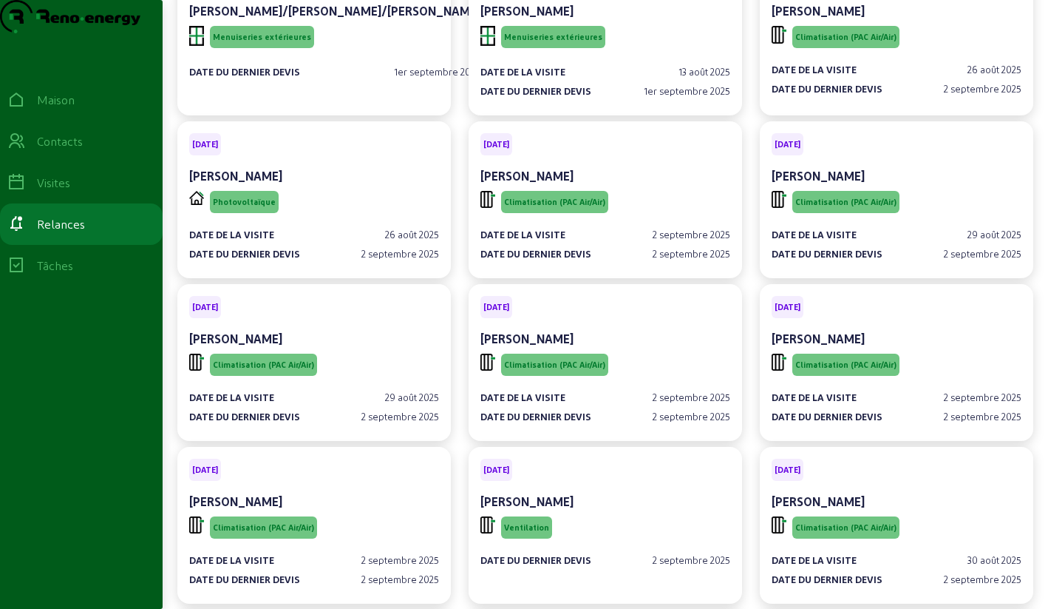
scroll to position [48192, 0]
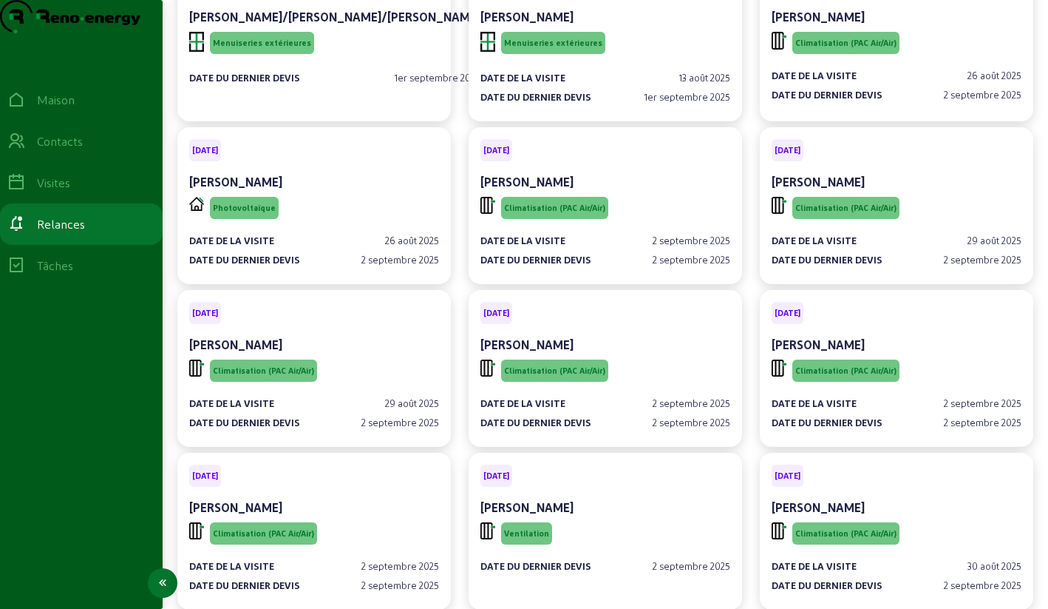
click at [71, 240] on link "Relances" at bounding box center [81, 223] width 163 height 41
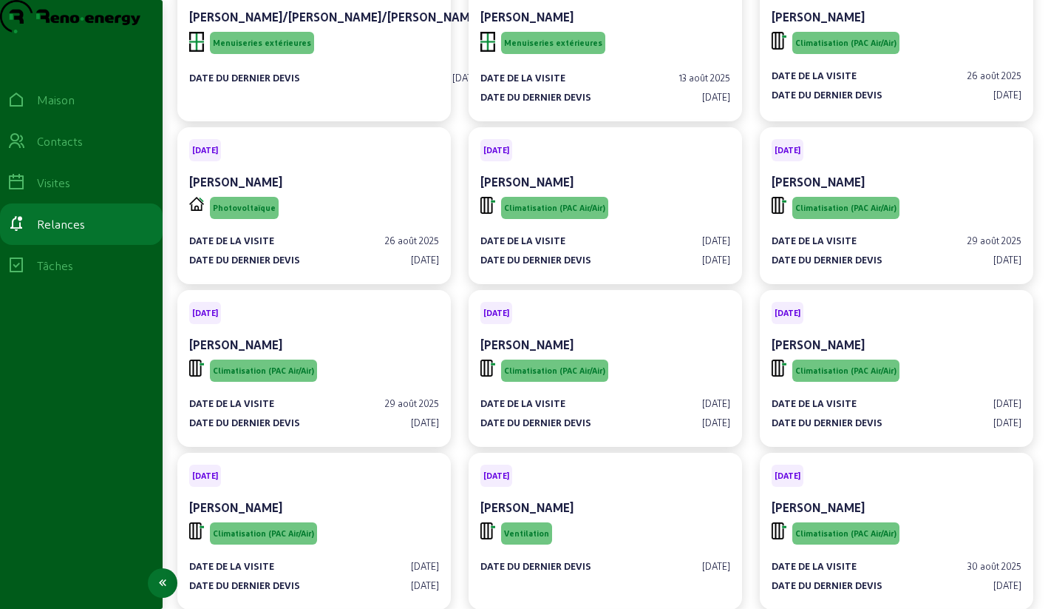
scroll to position [0, 0]
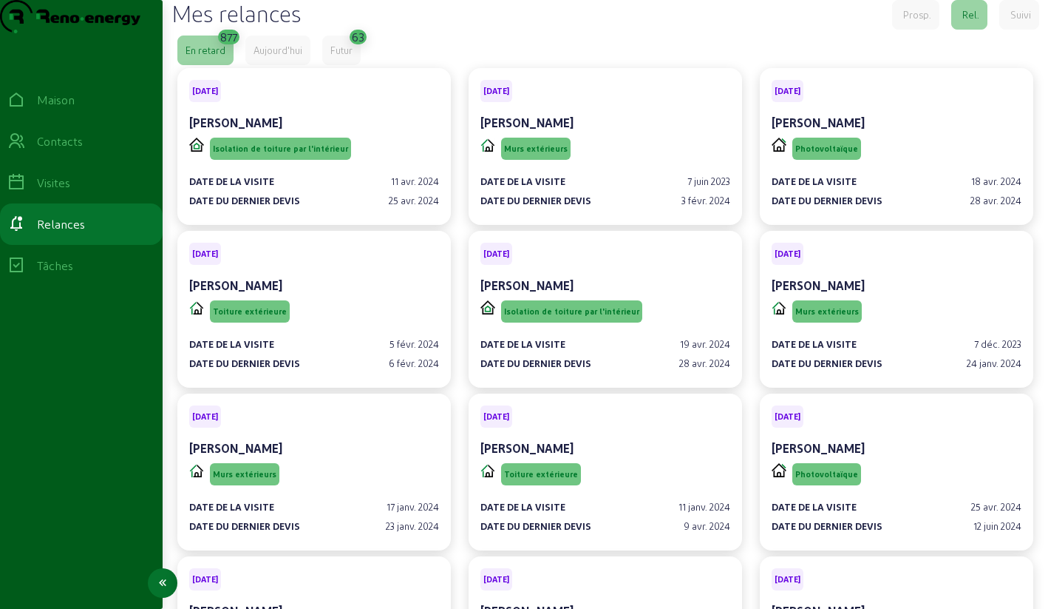
click at [81, 148] on font "Contacts" at bounding box center [60, 141] width 46 height 14
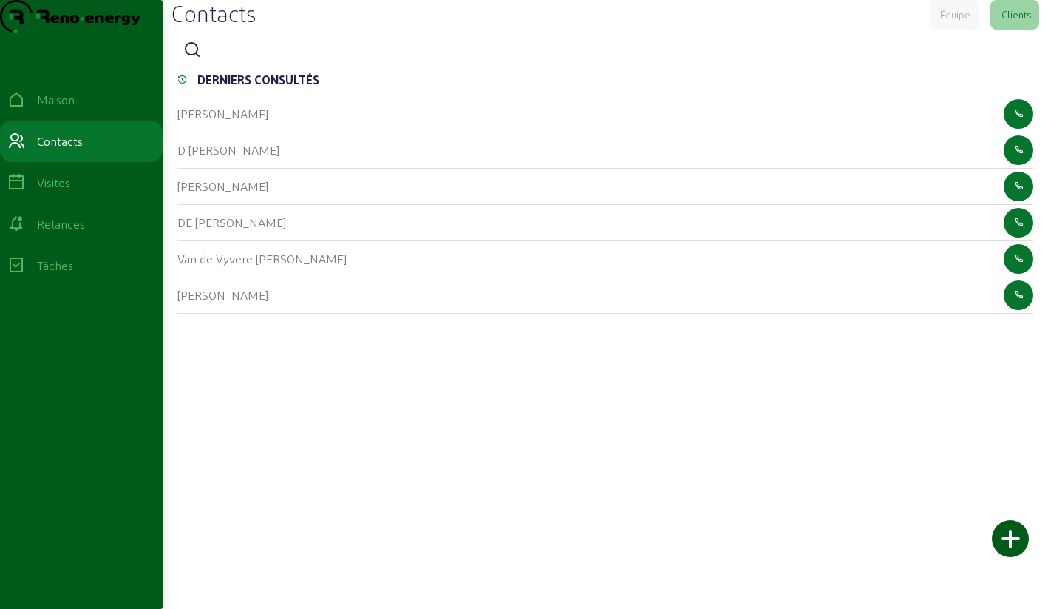
click at [209, 65] on div at bounding box center [605, 50] width 856 height 30
click at [198, 59] on icon at bounding box center [192, 50] width 18 height 18
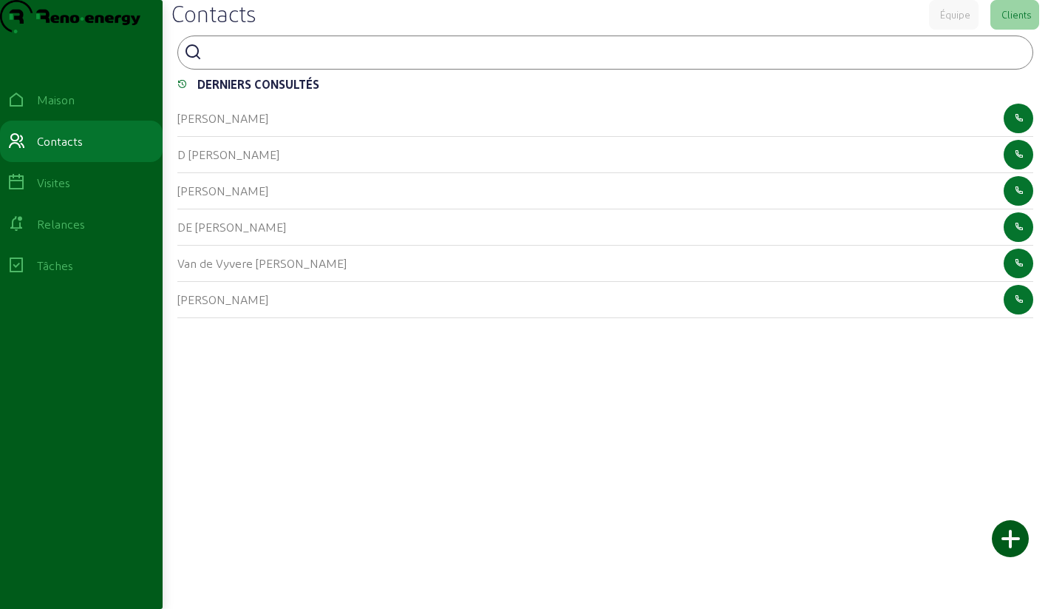
click at [211, 60] on input at bounding box center [274, 51] width 133 height 18
type input "ectors"
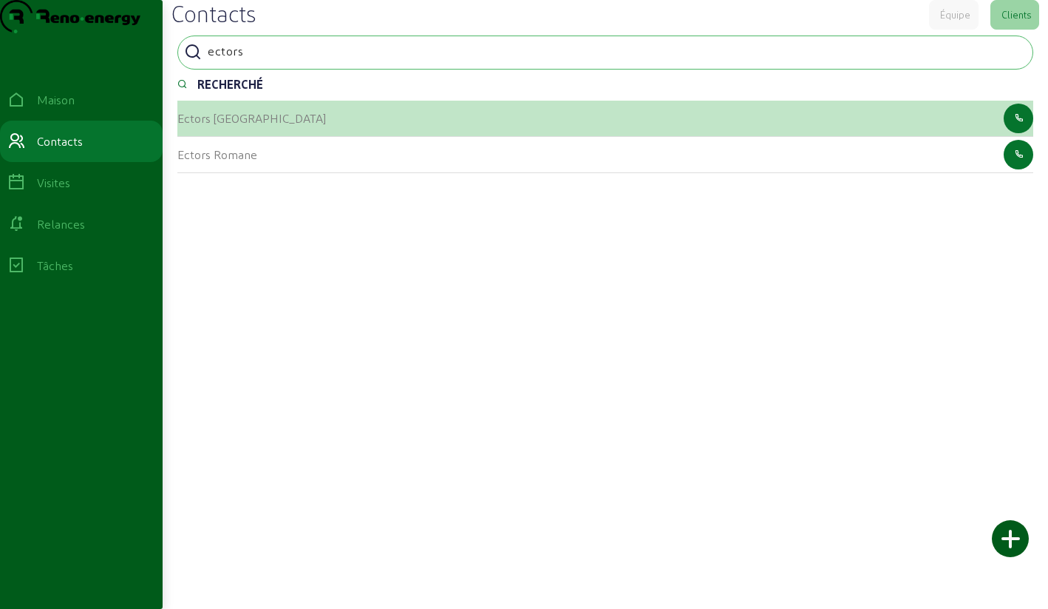
click at [237, 125] on font "Ectors [GEOGRAPHIC_DATA]" at bounding box center [251, 118] width 149 height 14
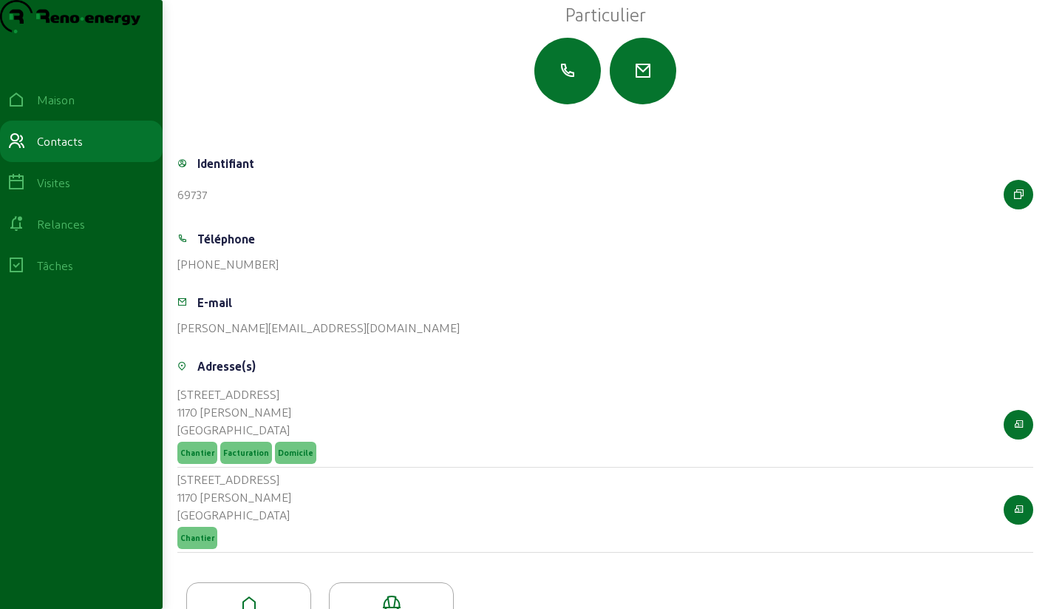
scroll to position [189, 0]
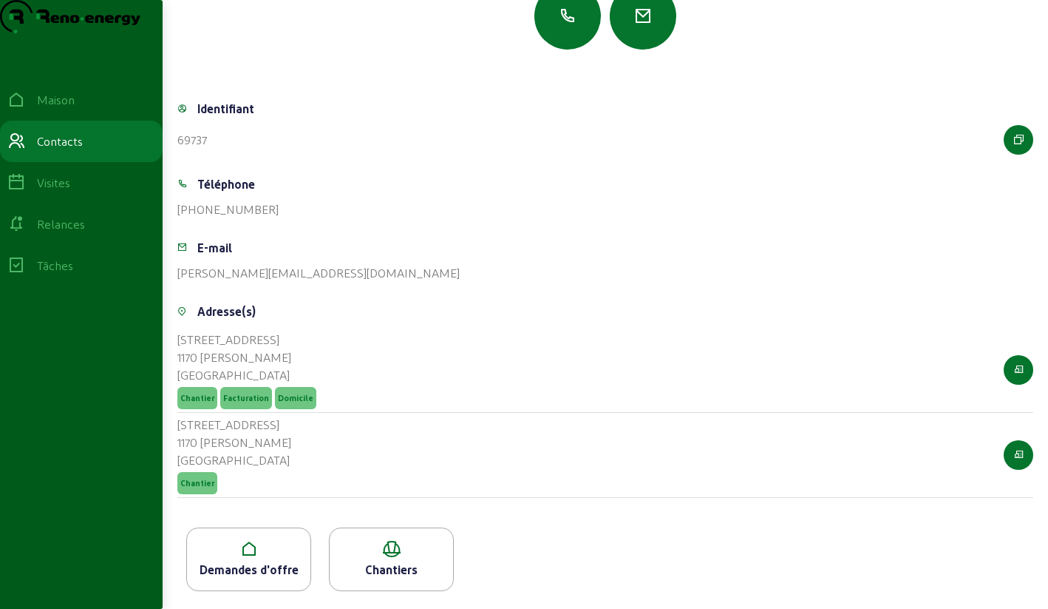
click at [252, 552] on icon at bounding box center [248, 549] width 123 height 18
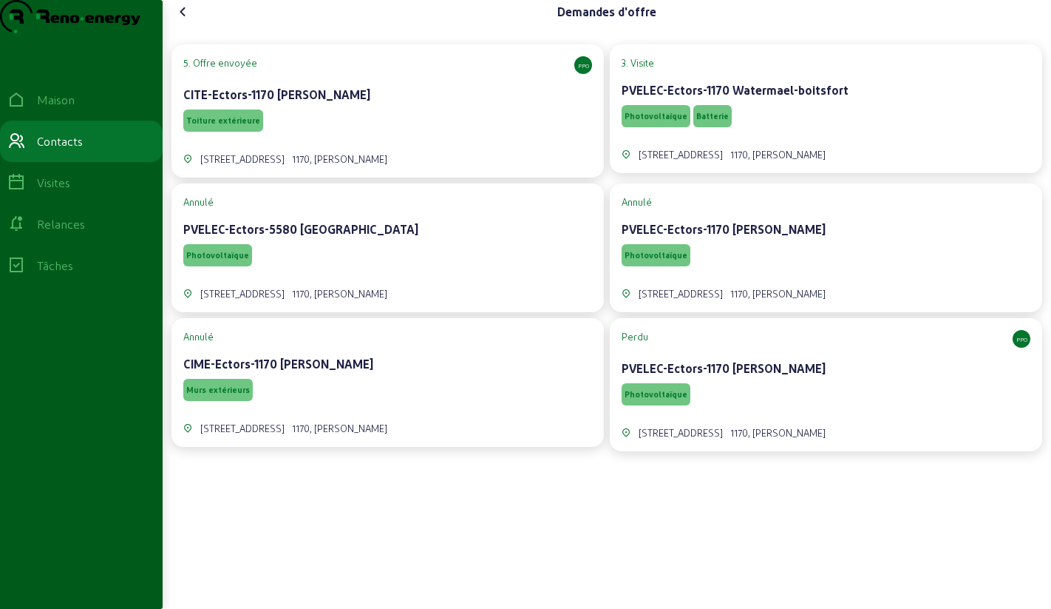
click at [437, 135] on div "Toiture extérieure" at bounding box center [387, 120] width 409 height 28
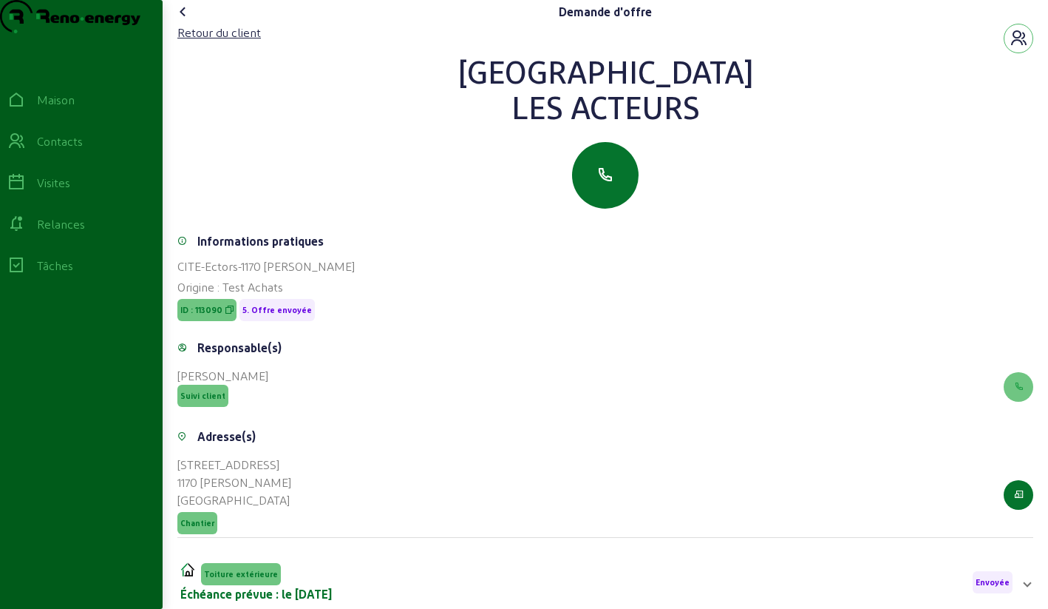
click at [189, 21] on icon at bounding box center [183, 12] width 18 height 18
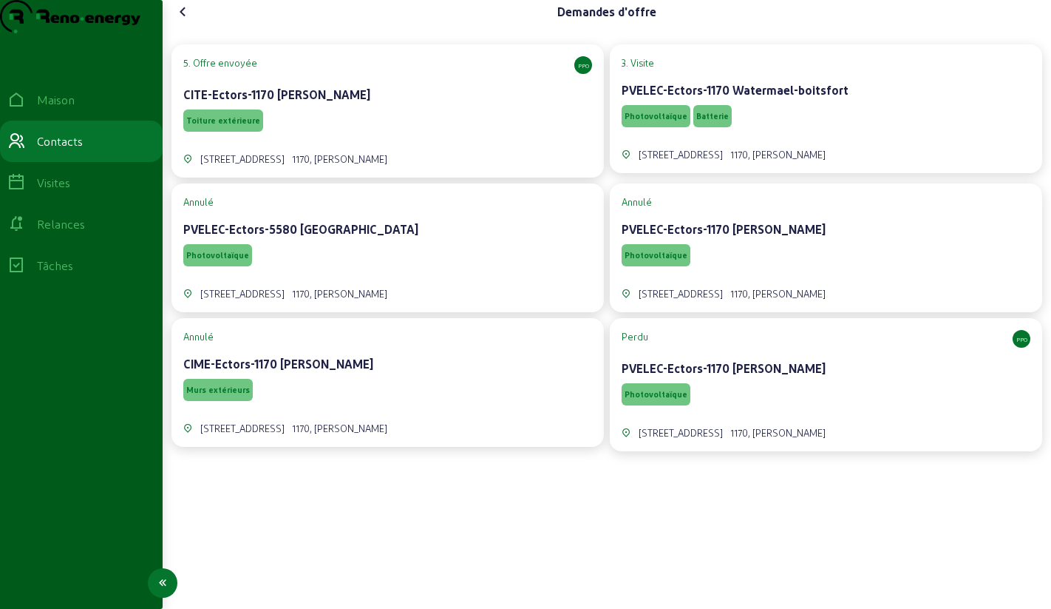
click at [85, 231] on font "Relances" at bounding box center [61, 224] width 48 height 14
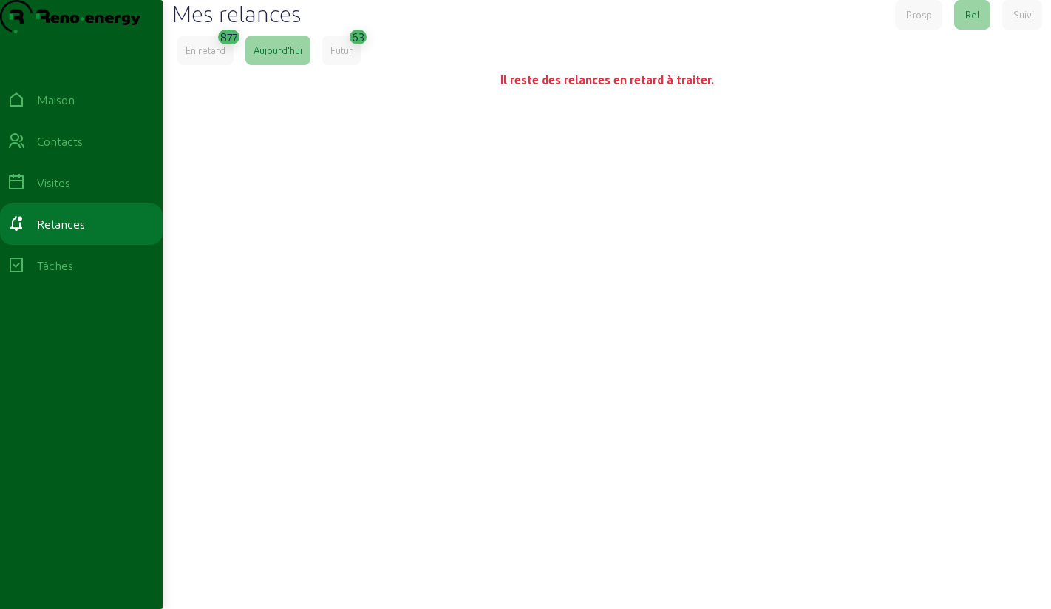
click at [211, 55] on font "En retard" at bounding box center [206, 49] width 40 height 11
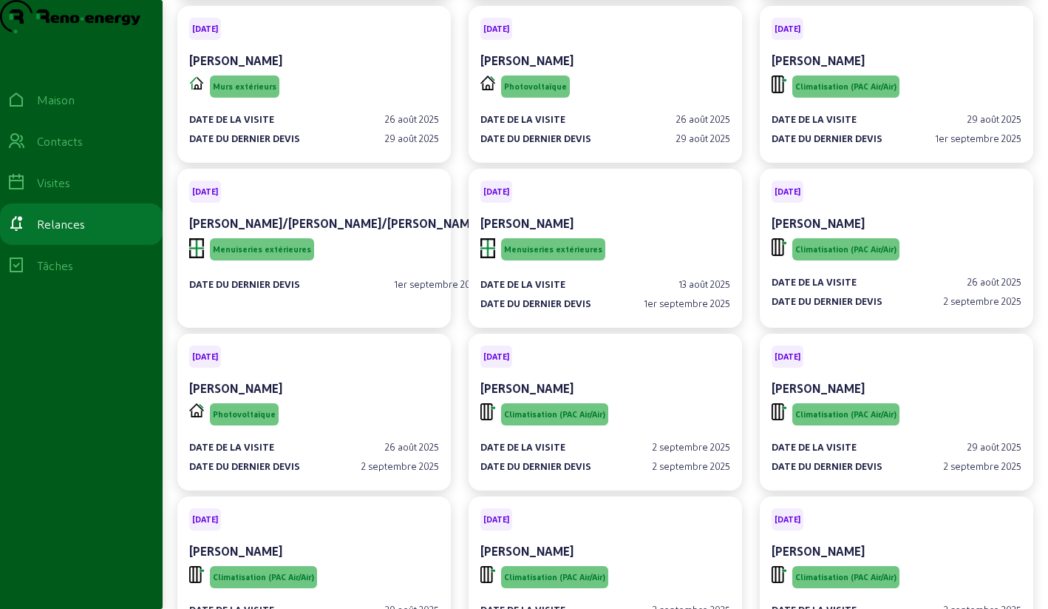
scroll to position [47996, 0]
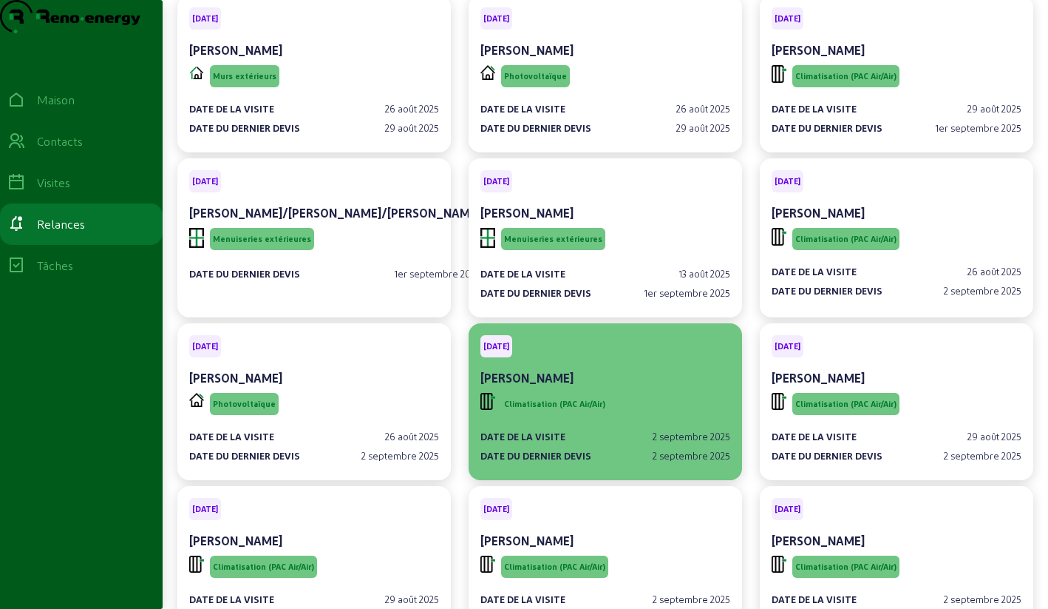
click at [665, 369] on div "[PERSON_NAME]" at bounding box center [606, 378] width 250 height 18
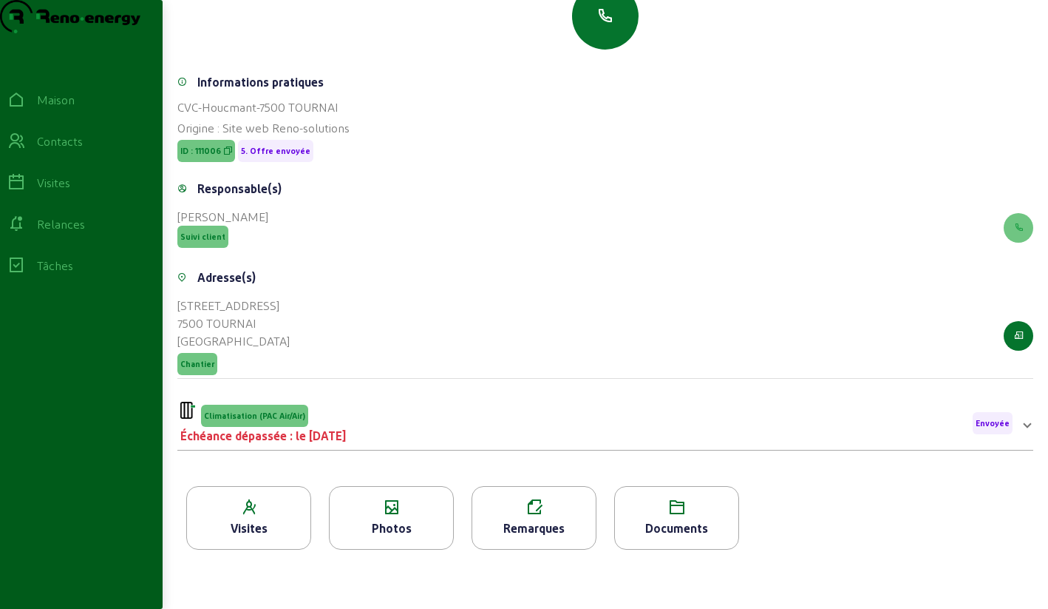
scroll to position [189, 0]
click at [373, 522] on div "Photos" at bounding box center [391, 528] width 123 height 18
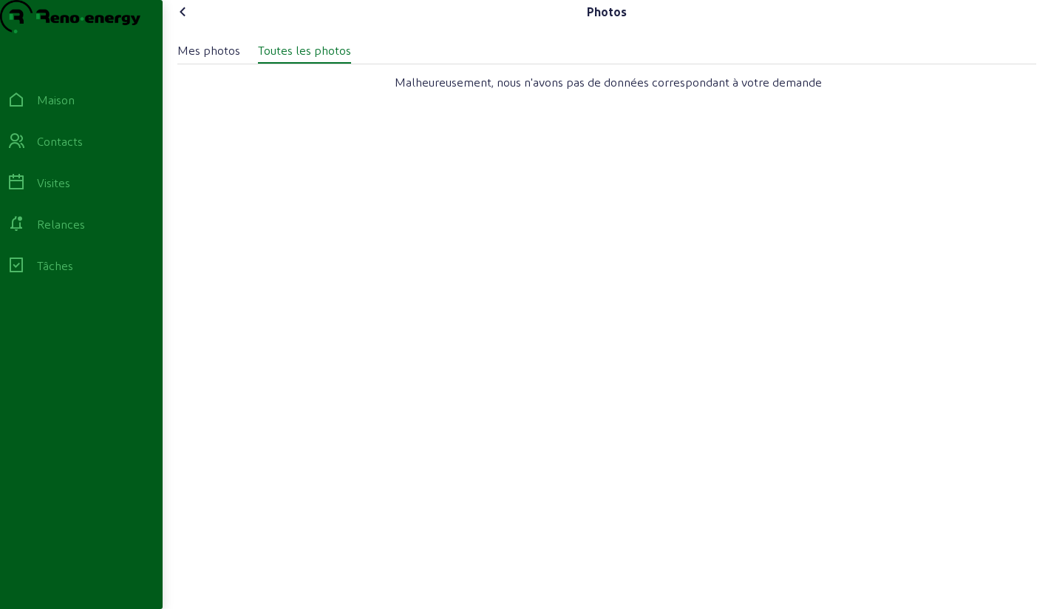
click at [186, 21] on icon at bounding box center [183, 12] width 18 height 18
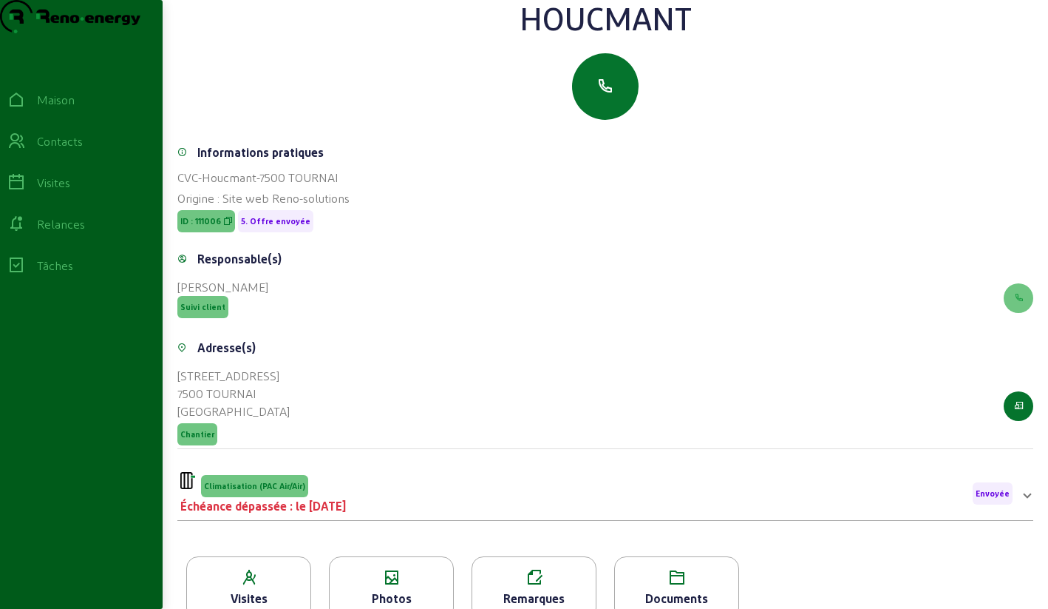
scroll to position [189, 0]
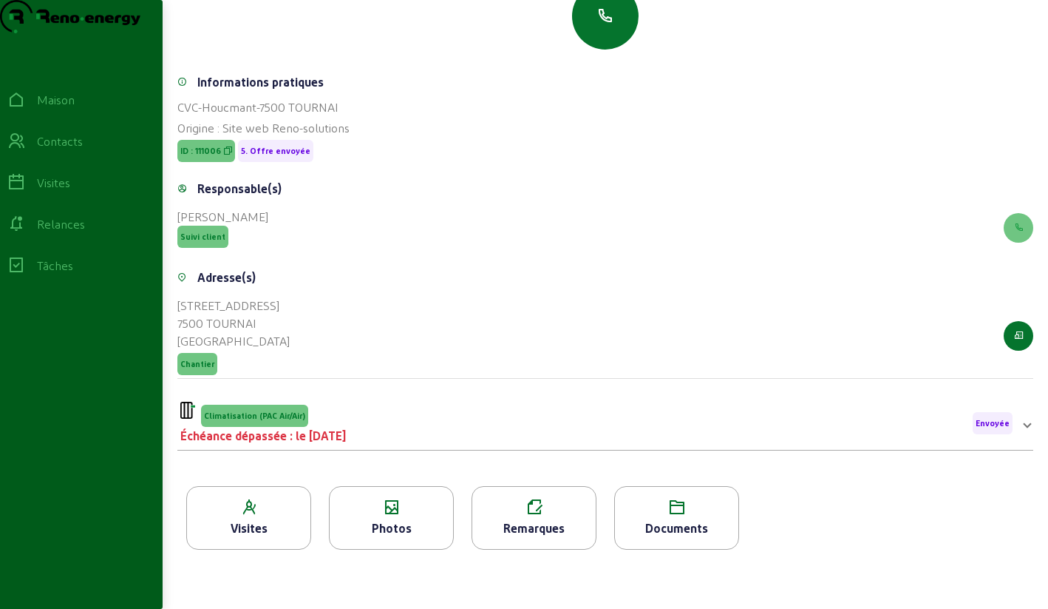
click at [346, 410] on div "Climatisation (PAC Air/Air)" at bounding box center [263, 413] width 166 height 25
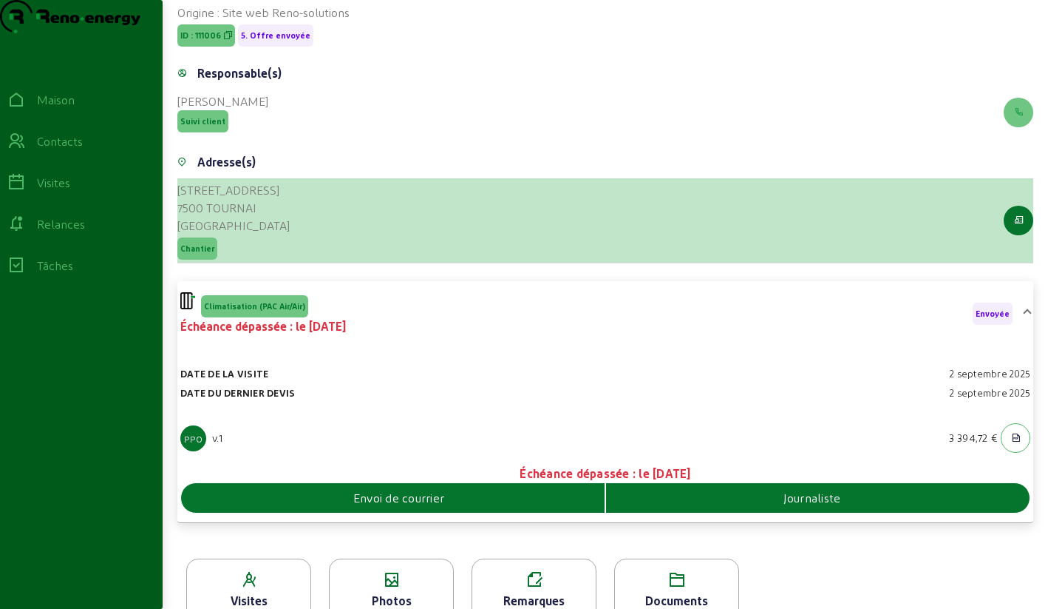
scroll to position [335, 0]
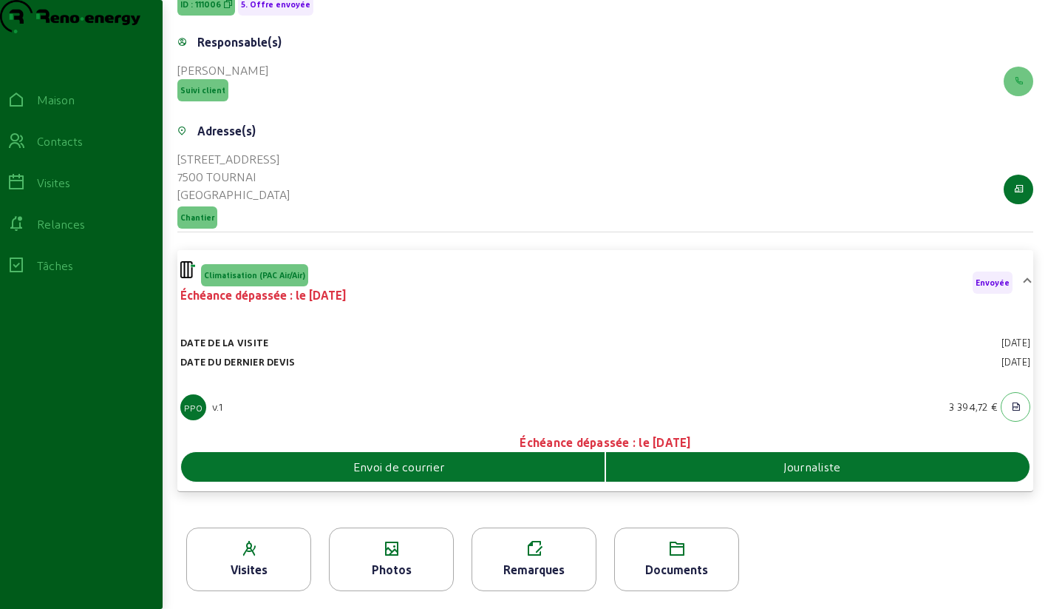
click at [674, 551] on icon at bounding box center [676, 549] width 123 height 18
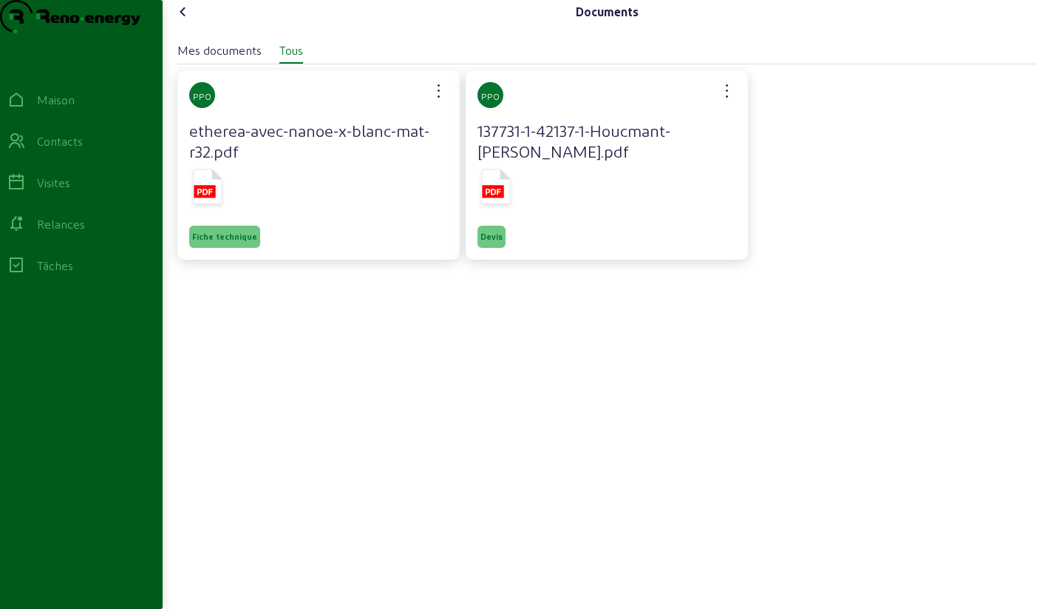
click at [191, 21] on icon at bounding box center [183, 12] width 18 height 18
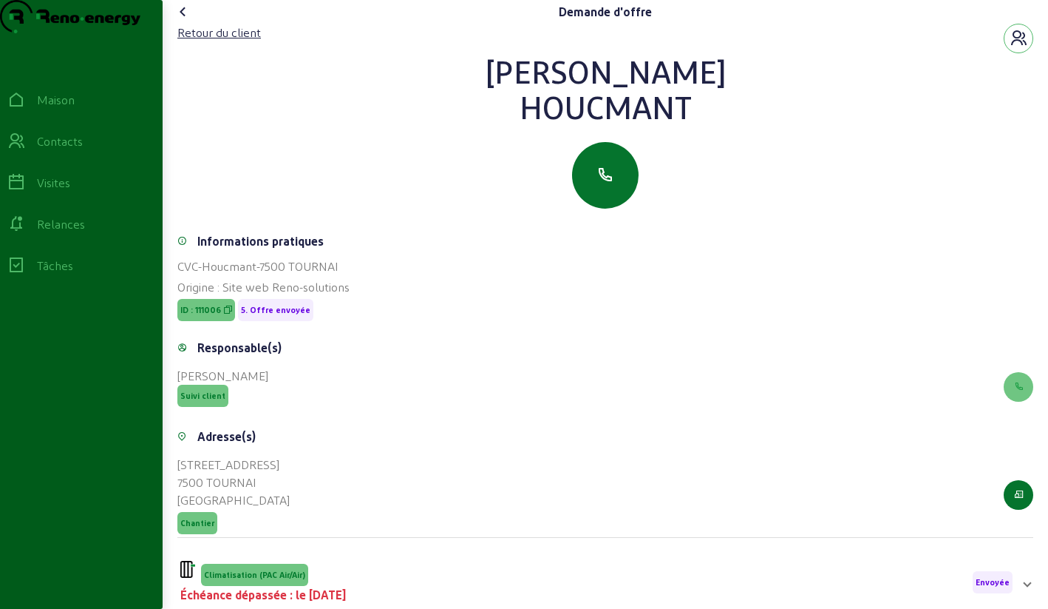
scroll to position [189, 0]
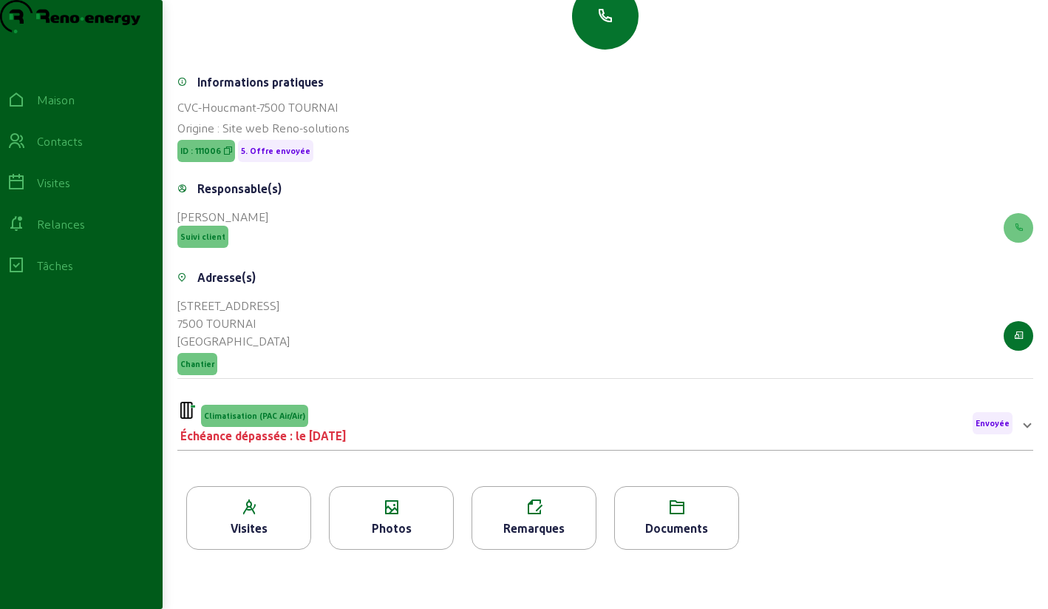
click at [412, 443] on div "Climatisation (PAC Air/Air) Échéance dépassée : le [DATE] Envoyée" at bounding box center [596, 422] width 833 height 43
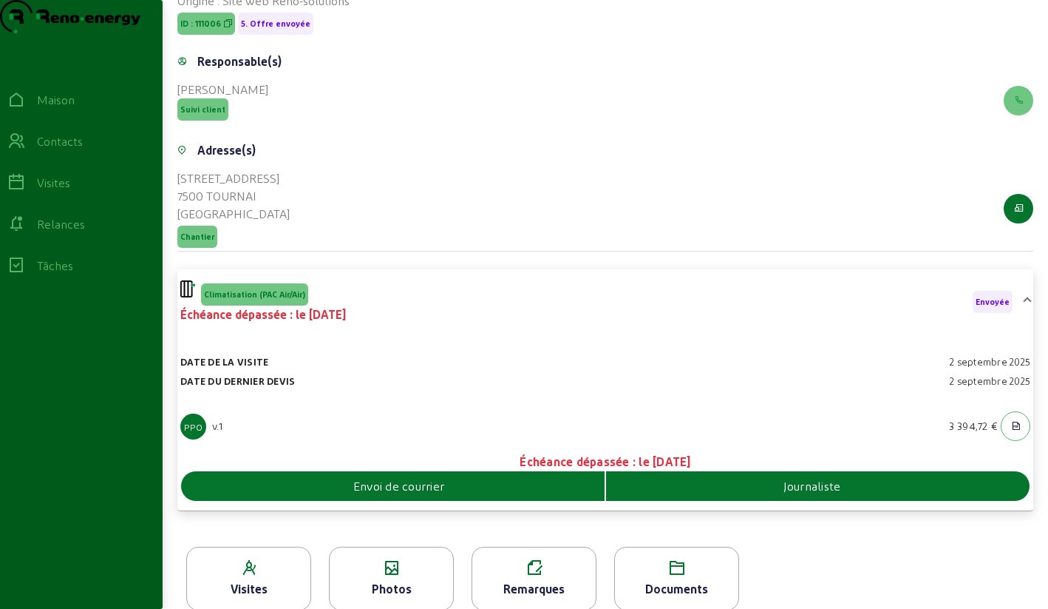
scroll to position [335, 0]
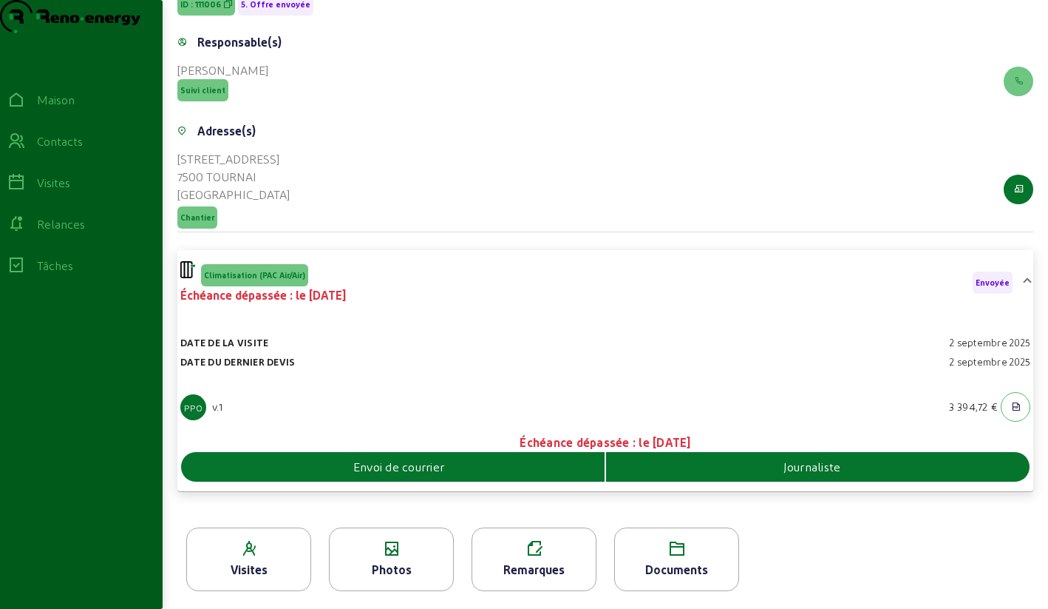
click at [408, 467] on font "Envoi de courrier" at bounding box center [398, 466] width 91 height 14
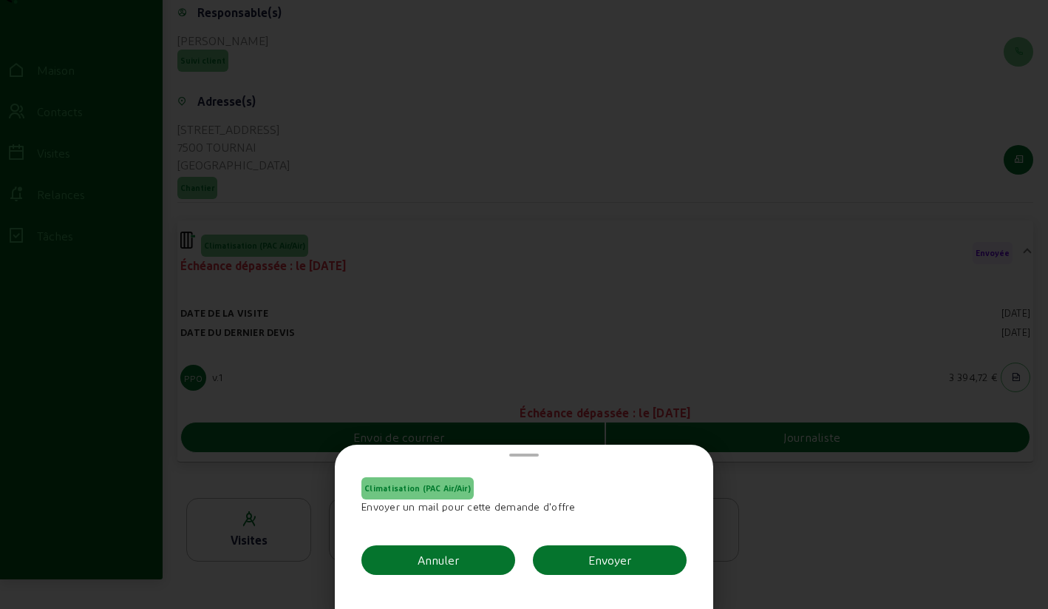
scroll to position [0, 0]
click at [600, 557] on font "Envoyer" at bounding box center [610, 559] width 43 height 14
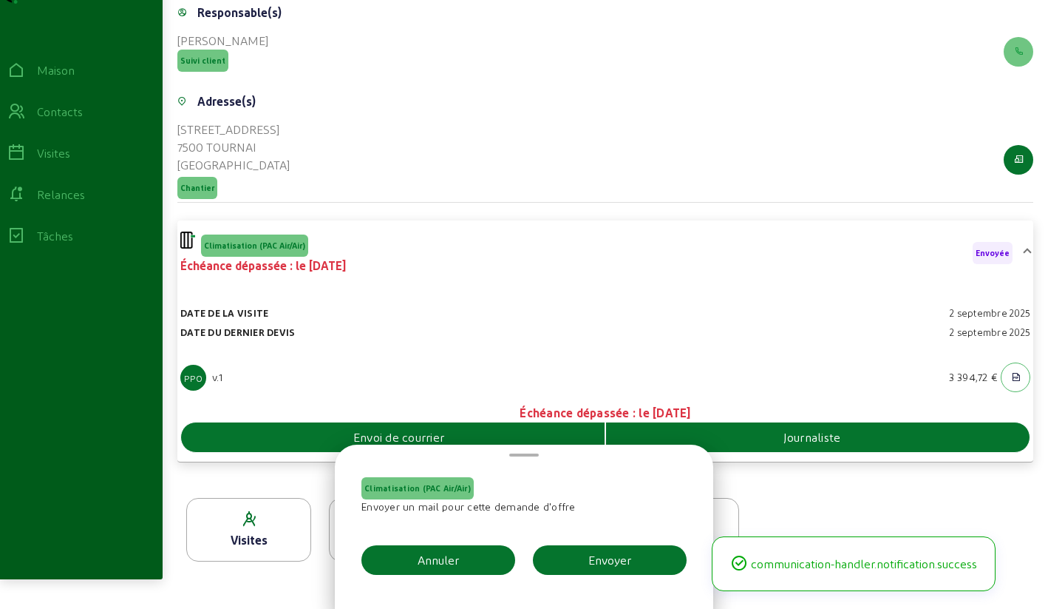
scroll to position [335, 0]
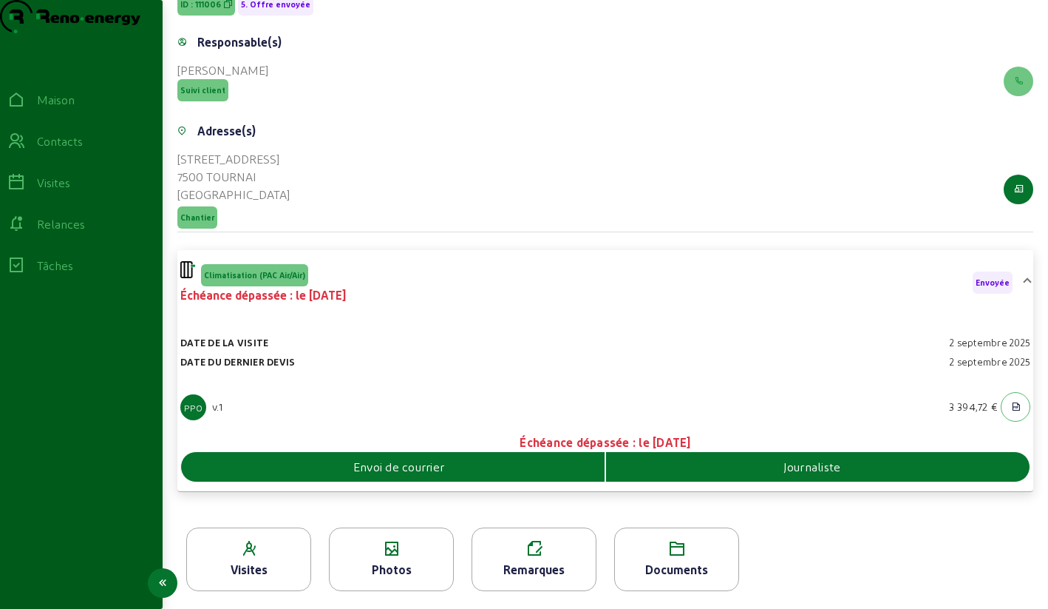
click at [59, 231] on font "Relances" at bounding box center [61, 224] width 48 height 14
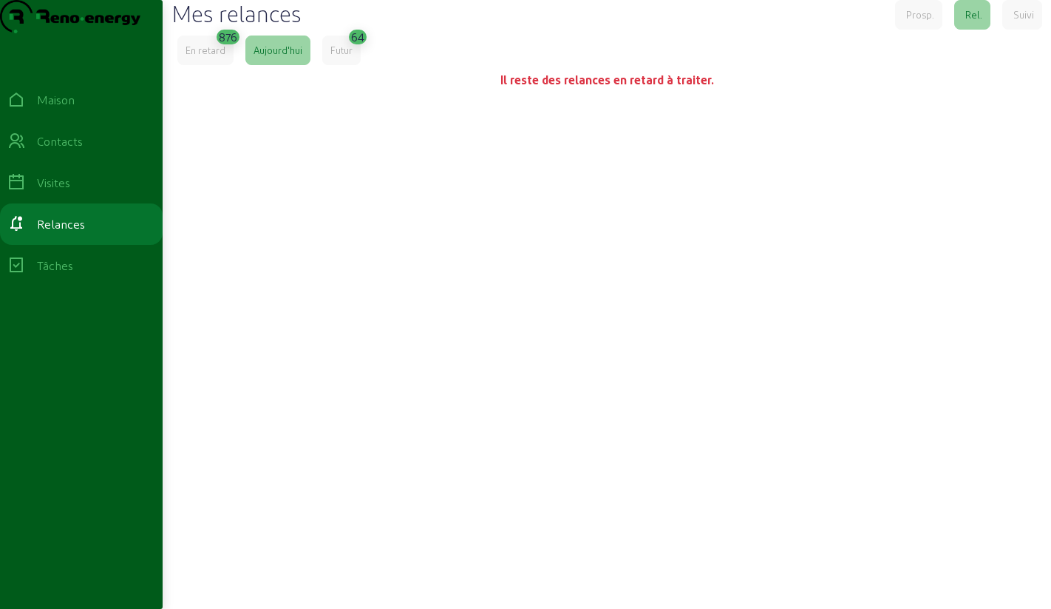
click at [212, 55] on font "En retard" at bounding box center [206, 49] width 40 height 11
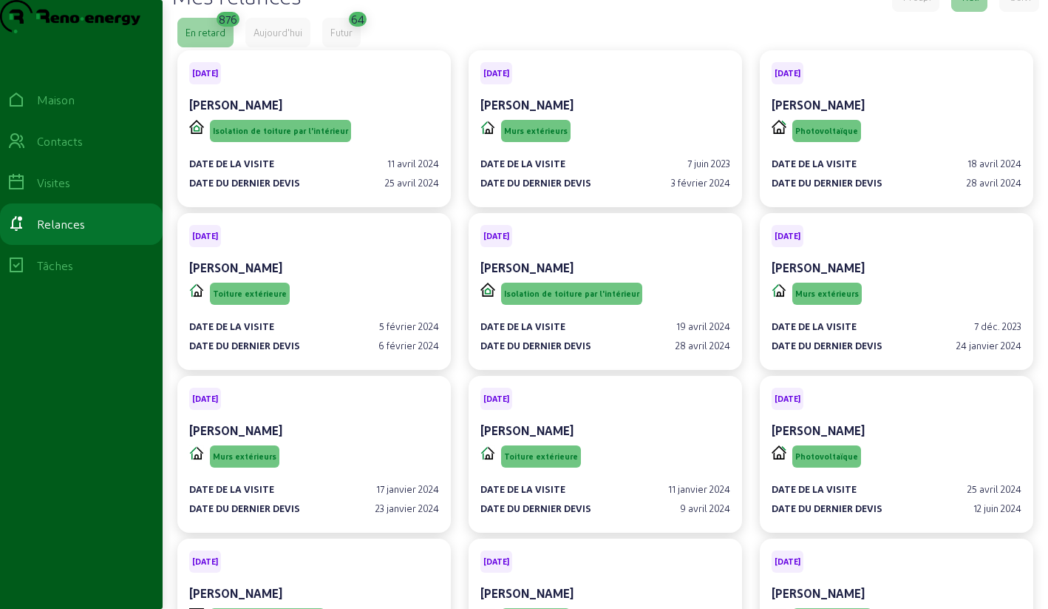
scroll to position [25, 0]
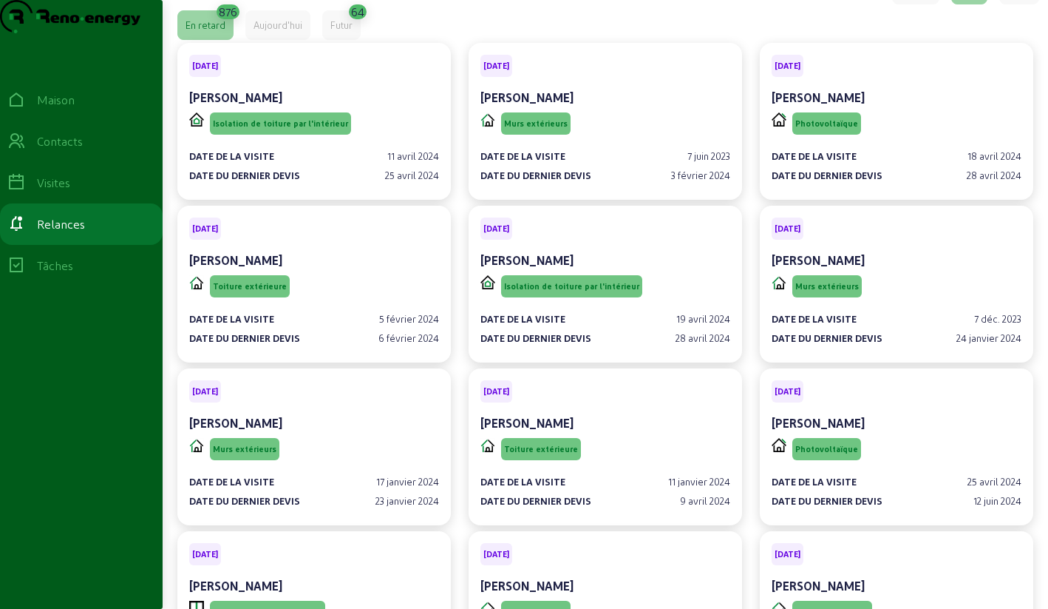
drag, startPoint x: 1047, startPoint y: 9, endPoint x: 1051, endPoint y: 225, distance: 215.9
click at [1048, 225] on html "Mes relances Prosp. Rel. Suivi En retard 876 Aujourd'hui Futur 64 [DATE] [PERSO…" at bounding box center [524, 279] width 1048 height 609
click at [1048, 13] on html "Mes relances Prosp. Rel. Suivi En retard 876 Aujourd'hui Futur 64 [DATE] [PERSO…" at bounding box center [524, 279] width 1048 height 609
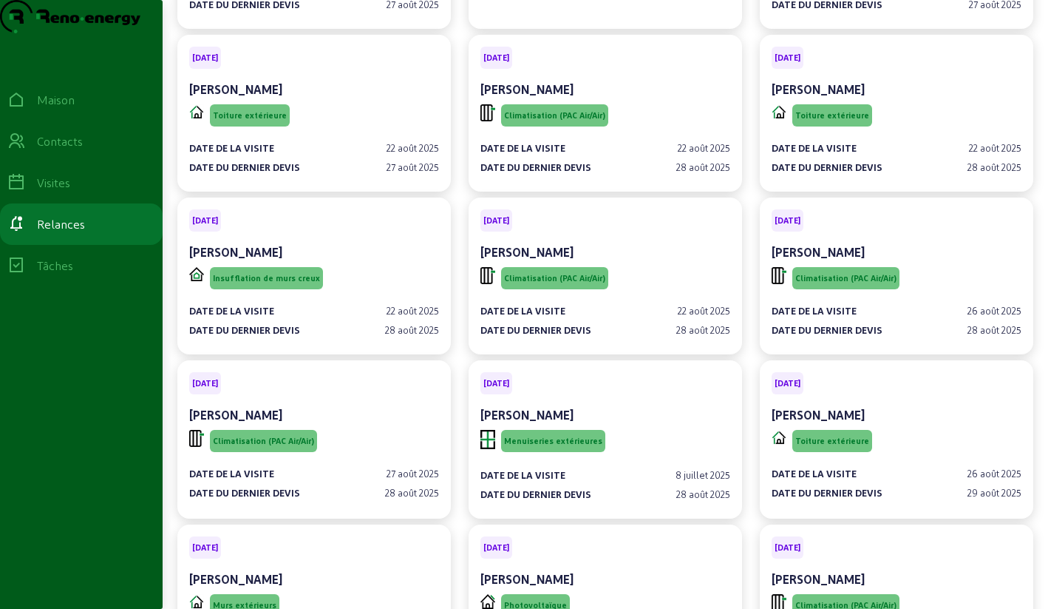
scroll to position [47465, 0]
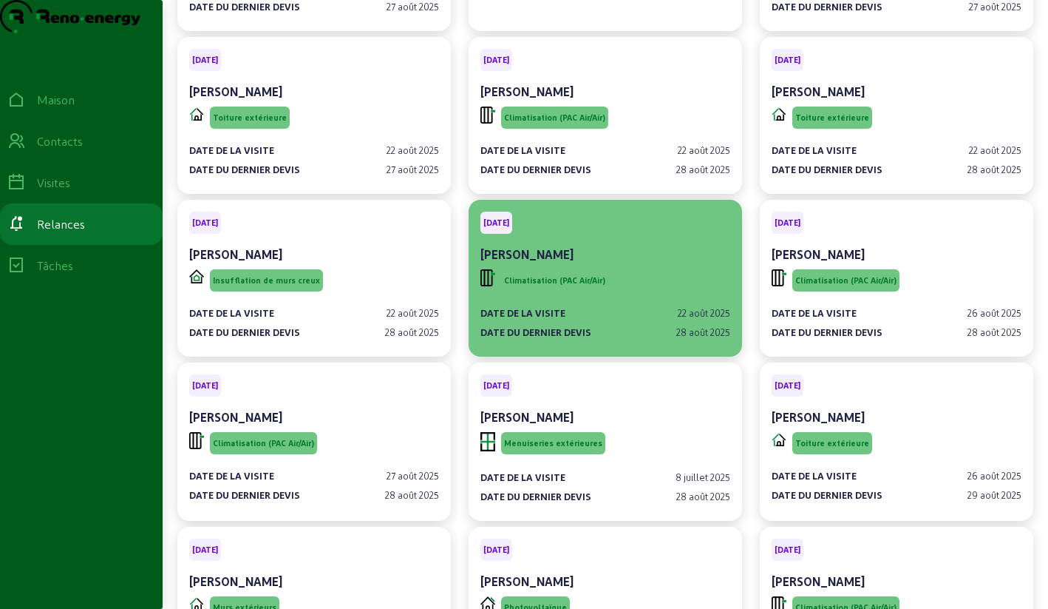
click at [688, 294] on div "Date de la visite 22 août 2025 Date du dernier devis 28 août 2025" at bounding box center [606, 316] width 250 height 44
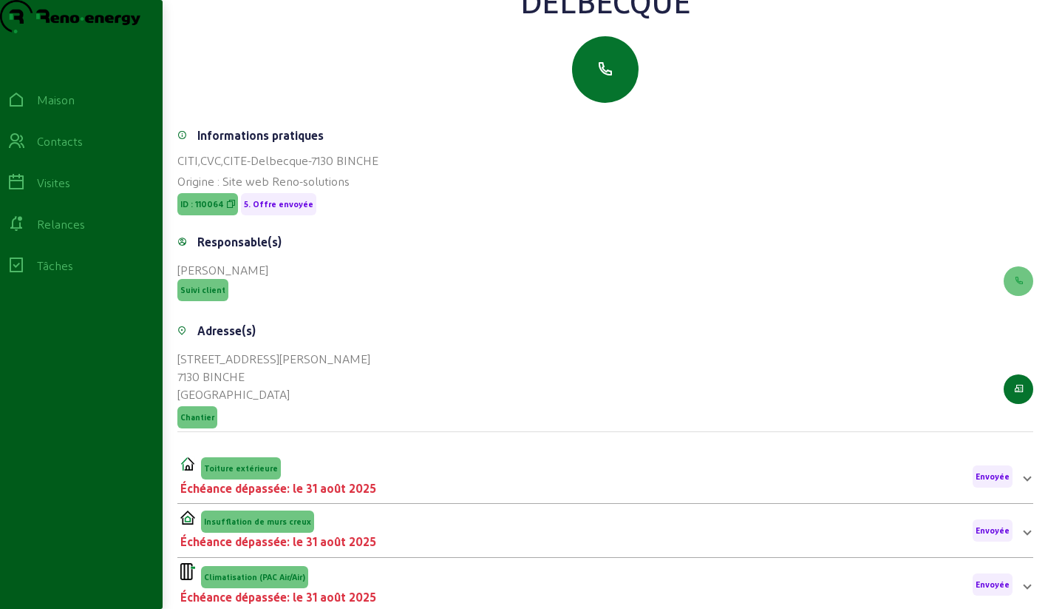
scroll to position [255, 0]
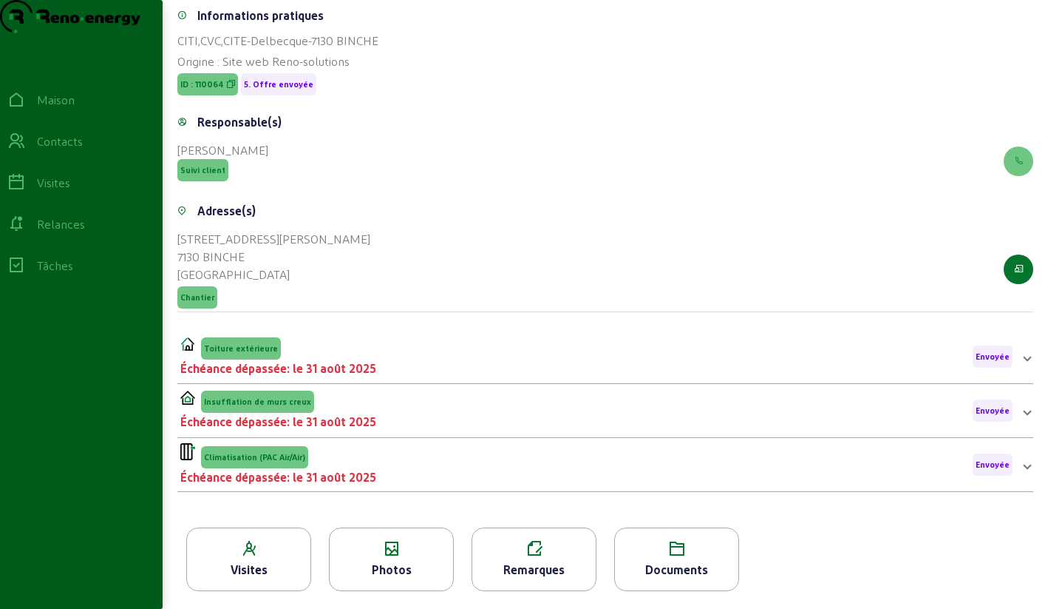
click at [396, 545] on icon at bounding box center [391, 549] width 123 height 18
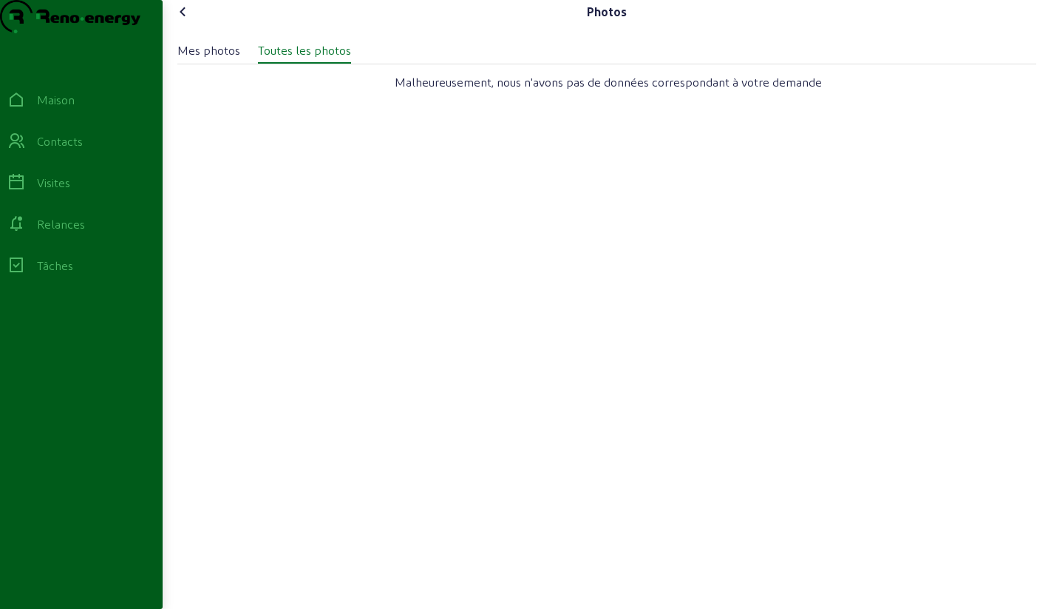
click at [188, 21] on icon at bounding box center [183, 12] width 18 height 18
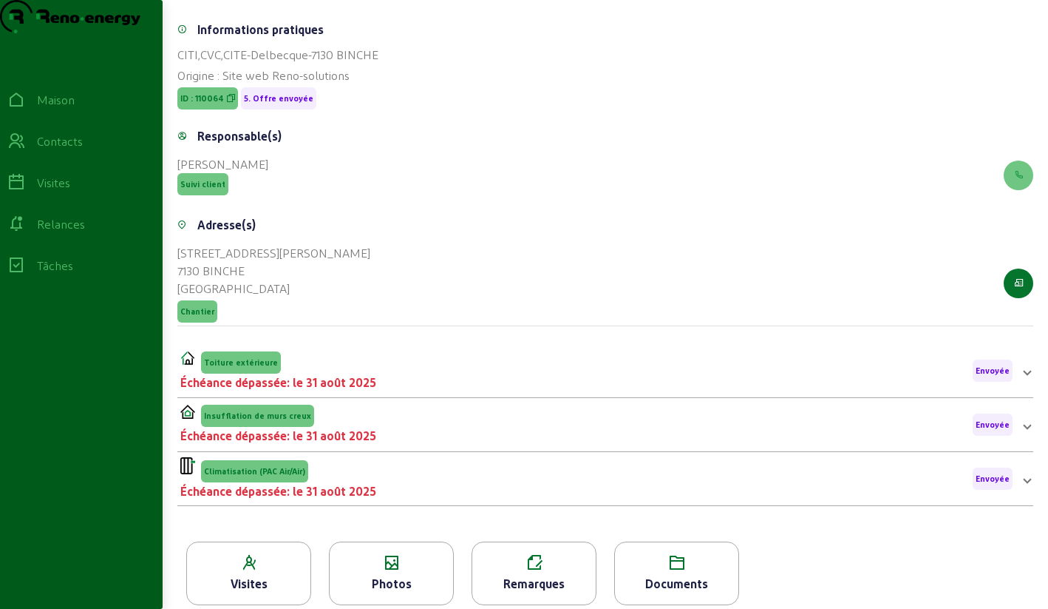
scroll to position [255, 0]
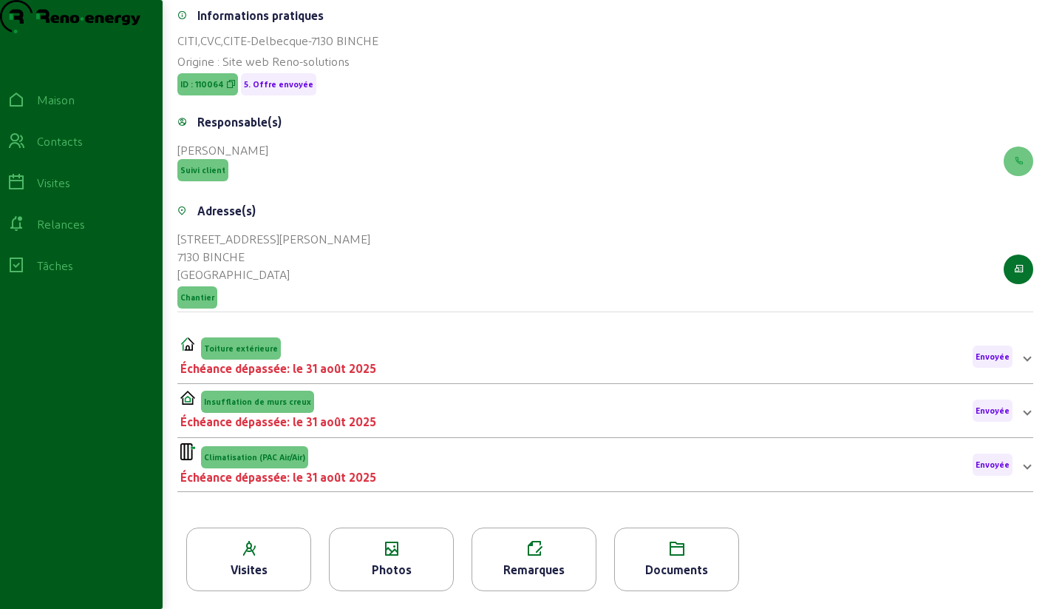
click at [341, 362] on font "Échéance dépassée: le 31 août 2025" at bounding box center [278, 368] width 196 height 14
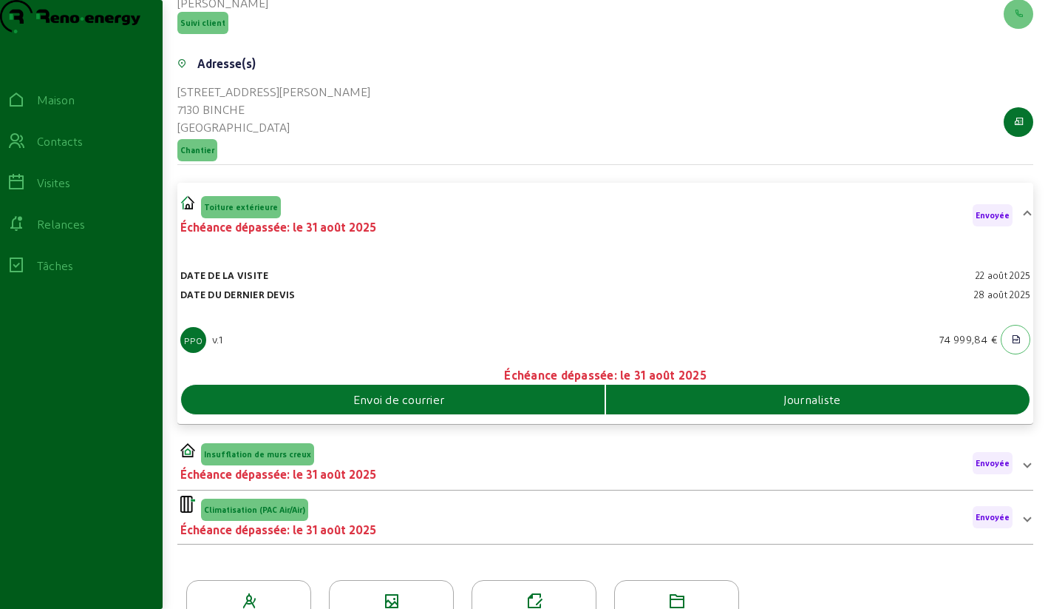
scroll to position [455, 0]
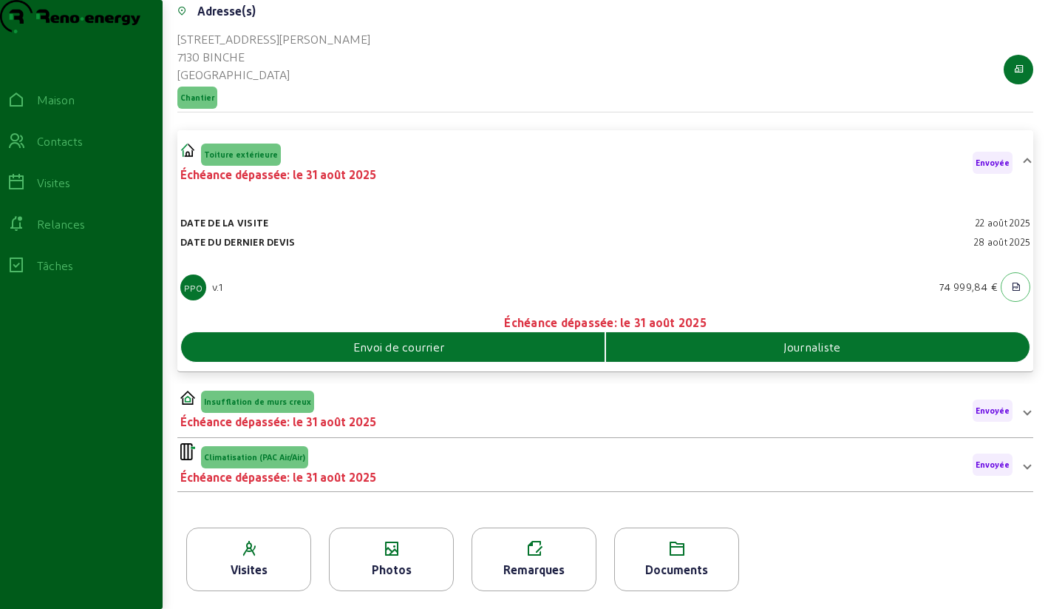
click at [678, 540] on icon at bounding box center [676, 549] width 123 height 18
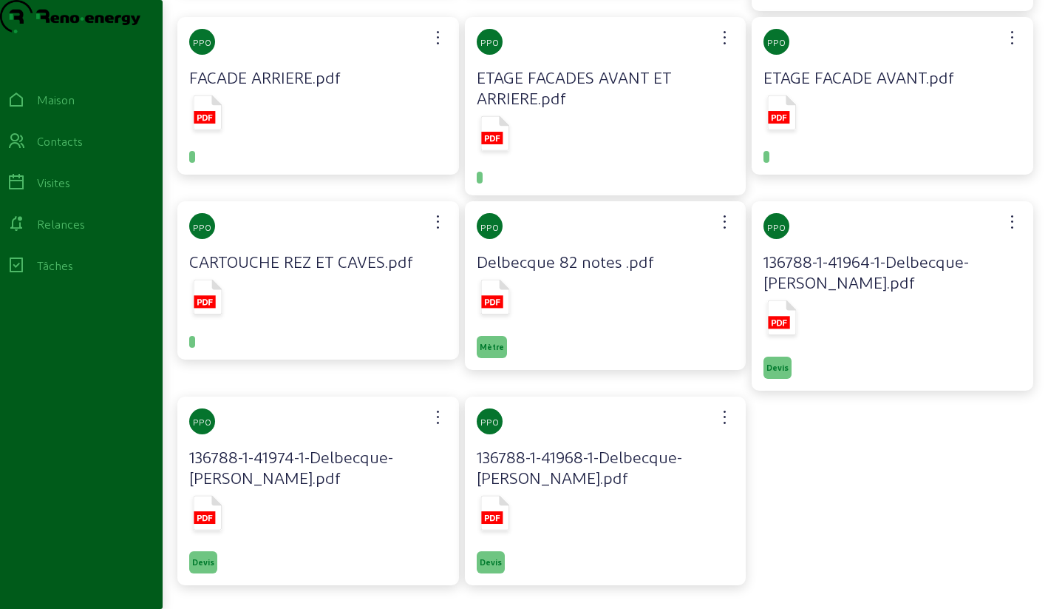
scroll to position [268, 0]
click at [778, 315] on icon at bounding box center [782, 317] width 29 height 35
click at [82, 231] on font "Relances" at bounding box center [61, 224] width 48 height 14
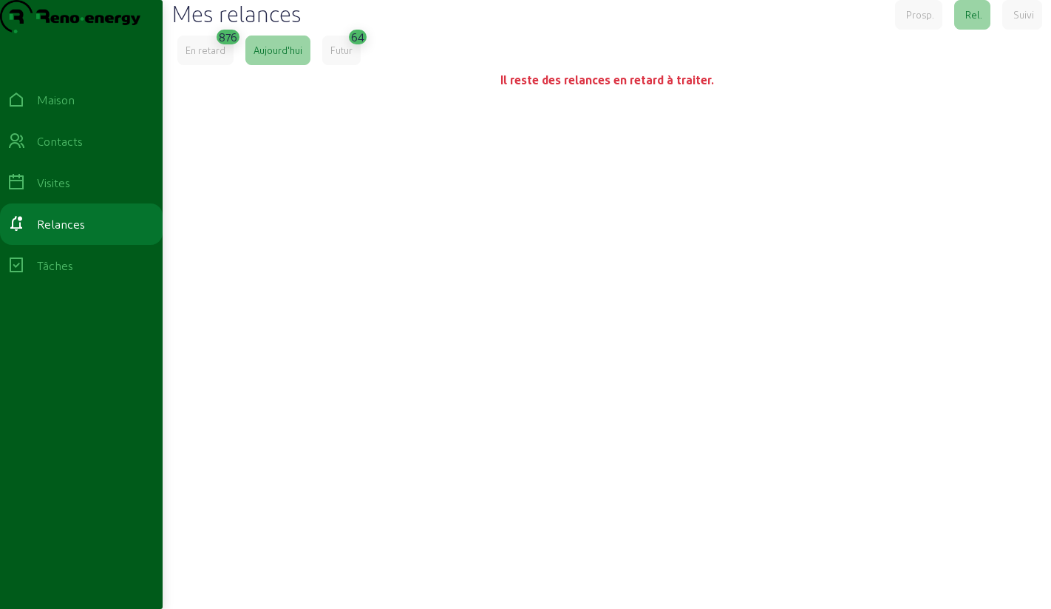
click at [206, 55] on font "En retard" at bounding box center [206, 49] width 40 height 11
